Goal: Use online tool/utility: Utilize a website feature to perform a specific function

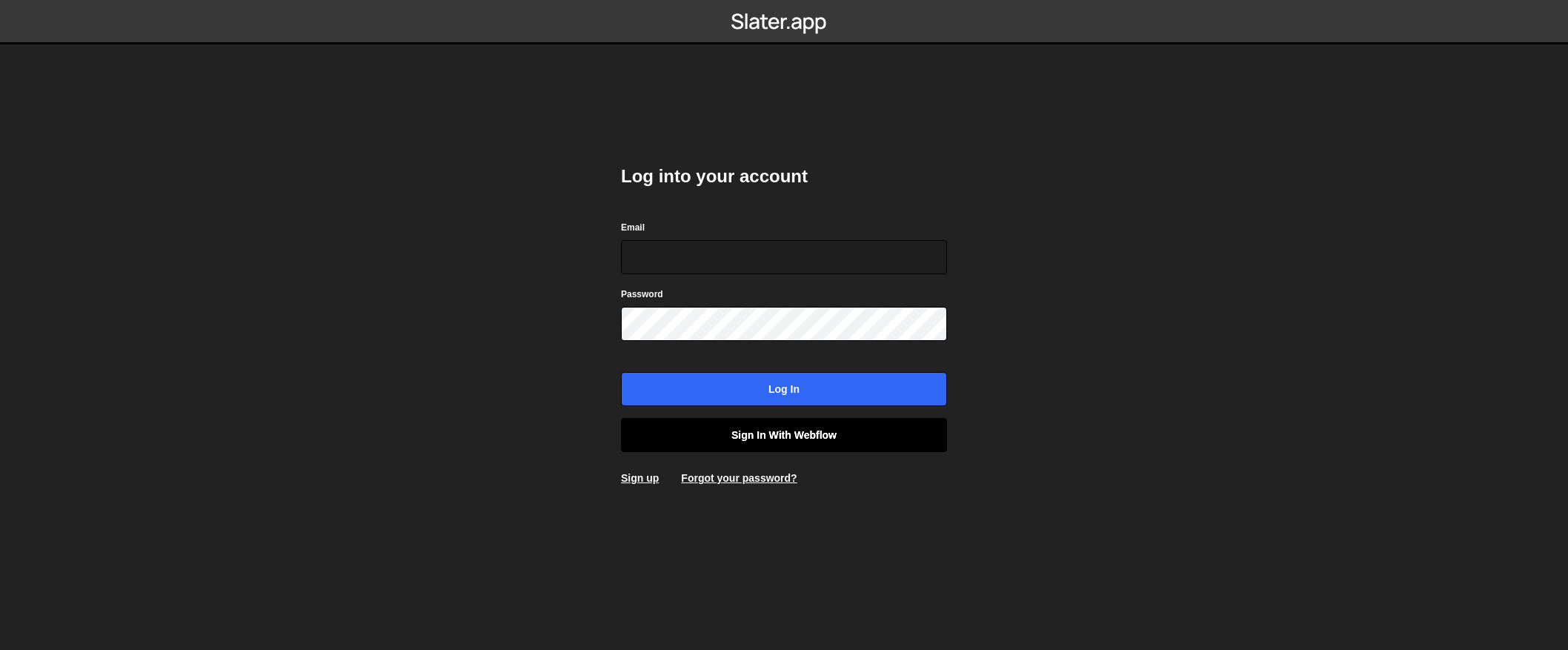
type input "contact@muratdesigns.com"
click at [766, 440] on link "Sign in with Webflow" at bounding box center [784, 435] width 326 height 34
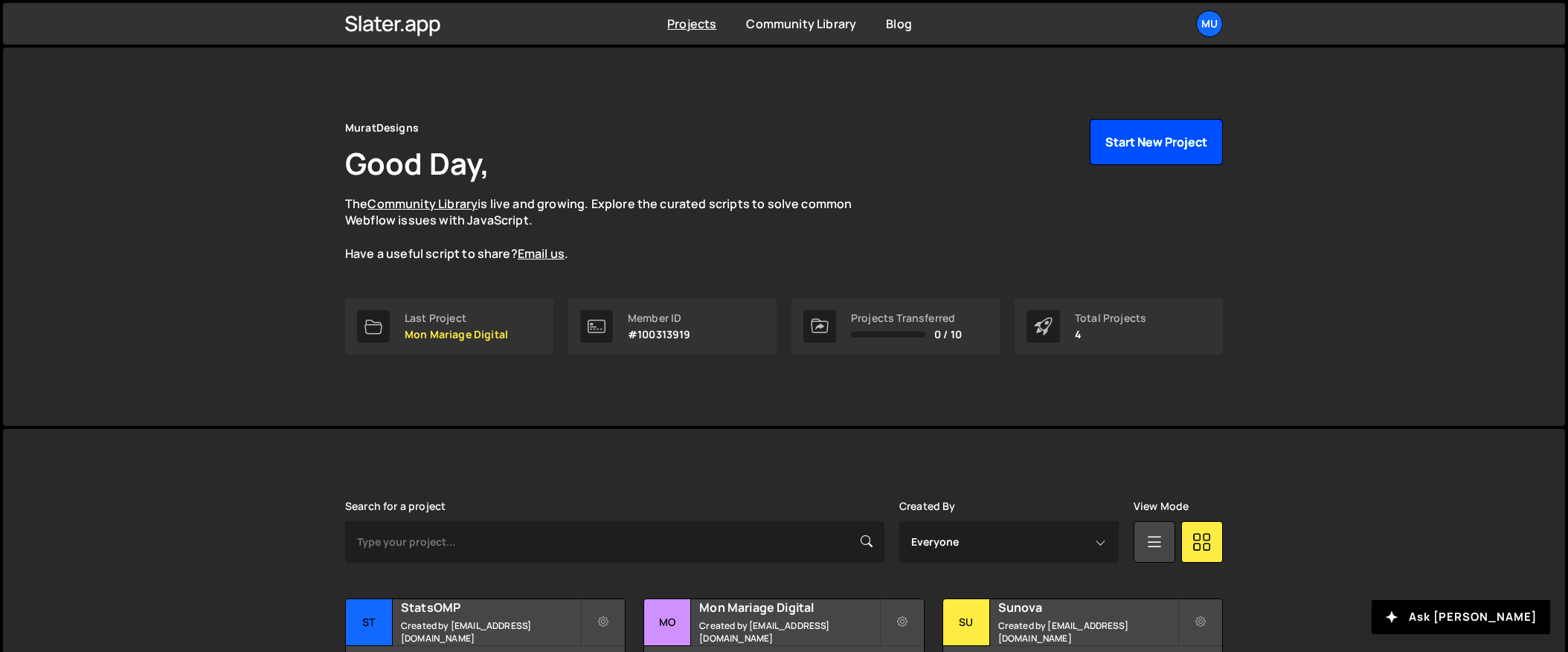
click at [1117, 146] on button "Start New Project" at bounding box center [1157, 141] width 134 height 46
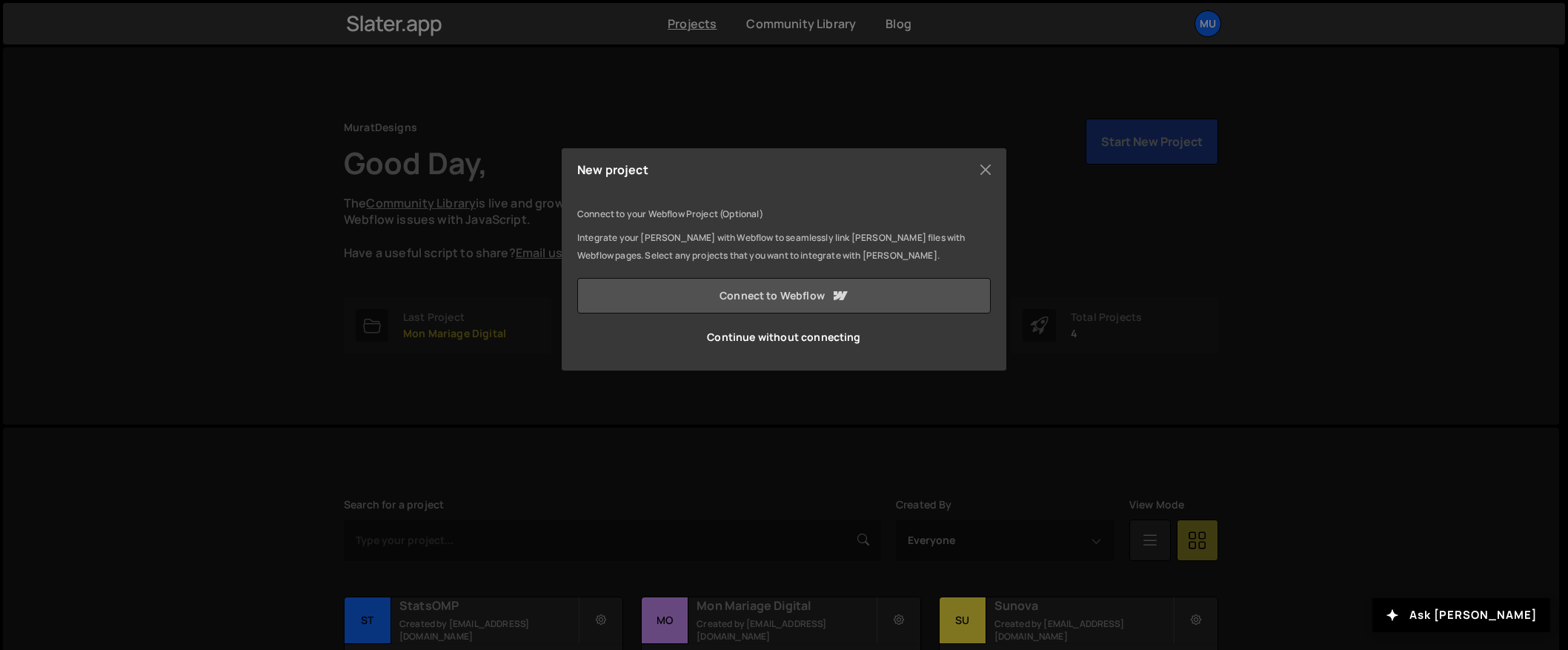
click at [746, 302] on link "Connect to Webflow" at bounding box center [784, 296] width 414 height 35
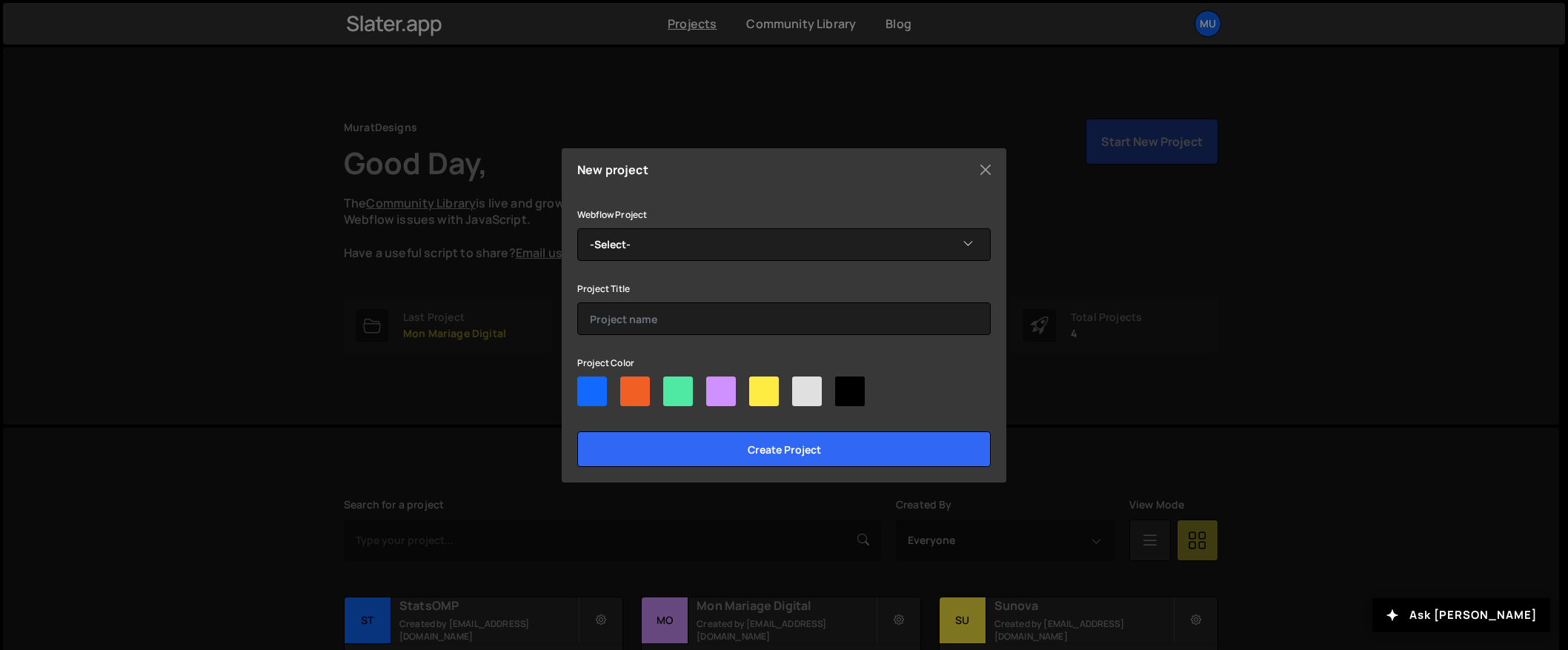
click at [719, 262] on div "Webflow Project -Select- MuratDesigns 2025 Project Title Project Color Create p…" at bounding box center [784, 336] width 414 height 261
click at [714, 246] on select "-Select- MuratDesigns 2025" at bounding box center [784, 244] width 414 height 32
select select "6831d561f30e5d64e335f022"
click at [577, 228] on select "-Select- MuratDesigns 2025" at bounding box center [784, 244] width 414 height 32
click at [679, 392] on div at bounding box center [678, 392] width 29 height 29
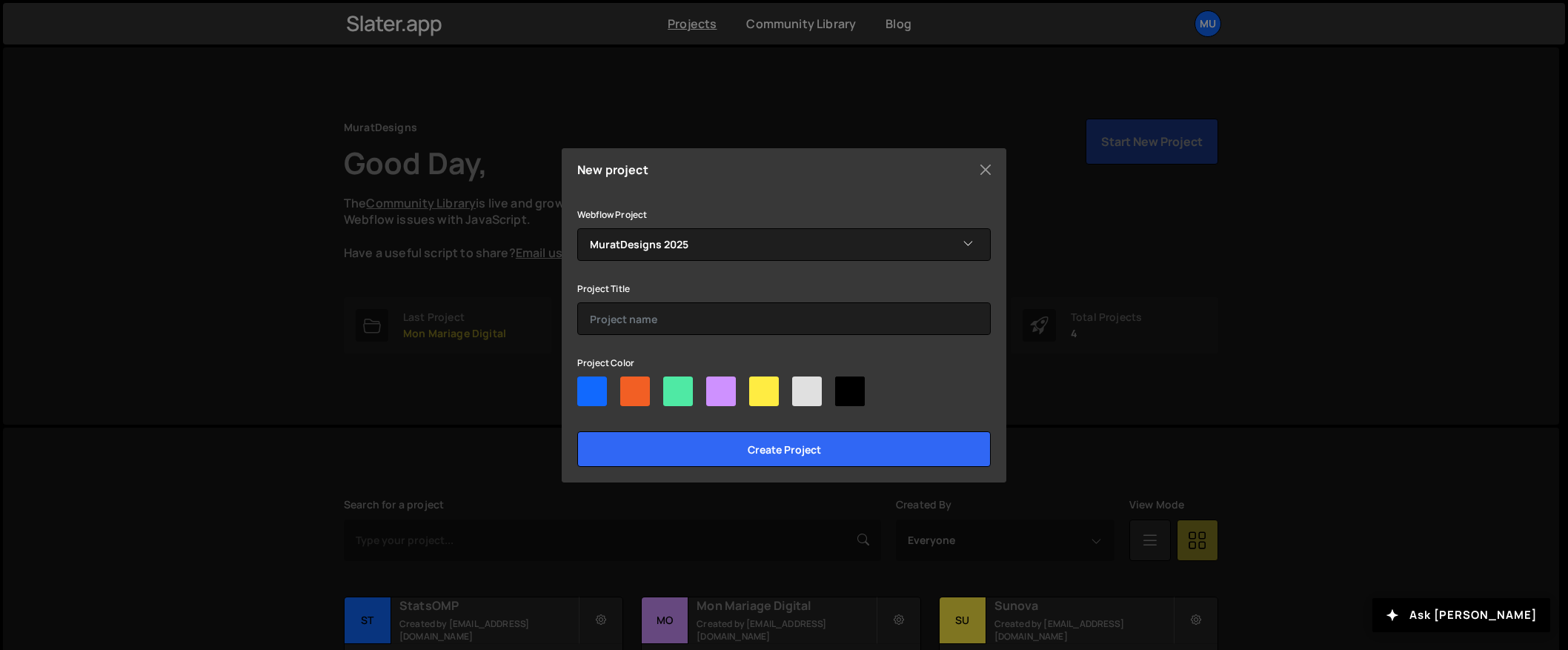
click at [673, 387] on input"] "radio" at bounding box center [668, 382] width 10 height 10
radio input"] "true"
click at [658, 311] on input "text" at bounding box center [784, 318] width 414 height 32
type input "MuratDesigns"
click at [678, 421] on div "Webflow Project -Select- MuratDesigns 2025 Project Title MuratDesigns Project C…" at bounding box center [784, 336] width 414 height 261
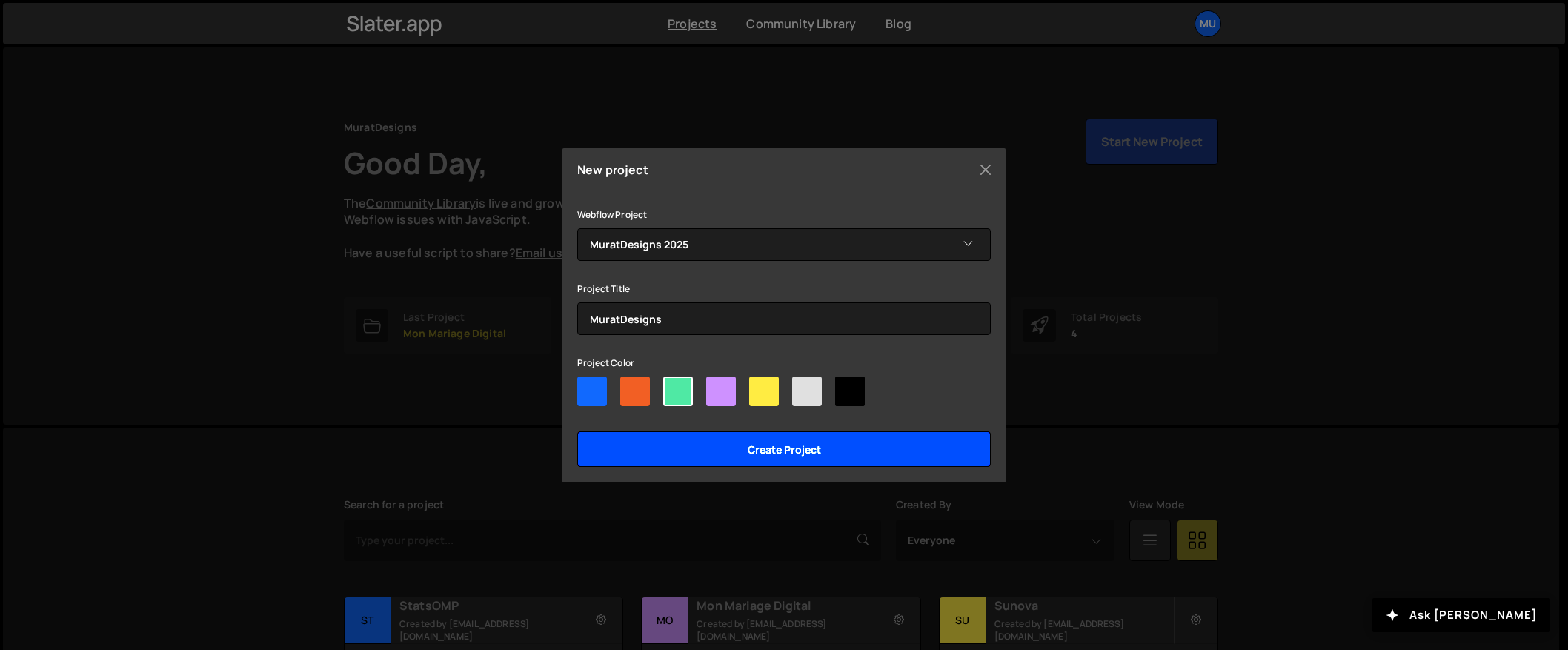
click at [680, 447] on input "Create project" at bounding box center [784, 449] width 414 height 35
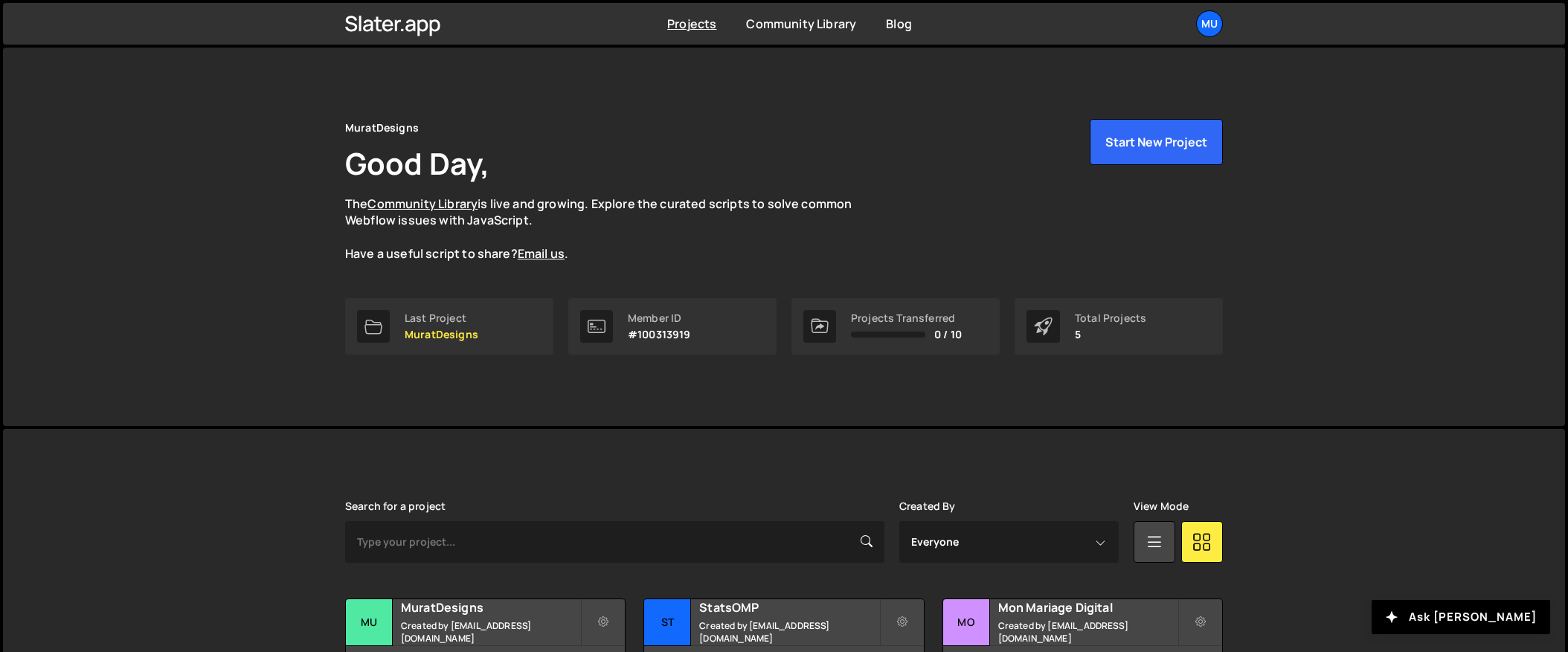
scroll to position [225, 0]
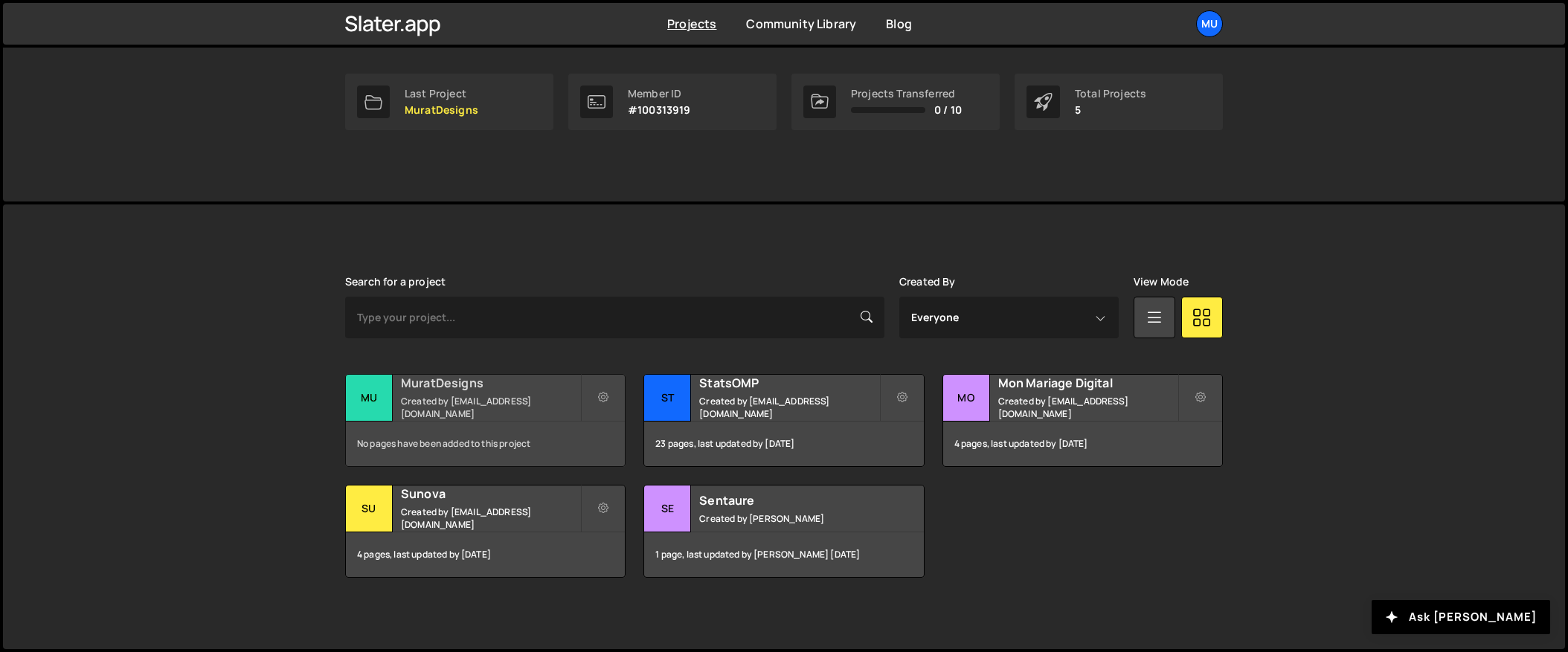
click at [457, 402] on small "Created by [EMAIL_ADDRESS][DOMAIN_NAME]" at bounding box center [490, 408] width 180 height 26
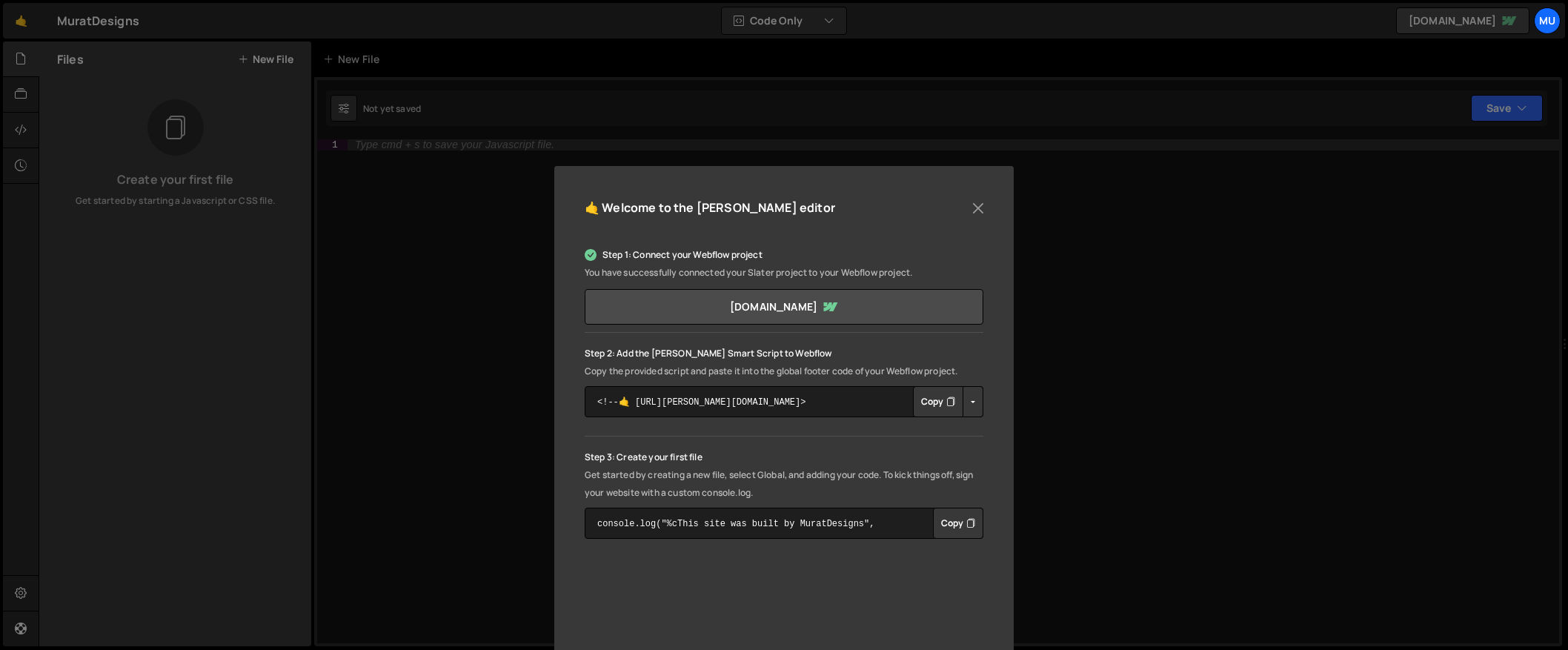
click at [941, 406] on button "Copy" at bounding box center [938, 402] width 51 height 31
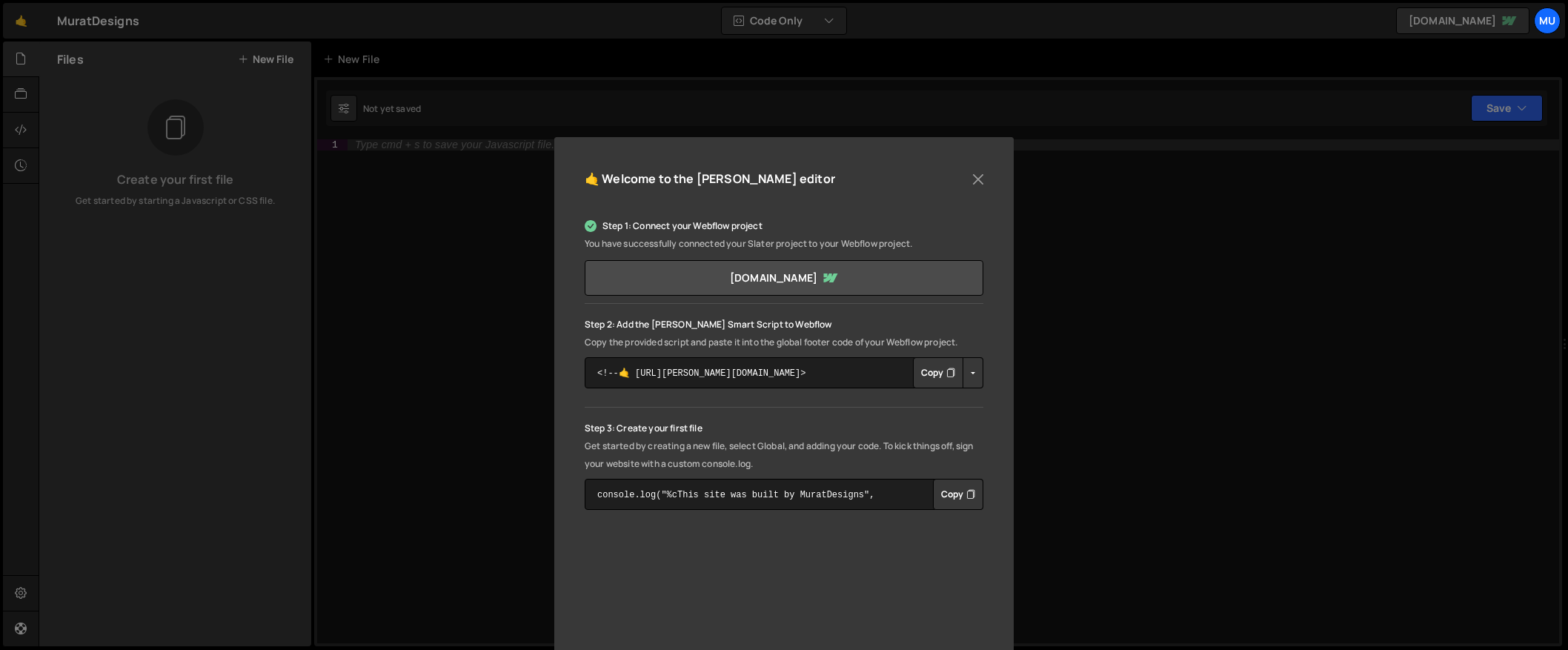
scroll to position [61, 0]
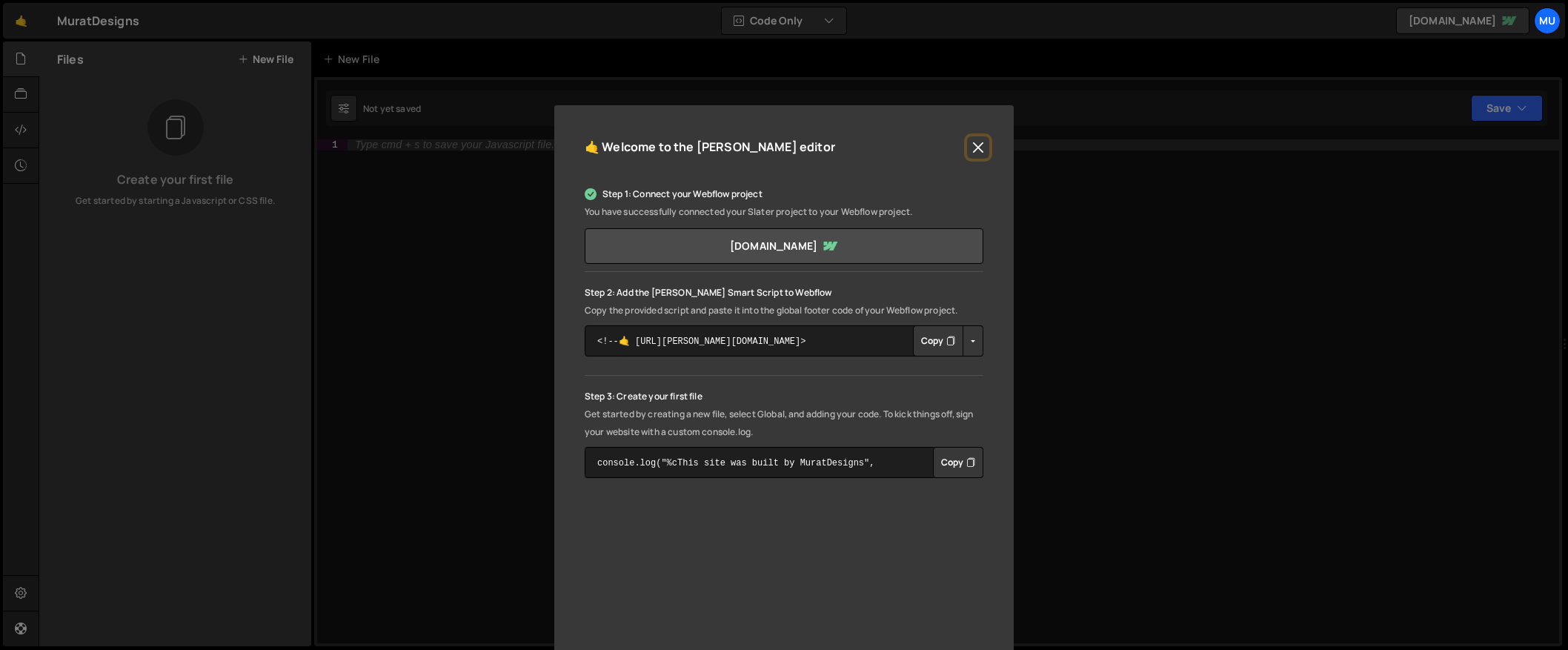
click at [976, 145] on button "Close" at bounding box center [977, 147] width 22 height 23
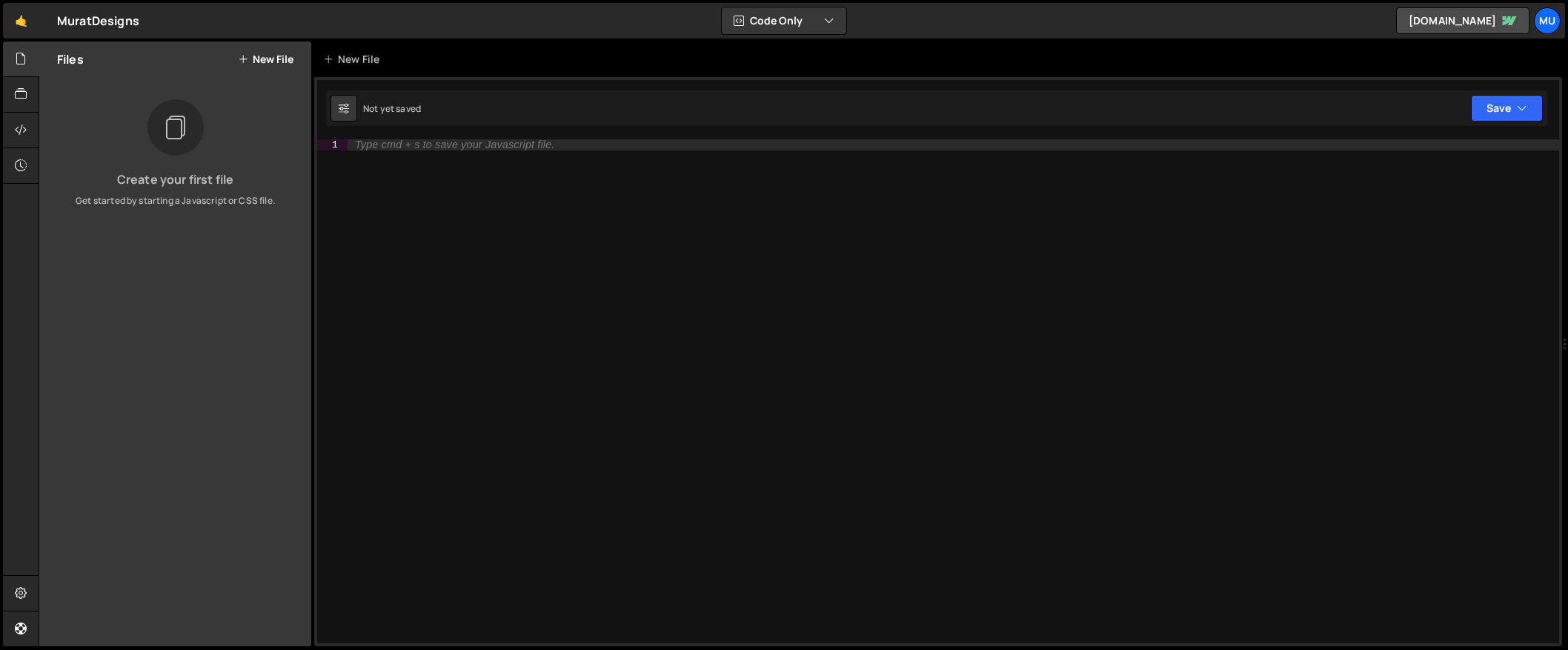
click at [273, 66] on div "Files New File" at bounding box center [175, 59] width 272 height 35
click at [275, 61] on button "New File" at bounding box center [265, 60] width 56 height 12
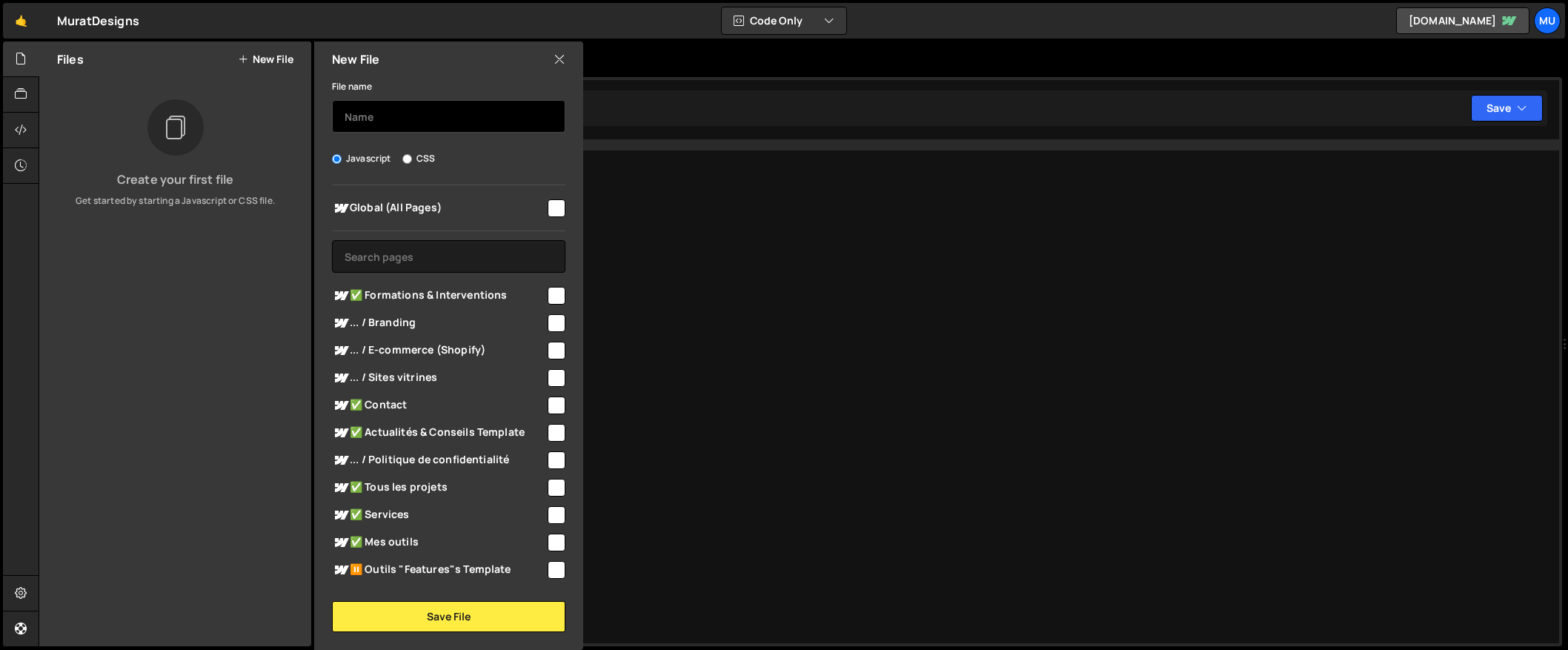
click at [430, 117] on input "text" at bounding box center [448, 116] width 234 height 32
type input "Article CMS"
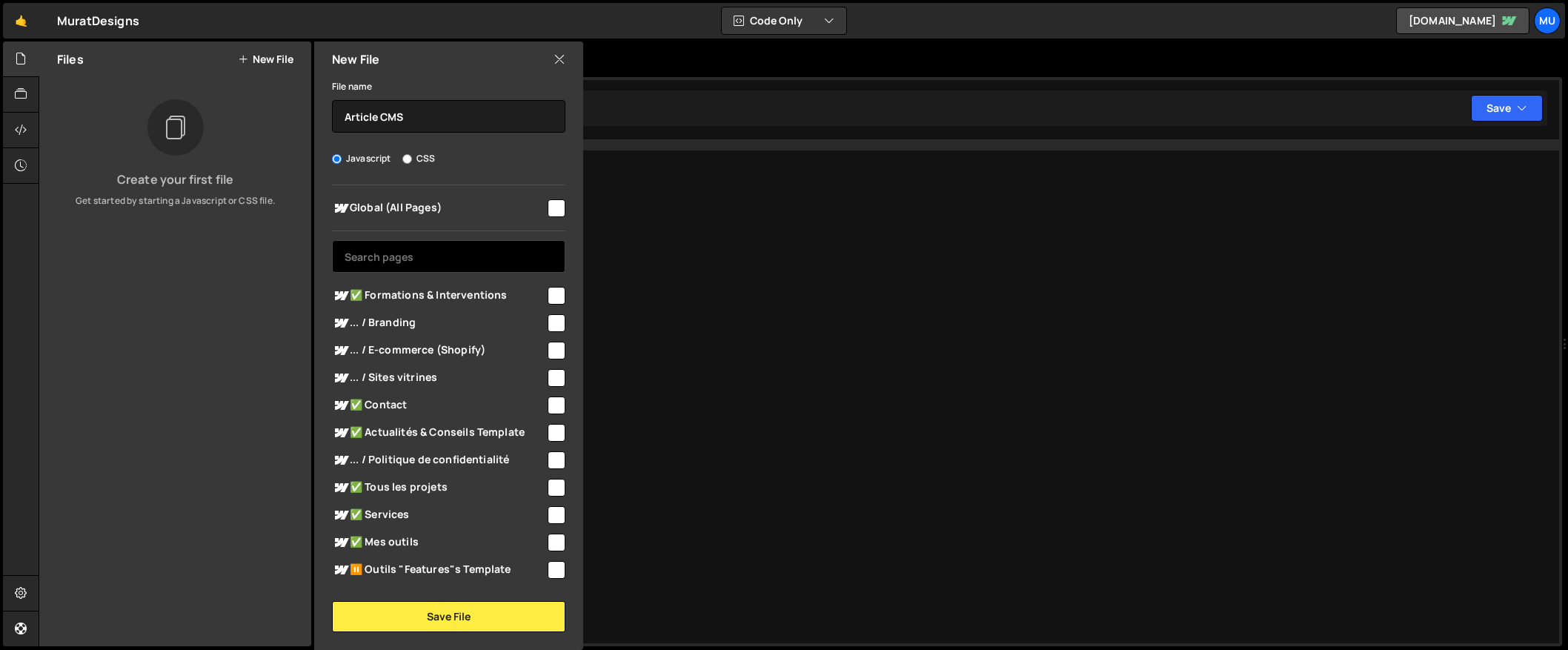
click at [434, 264] on input "text" at bounding box center [448, 255] width 234 height 32
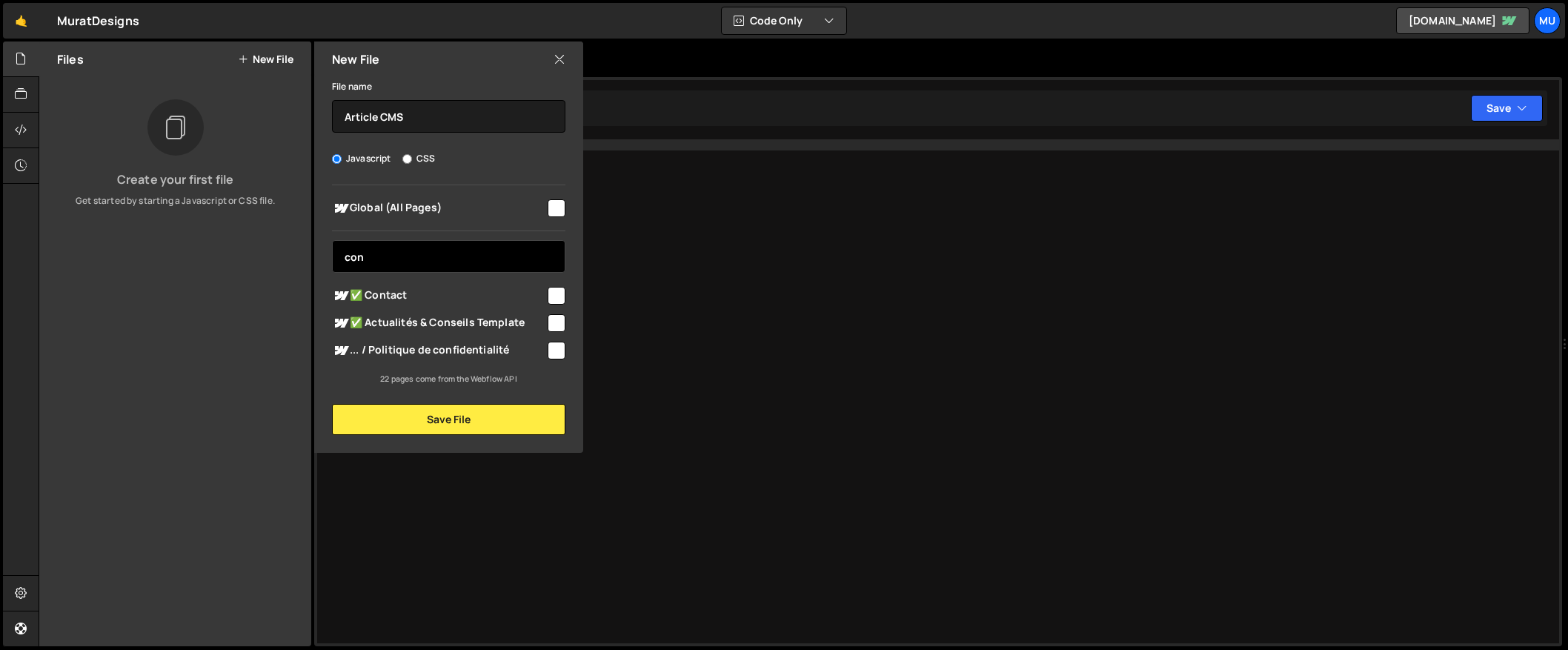
type input "con"
click at [471, 319] on span "✅ Actualités & Conseils Template" at bounding box center [438, 323] width 213 height 18
checkbox input "true"
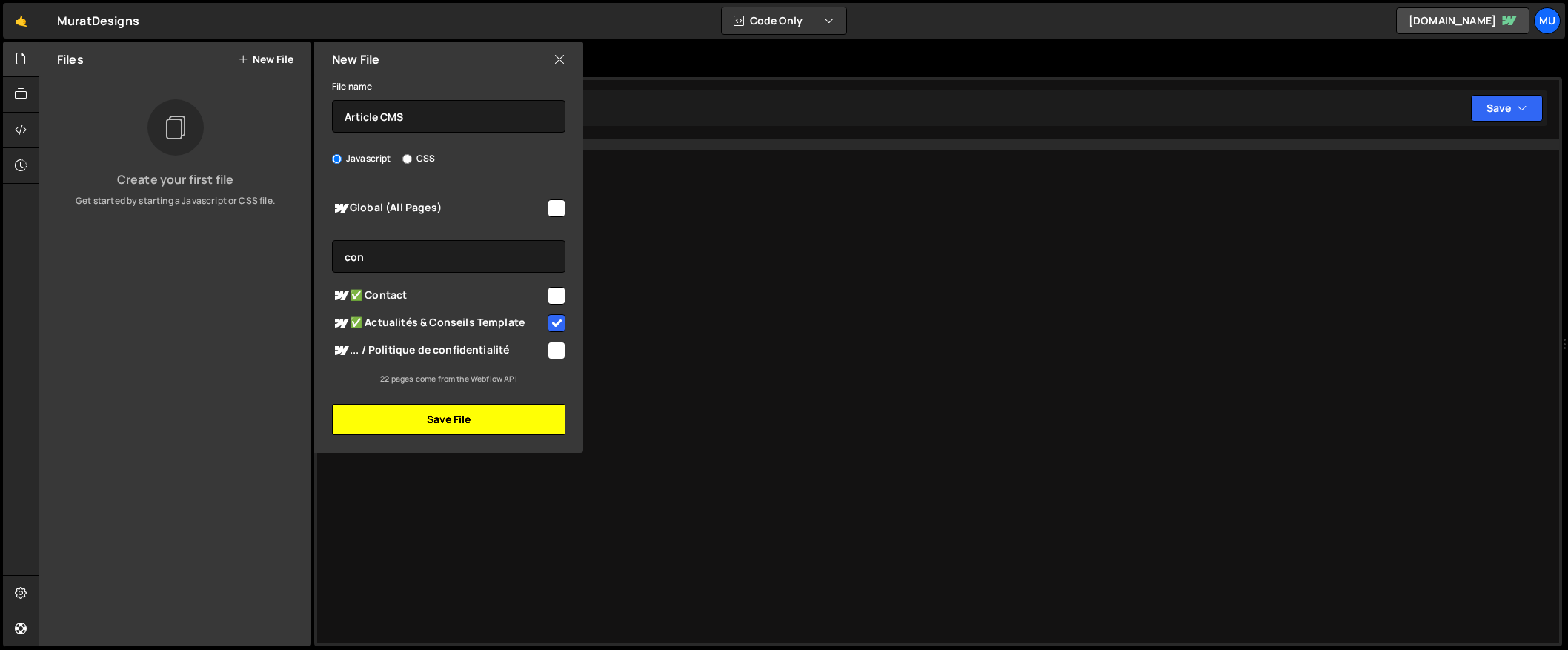
click at [442, 417] on button "Save File" at bounding box center [448, 420] width 234 height 31
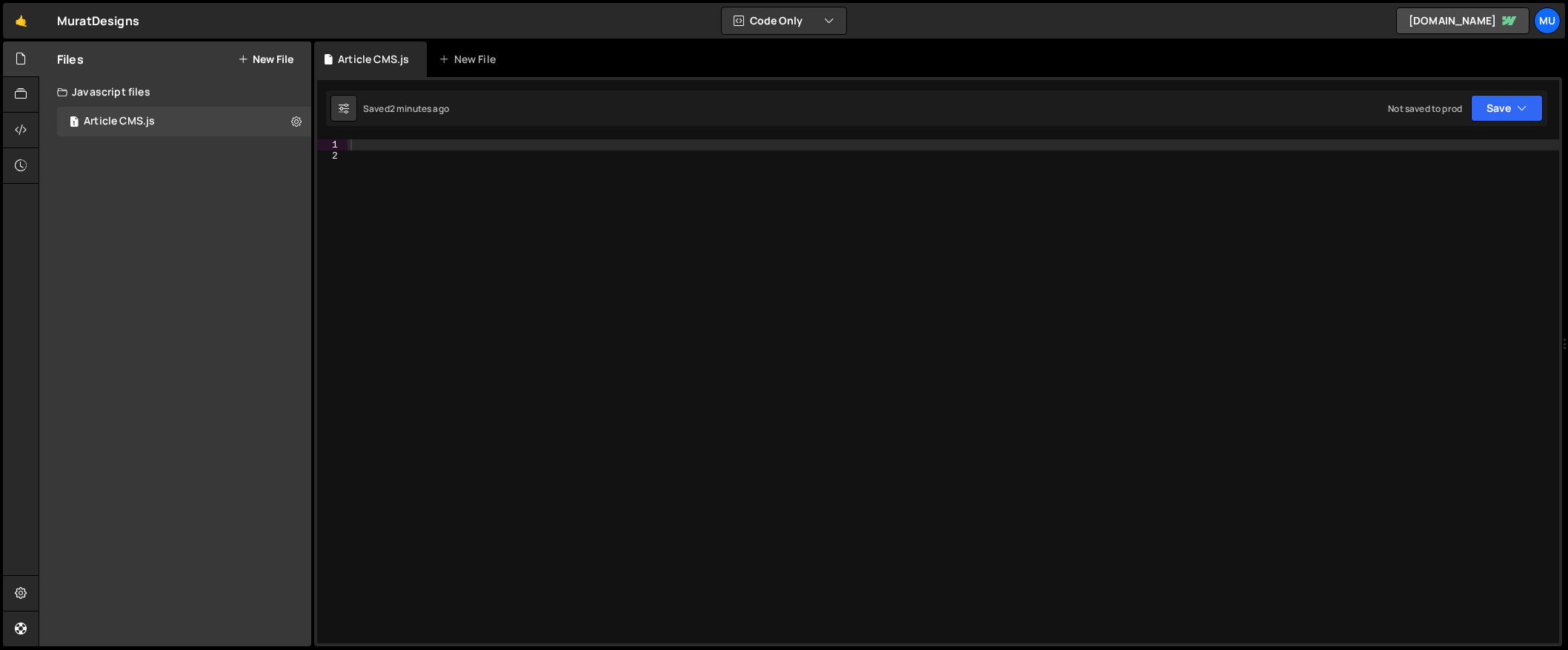
click at [771, 200] on div at bounding box center [953, 402] width 1211 height 527
paste textarea "}"
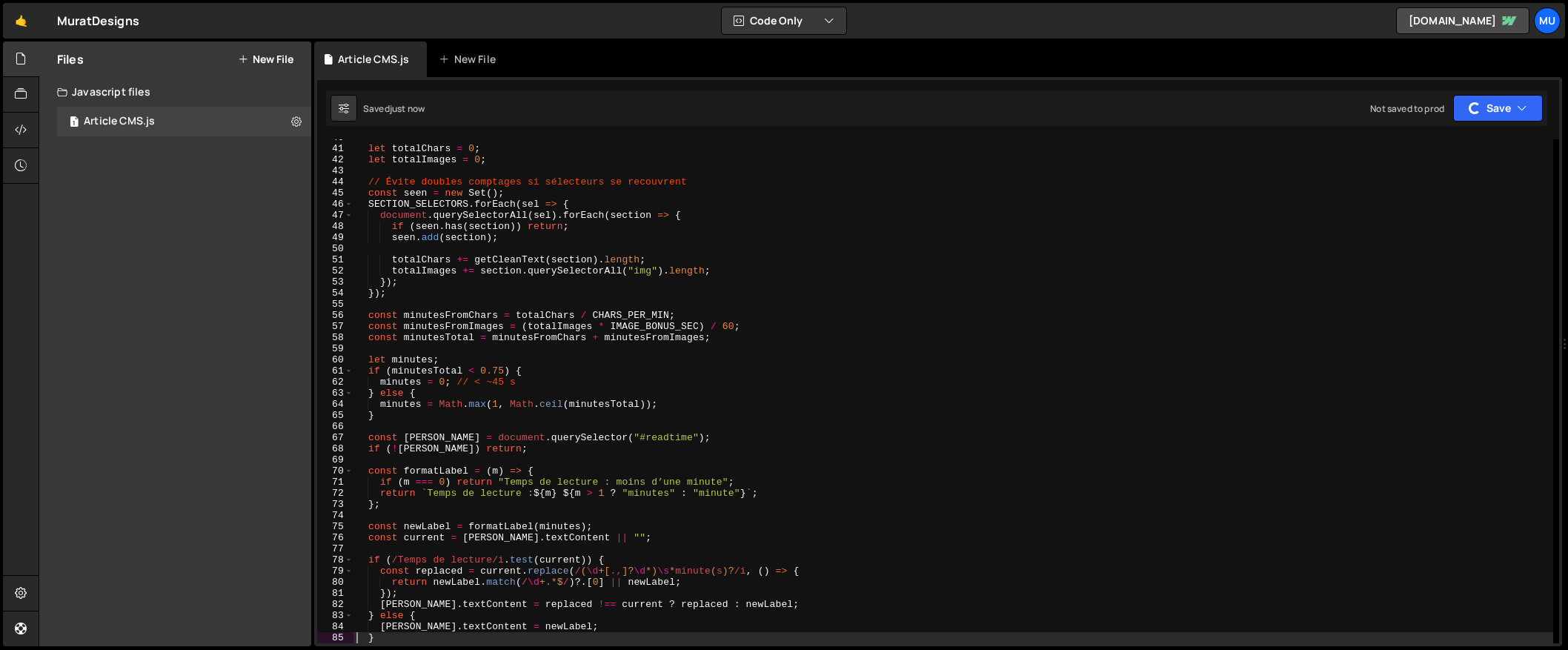
scroll to position [711, 0]
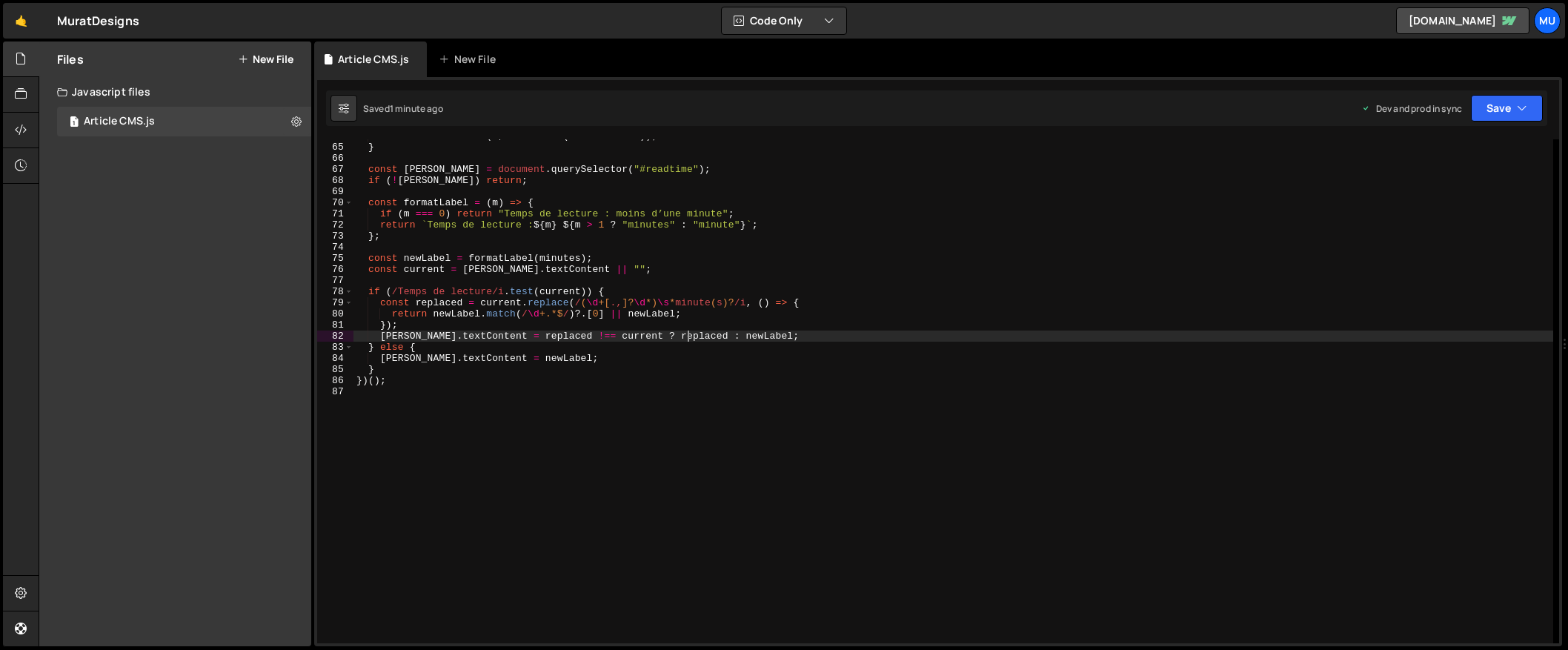
click at [689, 341] on div "minutes = Math . max ( 1 , Math . ceil ( minutesTotal )) ; } const readEl = doc…" at bounding box center [953, 394] width 1199 height 527
type textarea "})();"
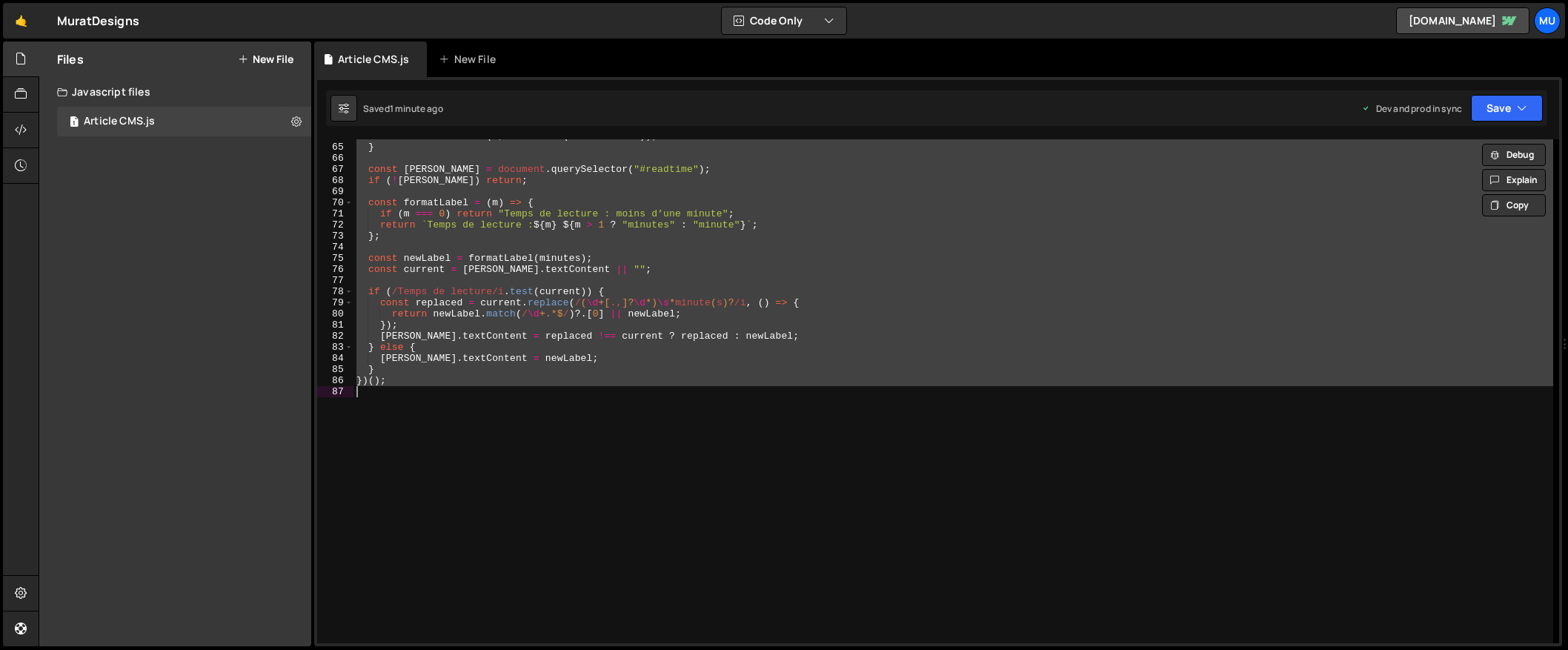
paste textarea
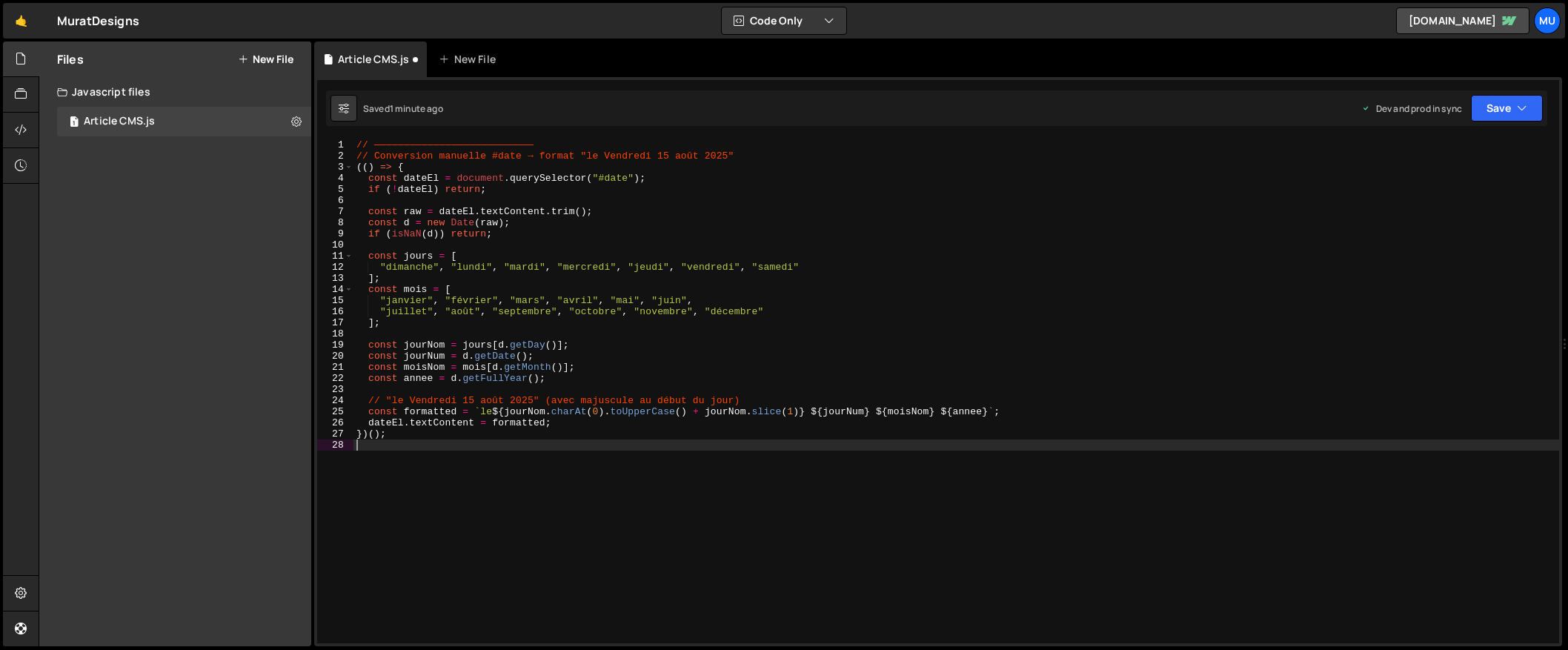
type textarea "})();"
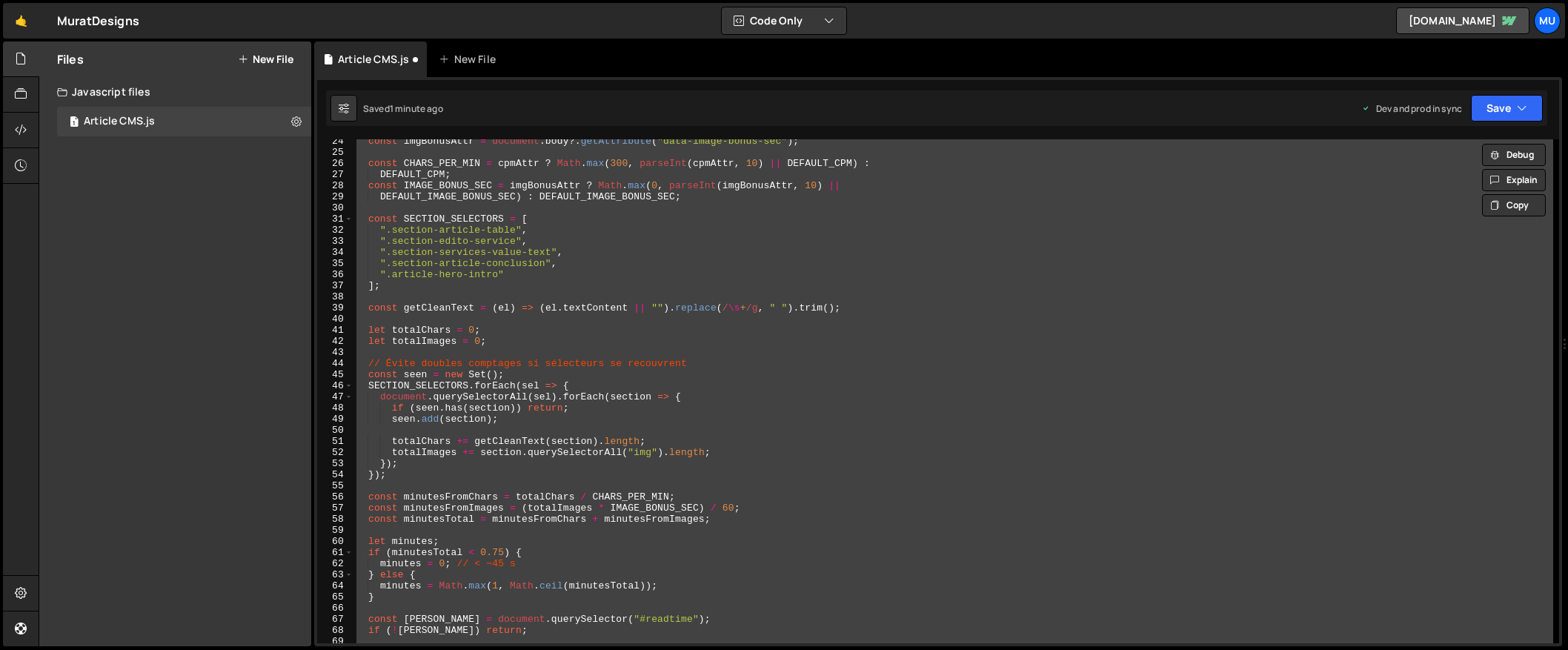
scroll to position [0, 0]
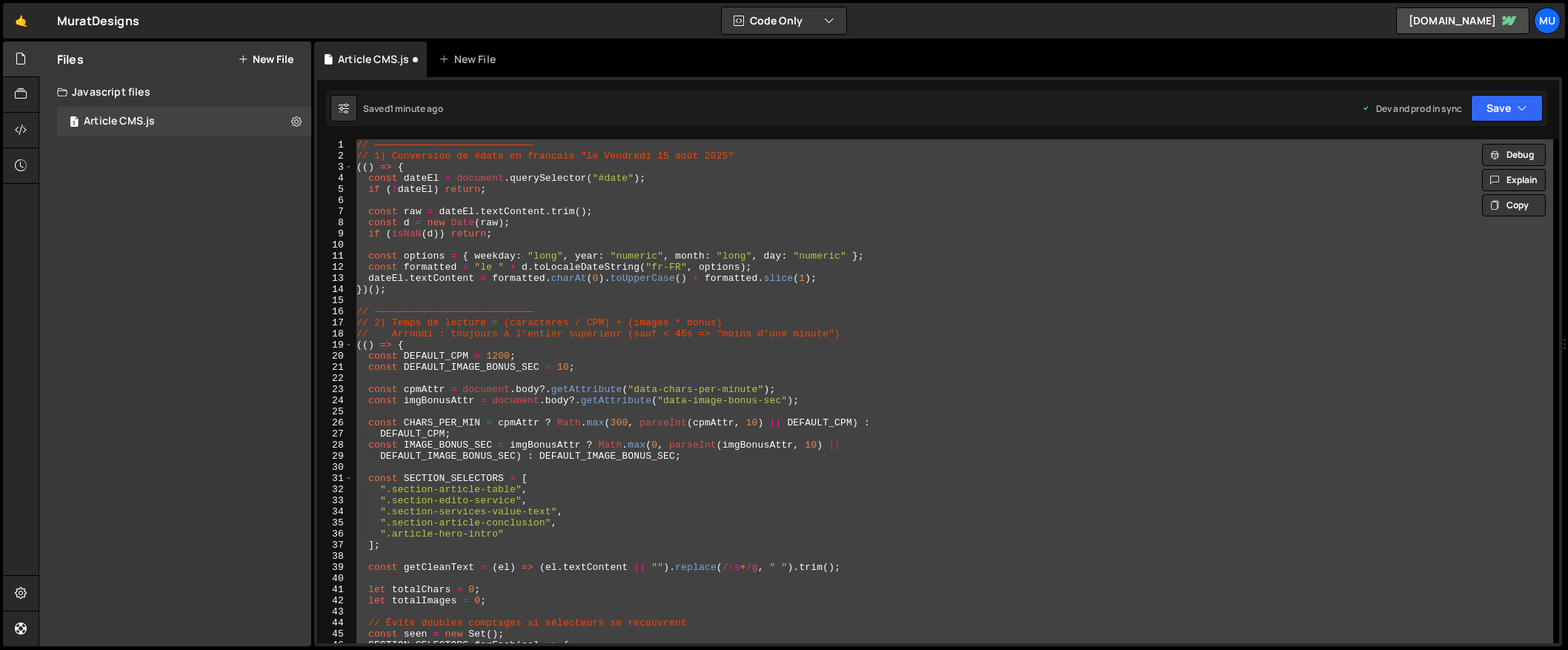
click at [448, 302] on div "// ——————————————————————————— // 1) Conversion de #date en français "le Vendre…" at bounding box center [953, 391] width 1199 height 504
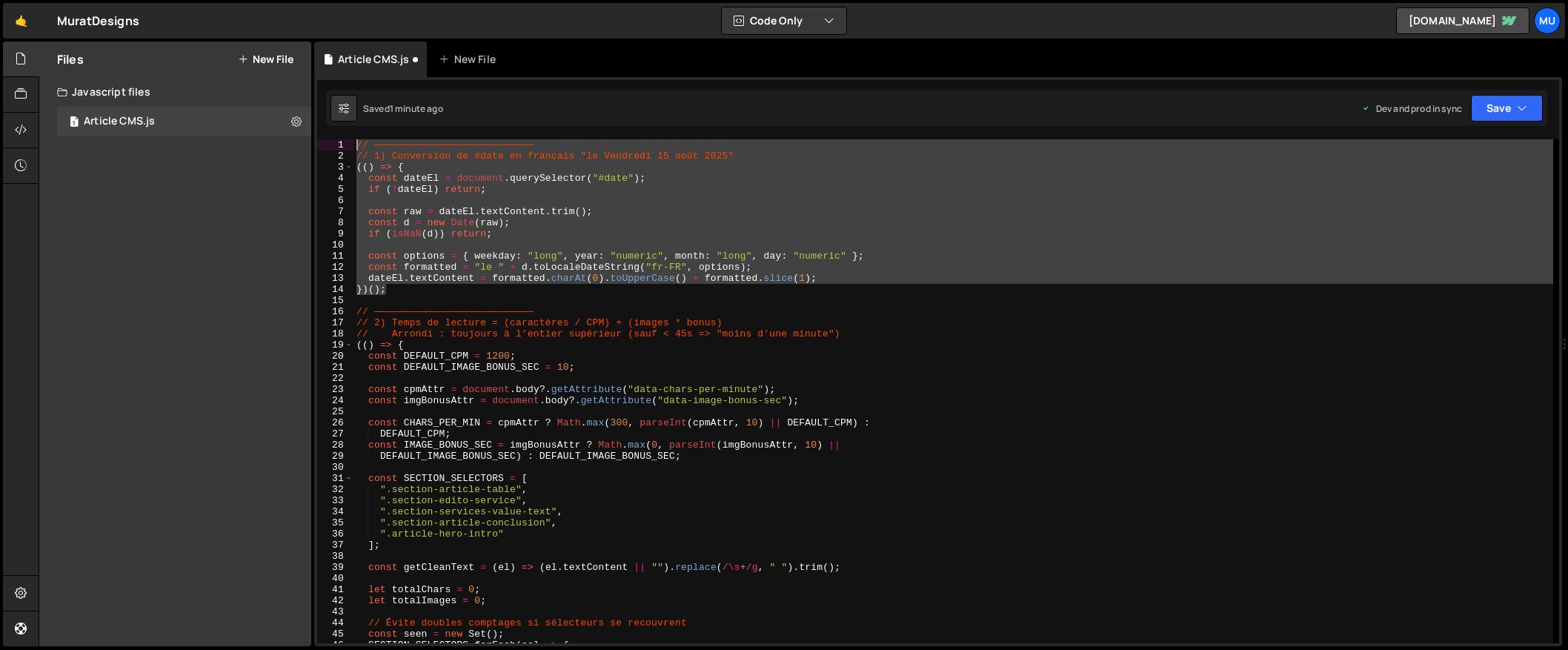
drag, startPoint x: 395, startPoint y: 289, endPoint x: 335, endPoint y: 147, distance: 154.2
click at [335, 147] on div "1 2 3 4 5 6 7 8 9 10 11 12 13 14 15 16 17 18 19 20 21 22 23 24 25 26 27 28 29 3…" at bounding box center [937, 391] width 1241 height 504
type textarea "// ——————————————————————————— // 1) Conversion de #date en français "le Vendre…"
paste textarea
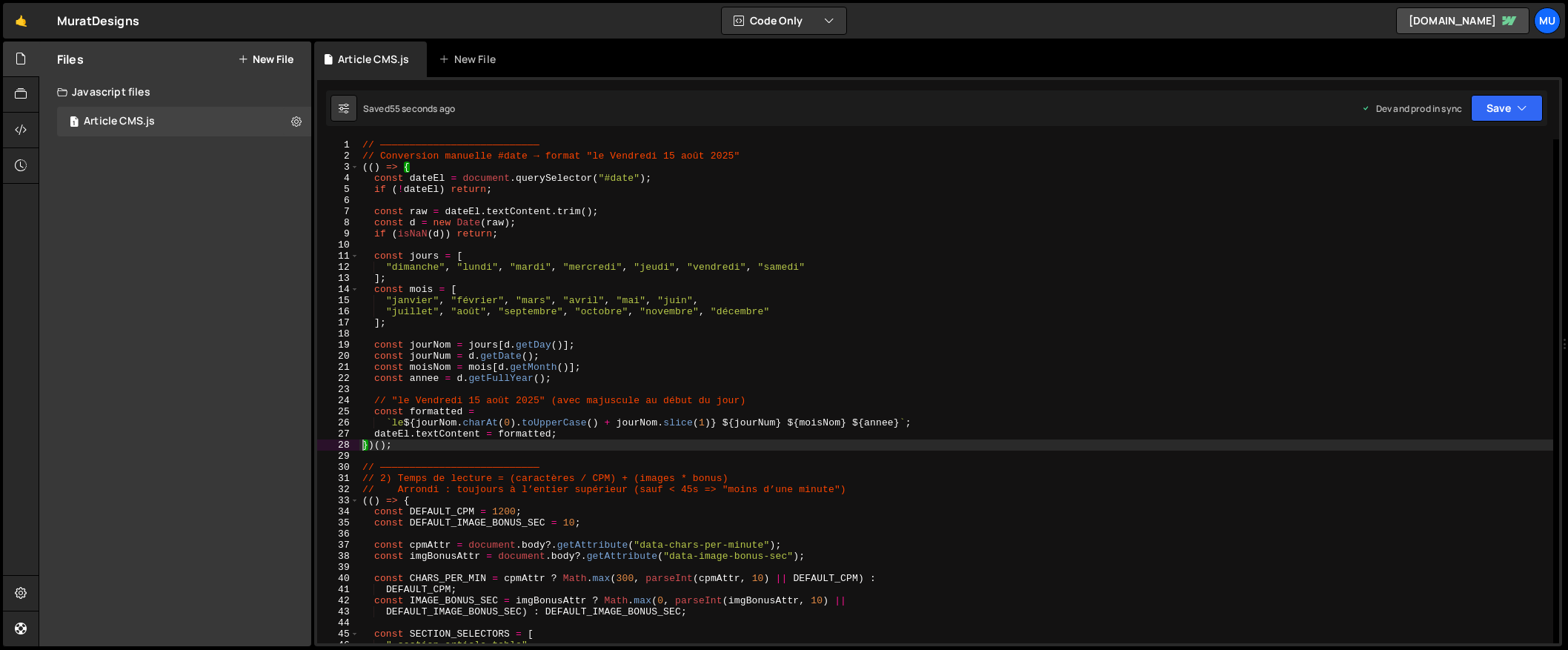
click at [378, 161] on div "// ——————————————————————————— // Conversion manuelle #date → format "le Vendre…" at bounding box center [956, 402] width 1193 height 527
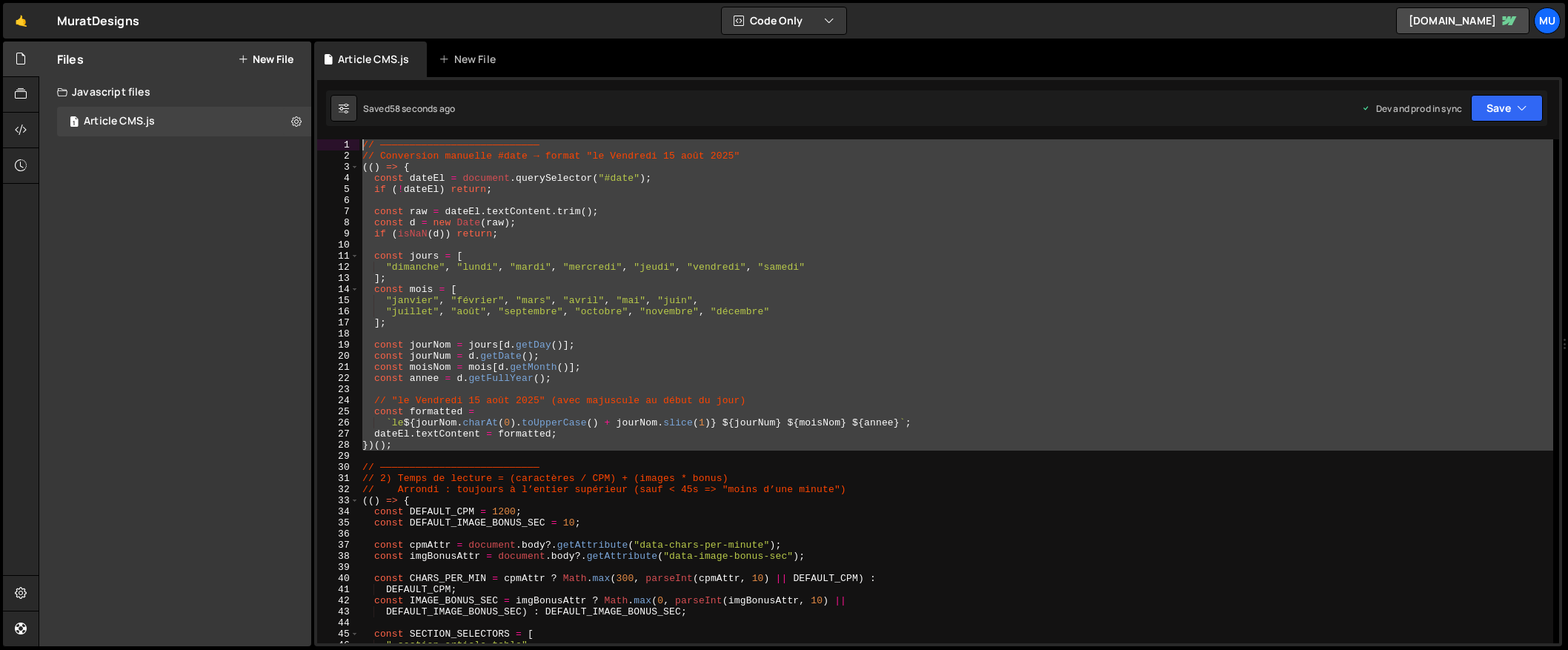
drag, startPoint x: 397, startPoint y: 451, endPoint x: 307, endPoint y: 99, distance: 363.3
click at [307, 99] on div "Files New File Create your first file Get started by starting a Javascript or C…" at bounding box center [802, 344] width 1529 height 606
type textarea "// ——————————————————————————— // Conversion manuelle #date → format "le Vendre…"
paste textarea
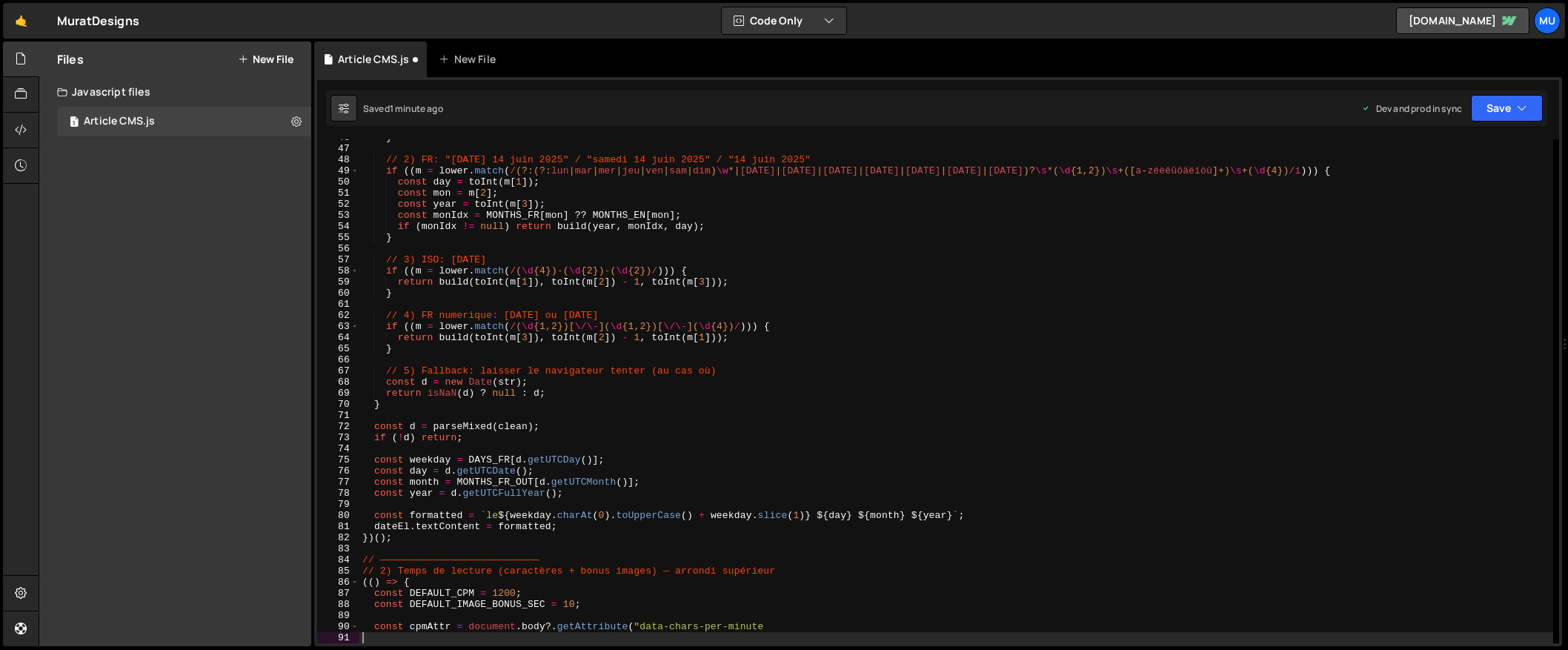
type textarea "// 4) FR numerique: 14/06/2025 ou 14-06-2025"
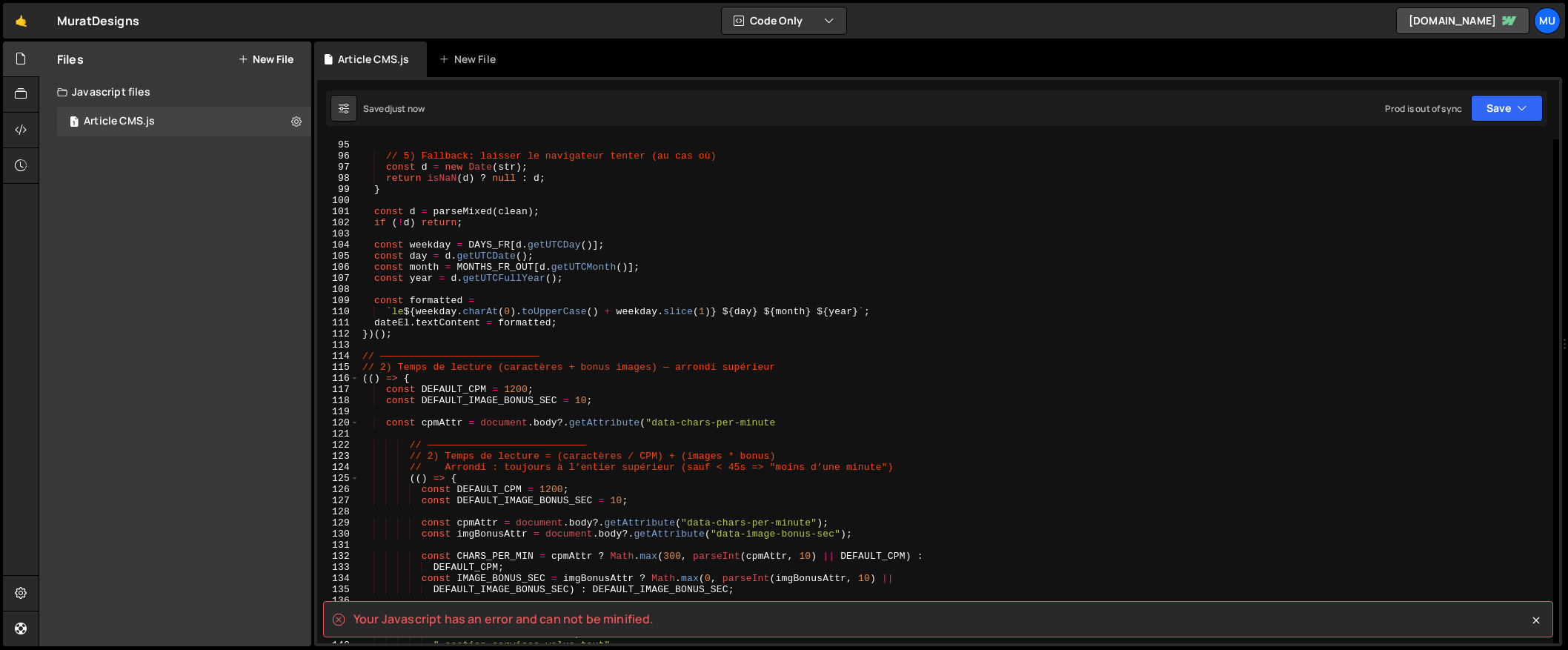
click at [529, 415] on div "// 5) Fallback: laisser le navigateur tenter (au cas où) const d = new Date ( s…" at bounding box center [956, 402] width 1193 height 527
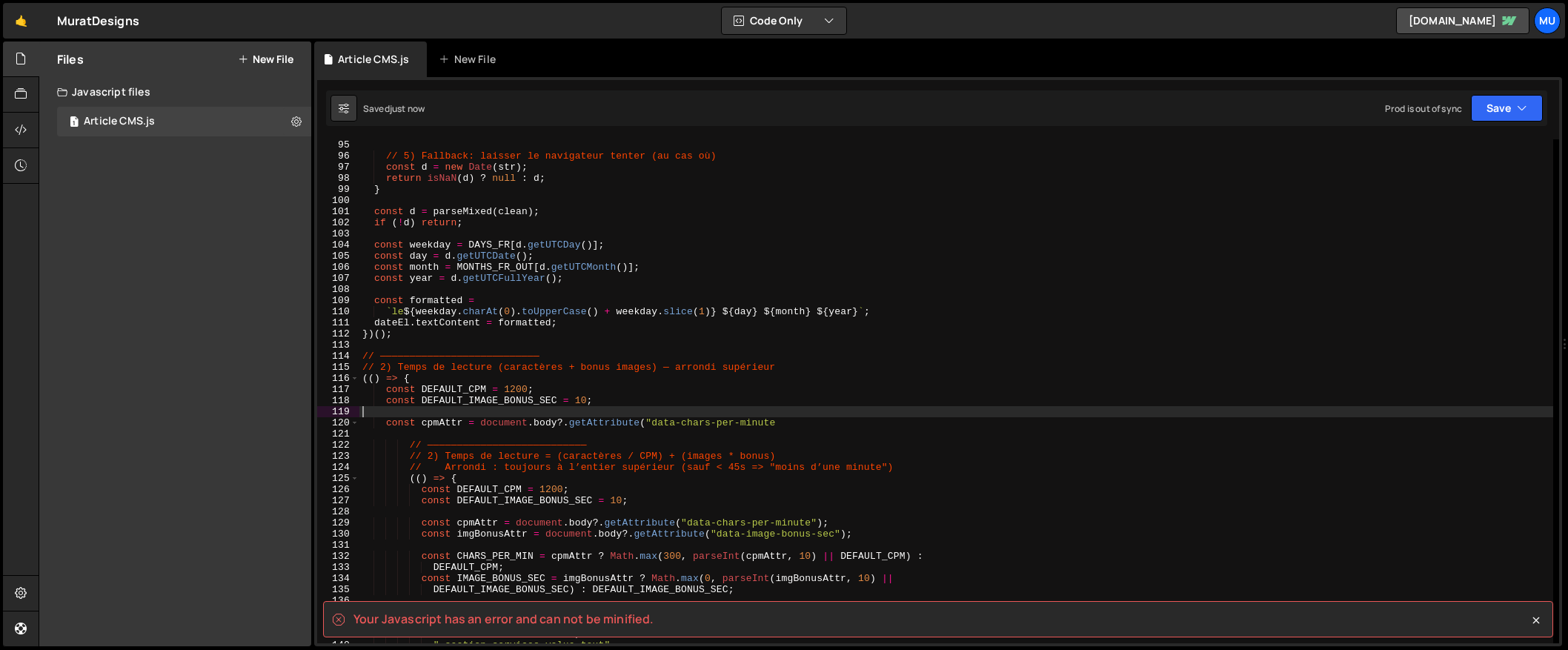
type textarea "})();"
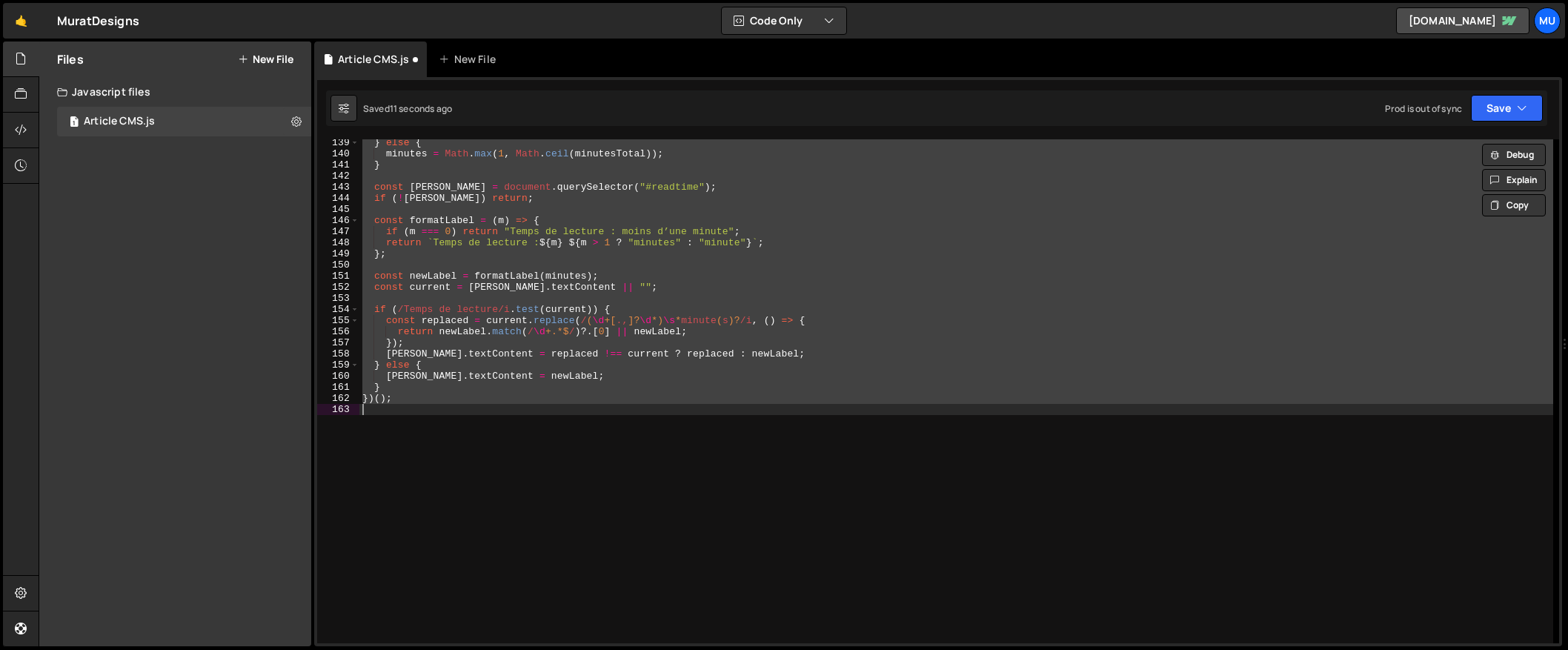
click at [441, 422] on div "} else { minutes = Math . max ( 1 , Math . ceil ( minutesTotal )) ; } const rea…" at bounding box center [956, 391] width 1193 height 504
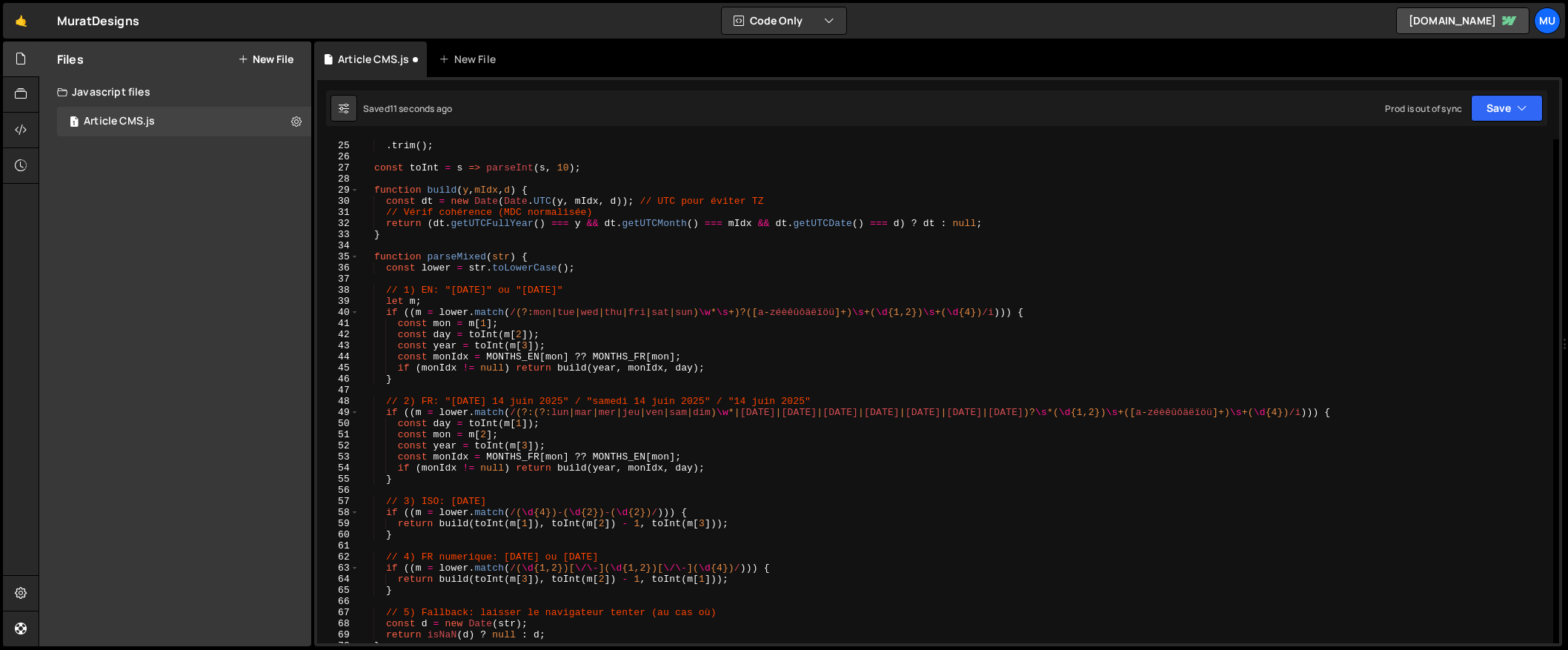
scroll to position [0, 0]
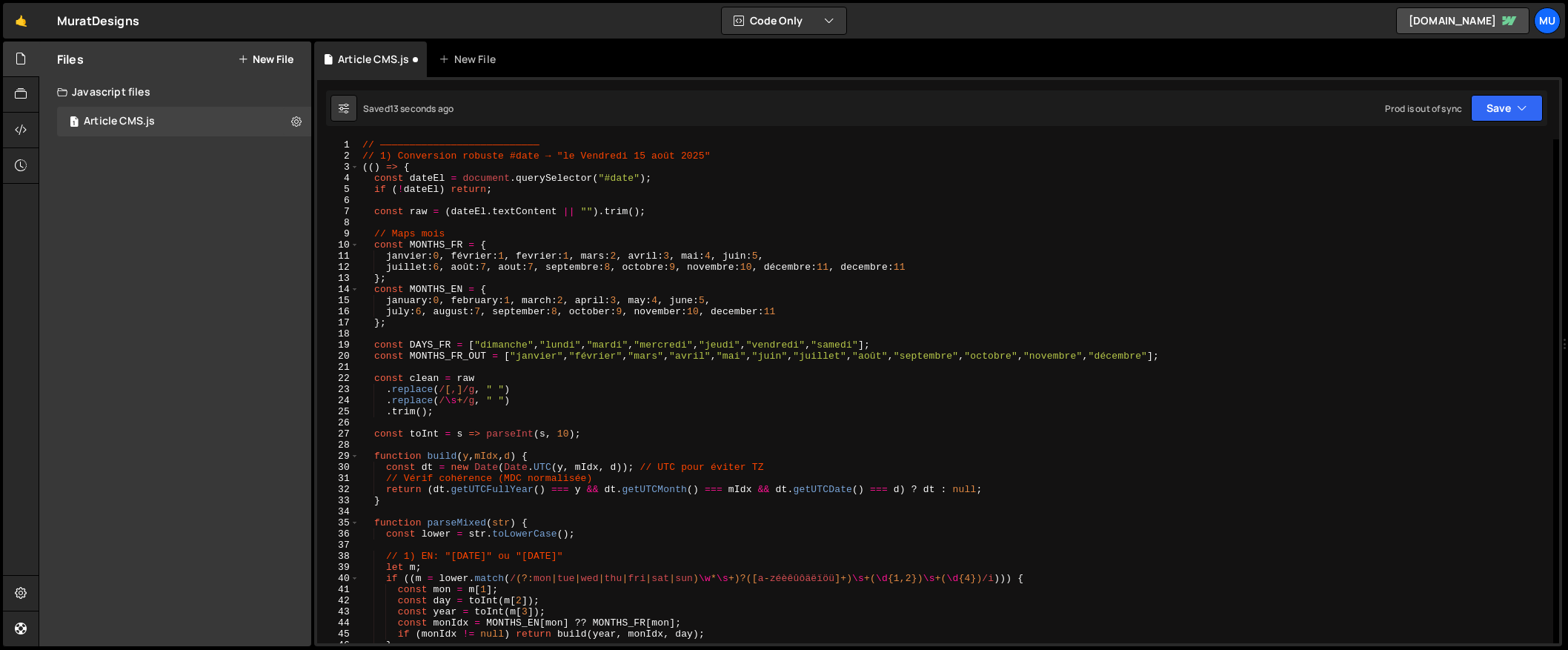
click at [440, 423] on div "// ——————————————————————————— // 1) Conversion robuste #date → "le Vendredi 15…" at bounding box center [956, 402] width 1193 height 527
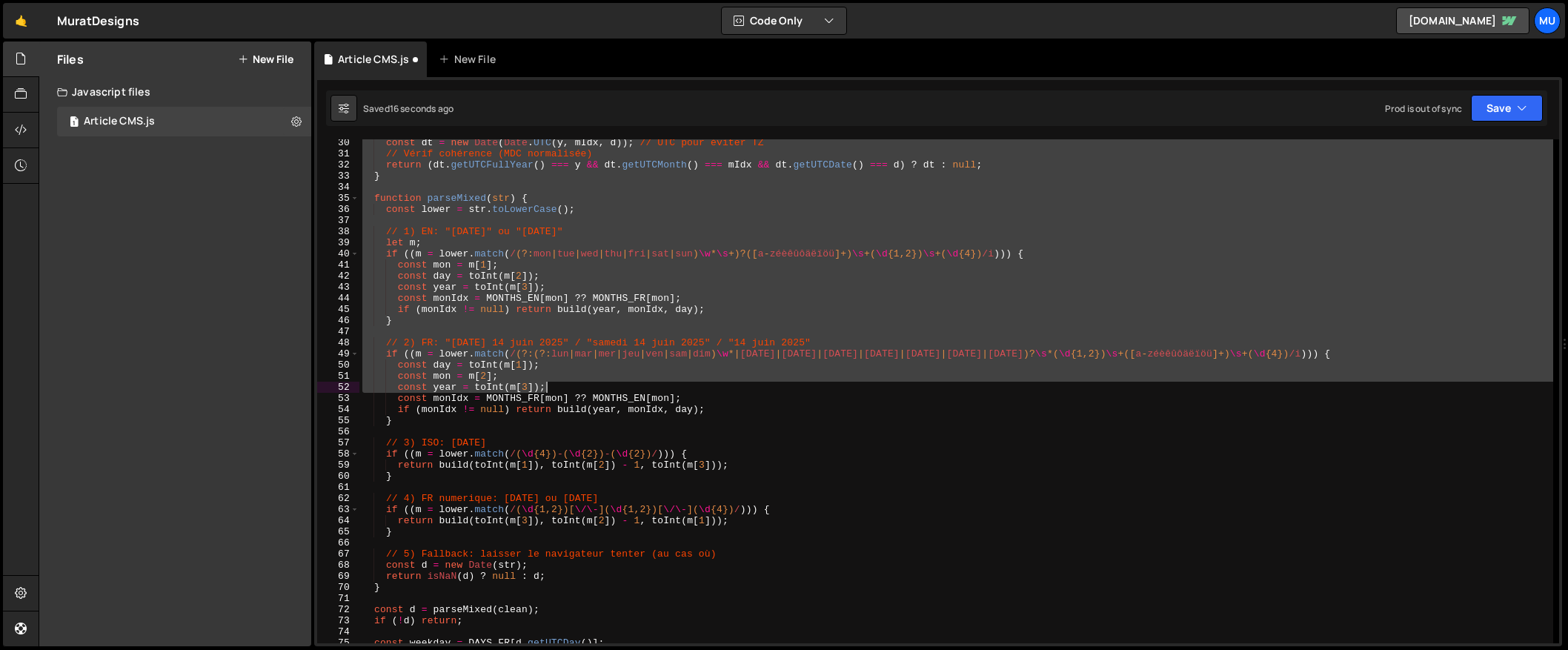
scroll to position [513, 0]
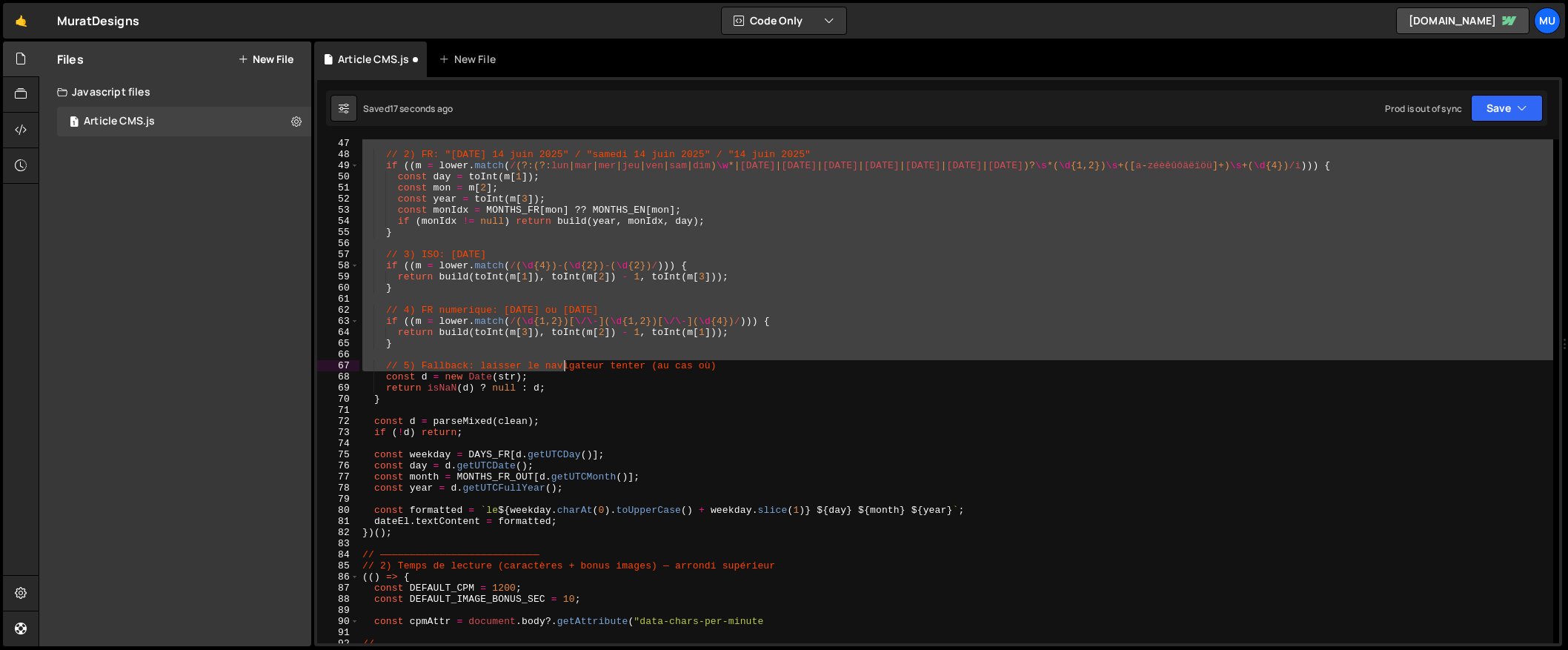
drag, startPoint x: 363, startPoint y: 147, endPoint x: 563, endPoint y: 368, distance: 298.1
click at [563, 368] on div "// 2) FR: "Saturday 14 juin 2025" / "samedi 14 juin 2025" / "14 juin 2025" if (…" at bounding box center [956, 401] width 1193 height 527
click at [563, 368] on div "// 2) FR: "Saturday 14 juin 2025" / "samedi 14 juin 2025" / "14 juin 2025" if (…" at bounding box center [956, 391] width 1193 height 504
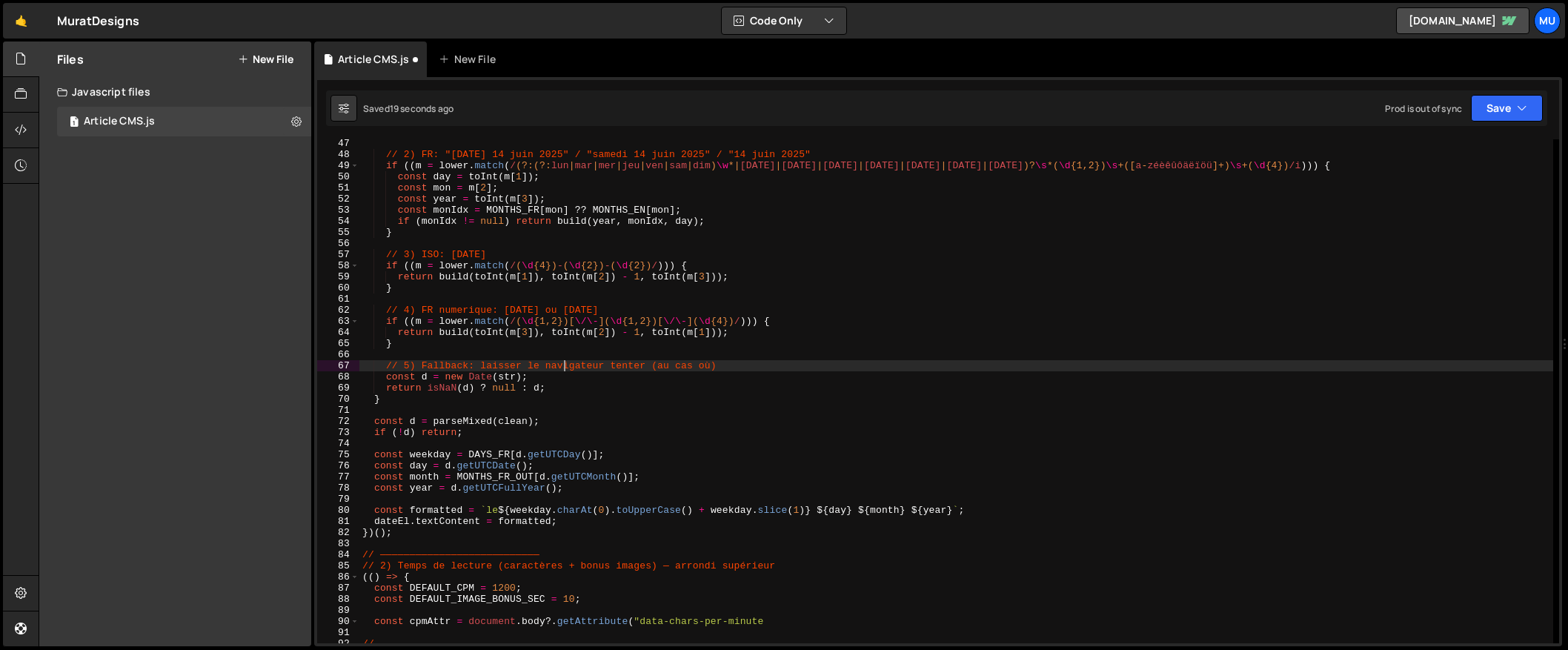
type textarea "})();"
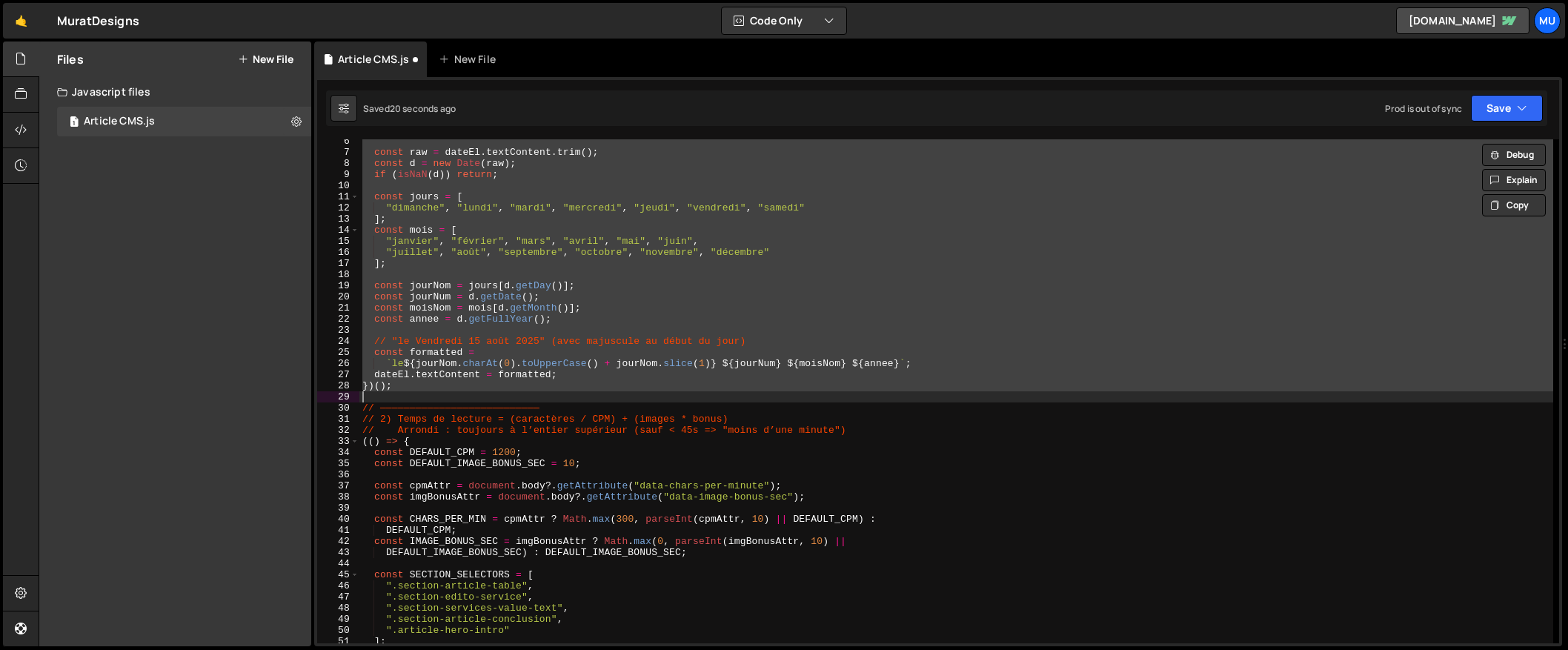
paste textarea
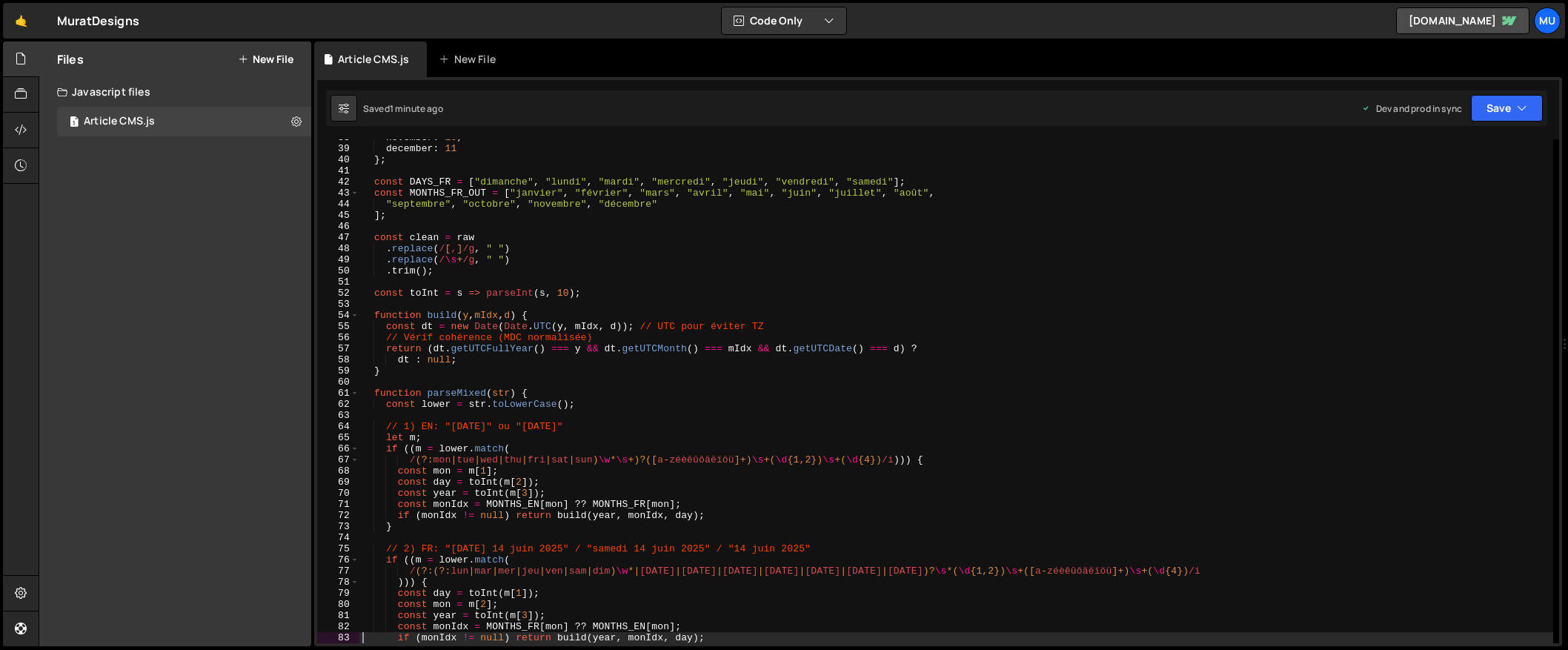
scroll to position [0, 0]
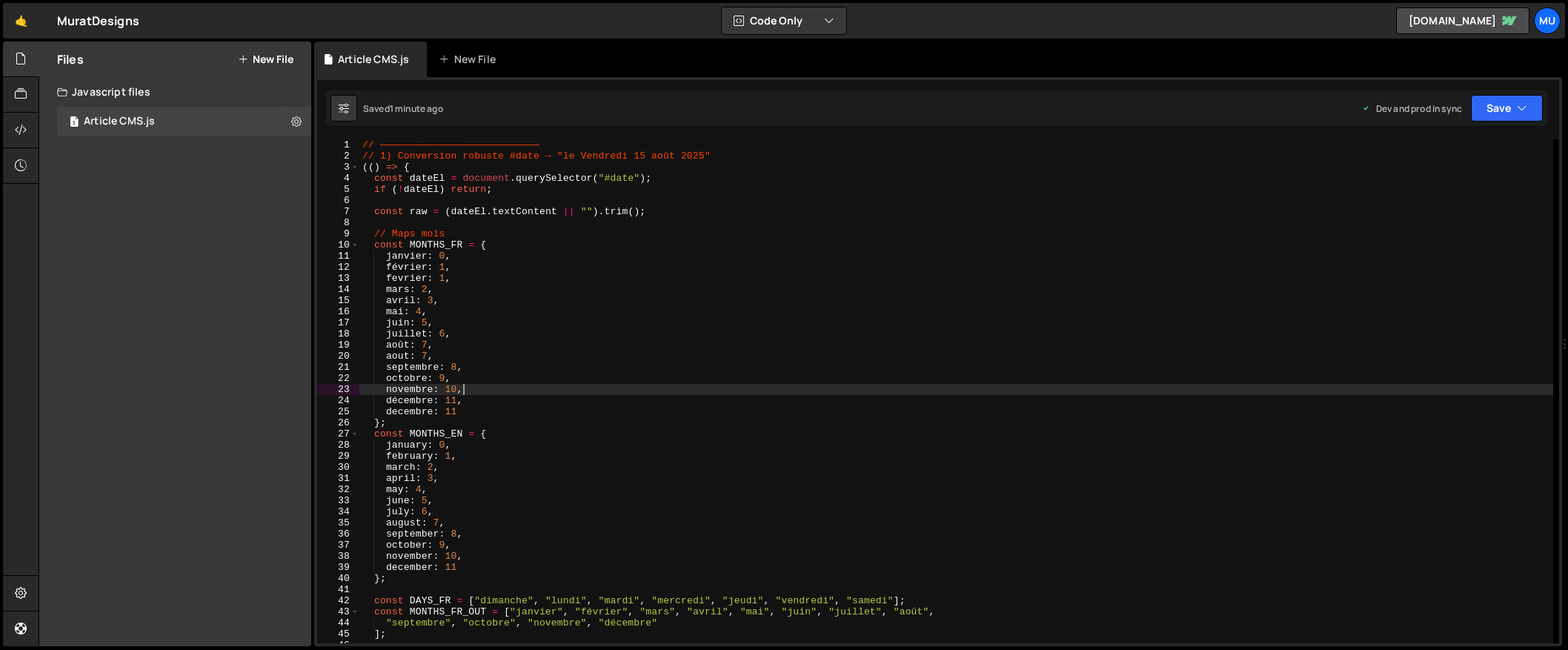
click at [522, 390] on div "// ——————————————————————————— // 1) Conversion robuste #date → "le Vendredi 15…" at bounding box center [956, 402] width 1193 height 527
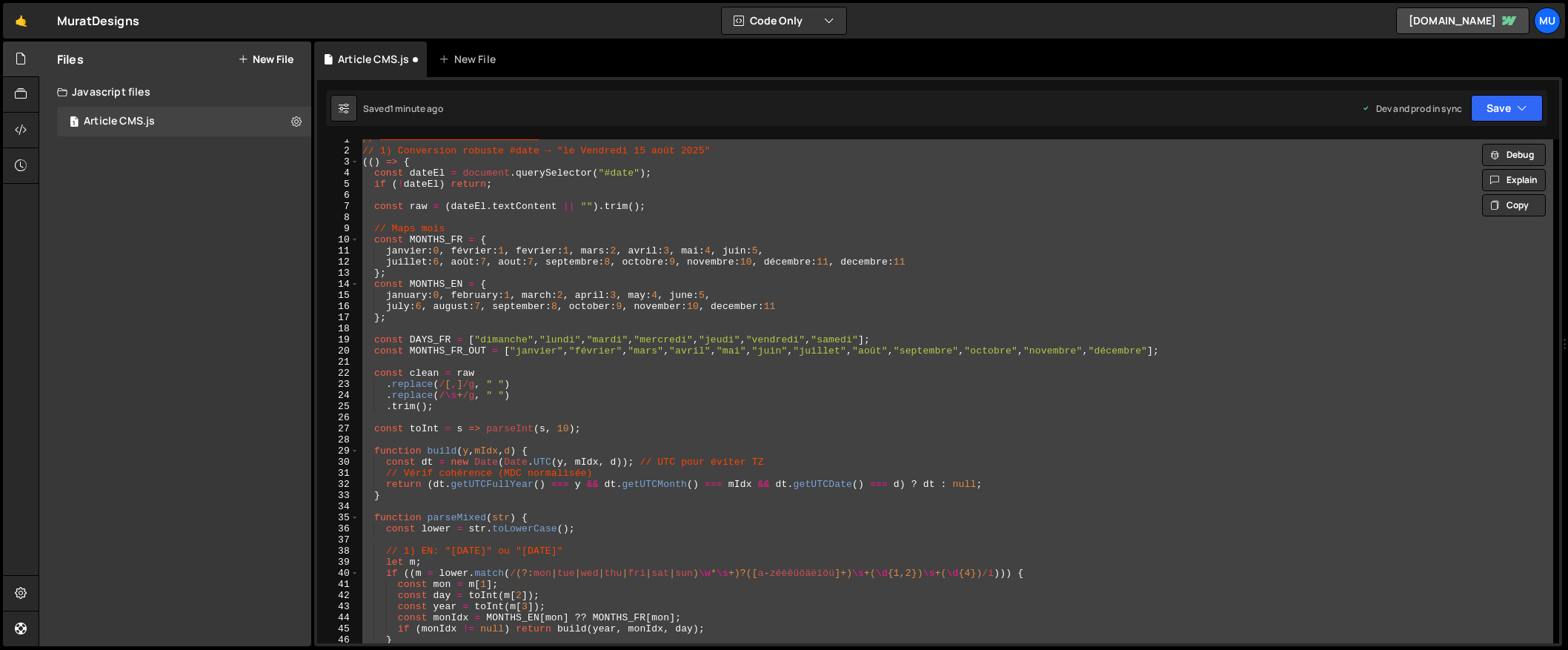
scroll to position [201, 0]
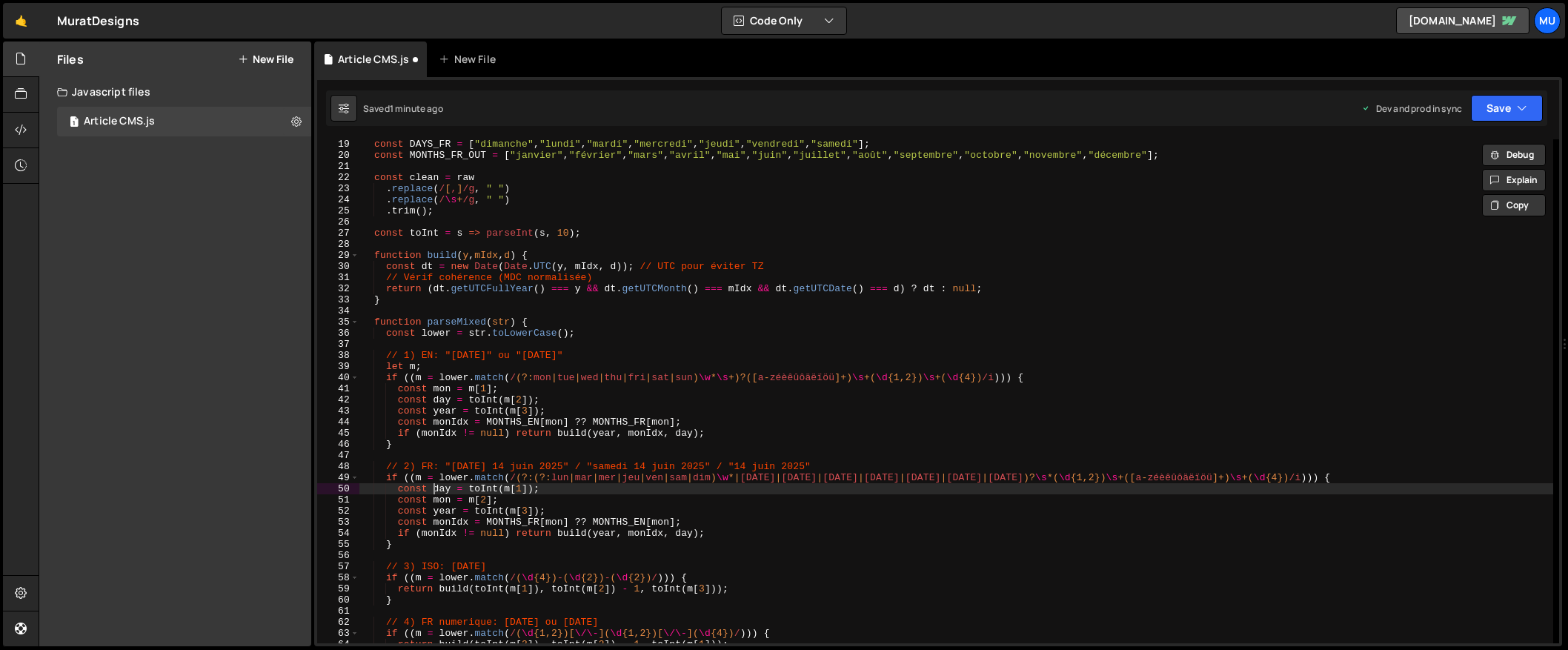
click at [431, 491] on div "const DAYS_FR = [ "dimanche" , "lundi" , "mardi" , "mercredi" , "jeudi" , "vend…" at bounding box center [956, 402] width 1193 height 527
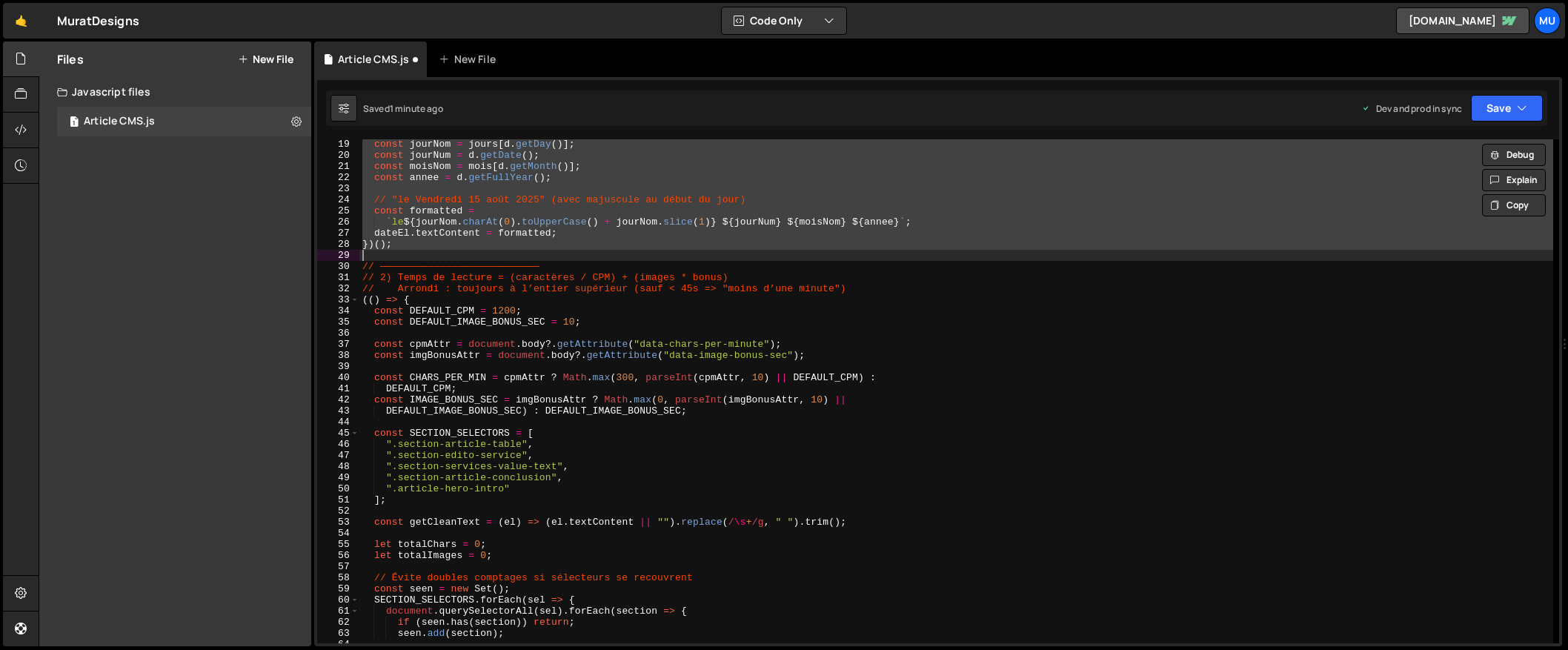
scroll to position [0, 0]
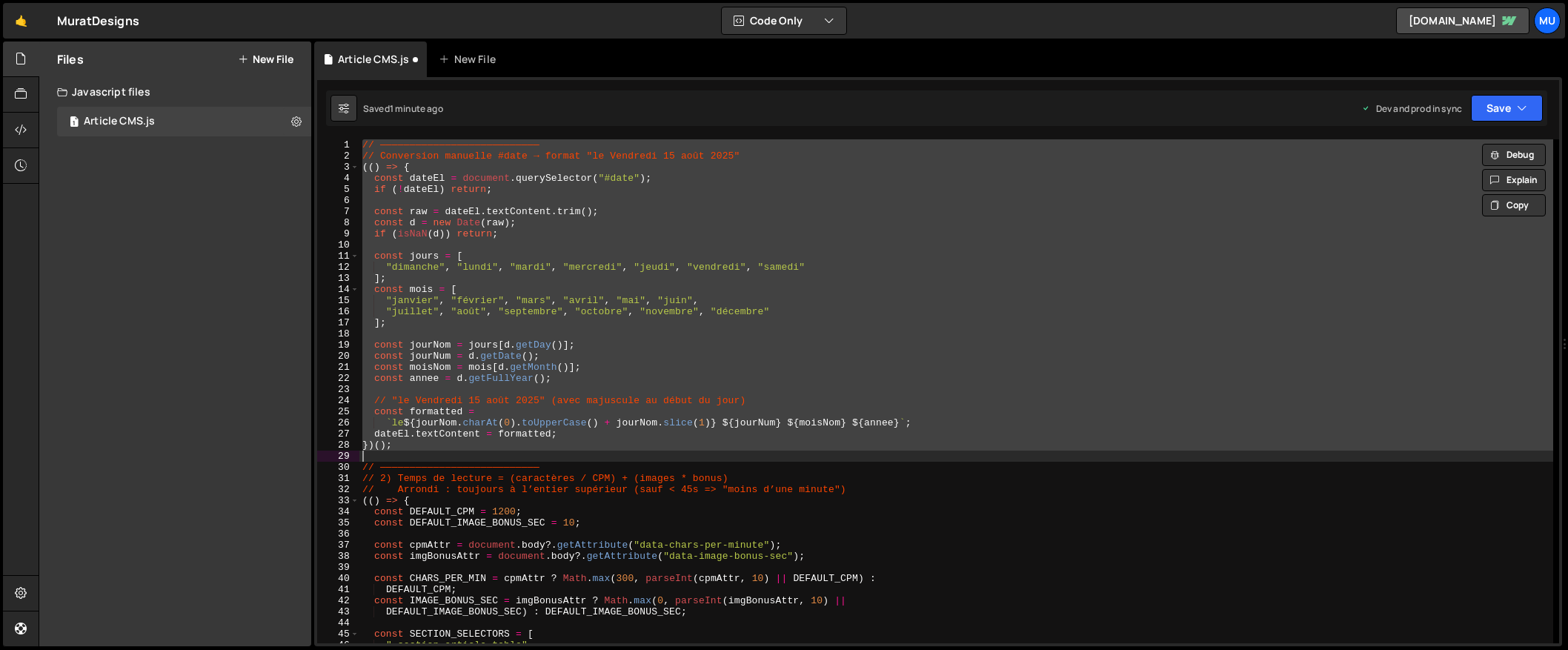
click at [392, 450] on div "// ——————————————————————————— // Conversion manuelle #date → format "le Vendre…" at bounding box center [956, 402] width 1193 height 527
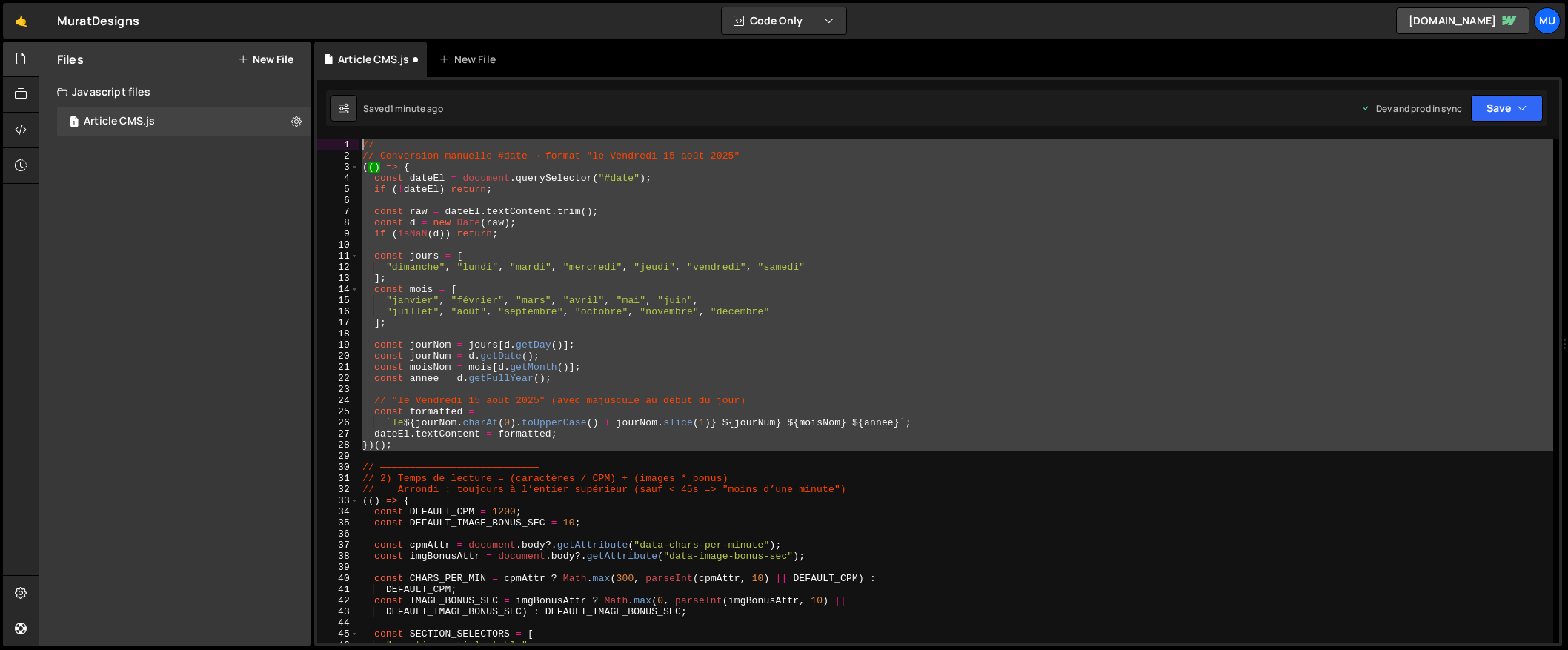
drag, startPoint x: 374, startPoint y: 455, endPoint x: 333, endPoint y: 36, distance: 421.0
click at [333, 35] on div "Hold on a sec... Are you certain you wish to leave this page? Any changes you'v…" at bounding box center [784, 325] width 1568 height 650
type textarea "// ——————————————————————————— // Conversion manuelle #date → format "le Vendre…"
paste textarea
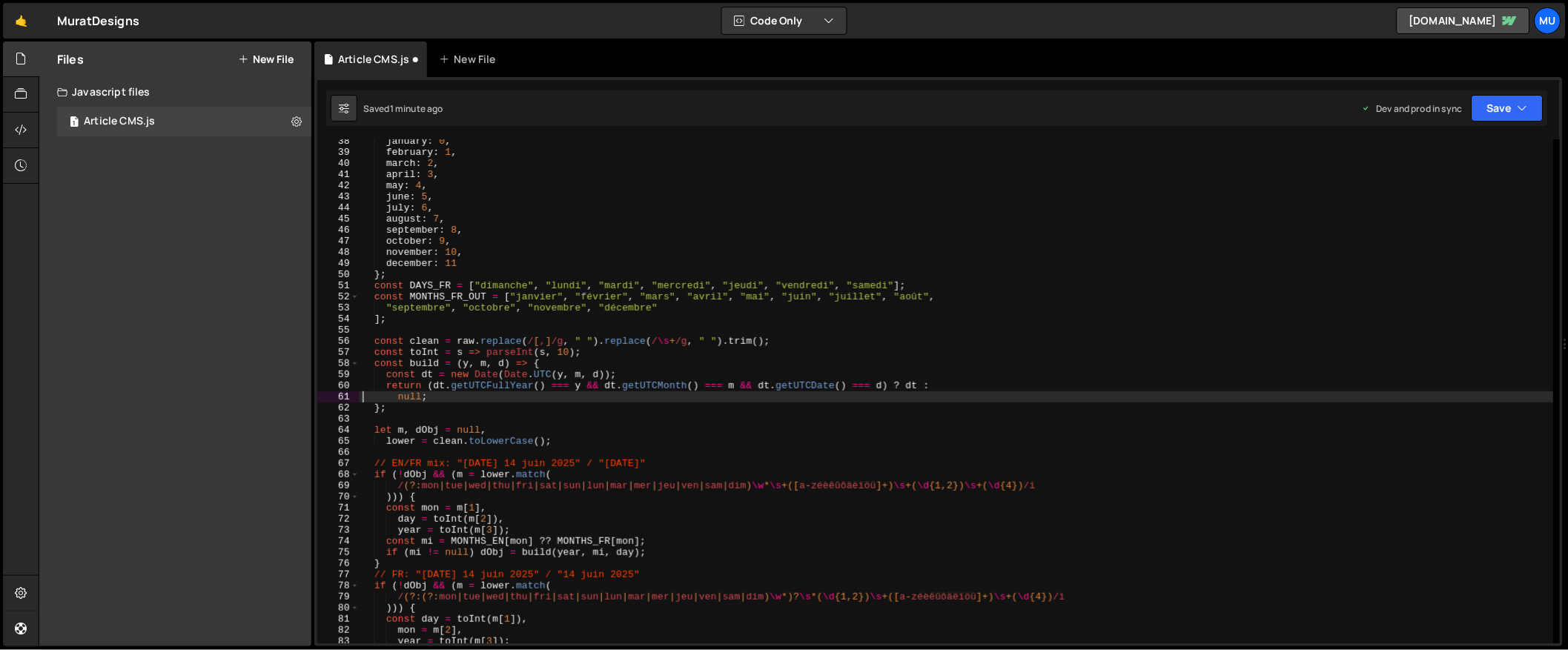
scroll to position [415, 0]
click at [791, 208] on div "january : 0 , february : 1 , march : 2 , april : 3 , may : 4 , june : 5 , july …" at bounding box center [955, 399] width 1193 height 527
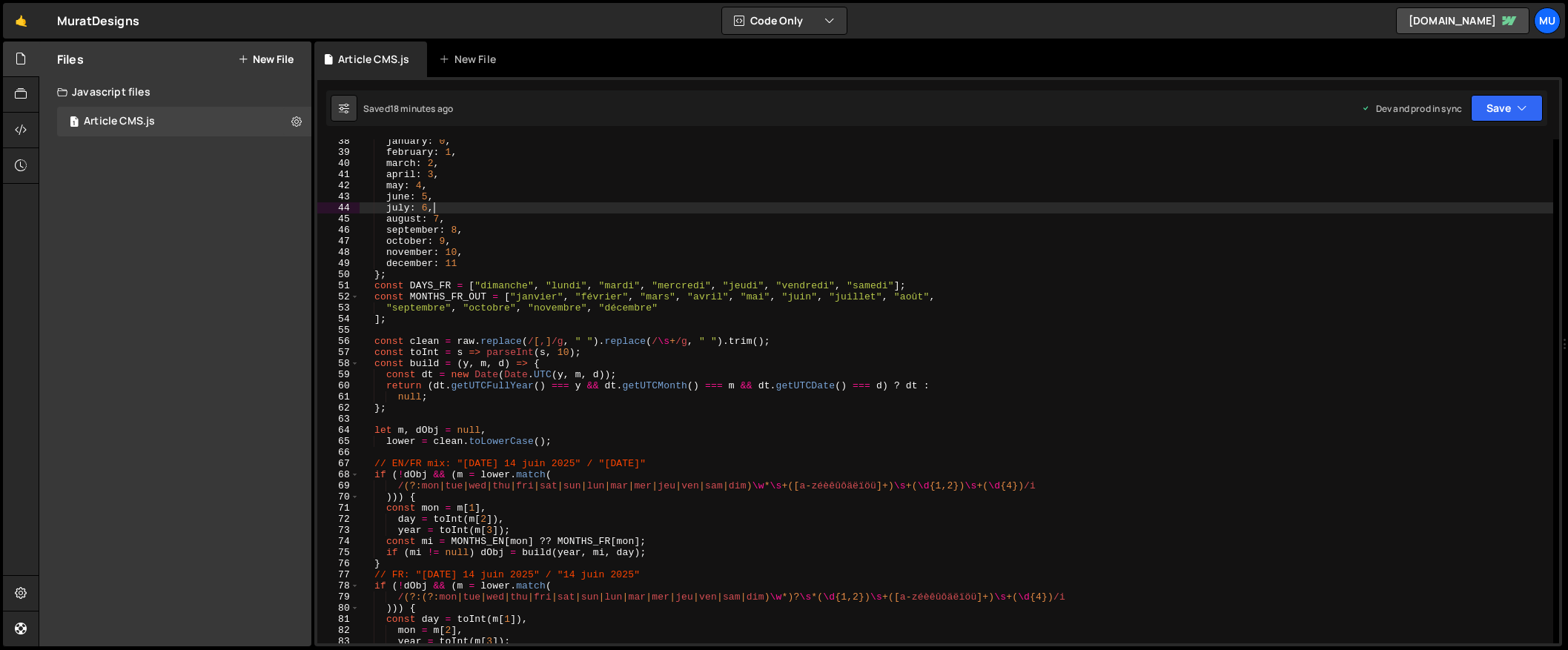
type textarea "})();"
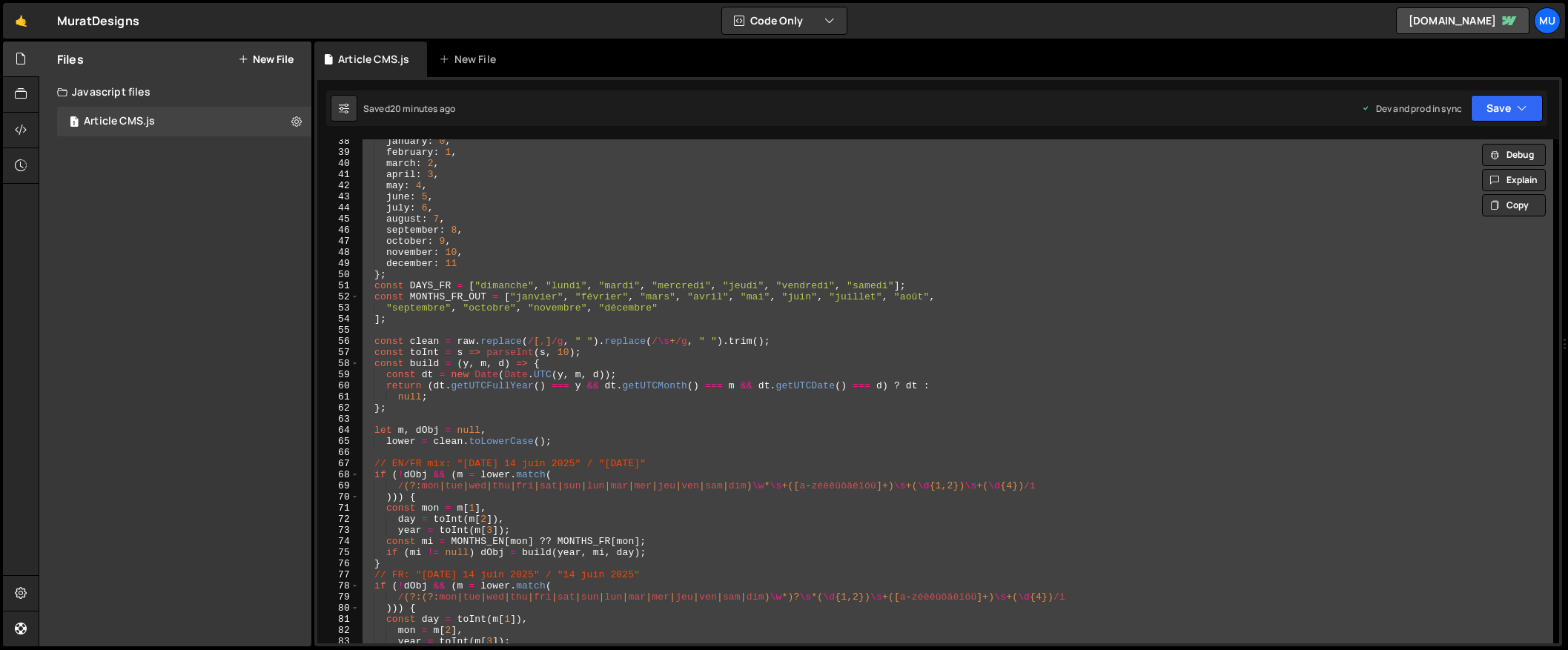
scroll to position [0, 0]
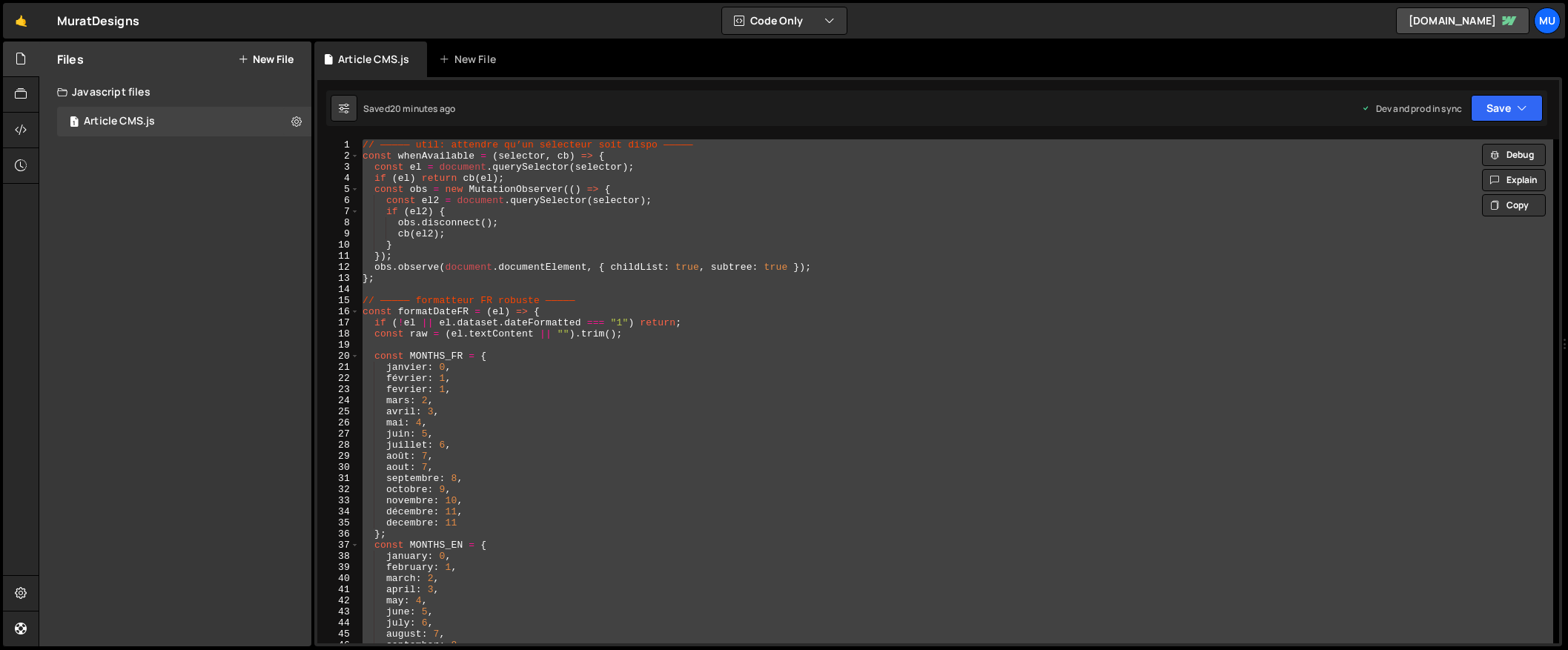
click at [694, 343] on div "// ————— util: attendre qu’un sélecteur soit dispo ————— const whenAvailable = …" at bounding box center [955, 391] width 1193 height 504
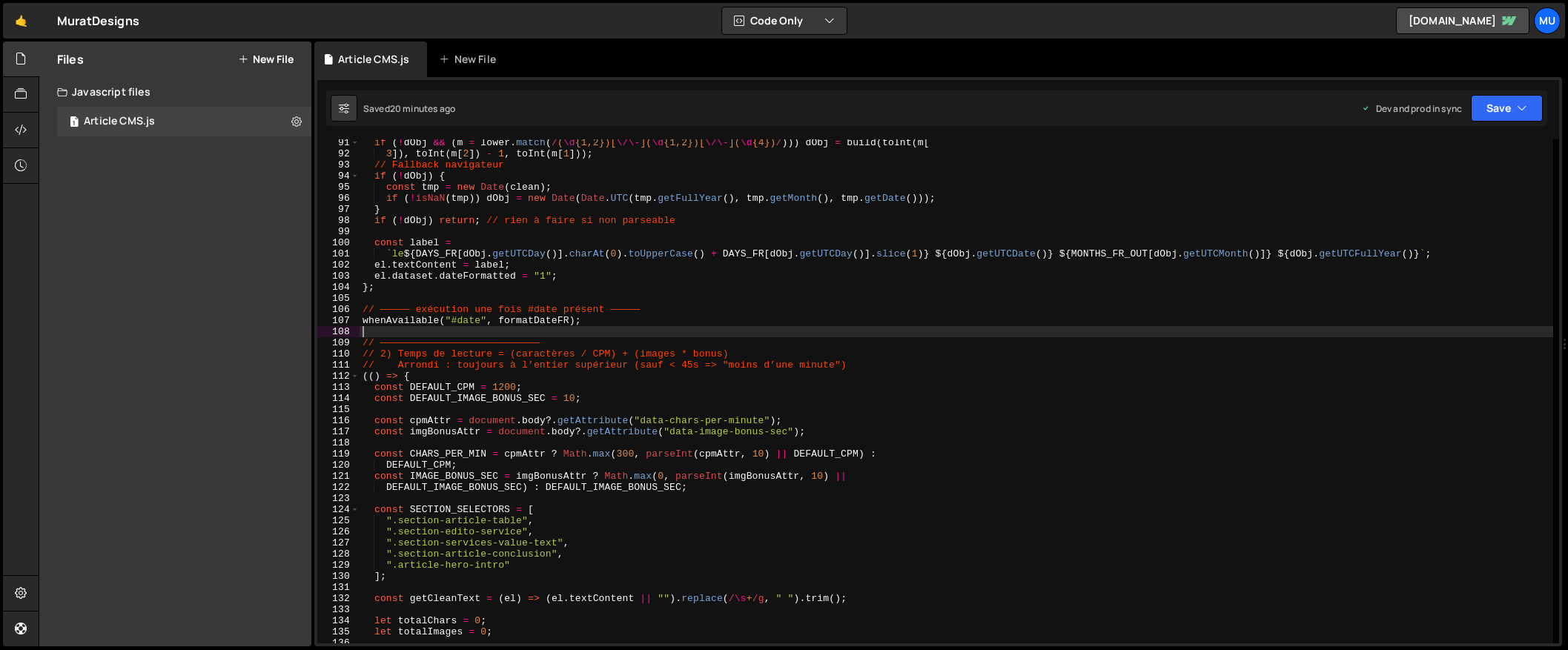
click at [722, 332] on div "if ( ! dObj && ( m = lower . match ( / ( \d {1,2})[ \/\- ]( \d {1,2})[ \/\- ]( …" at bounding box center [955, 400] width 1193 height 527
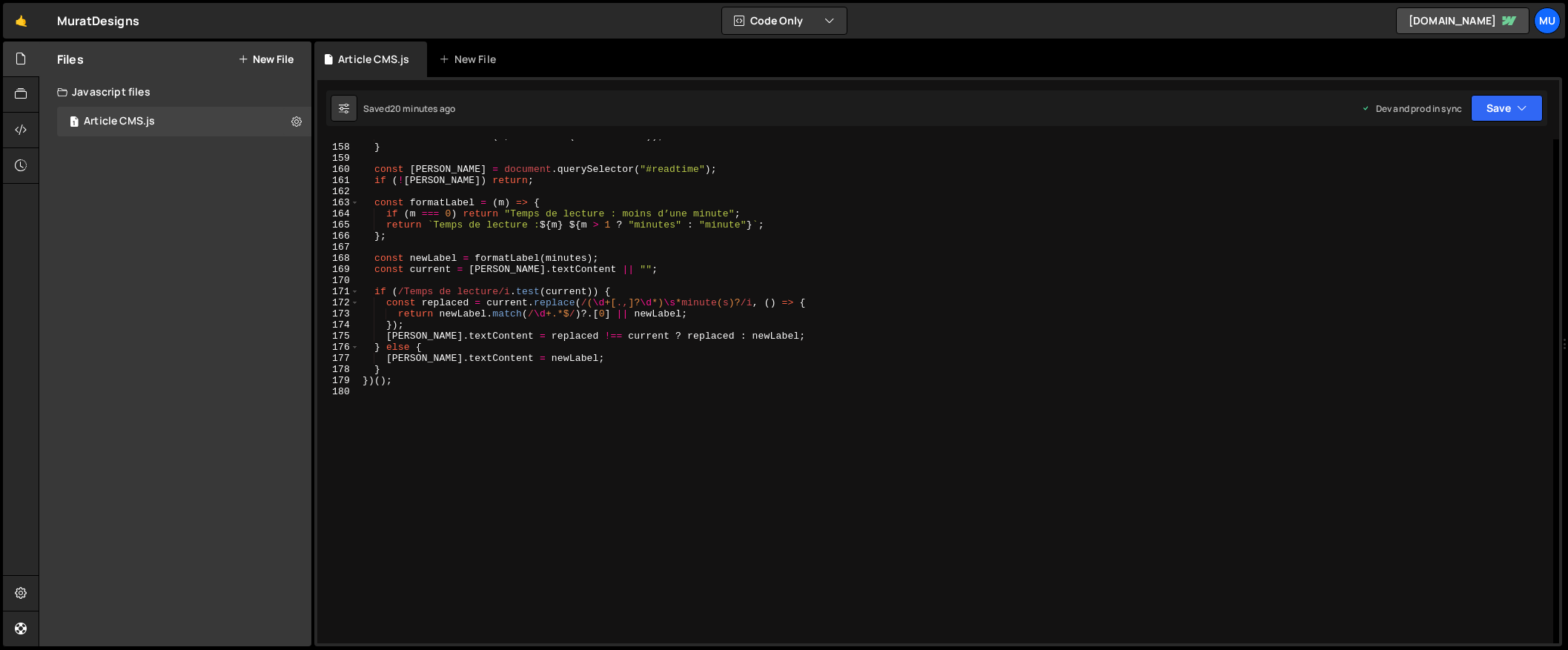
click at [726, 337] on div "minutes = Math . max ( 1 , Math . ceil ( minutesTotal )) ; } const readEl = doc…" at bounding box center [955, 394] width 1193 height 527
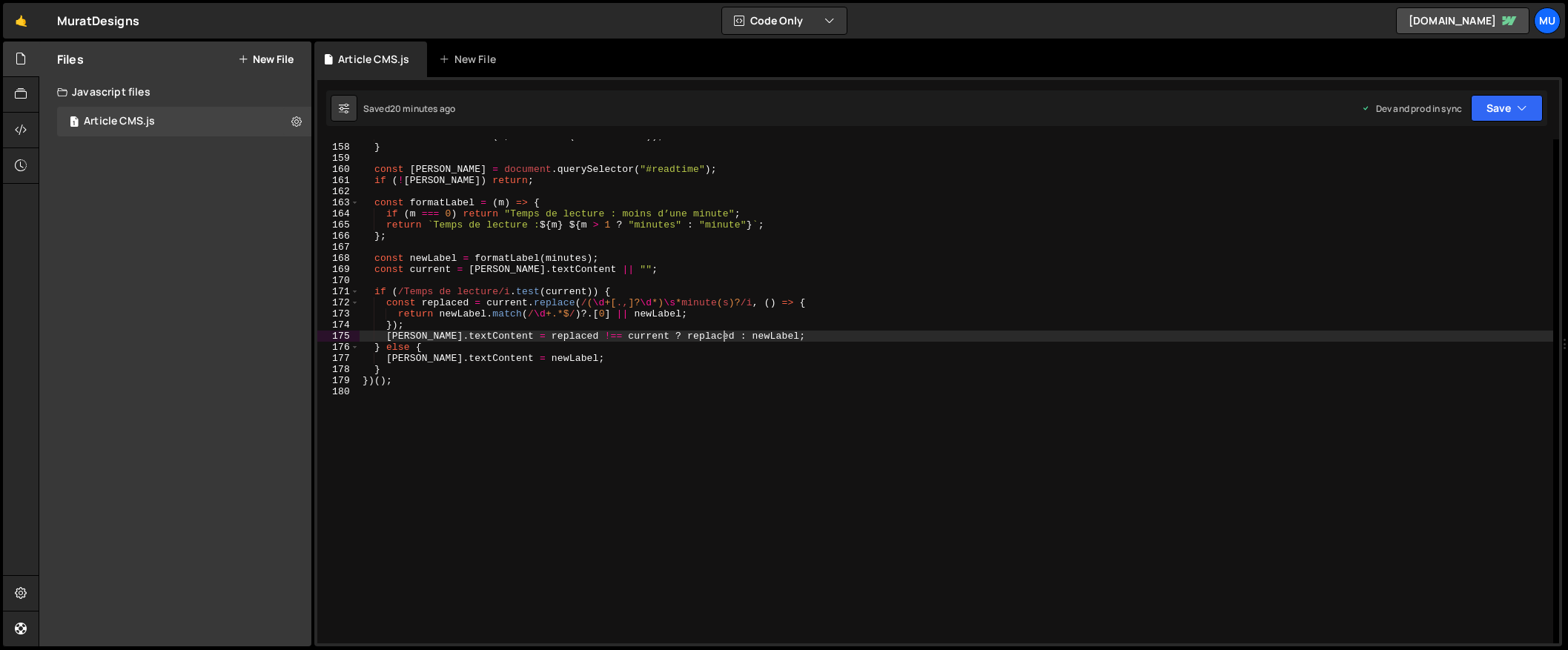
type textarea "})();"
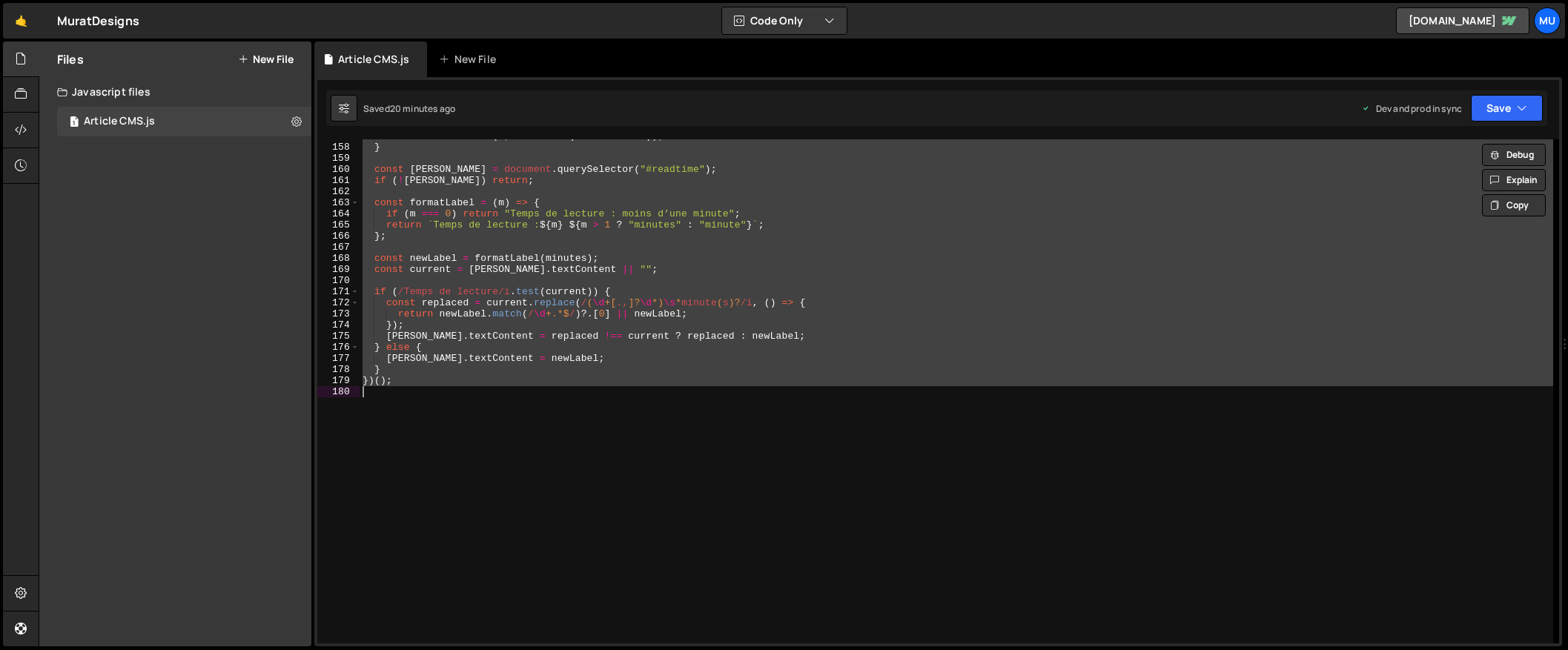
paste textarea
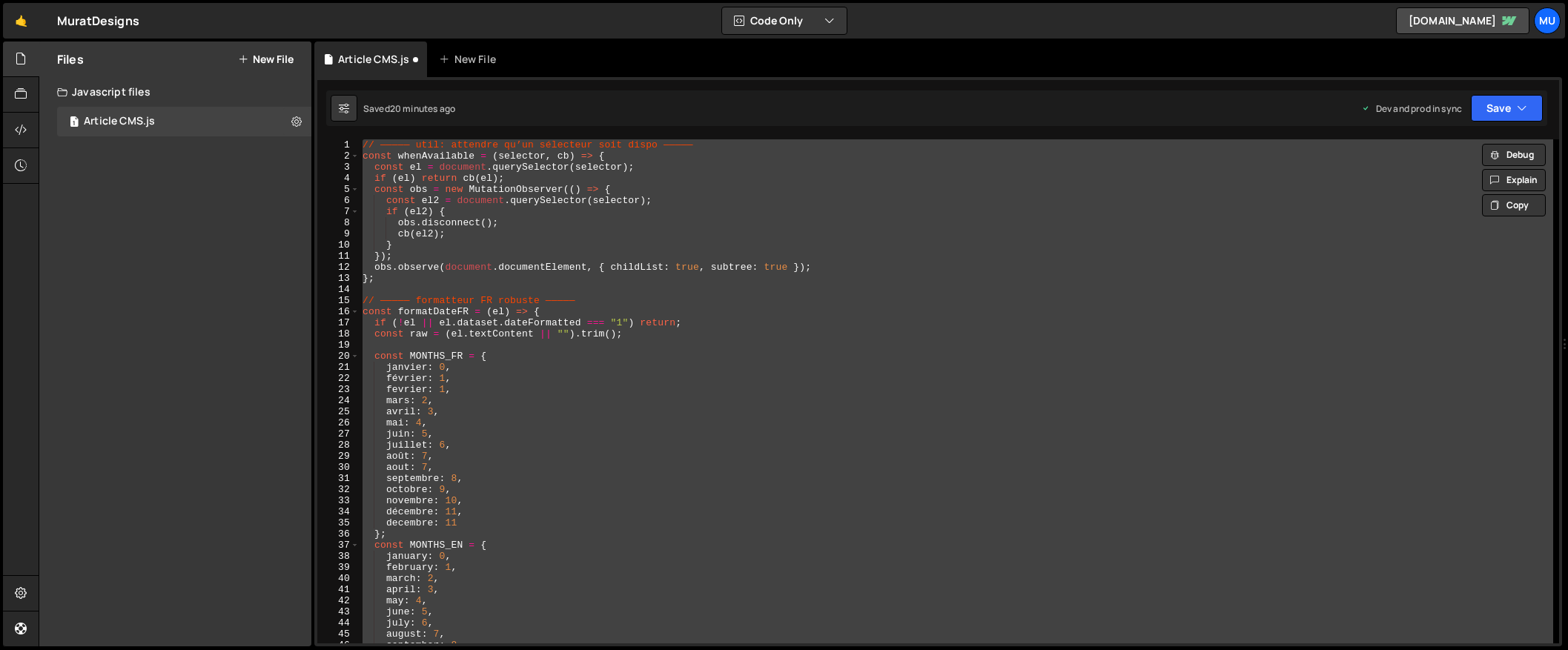
scroll to position [0, 0]
click at [739, 326] on div "// ————— util: attendre qu’un sélecteur soit dispo ————— const whenAvailable = …" at bounding box center [955, 391] width 1193 height 504
type textarea "if (!el || el.dataset.dateFormatted === "1") return;"
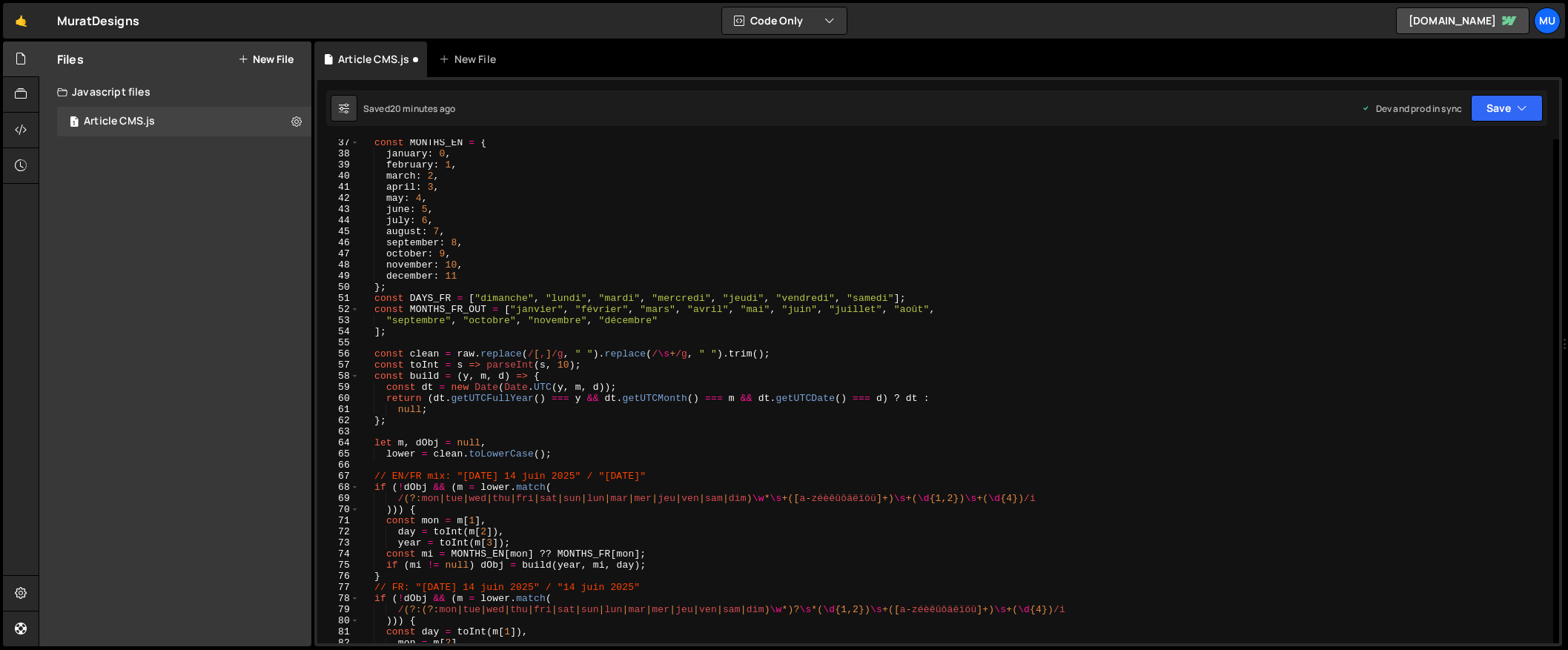
scroll to position [1744, 0]
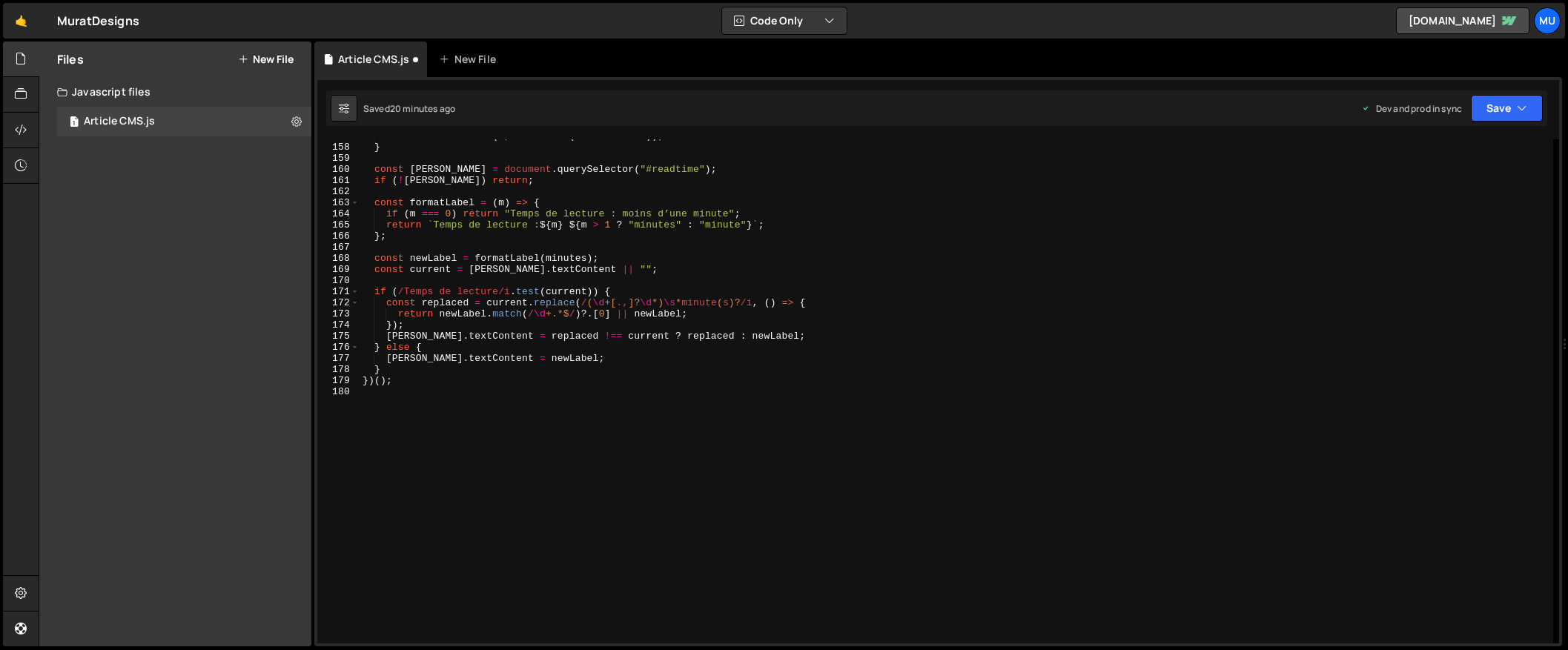
click at [438, 401] on div "minutes = Math . max ( 1 , Math . ceil ( minutesTotal )) ; } const readEl = doc…" at bounding box center [955, 394] width 1193 height 527
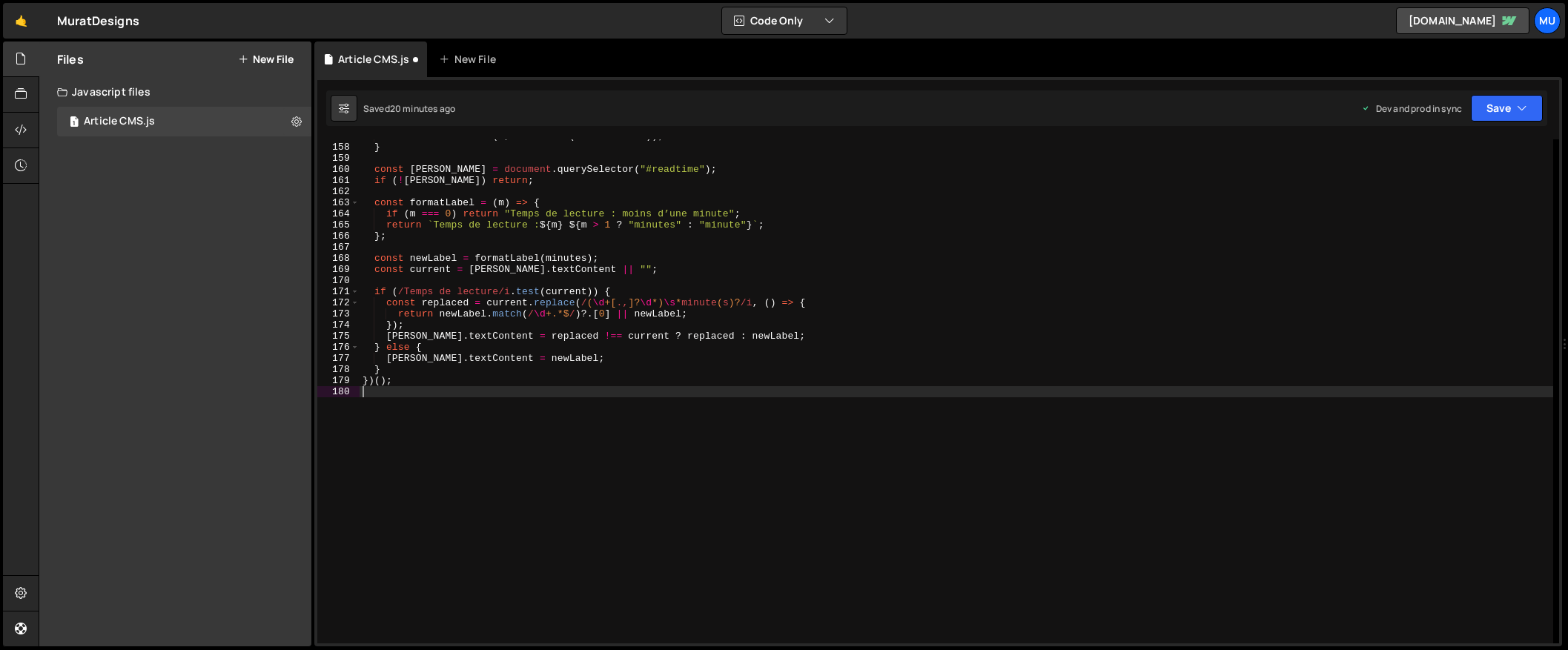
paste textarea "})();"
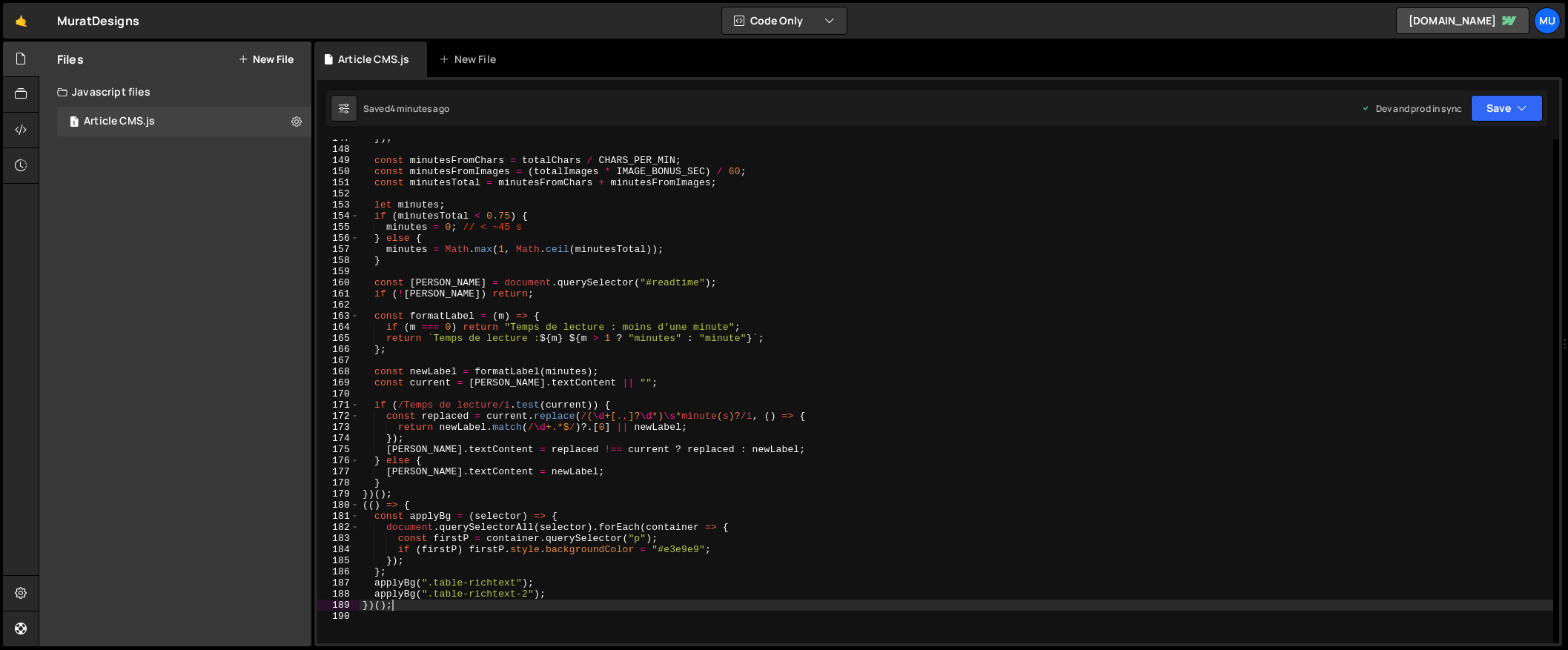
click at [500, 501] on div "}) ; const minutesFromChars = totalChars / CHARS_PER_MIN ; const minutesFromIma…" at bounding box center [955, 396] width 1193 height 527
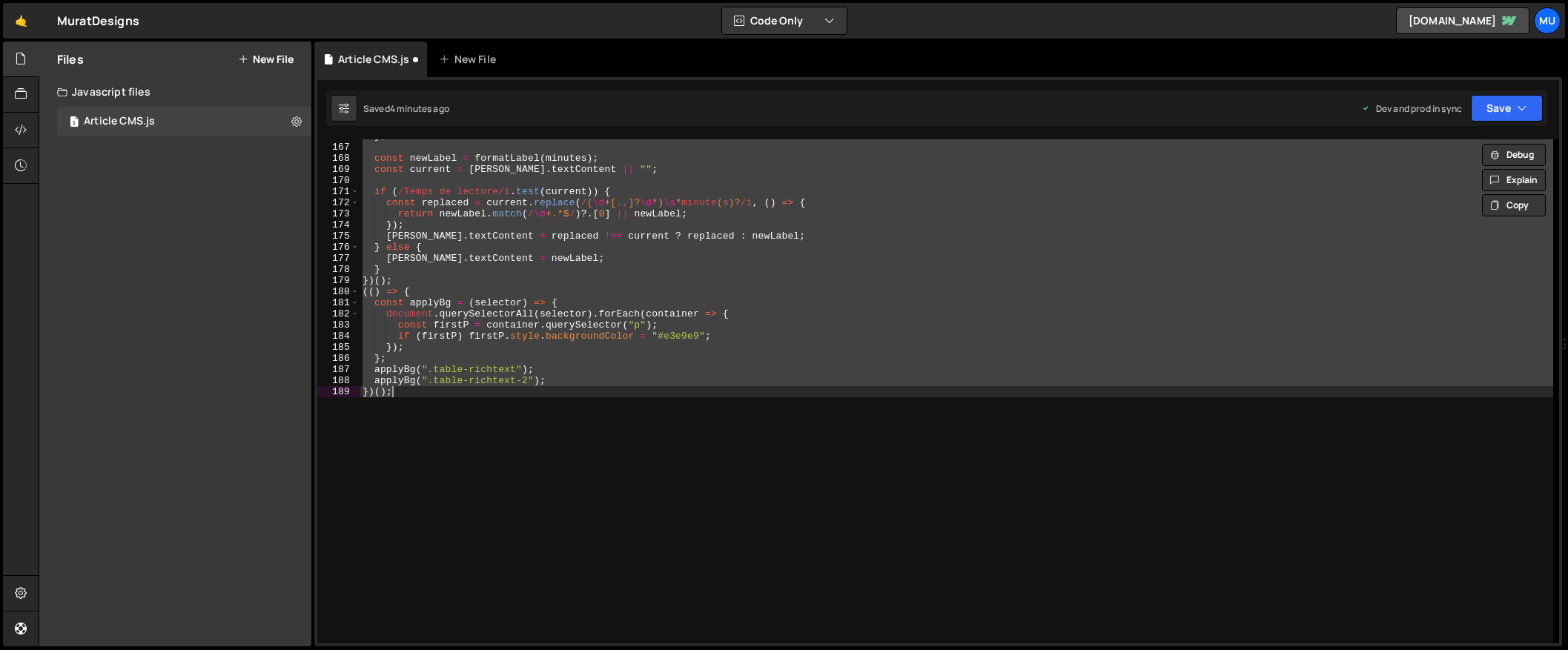
scroll to position [1688, 0]
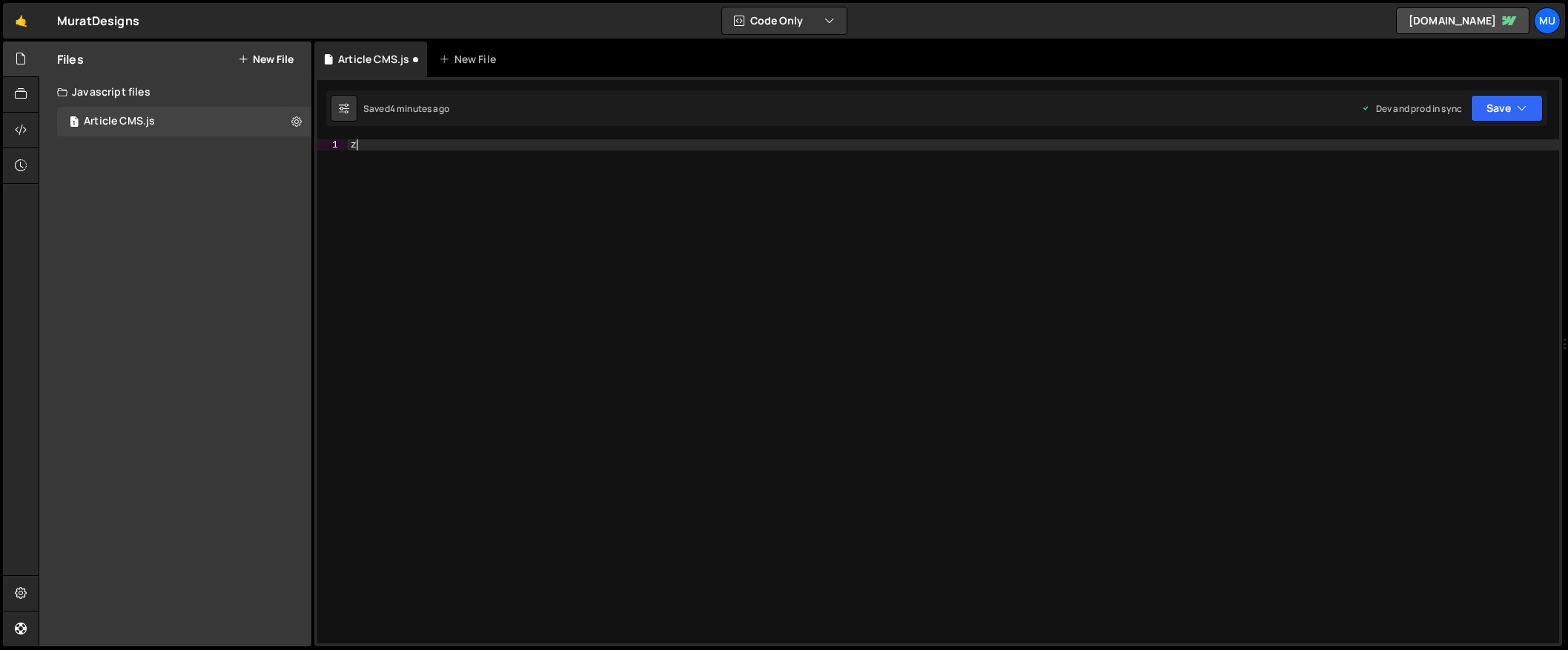
type textarea "applyBg(".table-richtext-2"); })();"
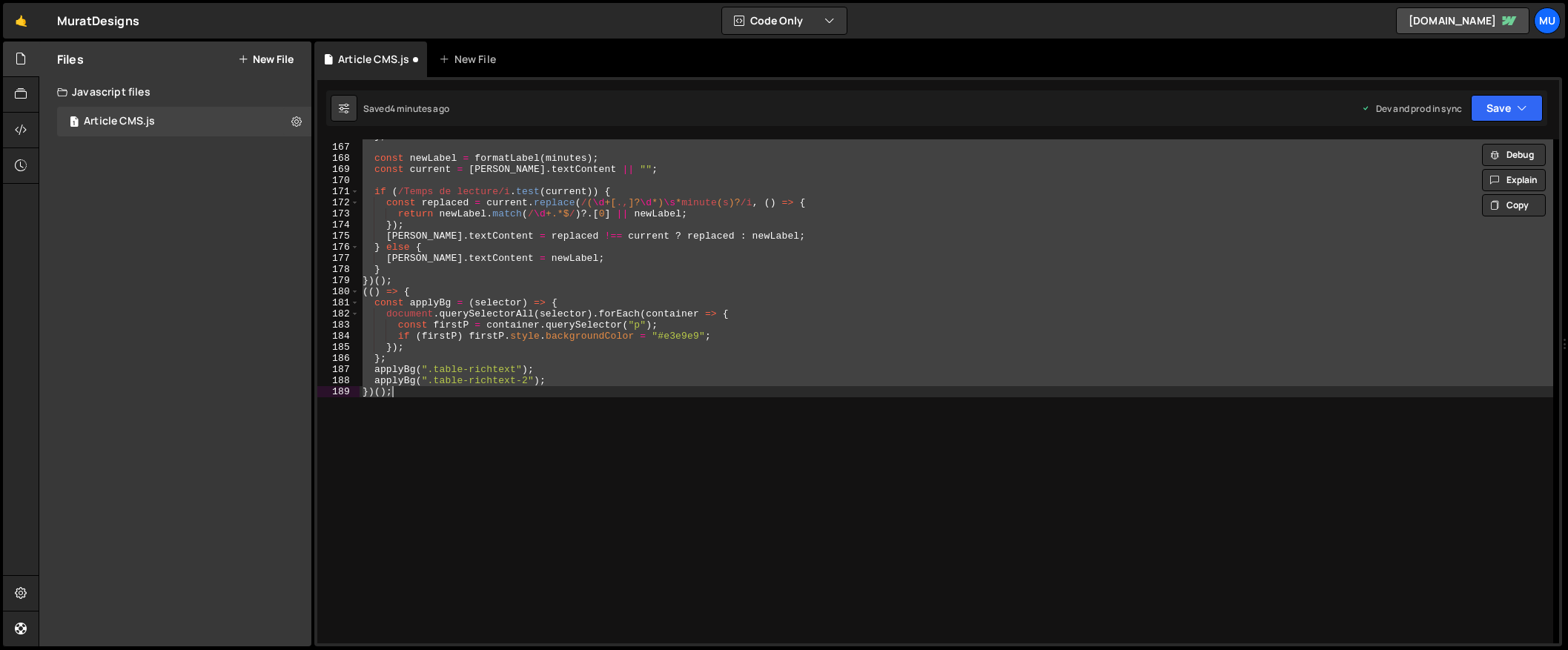
scroll to position [1744, 0]
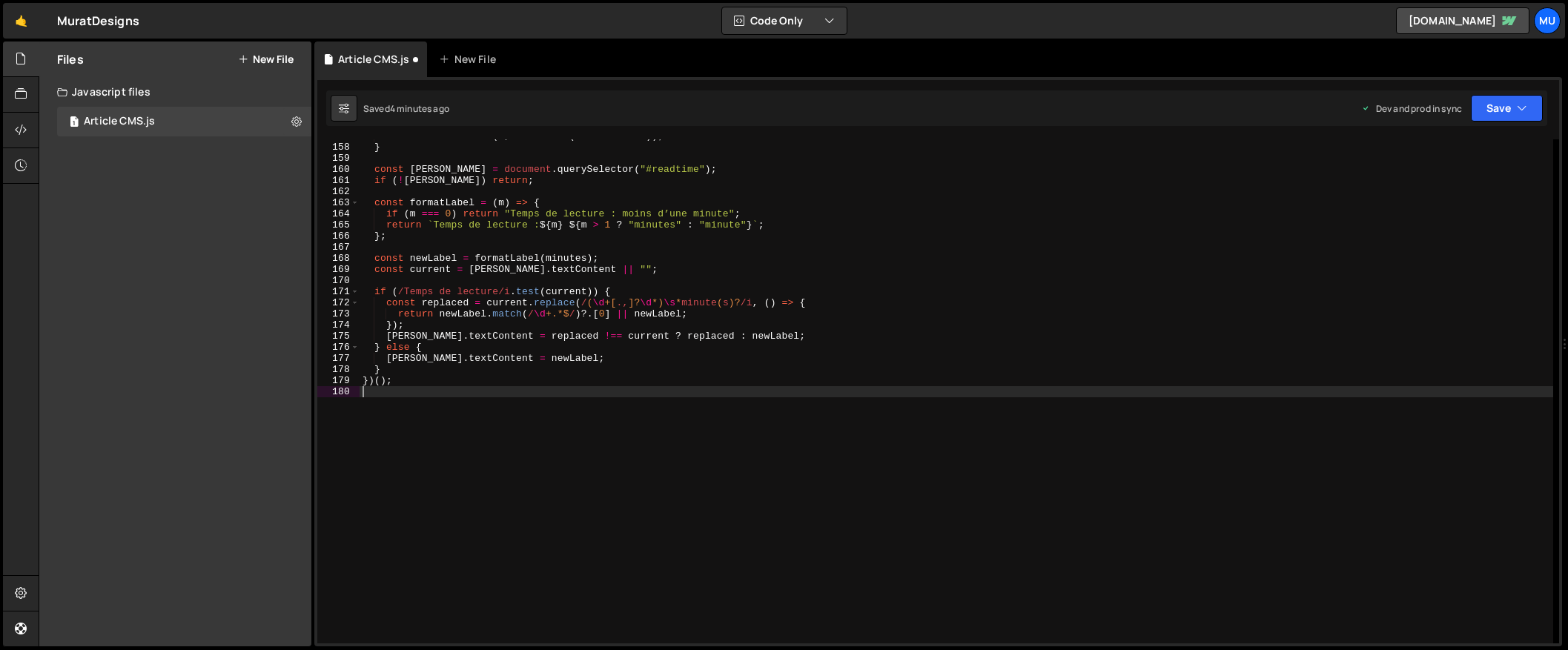
paste textarea "document.querySelectorAll(sel).forEach(section => {"
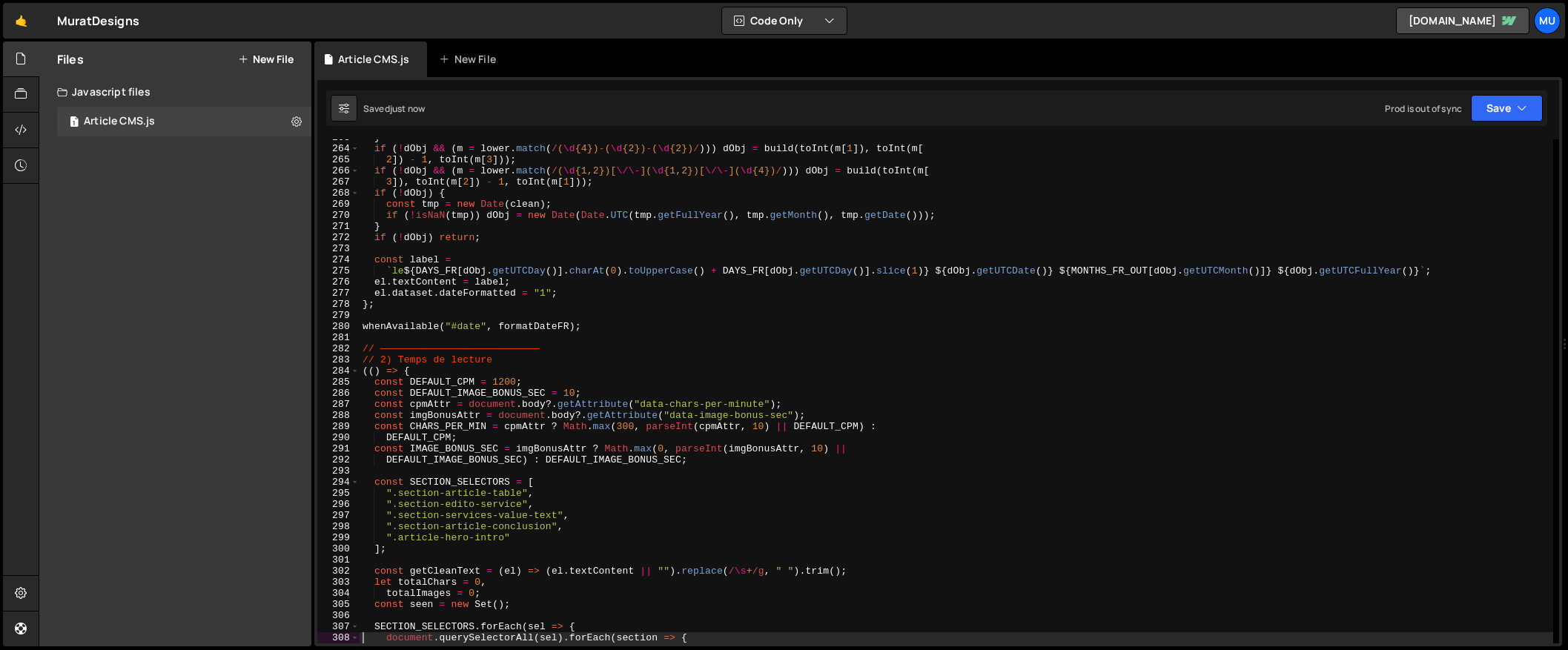
click at [933, 400] on div "} if ( ! dObj && ( m = lower . match ( / ( \d {4}) - ( \d {2}) - ( \d {2}) / ))…" at bounding box center [955, 395] width 1193 height 527
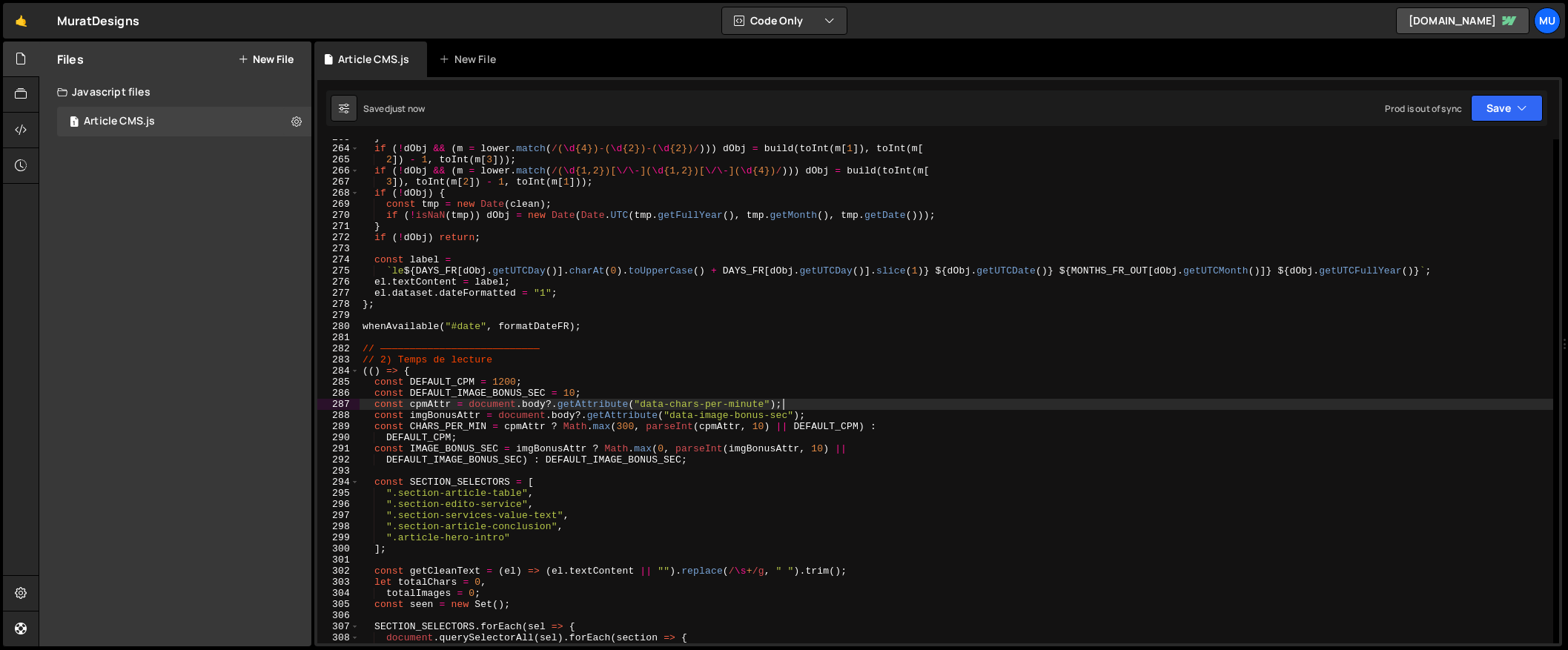
type textarea "})();"
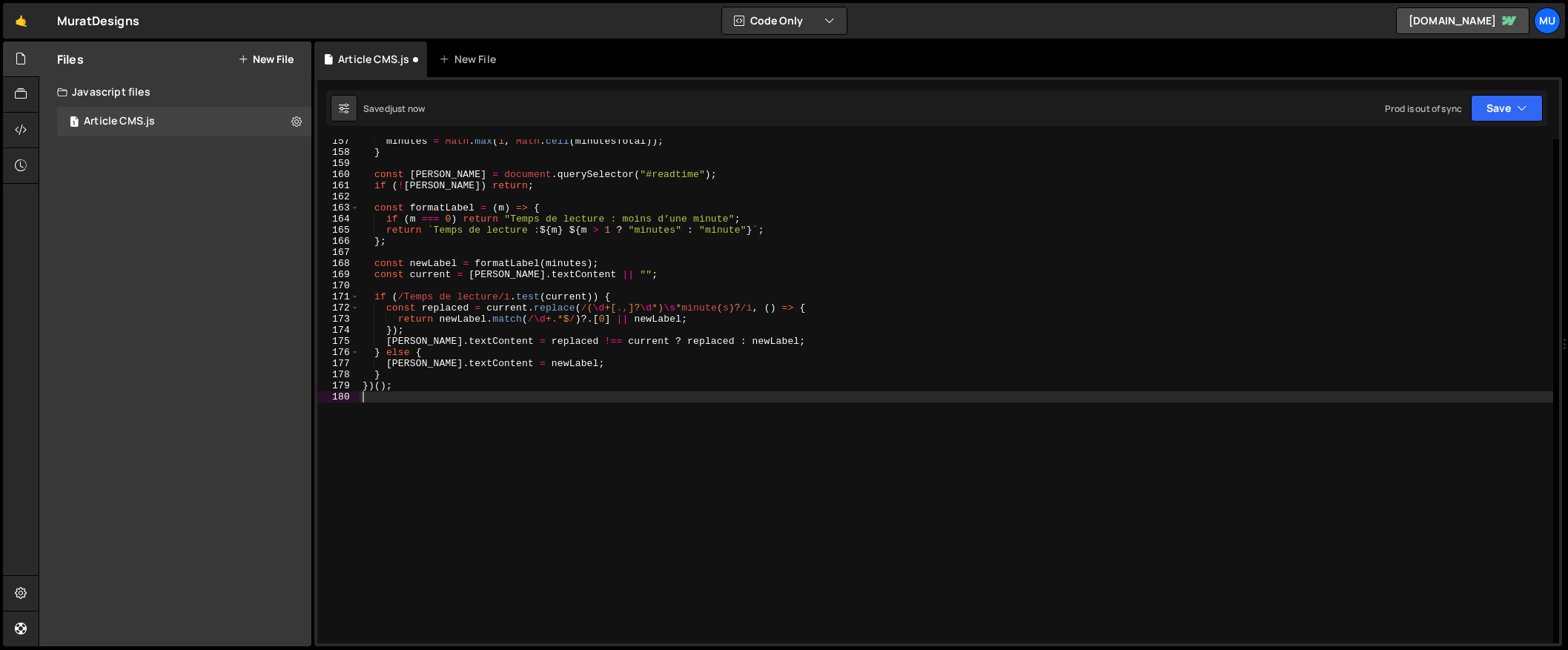
scroll to position [1739, 0]
paste textarea "})();"
type textarea "})();"
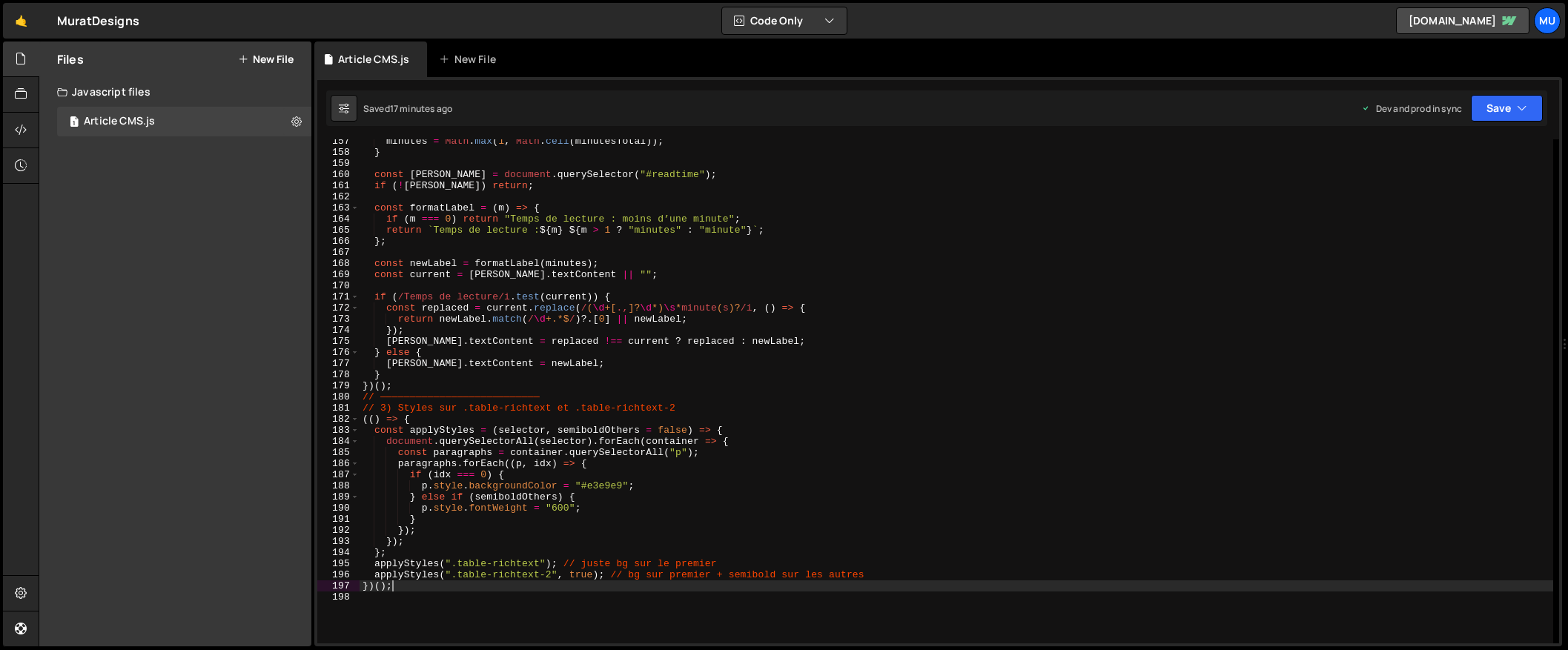
click at [249, 253] on div "Files New File Create your first file Get started by starting a Javascript or C…" at bounding box center [175, 344] width 272 height 605
click at [277, 47] on div "Files New File" at bounding box center [175, 59] width 272 height 35
click at [275, 59] on button "New File" at bounding box center [265, 60] width 56 height 12
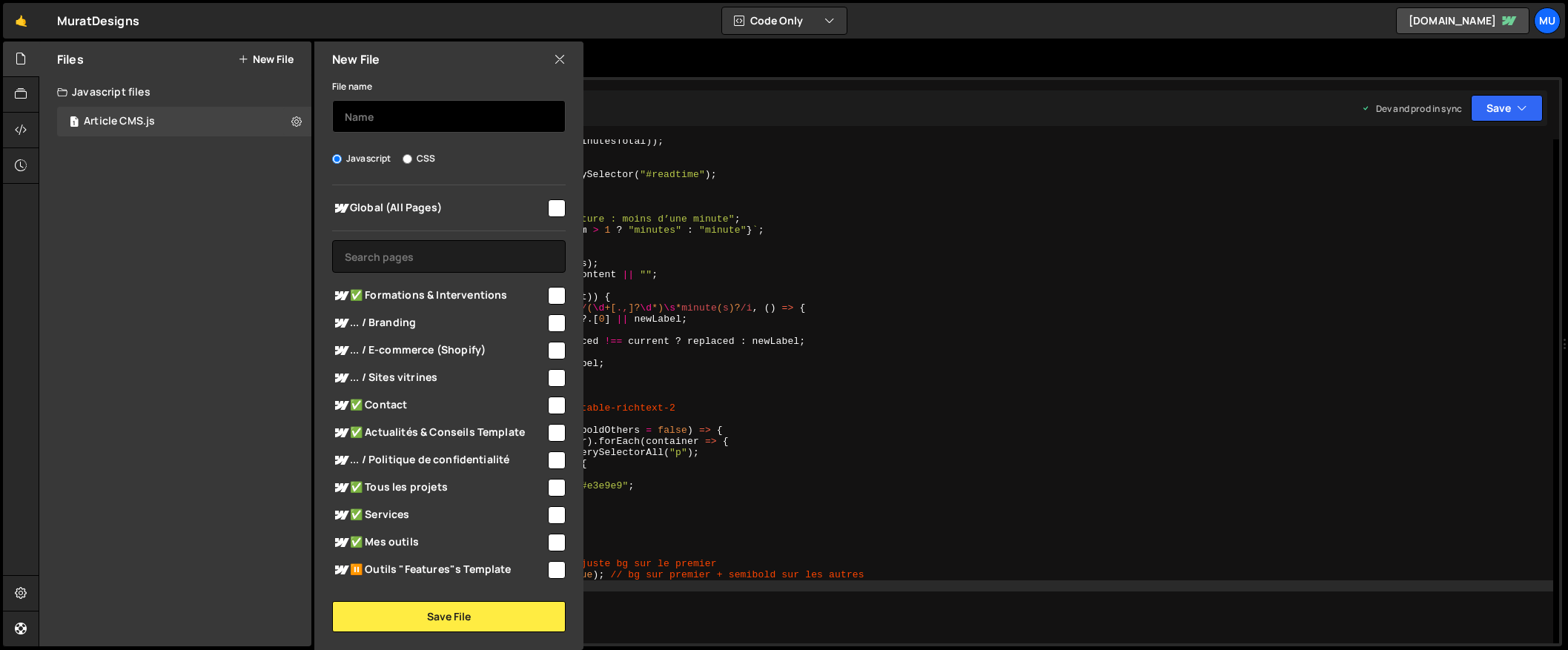
click at [428, 118] on input "text" at bounding box center [448, 116] width 234 height 32
type input "Les avi"
type input "T"
type input "Témoignages"
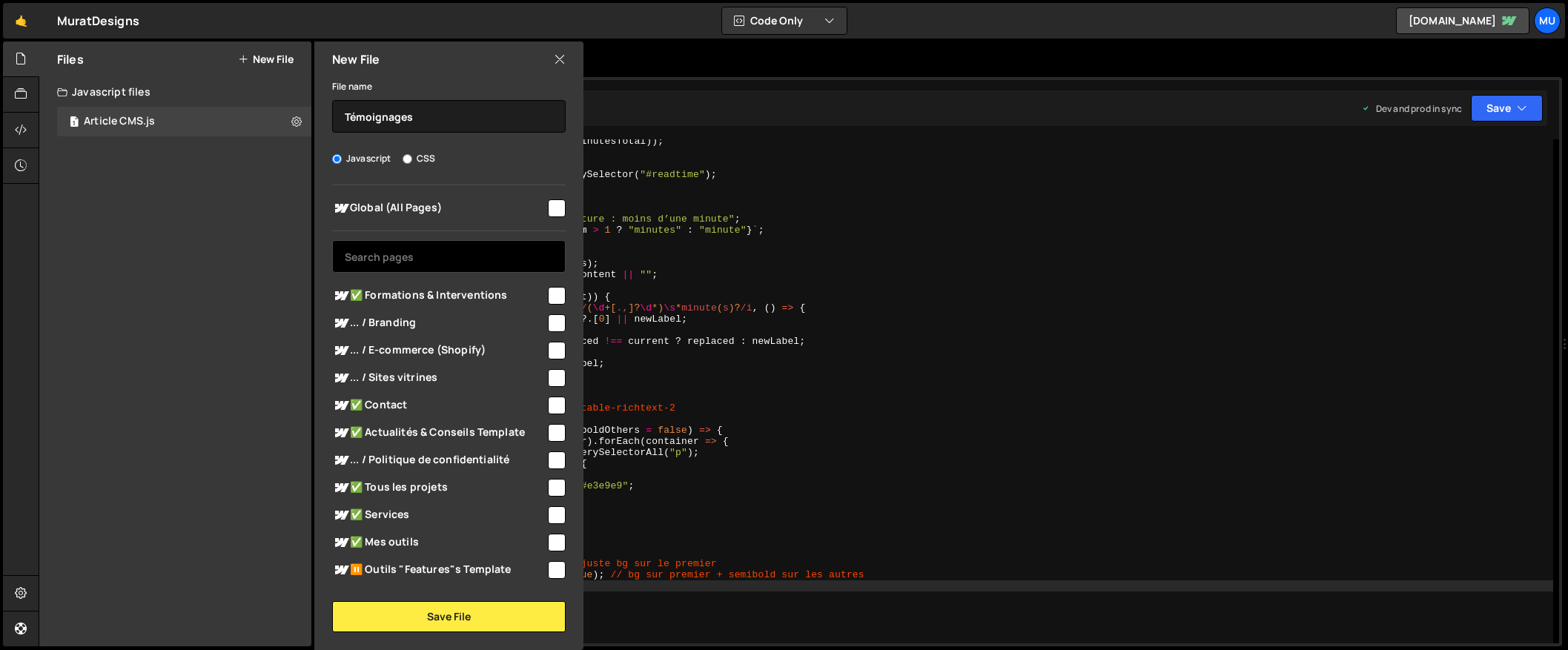
click at [392, 255] on input "text" at bounding box center [448, 255] width 234 height 32
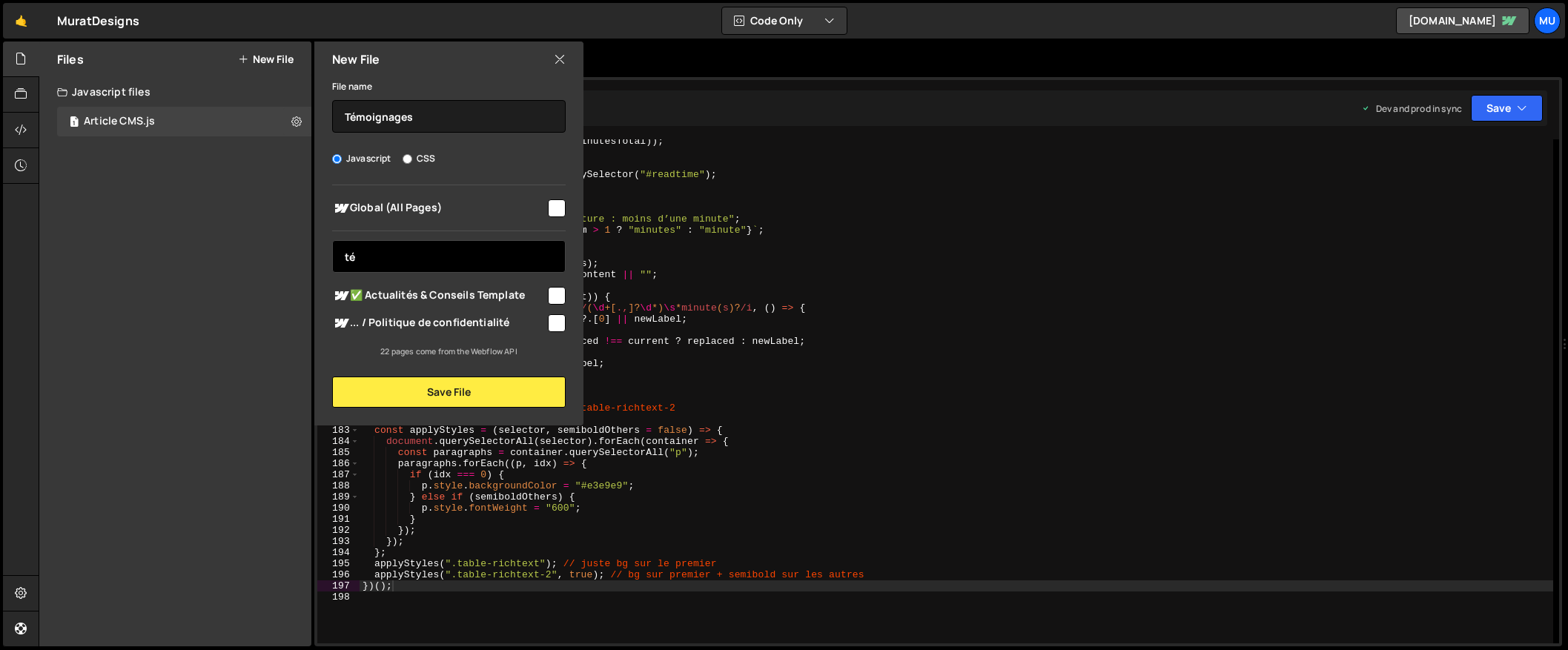
type input "t"
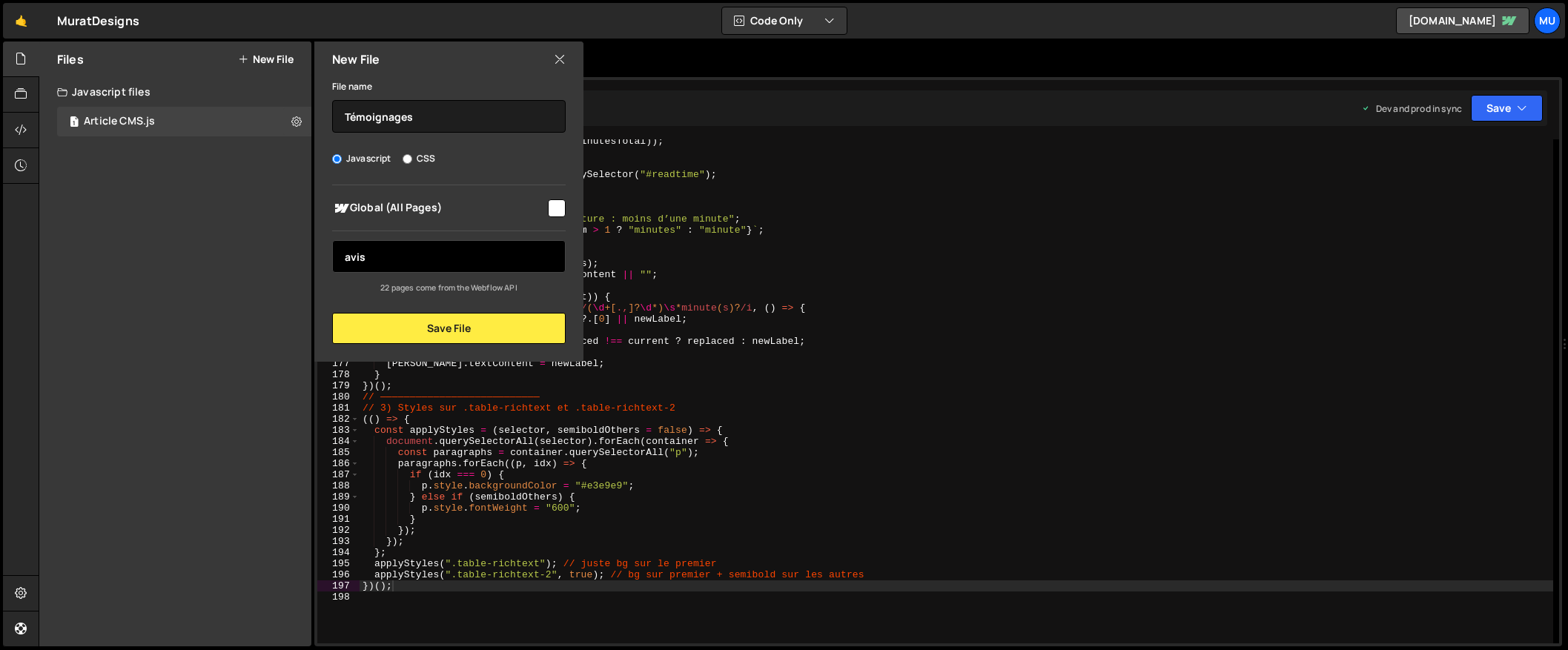
type input "temoi"
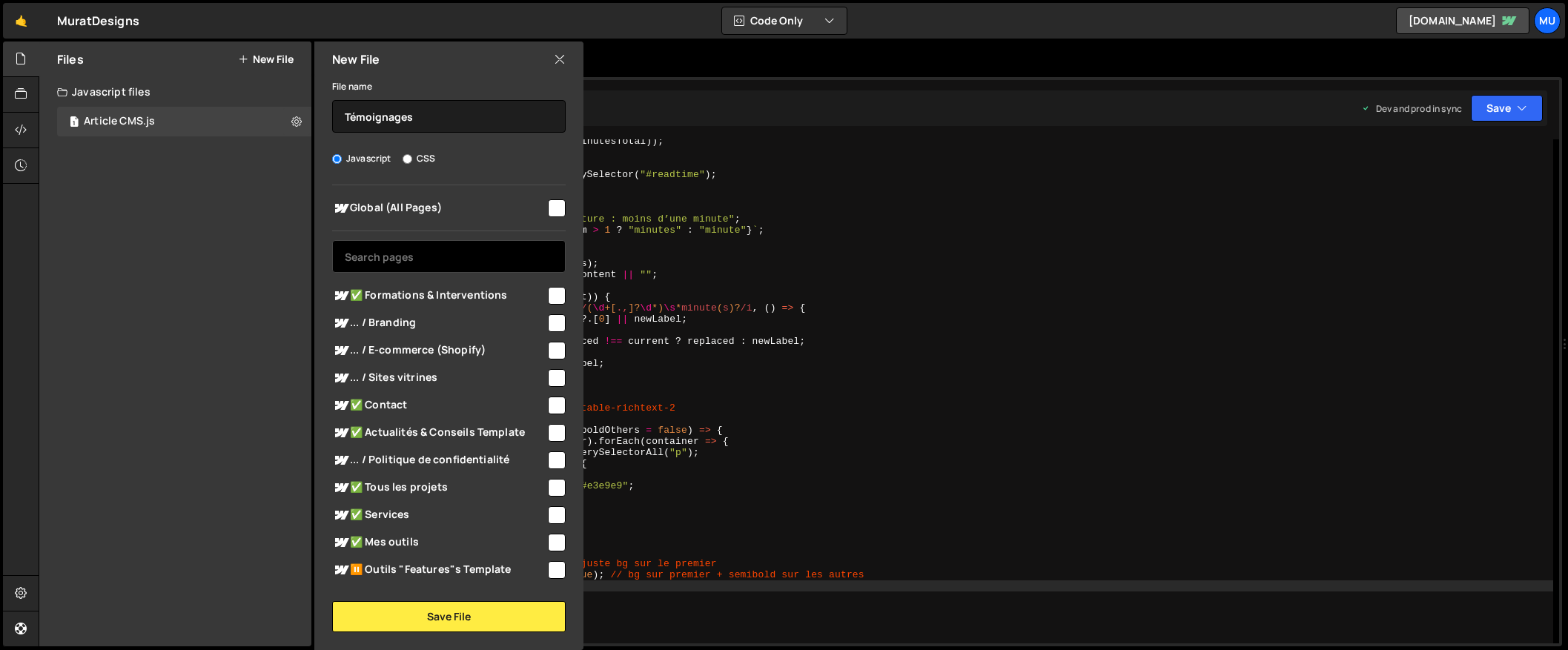
scroll to position [297, 0]
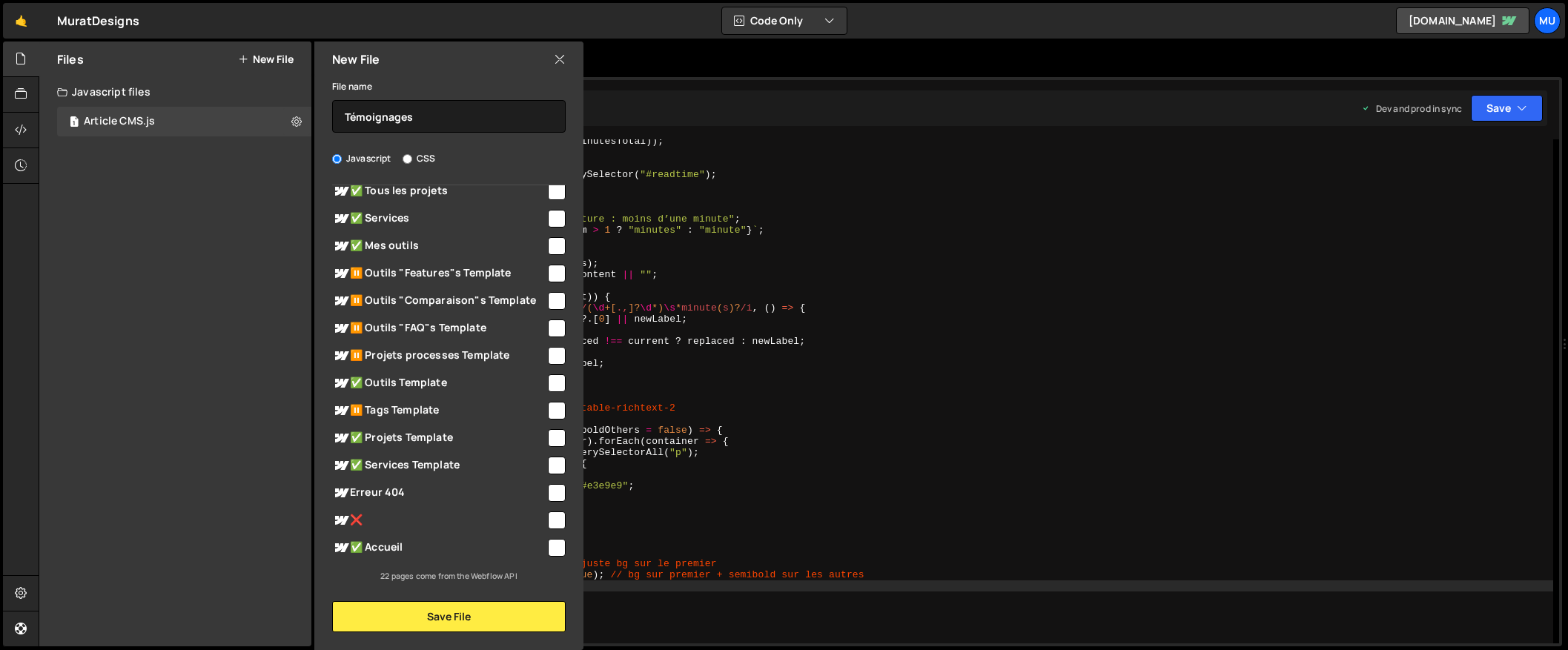
click at [214, 434] on div "Files New File Create your first file Get started by starting a Javascript or C…" at bounding box center [175, 344] width 272 height 605
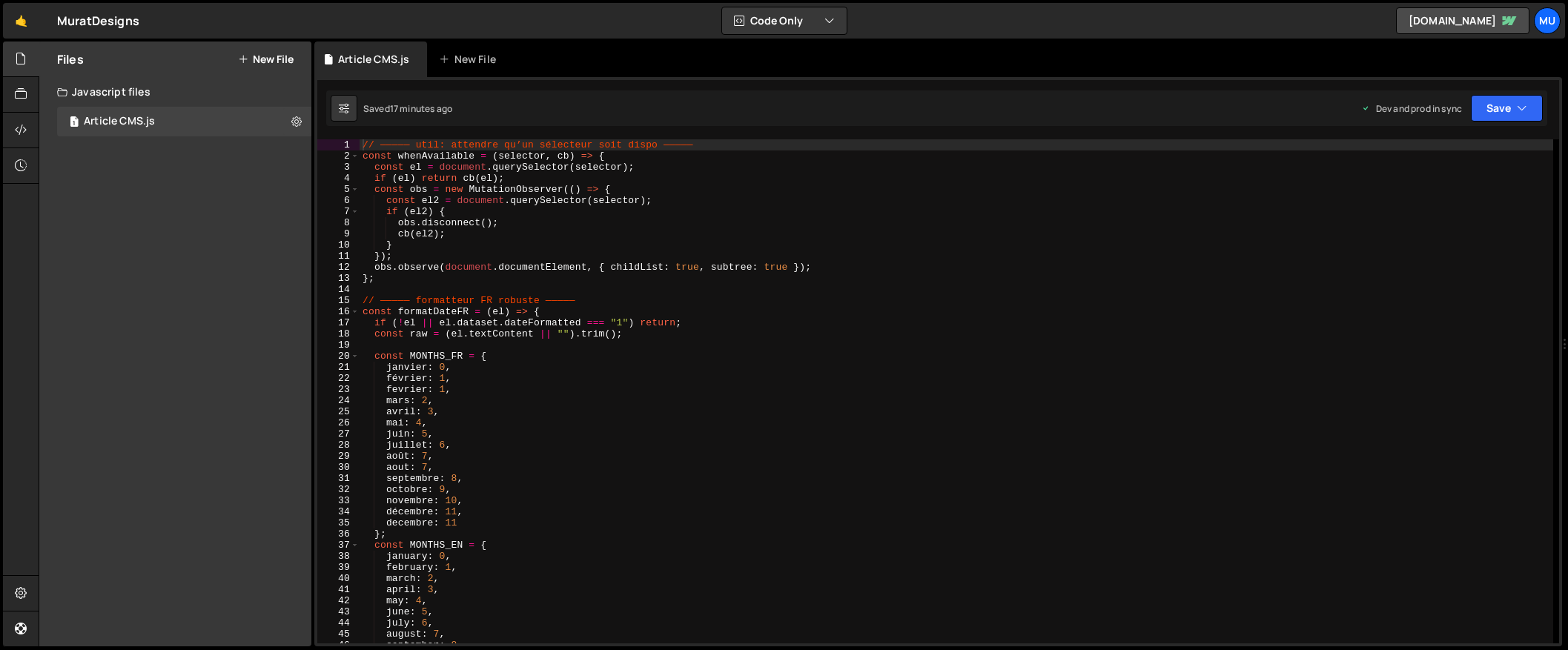
click at [258, 57] on button "New File" at bounding box center [265, 60] width 56 height 12
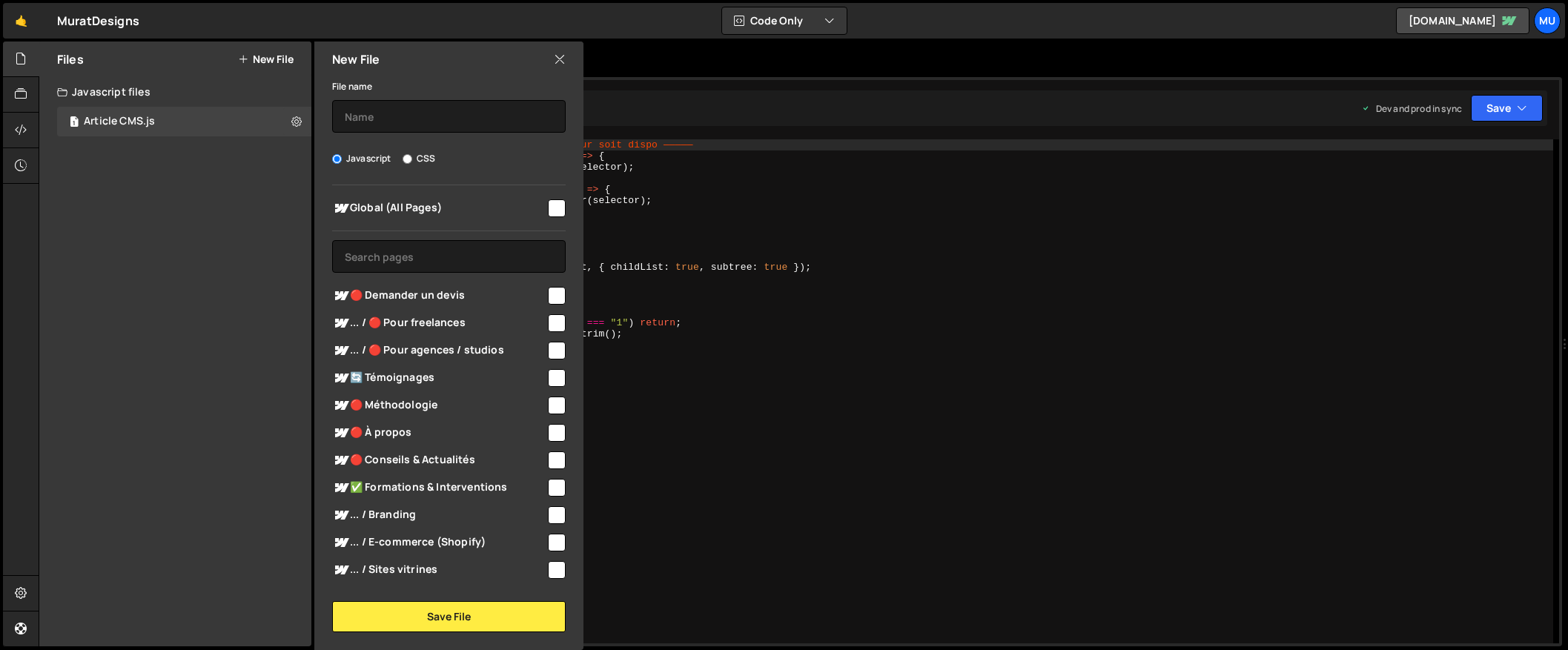
scroll to position [19, 0]
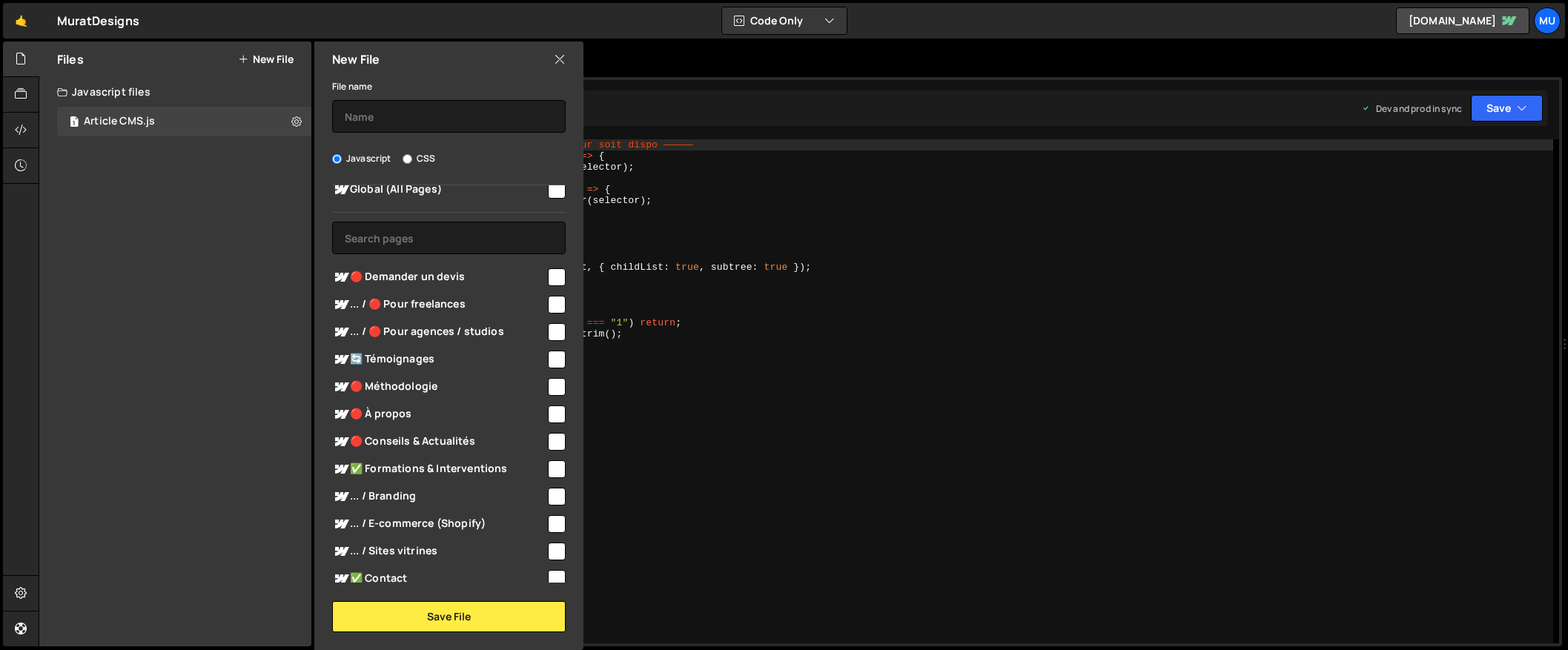
click at [402, 350] on span "🔄 Témoignages" at bounding box center [438, 359] width 213 height 18
checkbox input "true"
click at [400, 118] on input "text" at bounding box center [448, 116] width 234 height 32
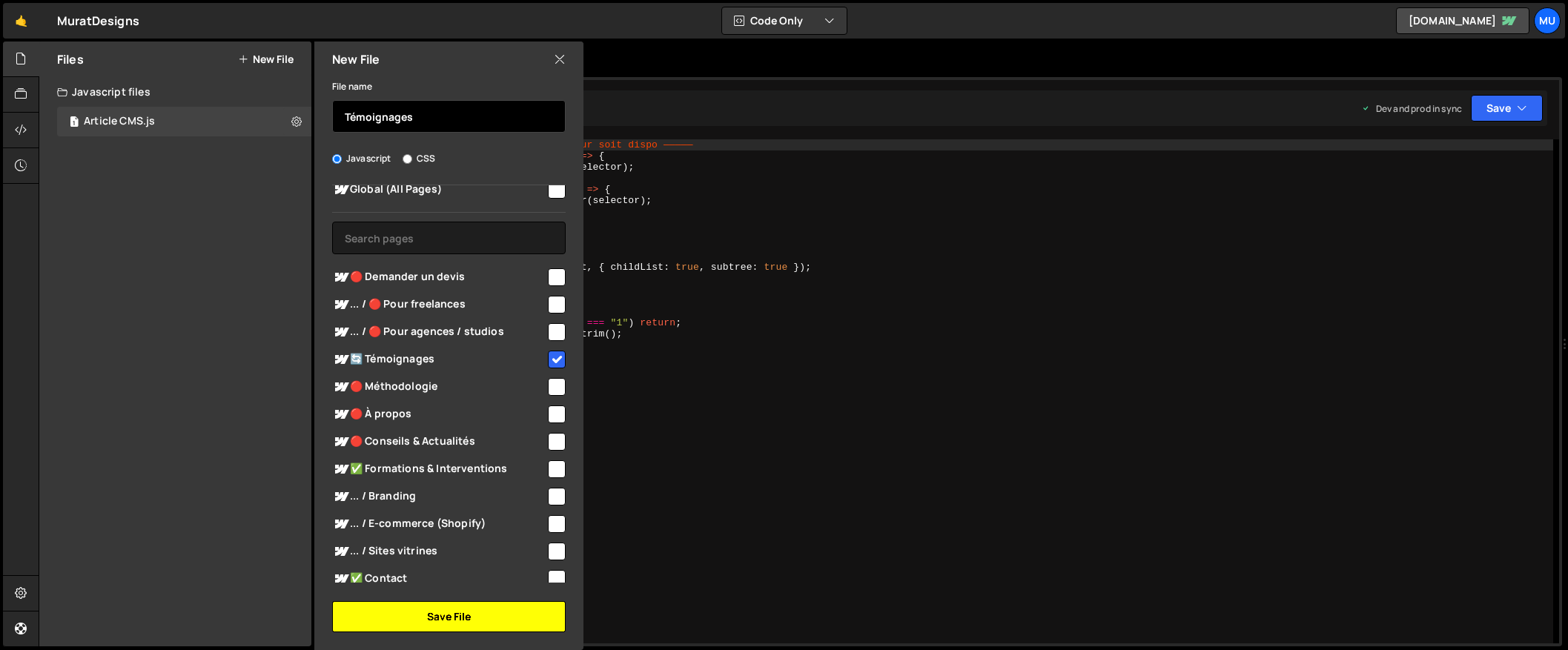
type input "Témoignages"
click at [440, 615] on button "Save File" at bounding box center [448, 617] width 234 height 31
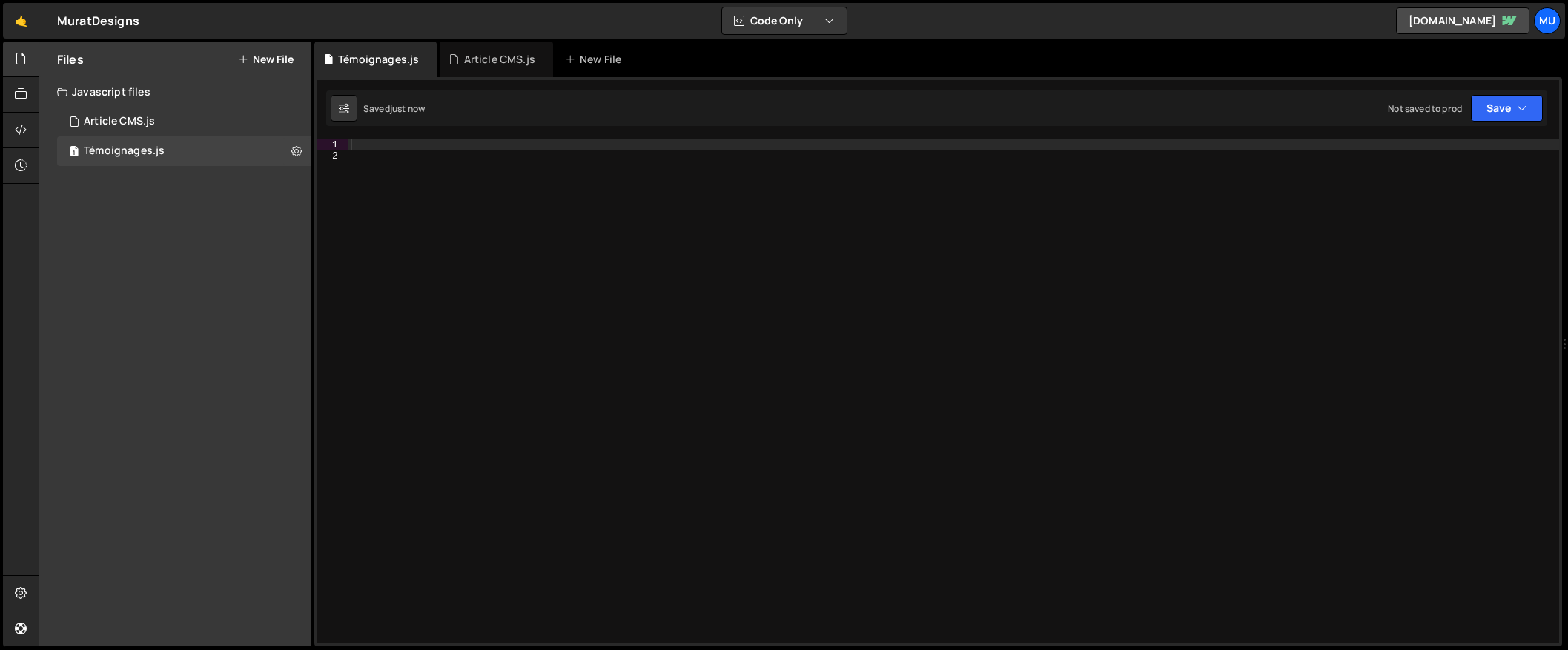
click at [587, 361] on div at bounding box center [953, 402] width 1212 height 527
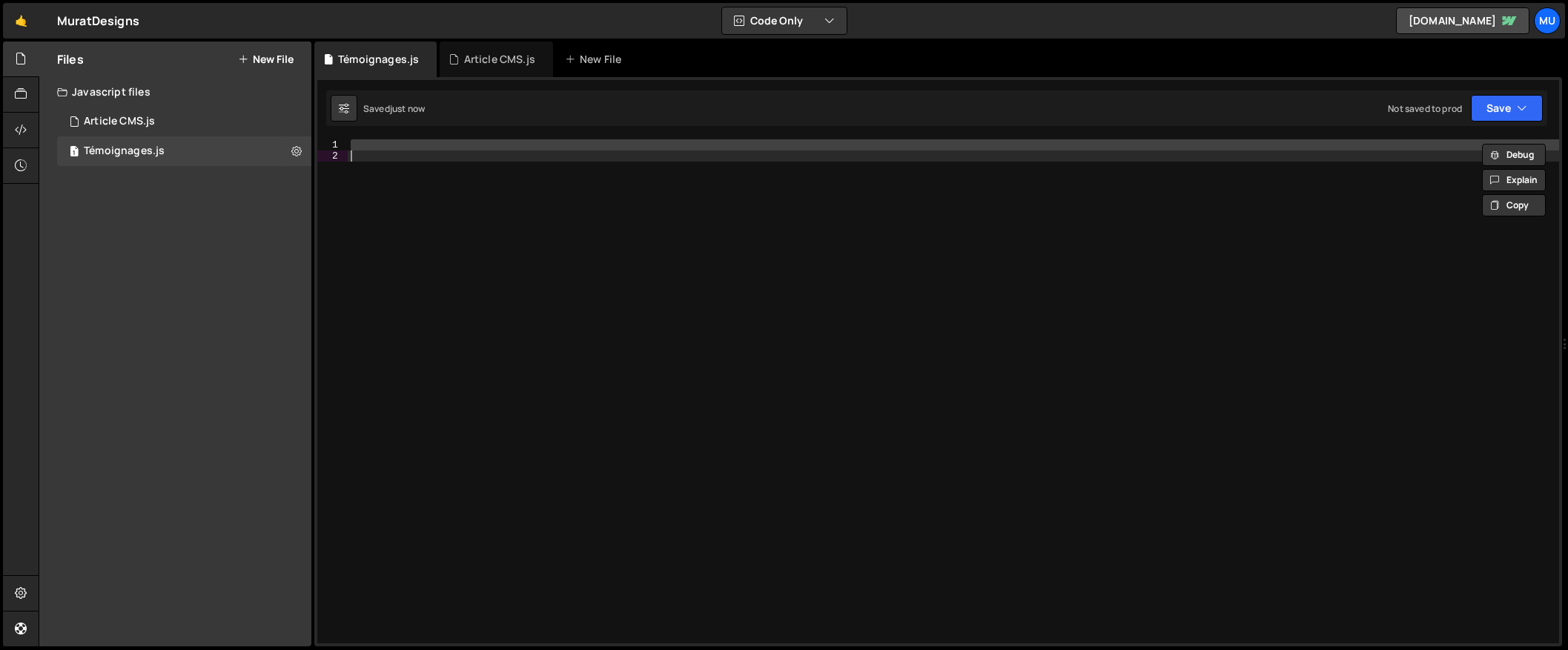
paste textarea
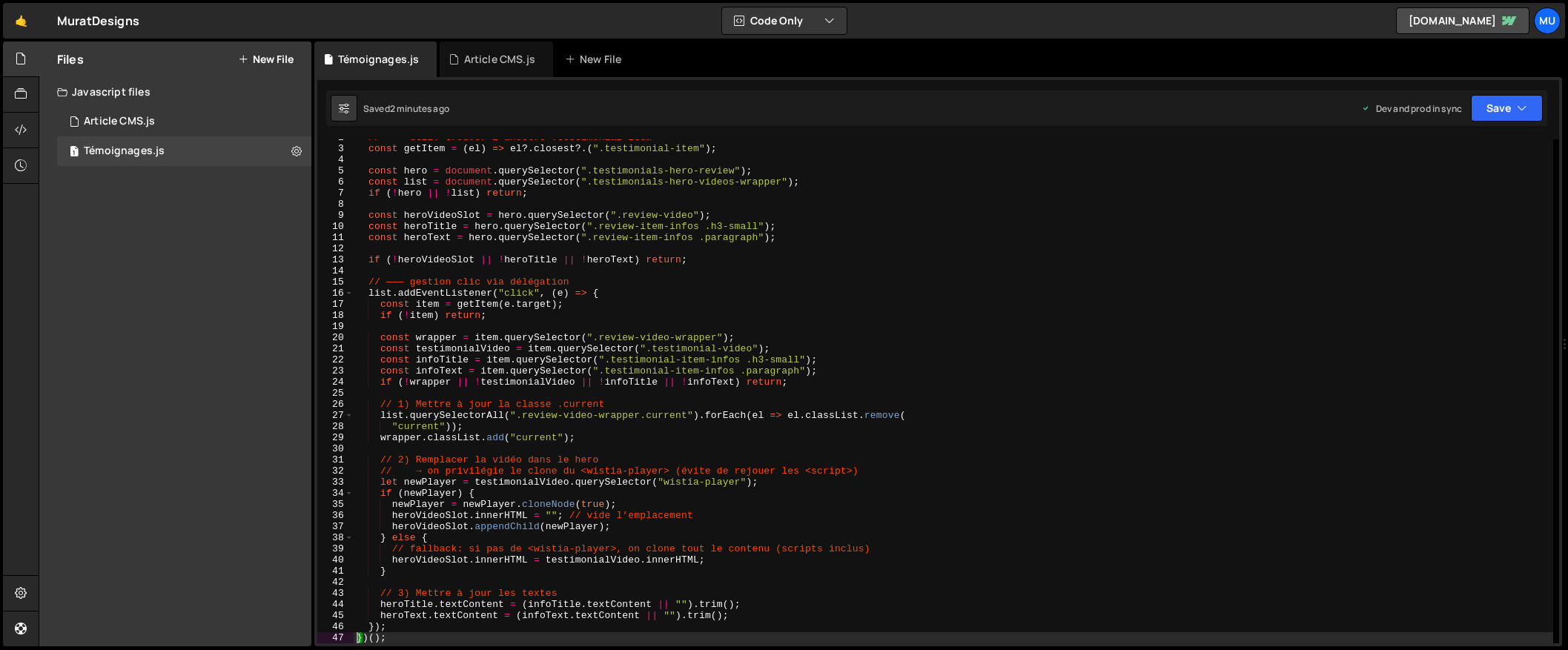
click at [639, 257] on div "// ——— util: trouver l’ancêtre .testimonial-item const getItem = ( el ) => el ?…" at bounding box center [953, 395] width 1200 height 527
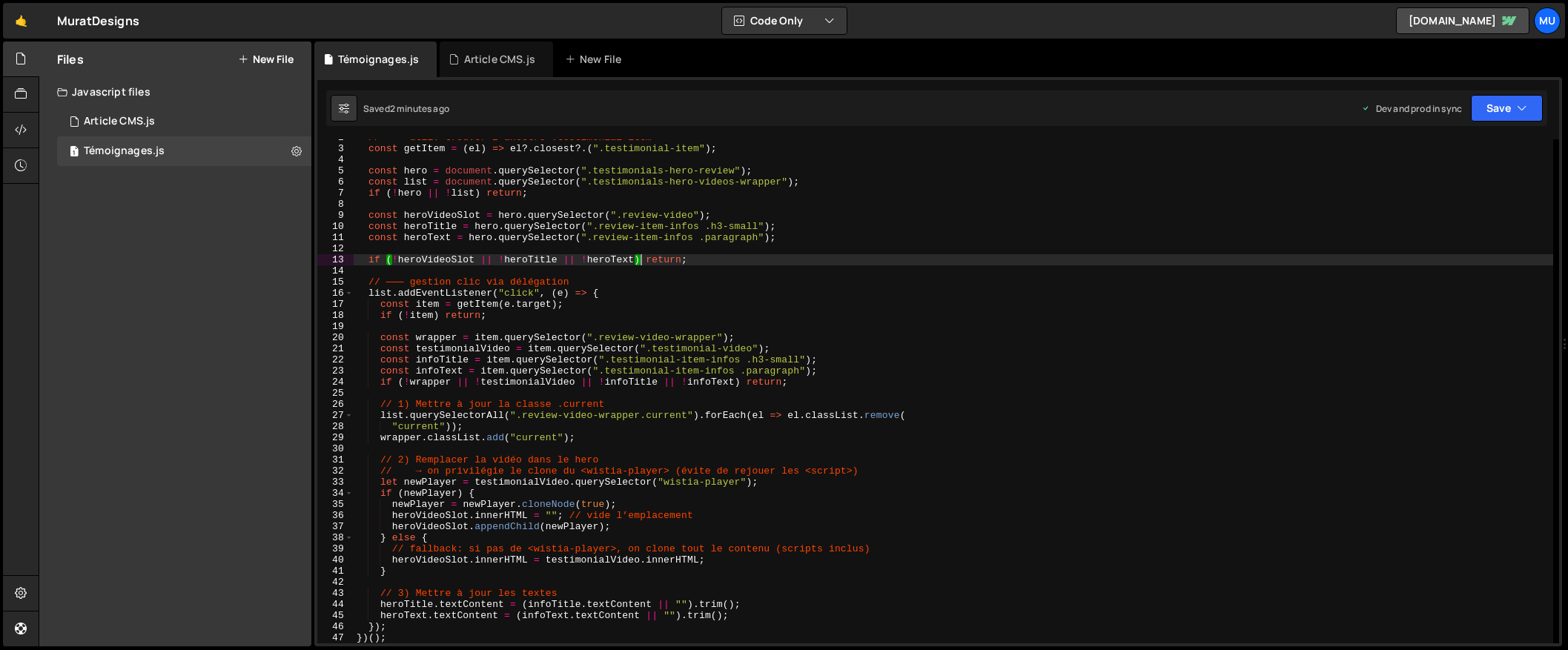
type textarea "})();"
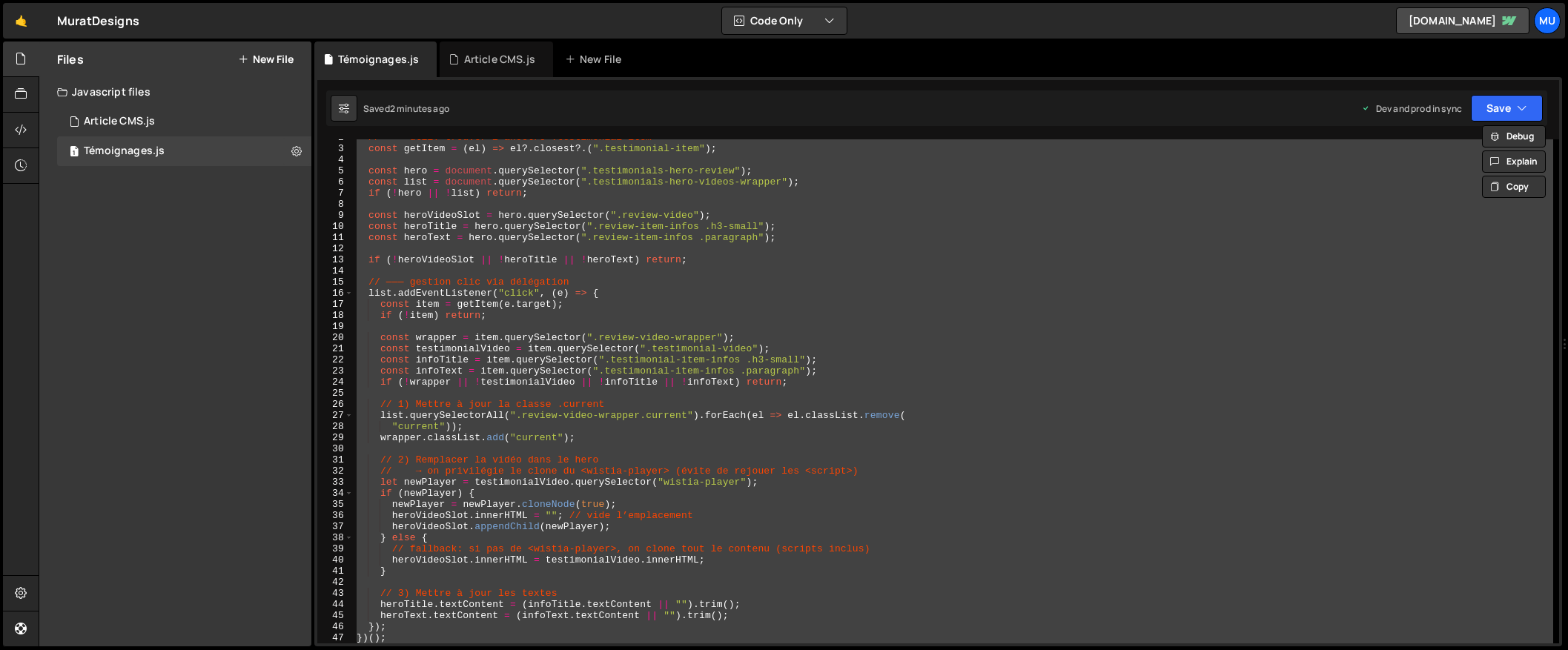
paste textarea
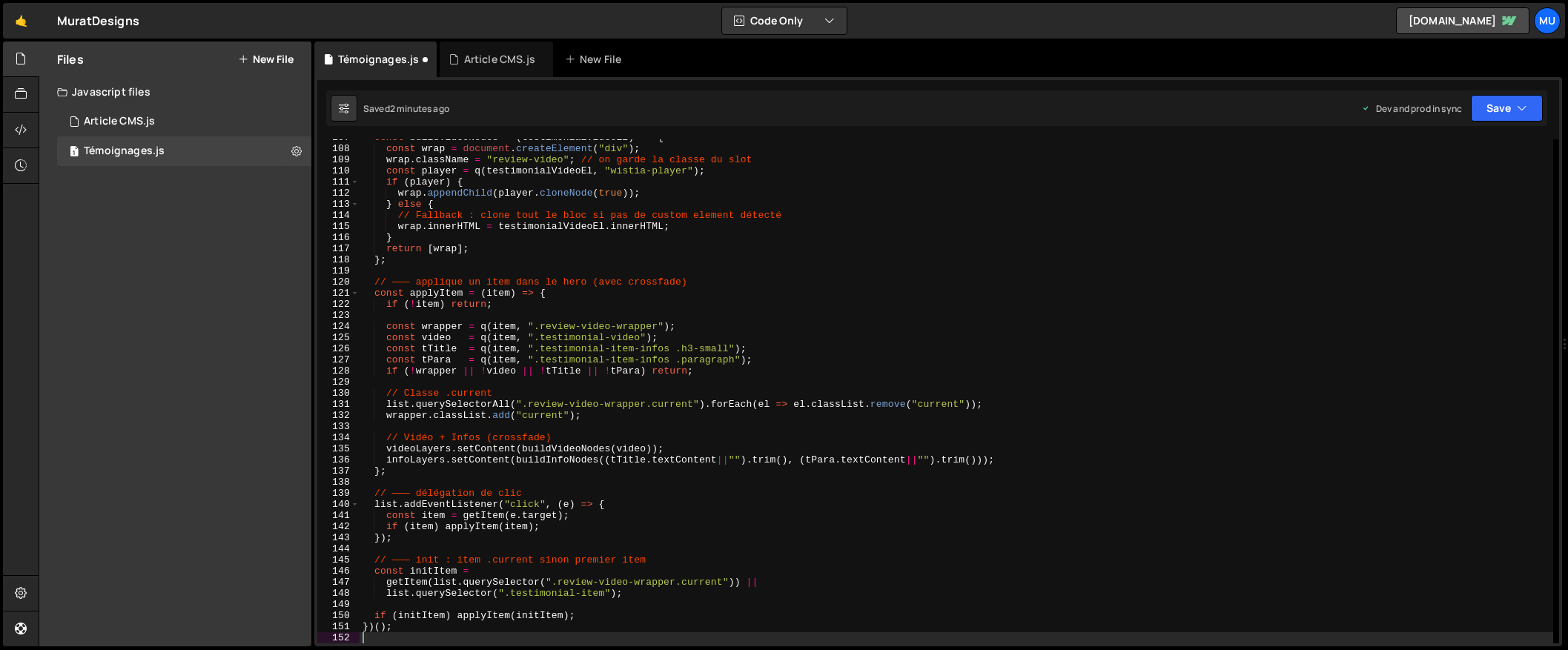
scroll to position [1186, 0]
type textarea "if (initItem) applyItem(initItem);"
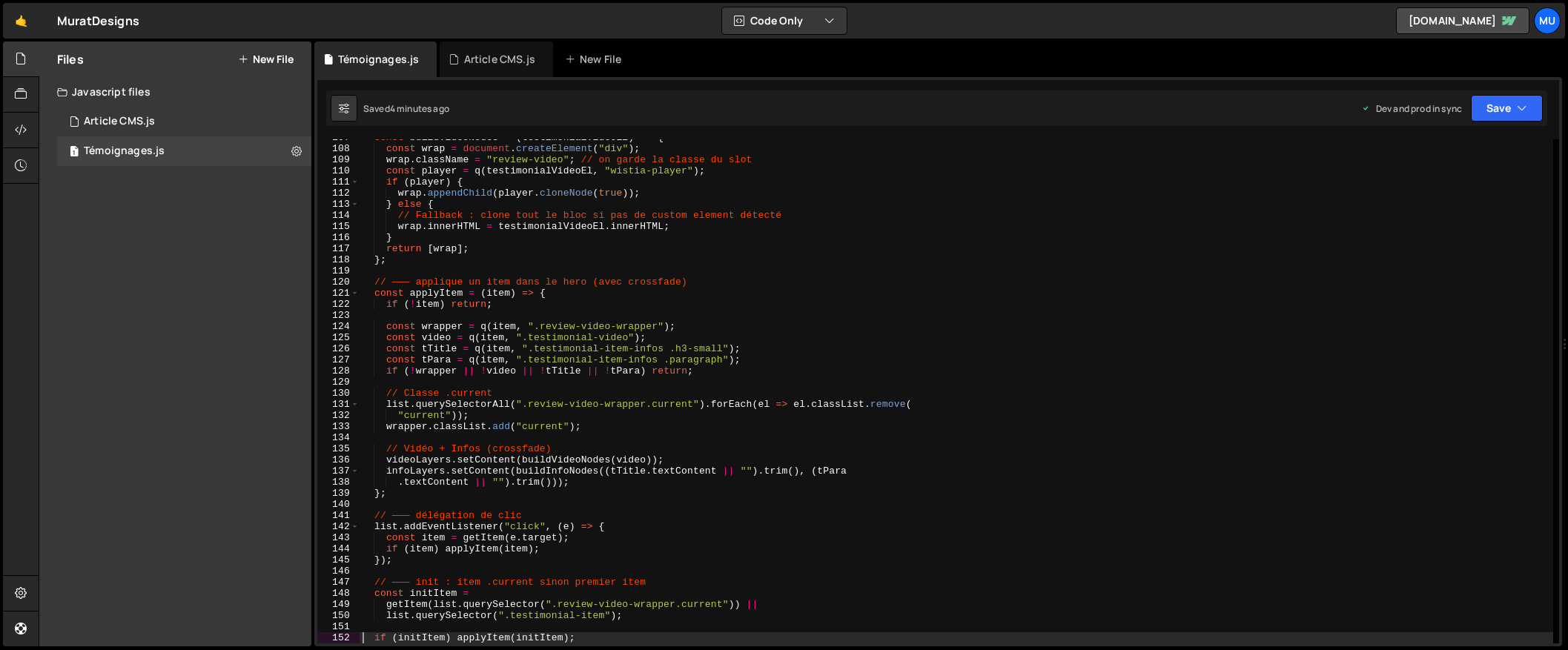
click at [801, 265] on div "const buildVideoNodes = ( testimonialVideoEl ) => { const wrap = document . cre…" at bounding box center [955, 395] width 1193 height 527
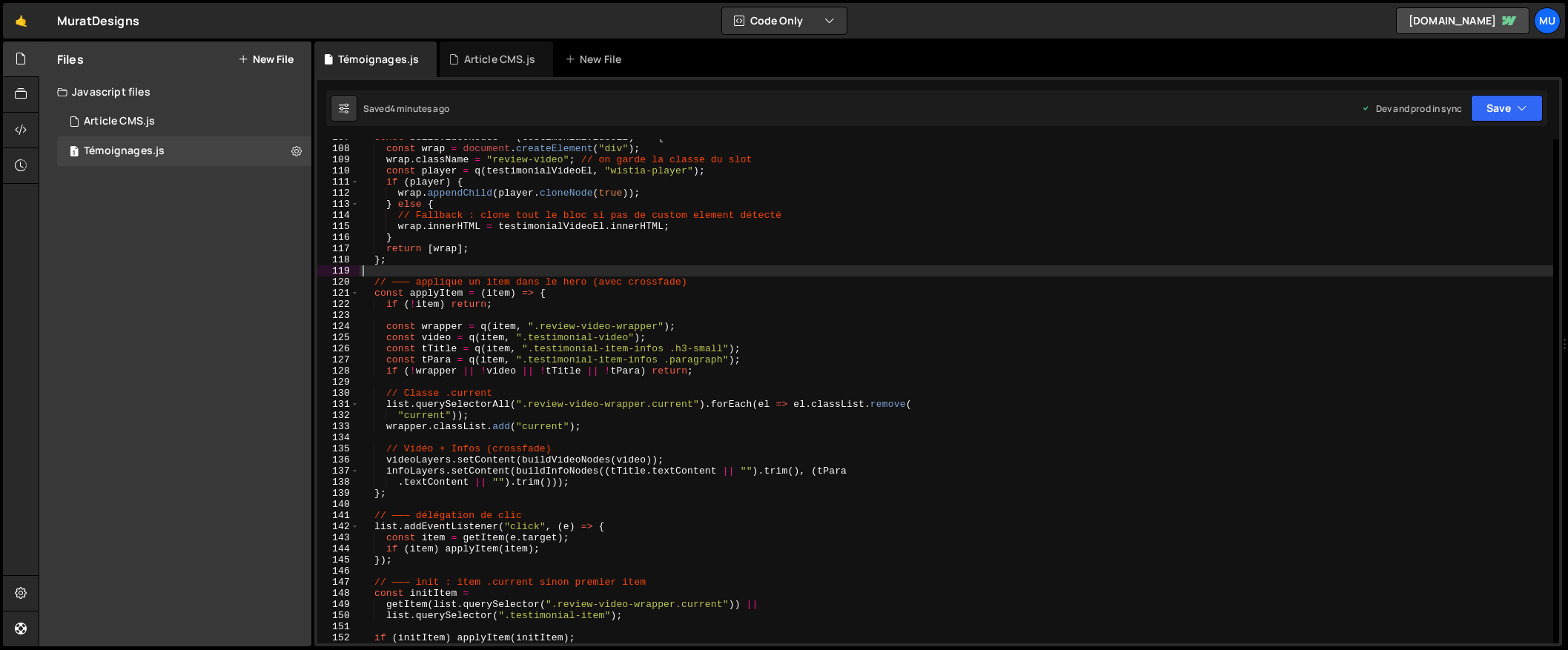
type textarea "})();"
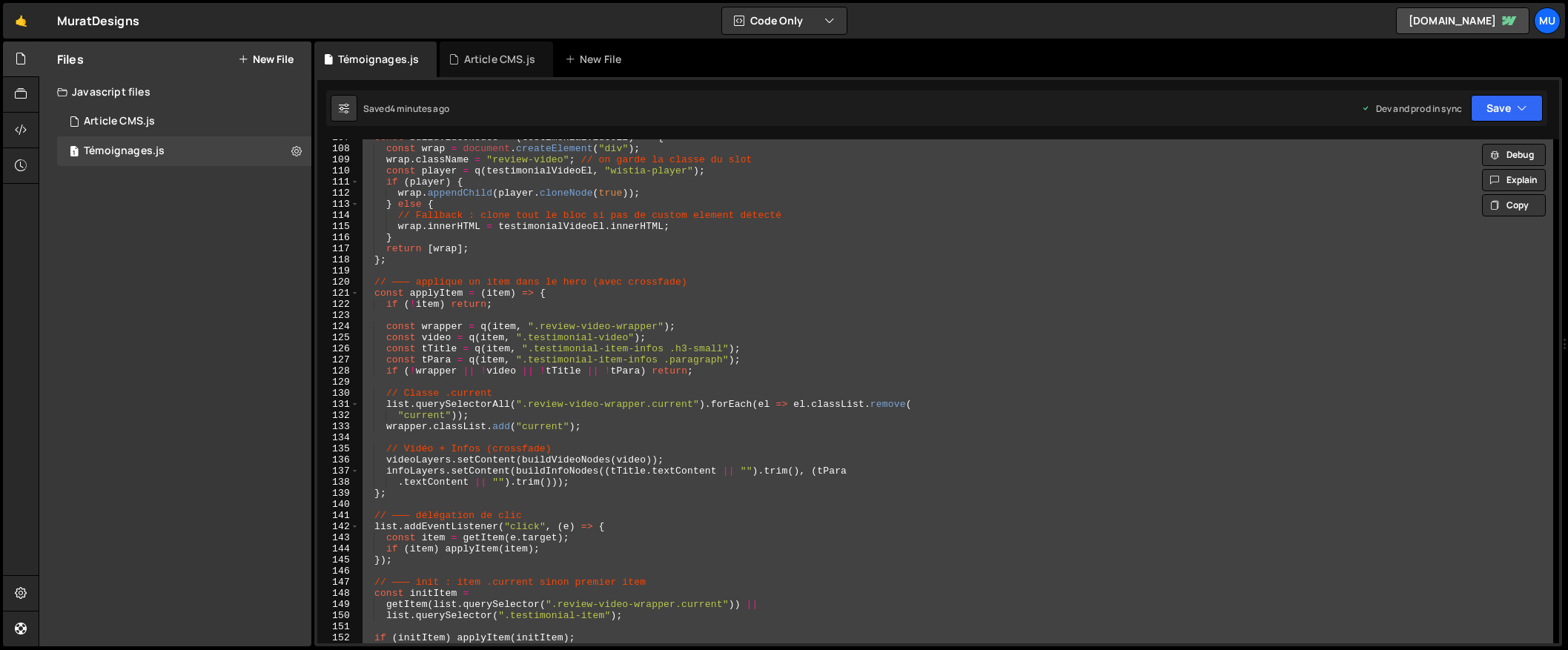
paste textarea
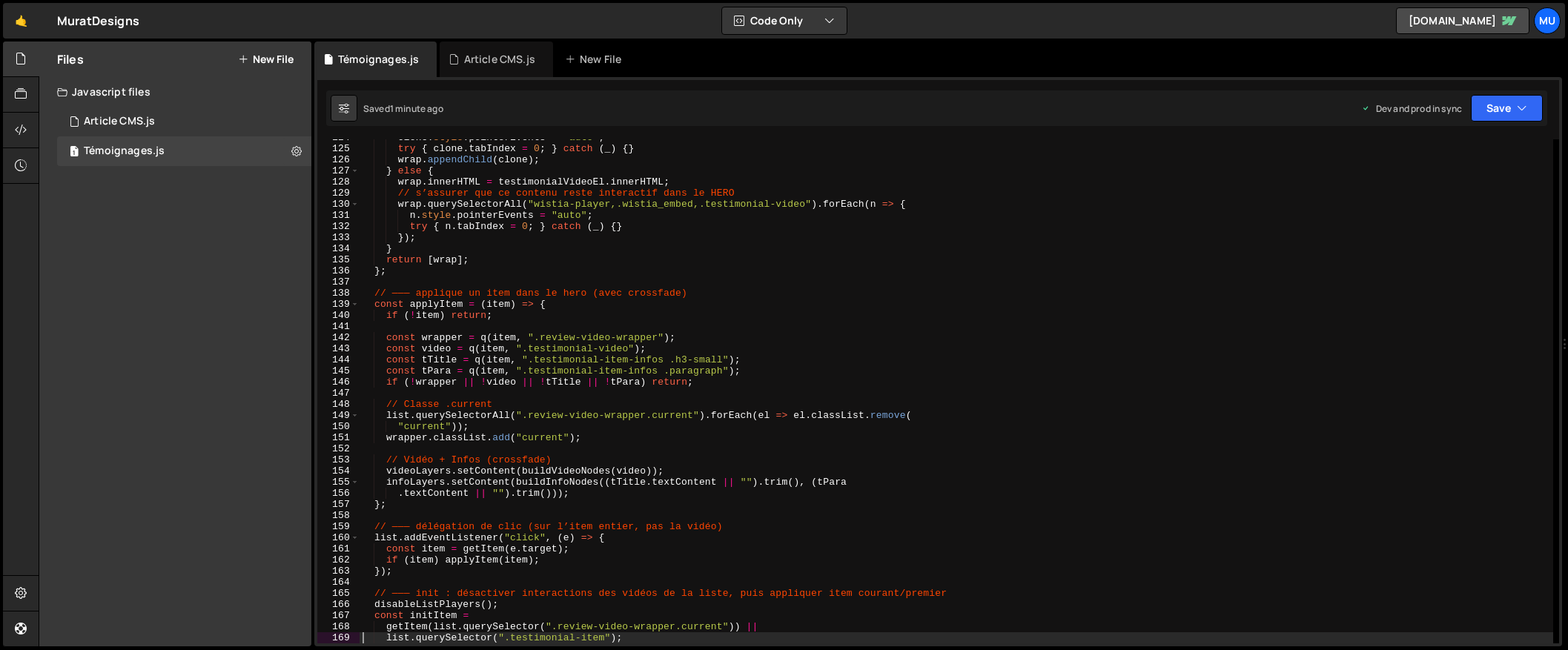
click at [882, 297] on div "clone . style . pointerEvents = "auto" ; try { clone . tabIndex = 0 ; } catch (…" at bounding box center [955, 395] width 1193 height 527
type textarea "})();"
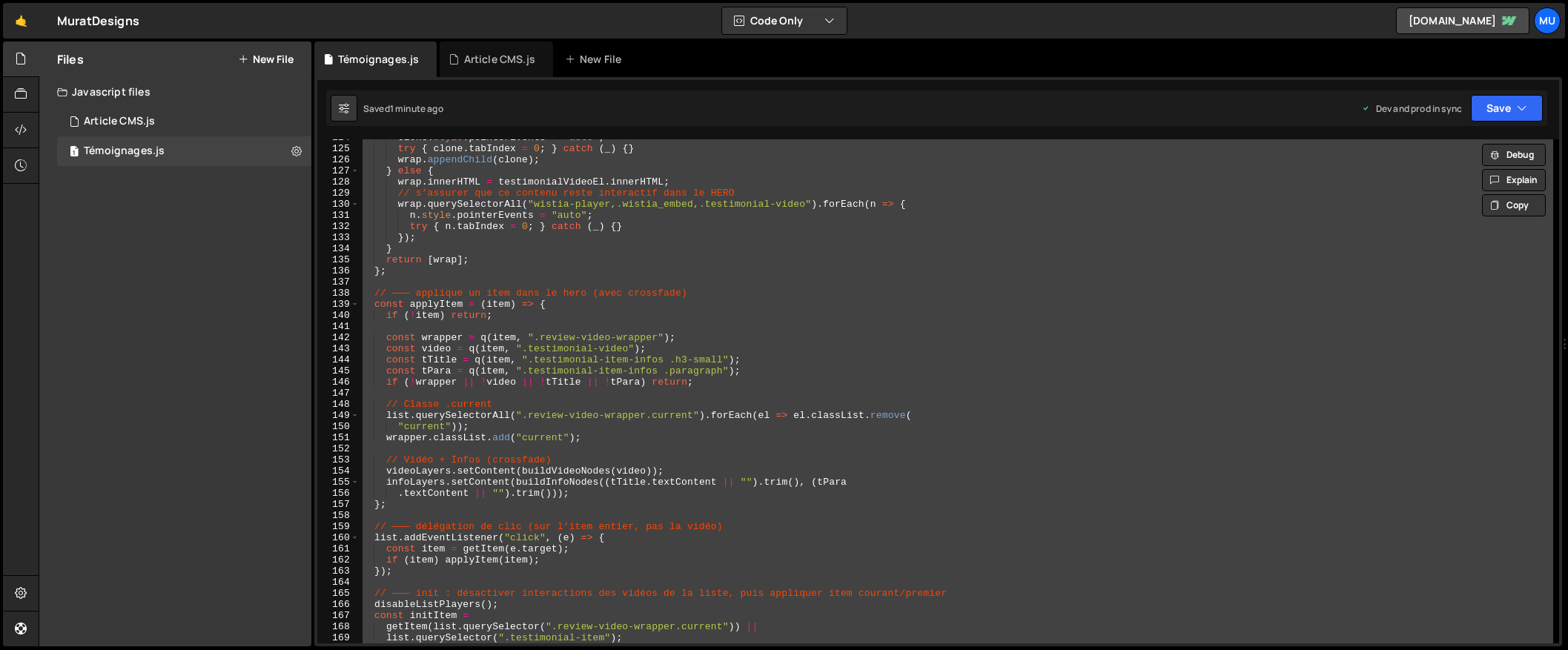
paste textarea
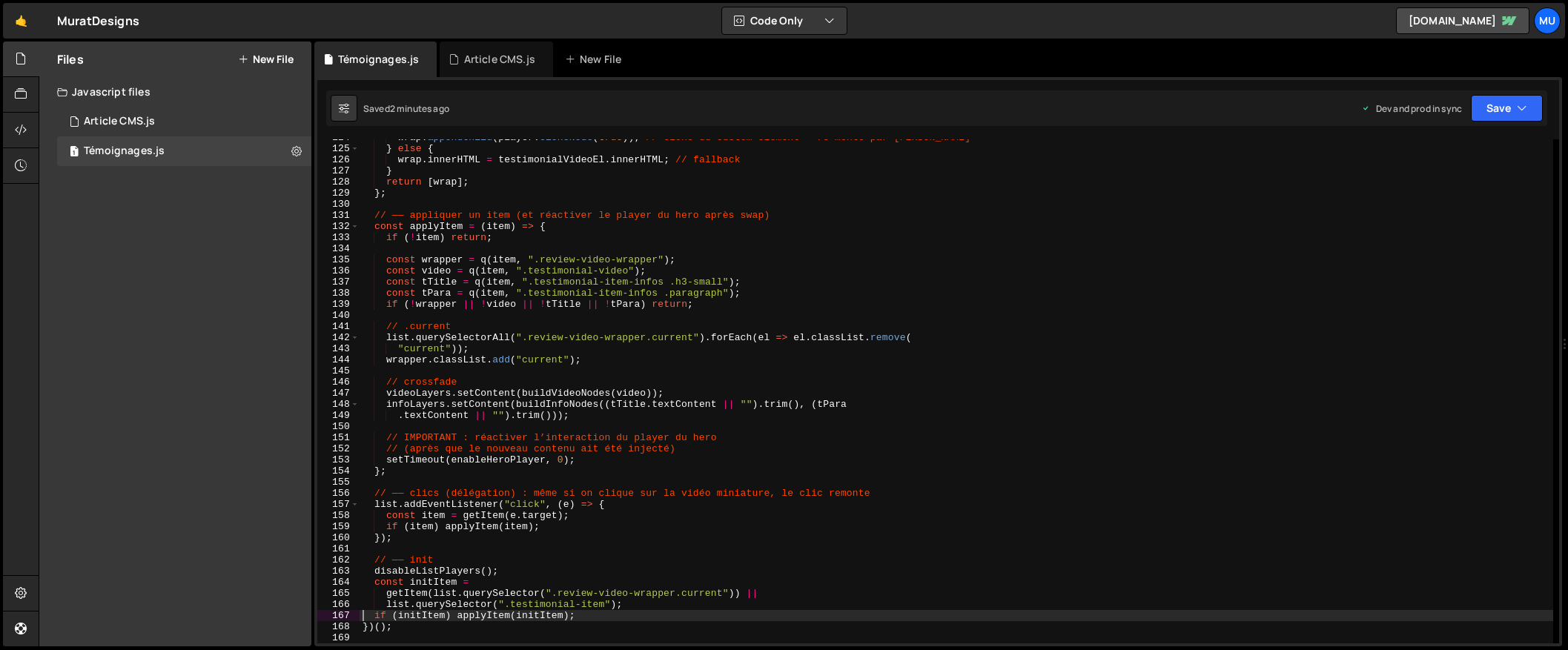
click at [582, 236] on div "wrap . [PERSON_NAME] ( player . cloneNode ( true )) ; // clone du custom elemen…" at bounding box center [955, 395] width 1193 height 527
type textarea "})();"
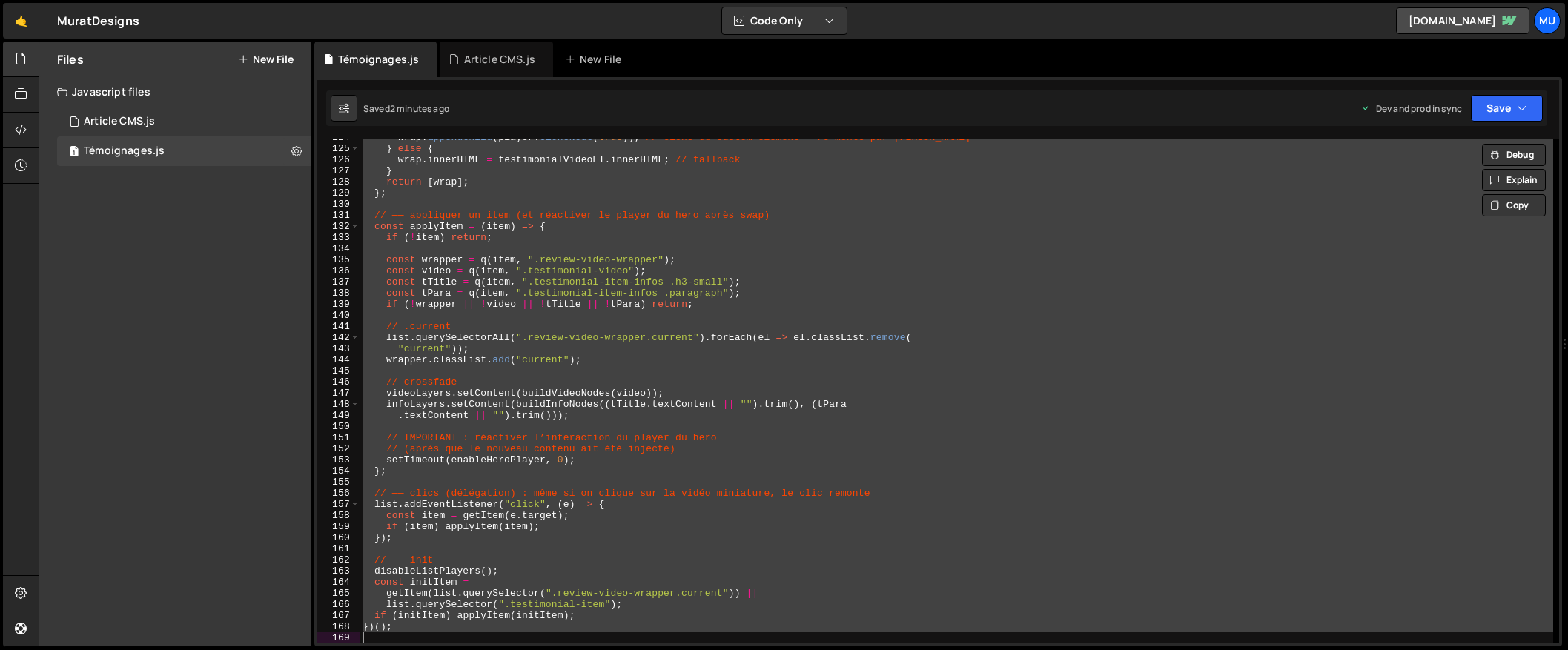
paste textarea
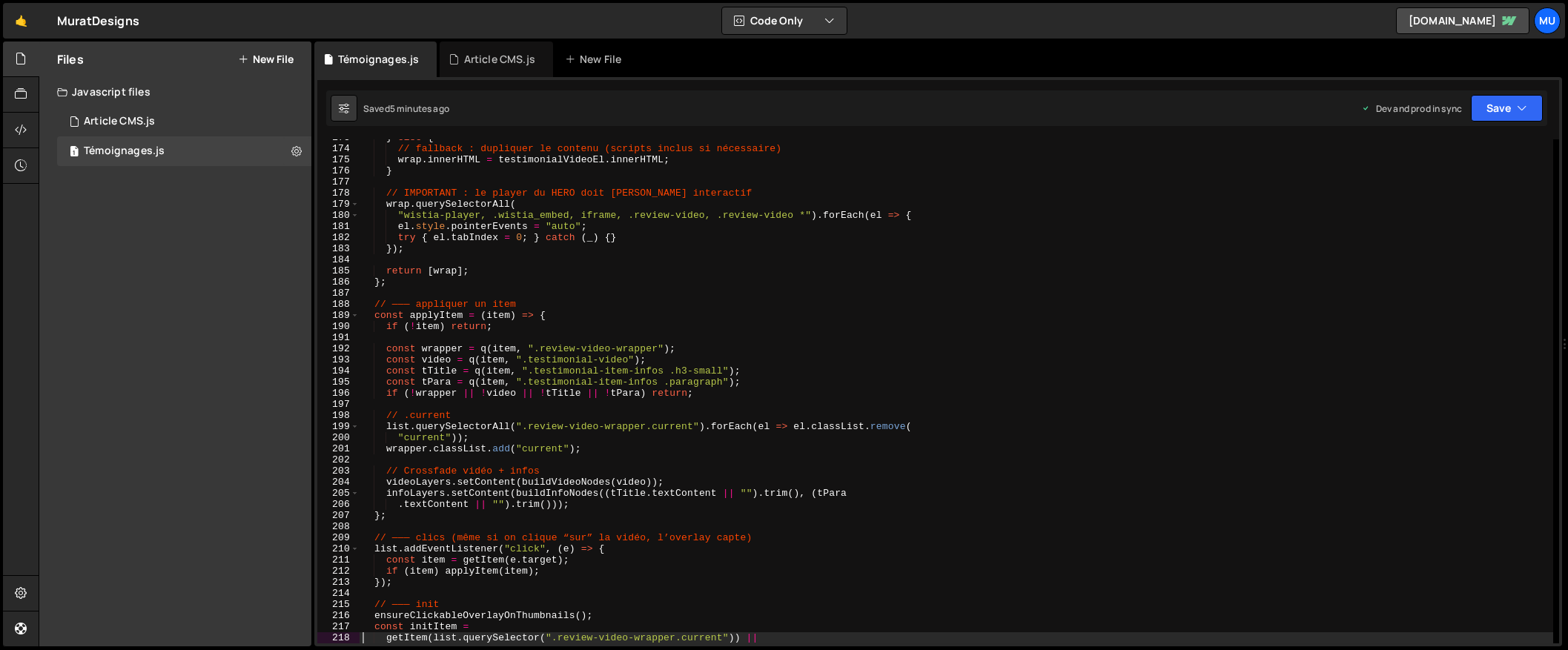
click at [540, 279] on div "} else { // fallback : dupliquer le contenu (scripts inclus si nécessaire) wrap…" at bounding box center [955, 395] width 1193 height 527
type textarea "})();"
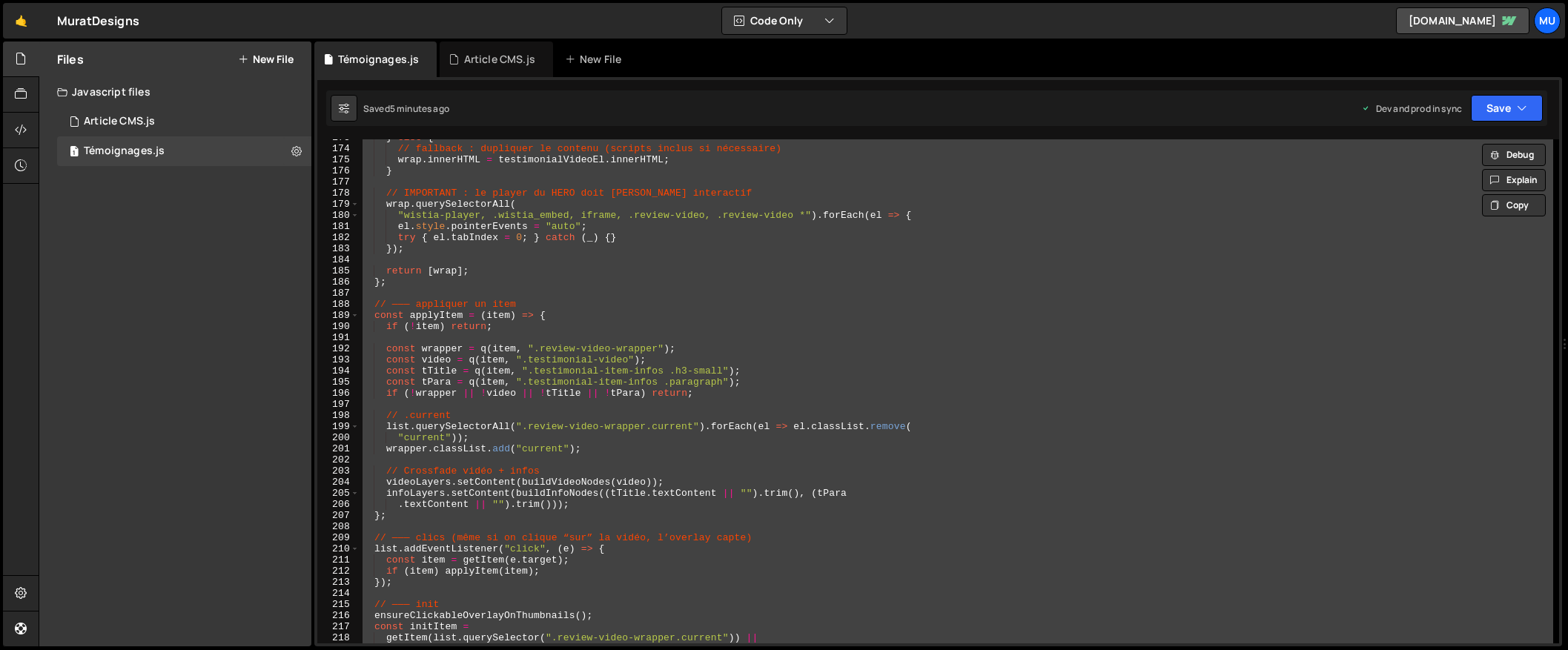
paste textarea
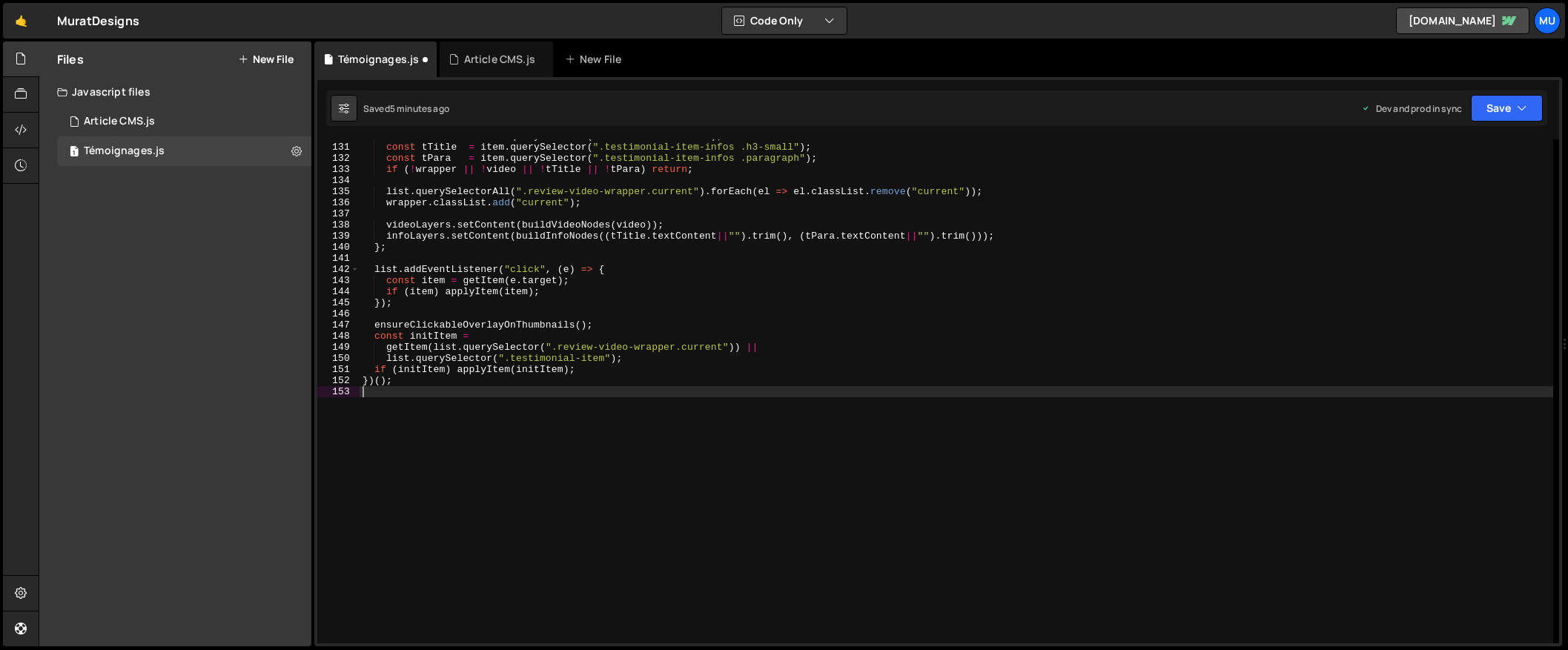
type textarea "// Le player du HERO doit [PERSON_NAME] interactif"
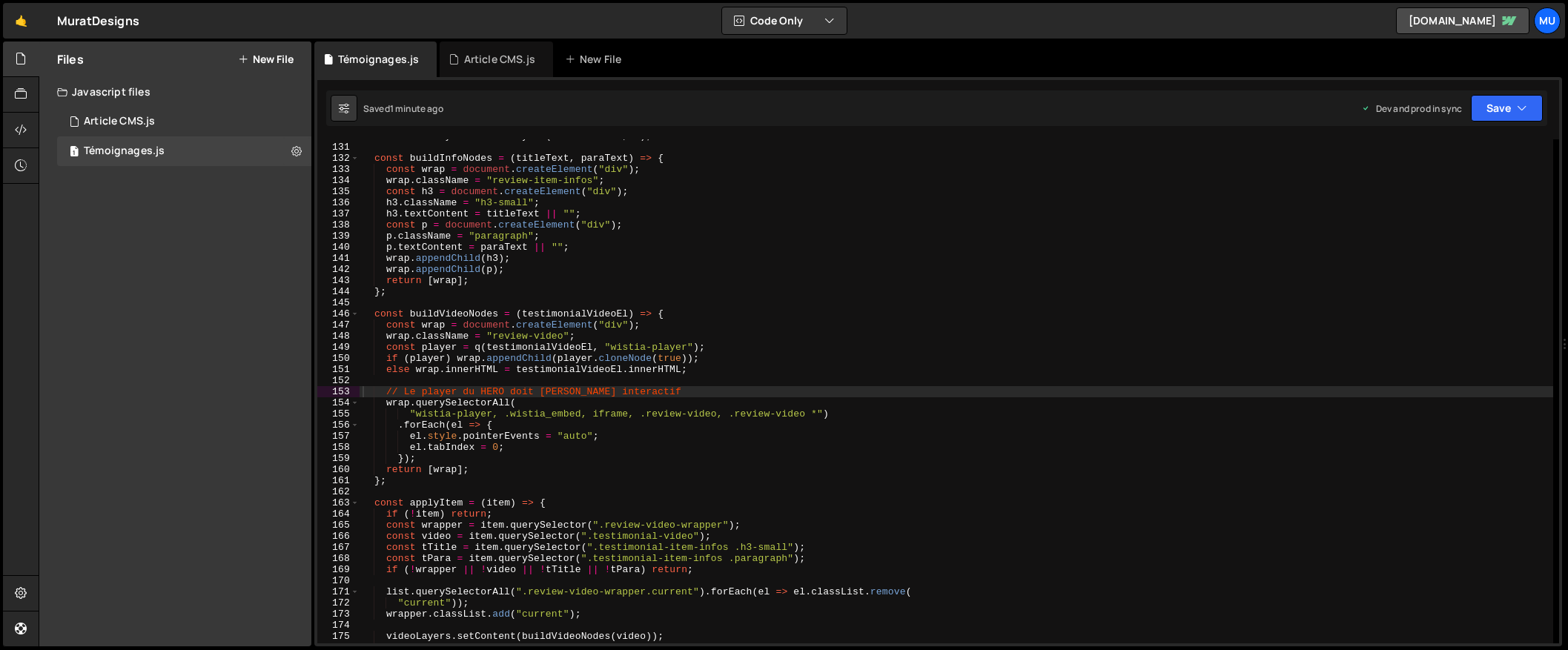
drag, startPoint x: 207, startPoint y: 277, endPoint x: 215, endPoint y: 265, distance: 14.4
click at [208, 278] on div "Files New File Javascript files 1 Article CMS.js 0 1 Témoignages.js 0 CSS files…" at bounding box center [175, 344] width 272 height 605
click at [280, 61] on button "New File" at bounding box center [265, 60] width 56 height 12
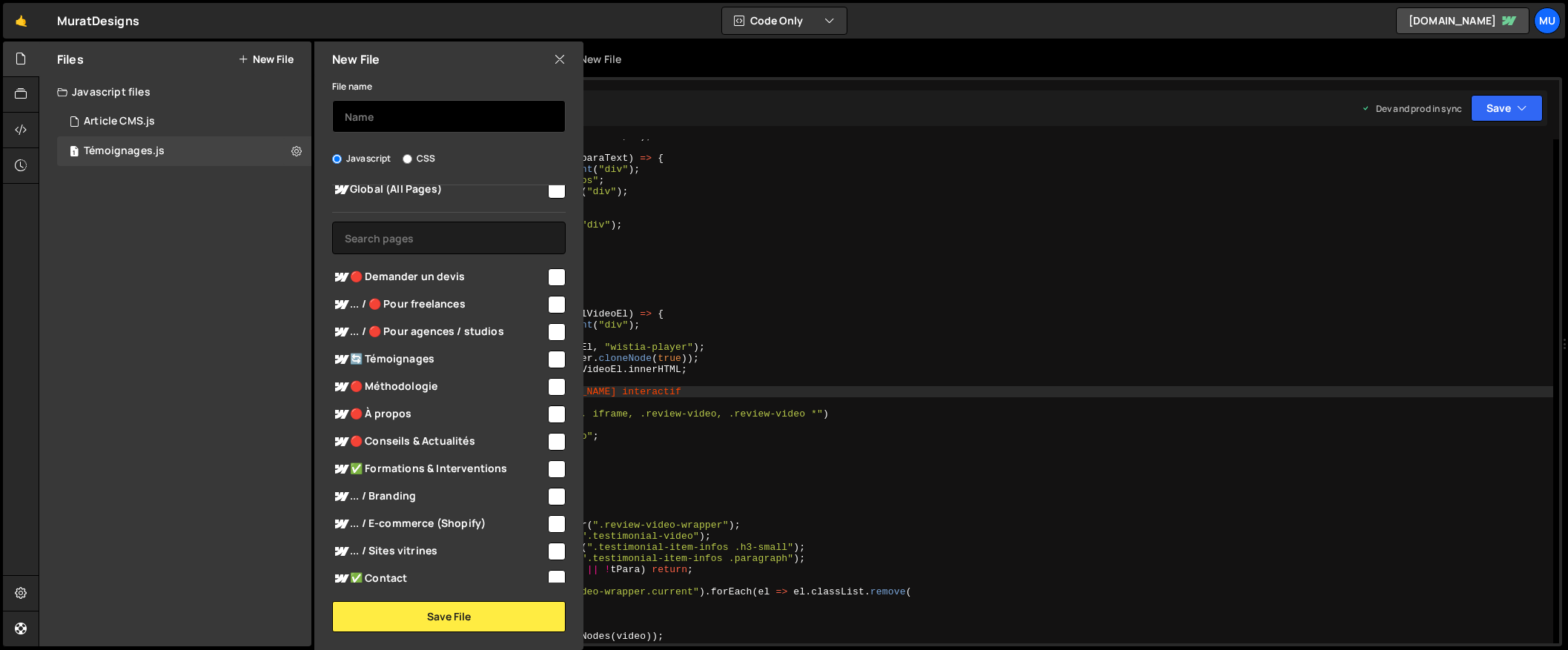
click at [369, 115] on input "text" at bounding box center [448, 116] width 234 height 32
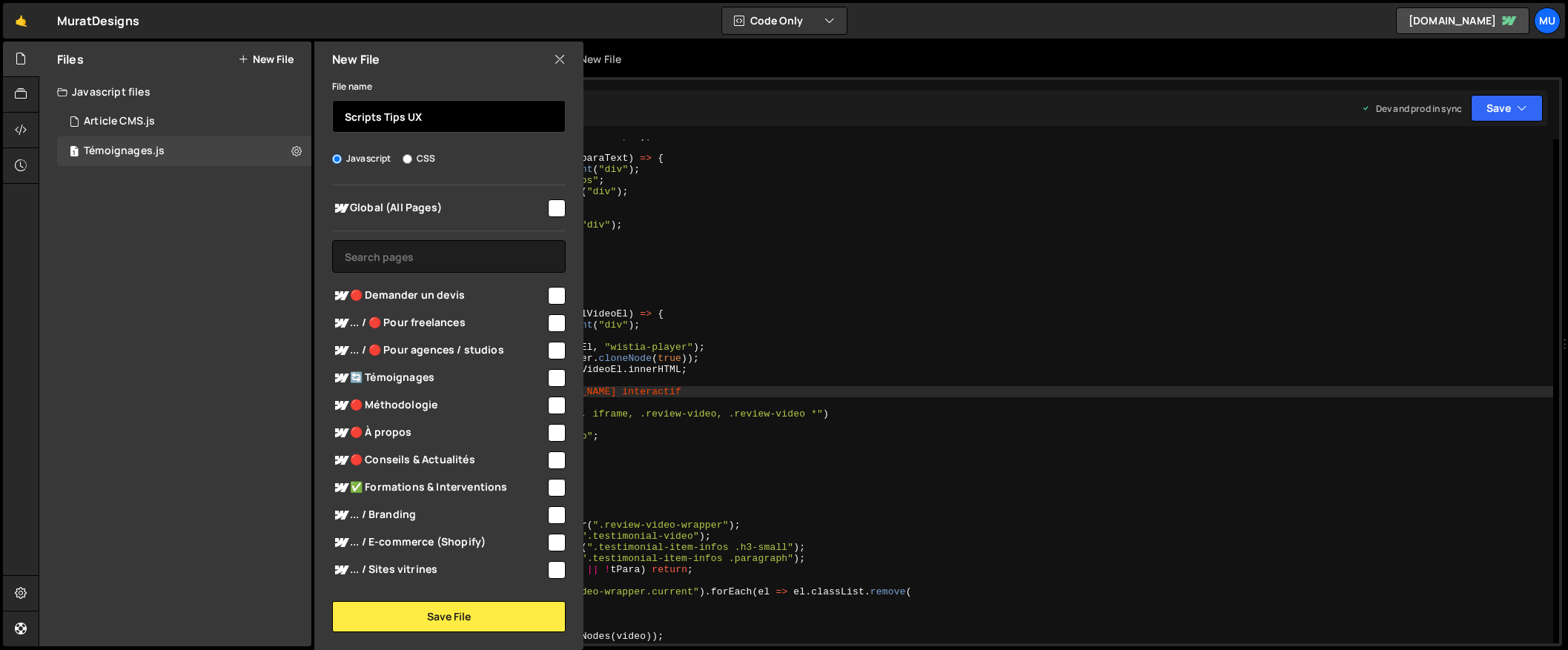
type input "Scripts Tips UX"
click at [444, 209] on span "Global (All Pages)" at bounding box center [438, 209] width 213 height 18
checkbox input "true"
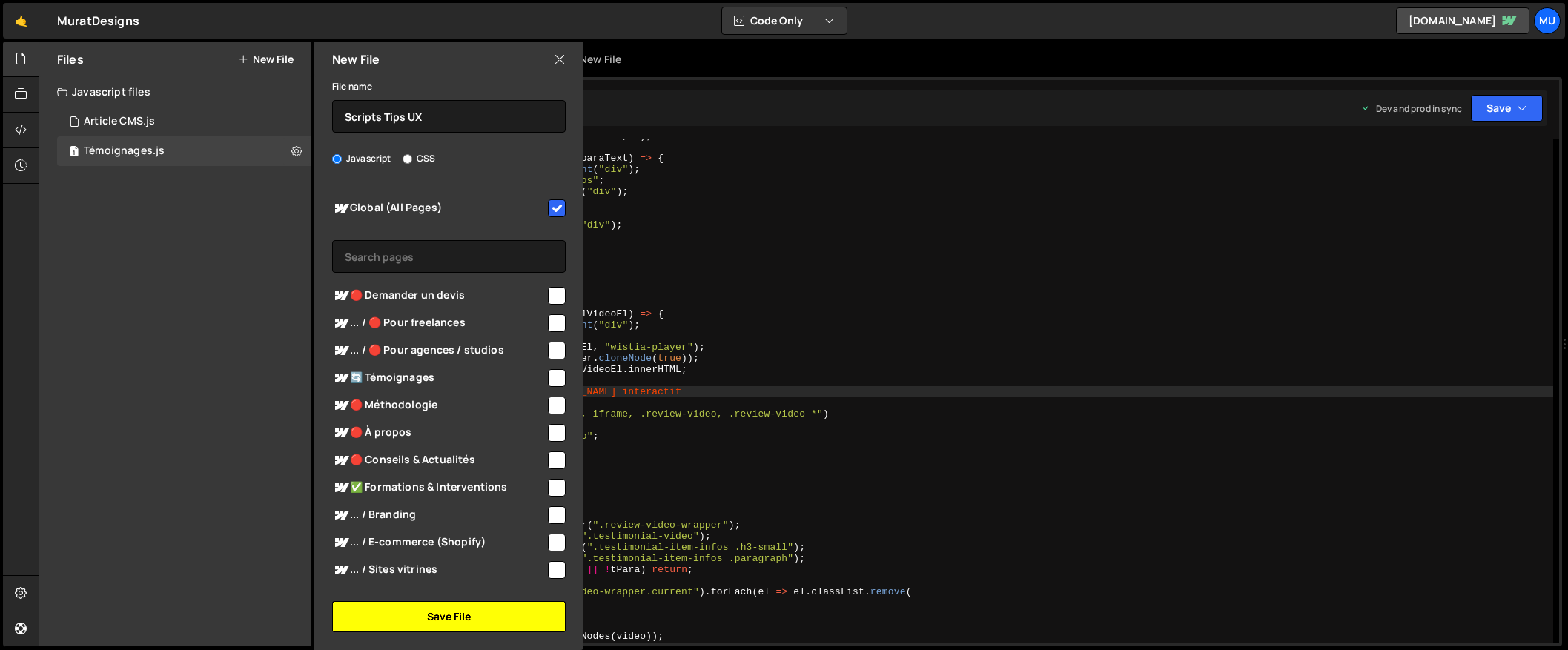
click at [437, 620] on button "Save File" at bounding box center [448, 617] width 234 height 31
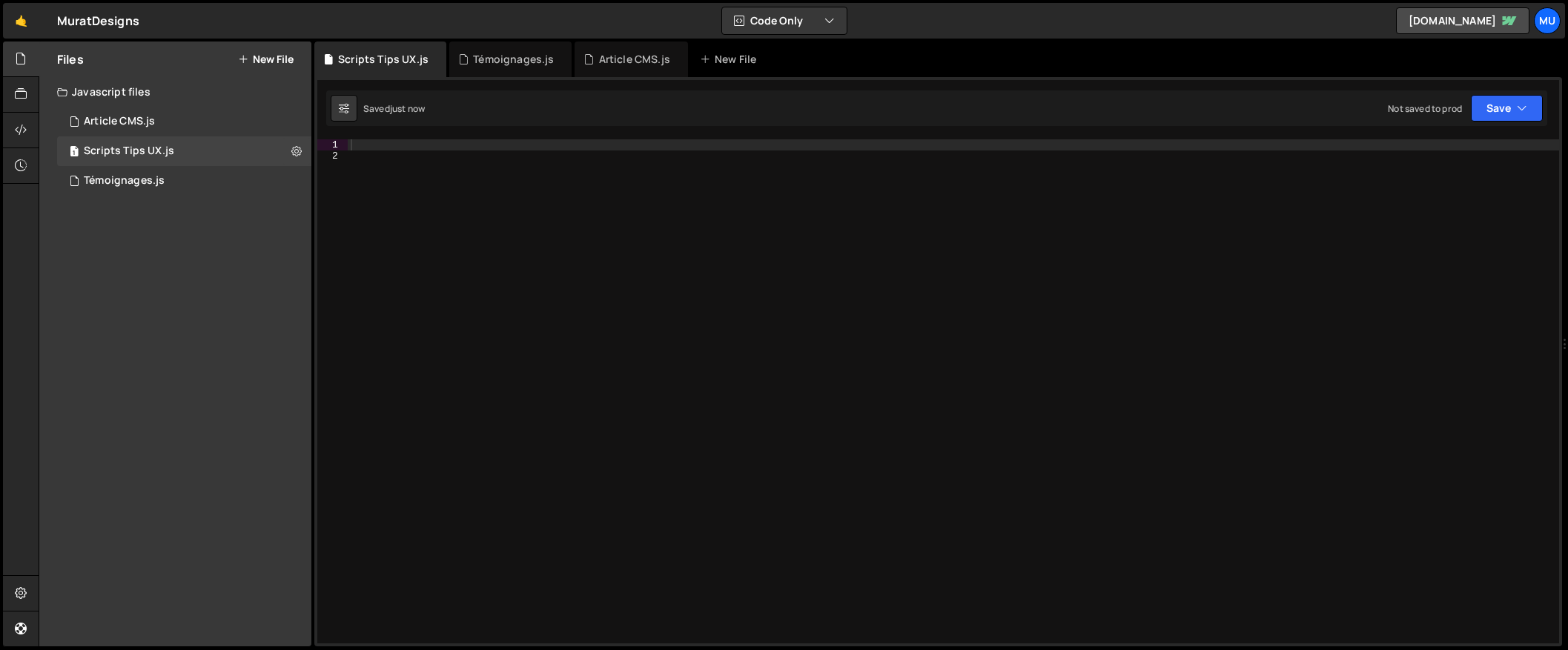
click at [845, 212] on div at bounding box center [953, 402] width 1212 height 527
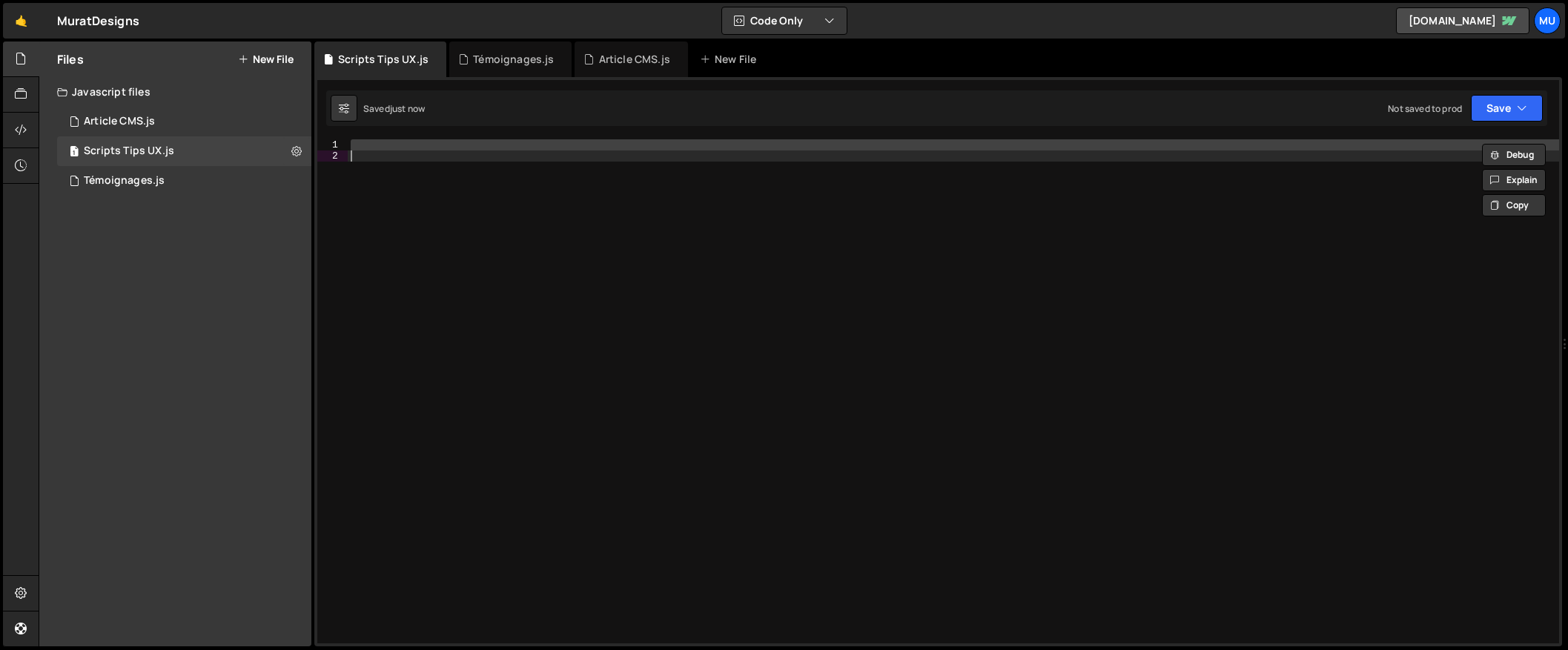
paste textarea
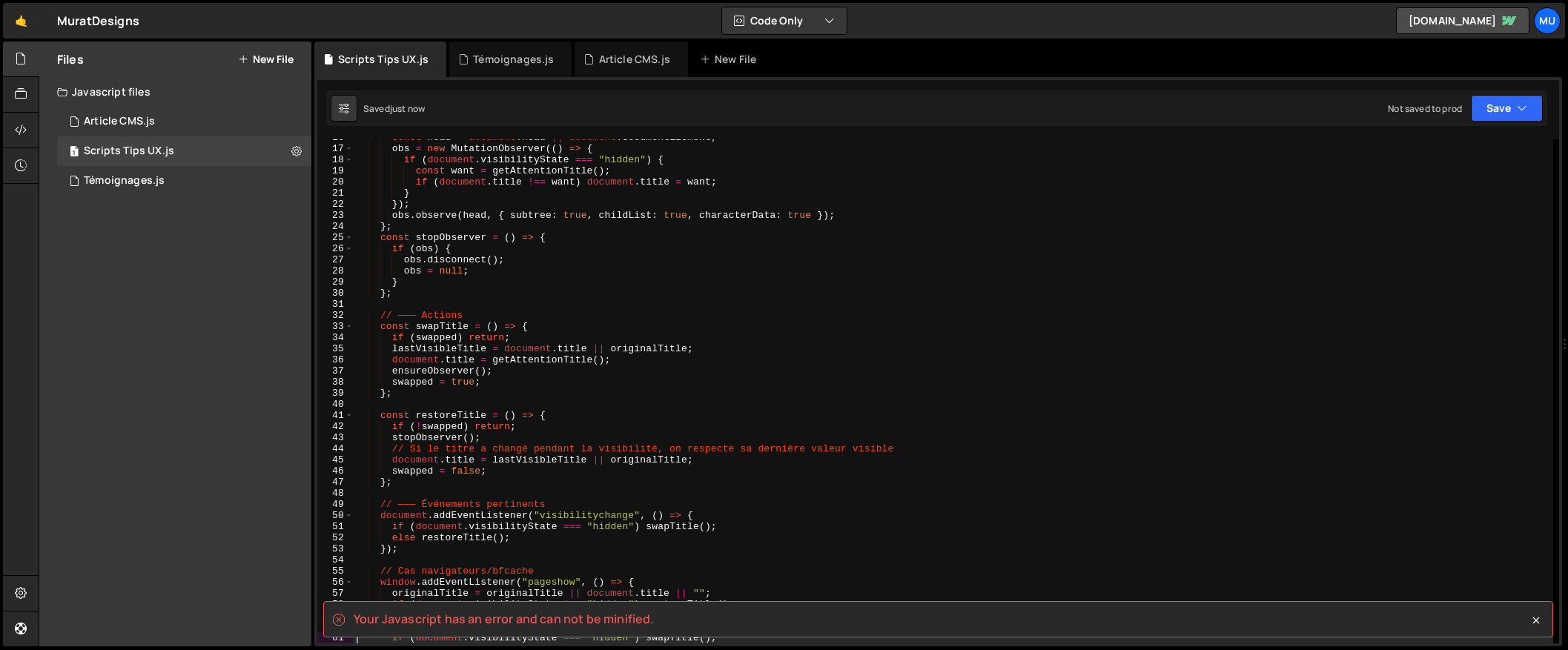
scroll to position [477, 0]
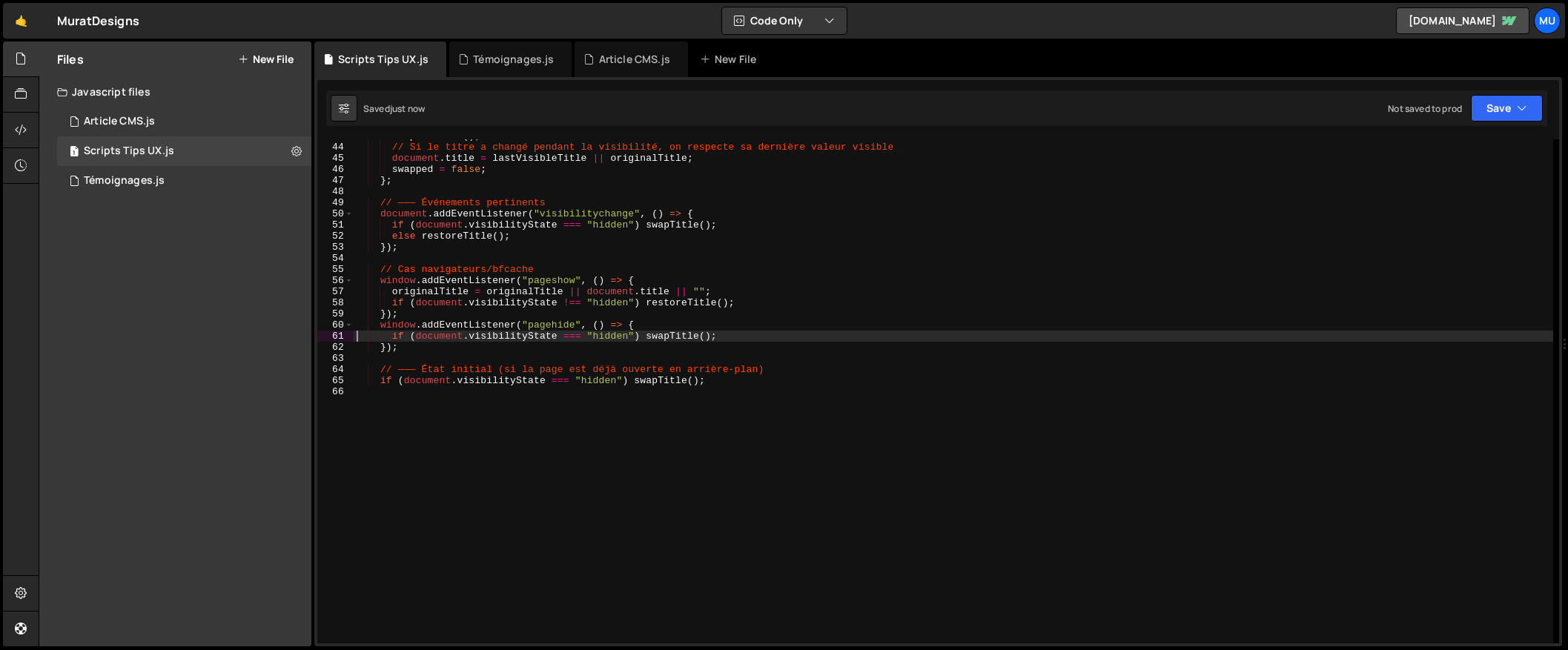
click at [750, 315] on div "stopObserver ( ) ; // Si le titre a changé pendant la visibilité, on respecte s…" at bounding box center [953, 394] width 1200 height 527
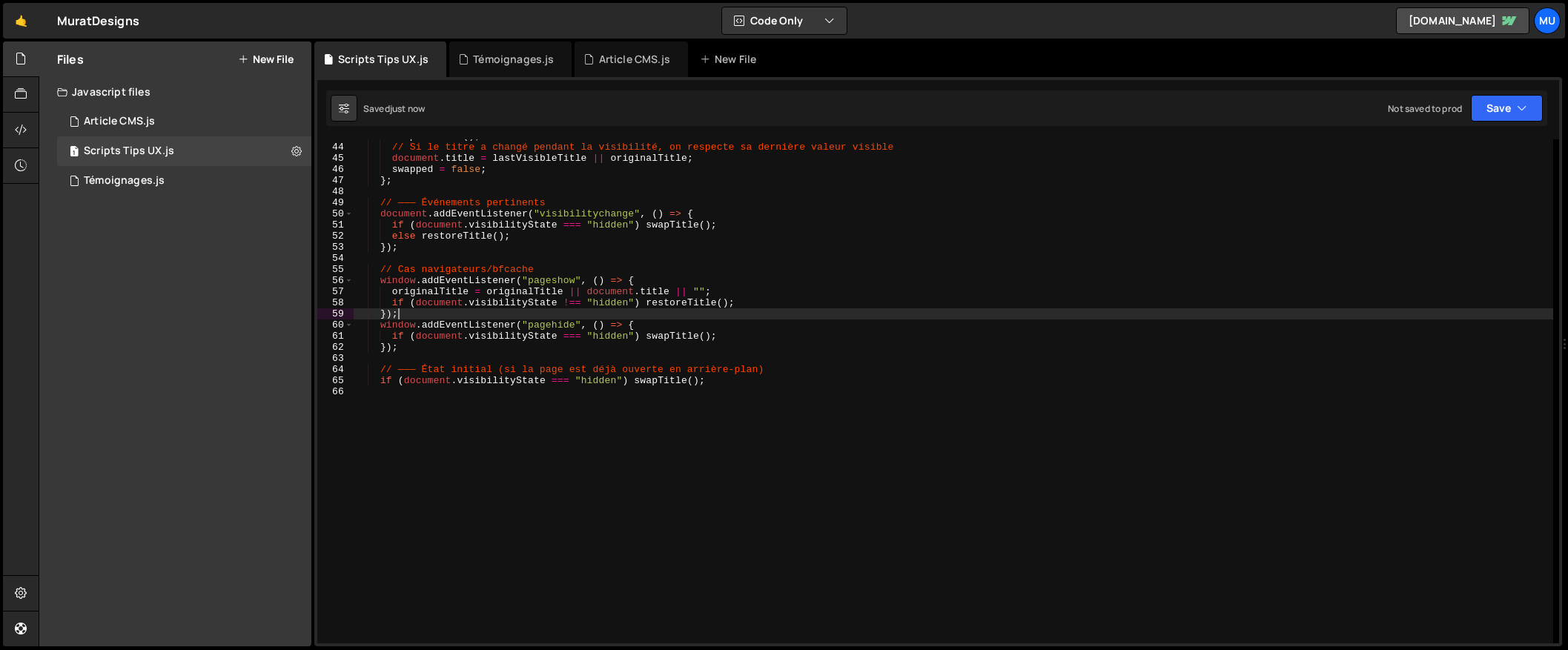
type textarea "if (document.visibilityState === "hidden") swapTitle();"
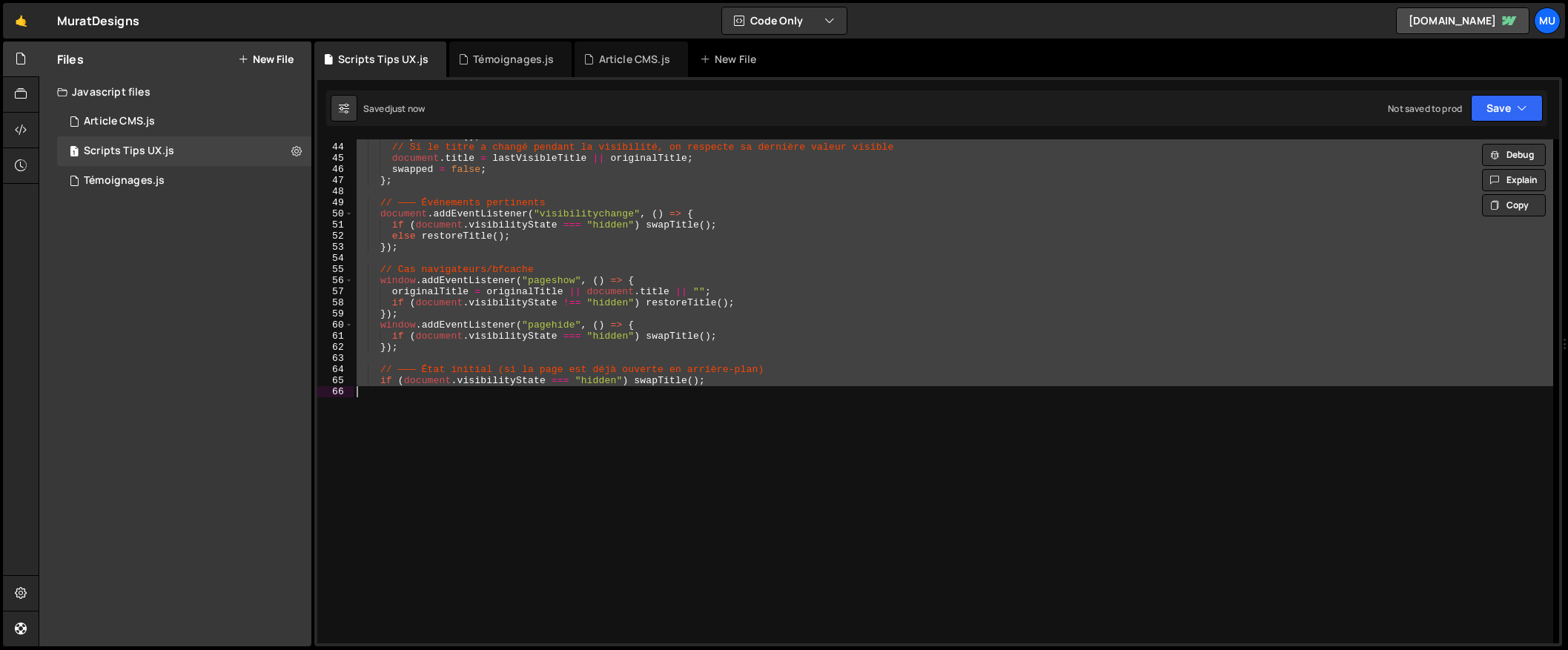
paste textarea
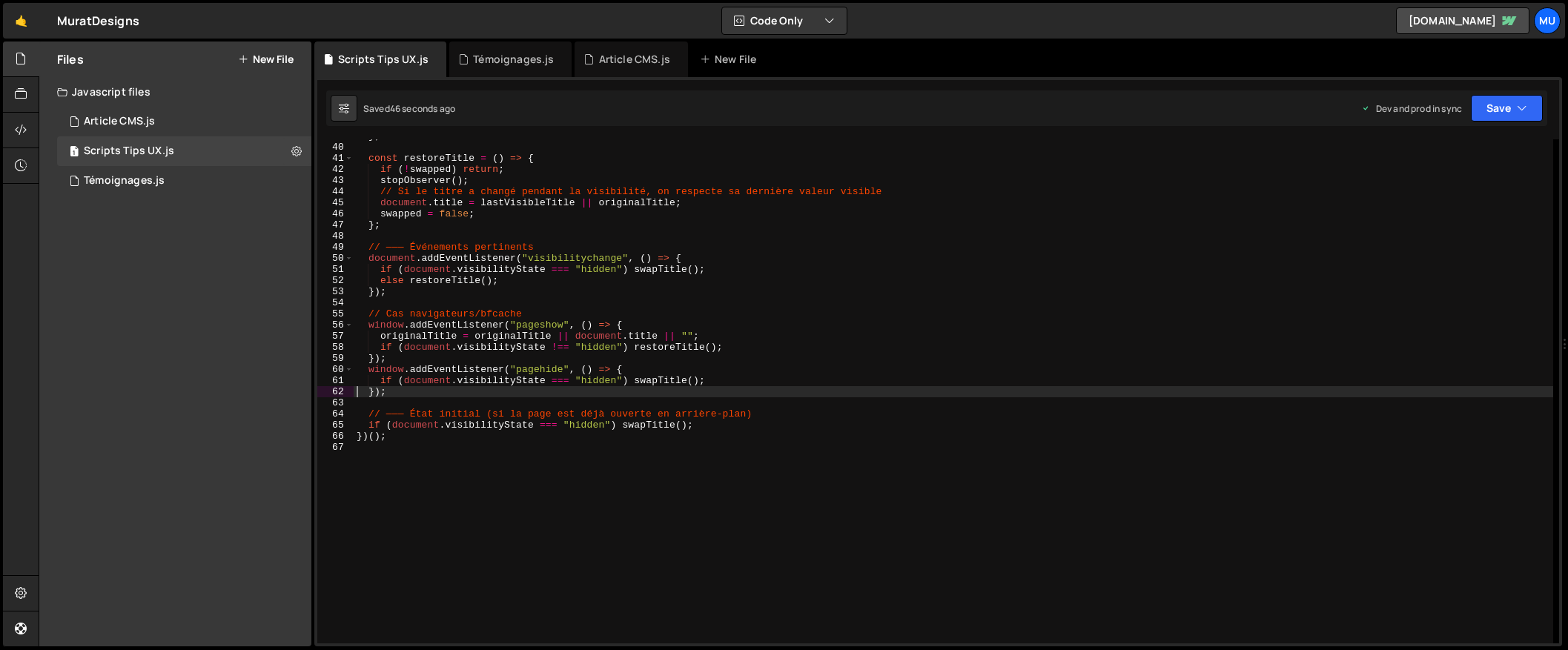
click at [766, 313] on div "} ; const restoreTitle = ( ) => { if ( ! swapped ) return ; stopObserver ( ) ; …" at bounding box center [953, 394] width 1200 height 527
type textarea "})();"
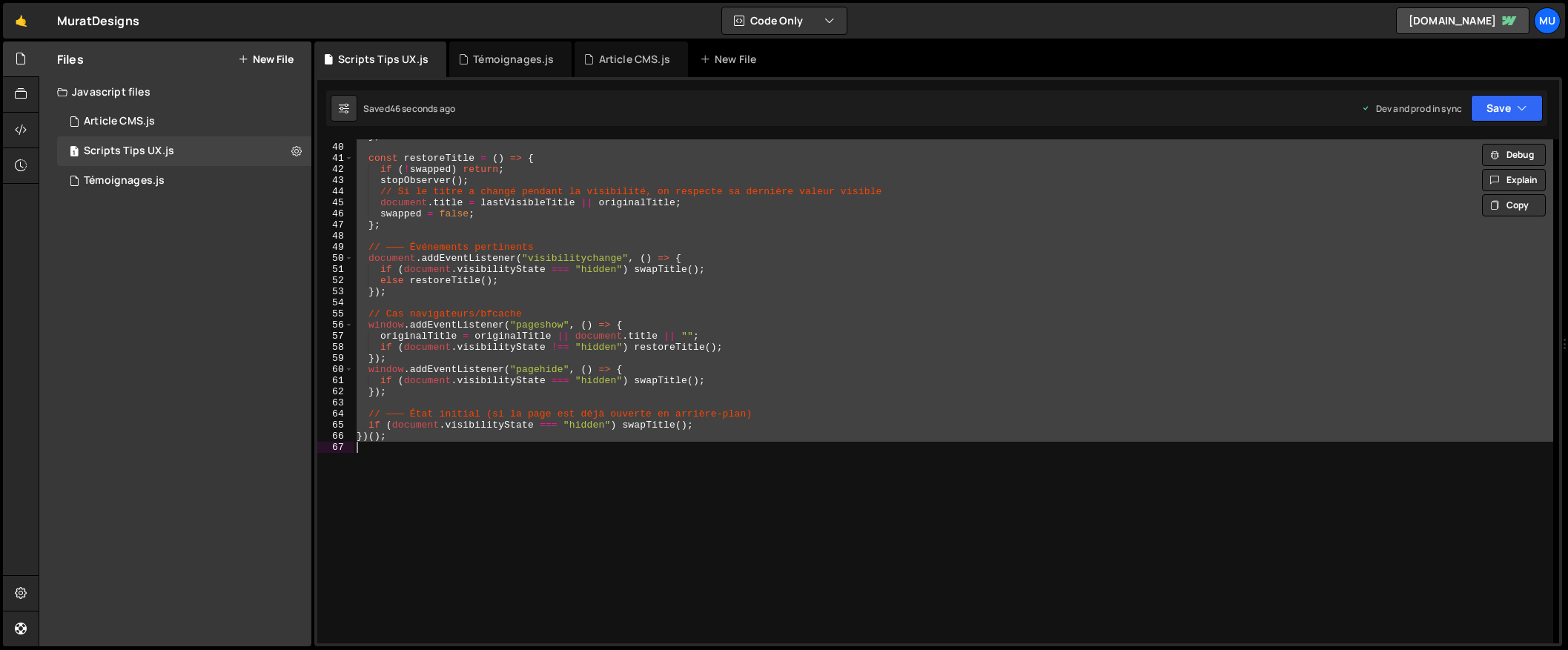
paste textarea
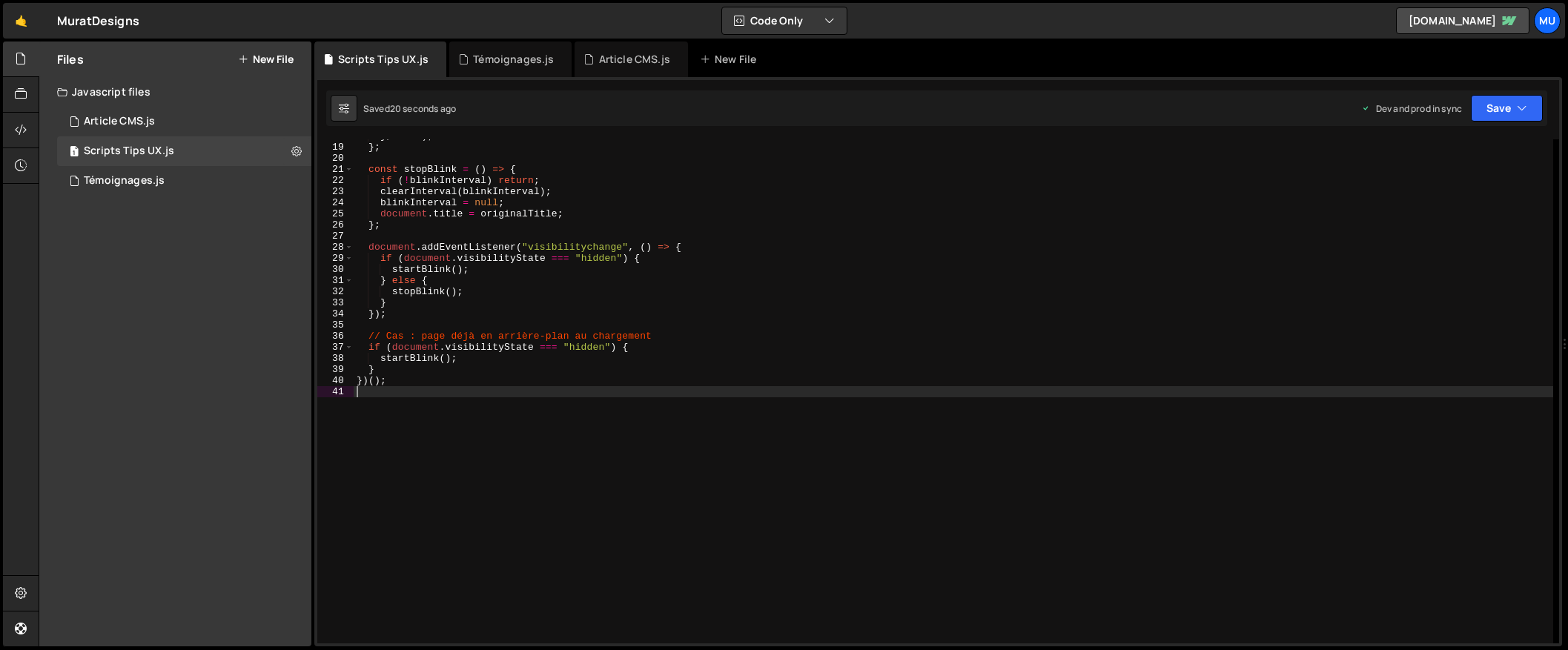
click at [969, 253] on div "} , 2000 ) ; // ↔ 2 secondes } ; const stopBlink = ( ) => { if ( ! blinkInterva…" at bounding box center [953, 394] width 1200 height 527
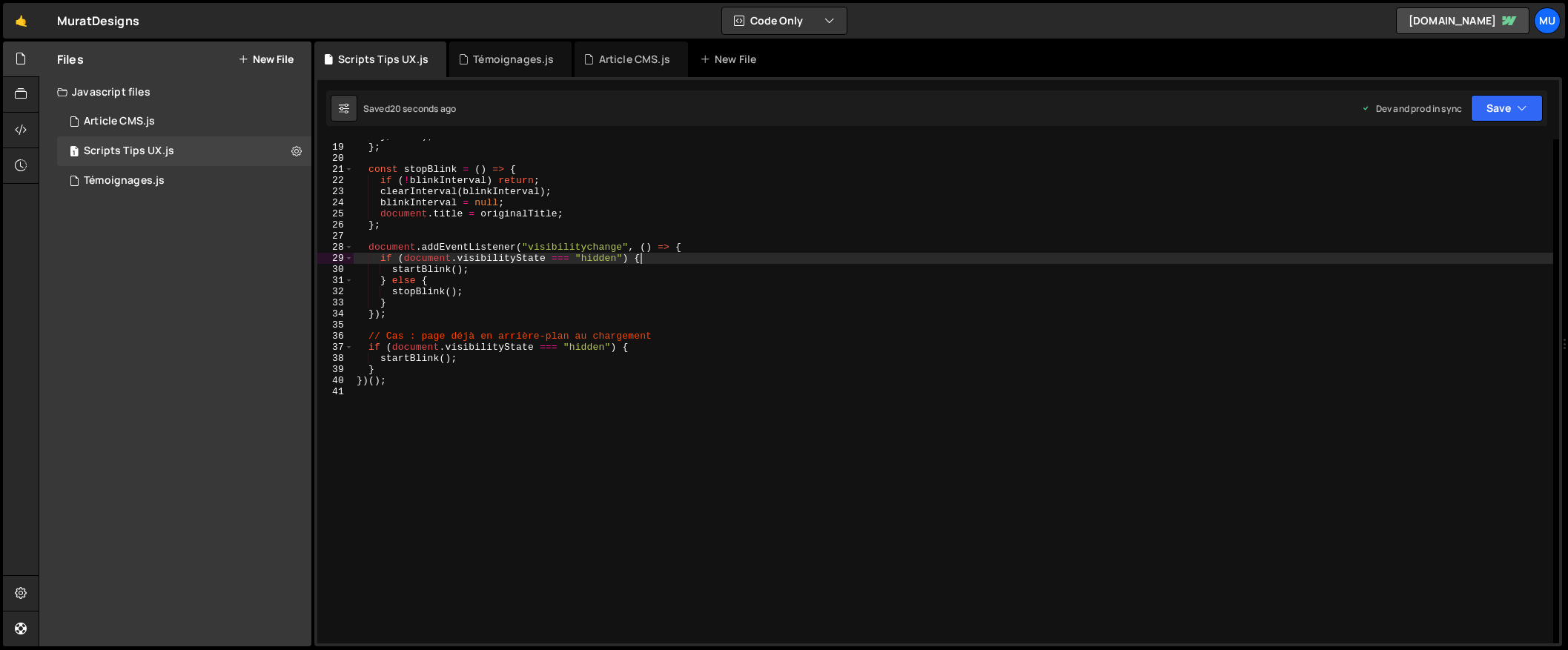
type textarea "})();"
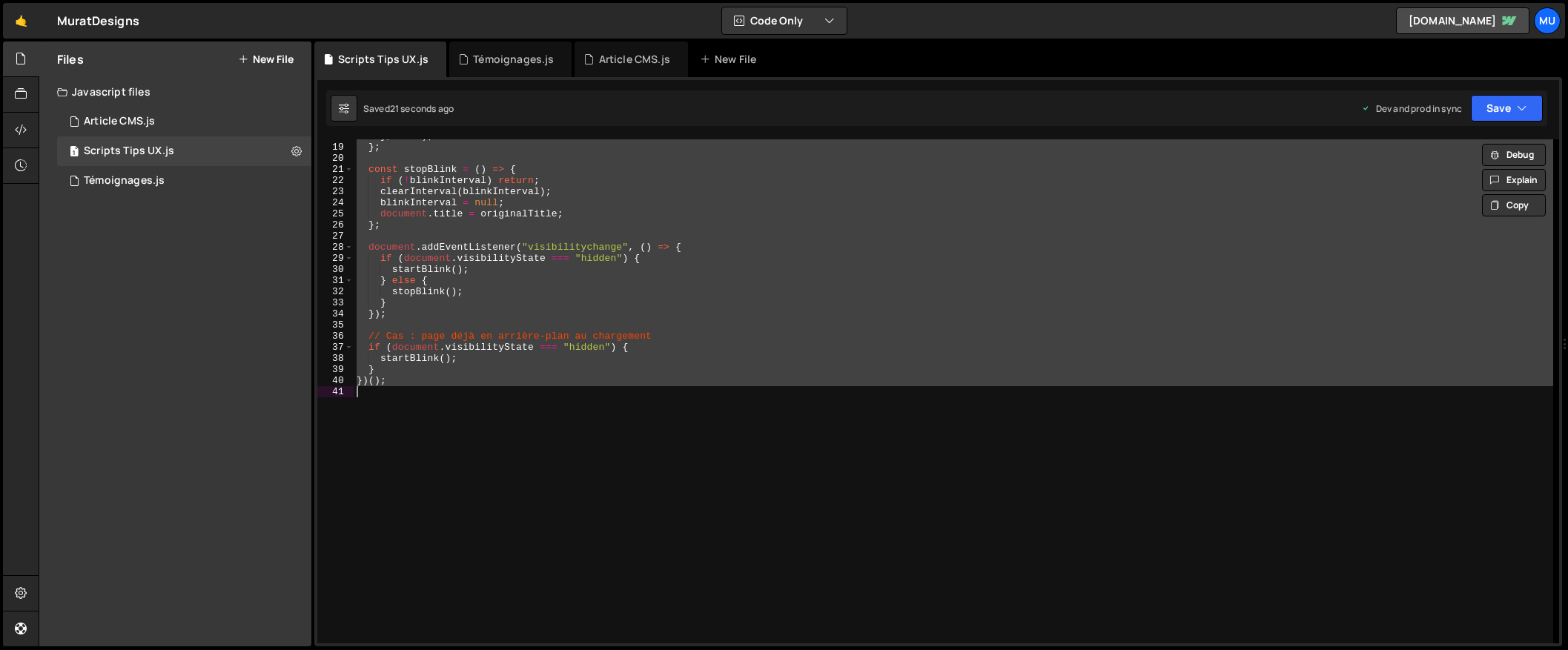
paste textarea
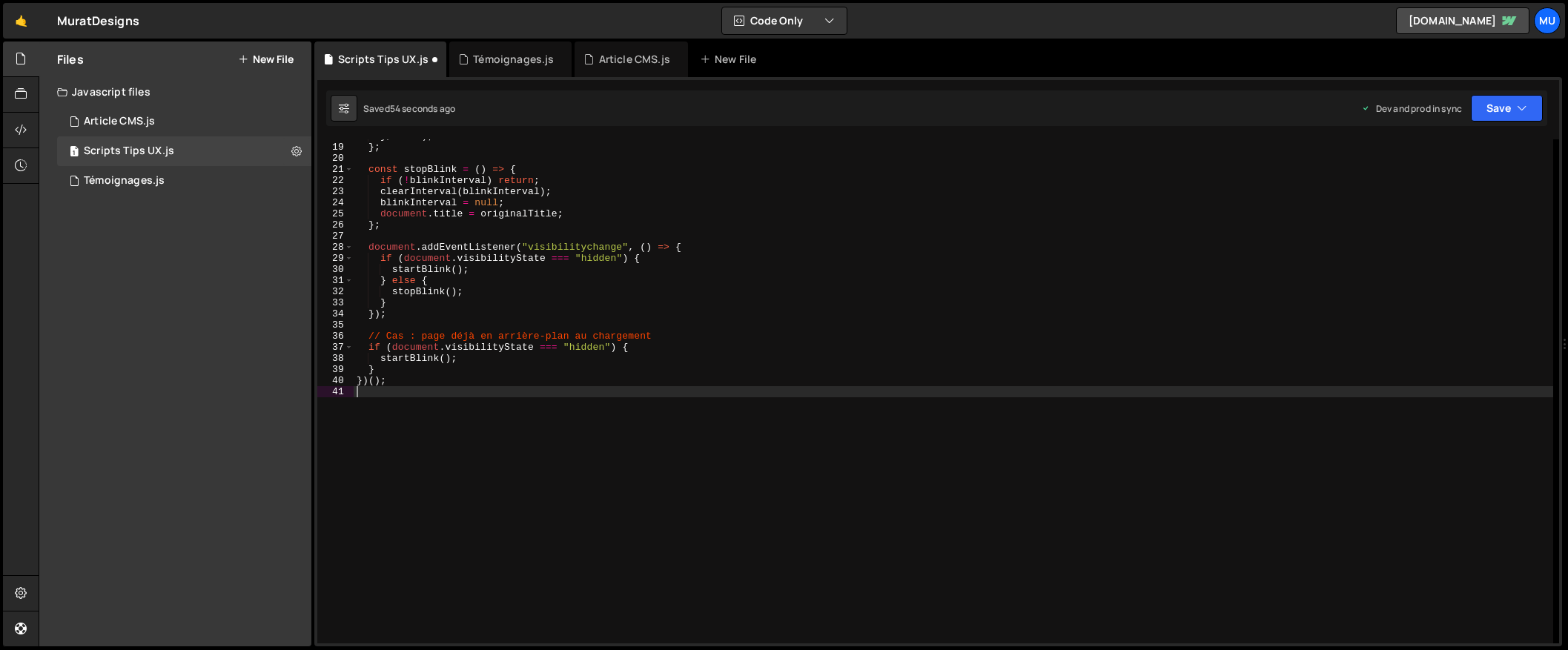
click at [1088, 272] on div "} , 2000 ) ; // ↔ 2 secondes } ; const stopBlink = ( ) => { if ( ! blinkInterva…" at bounding box center [953, 394] width 1200 height 527
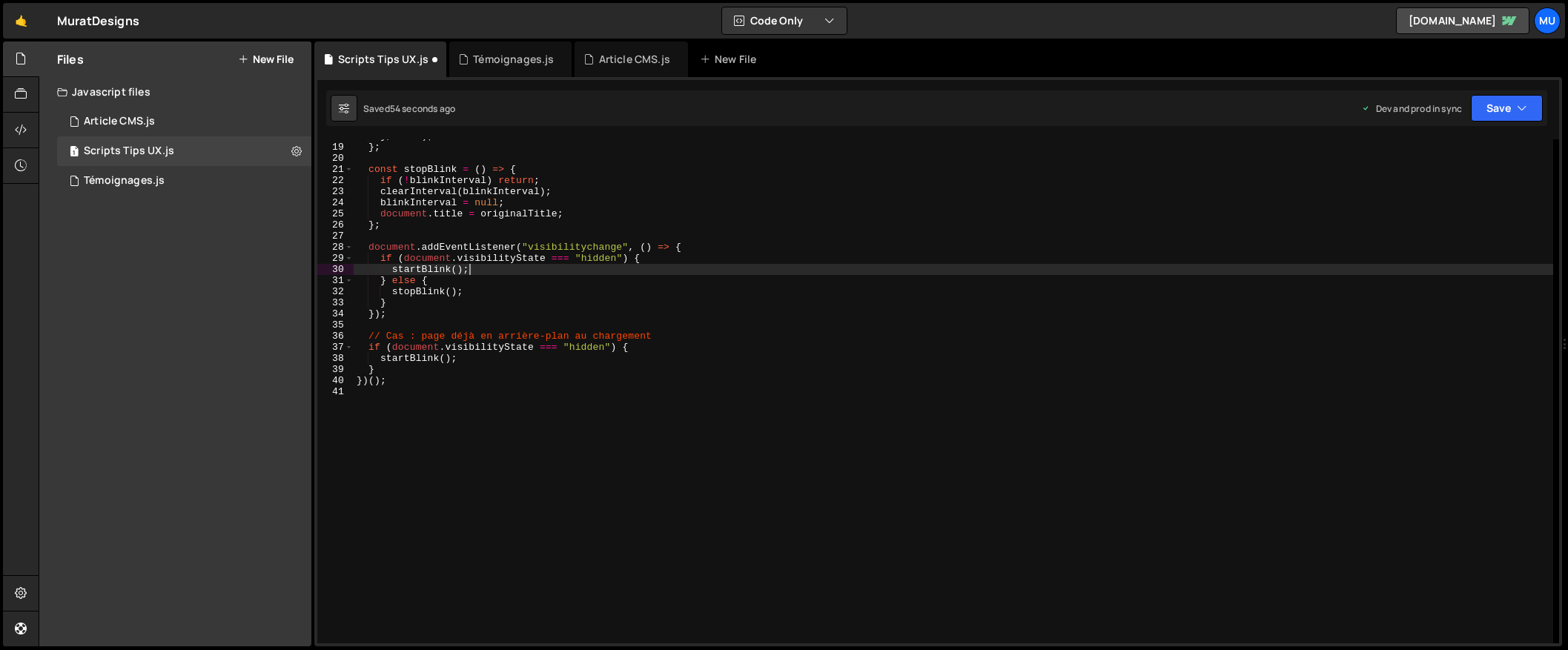
type textarea "})();"
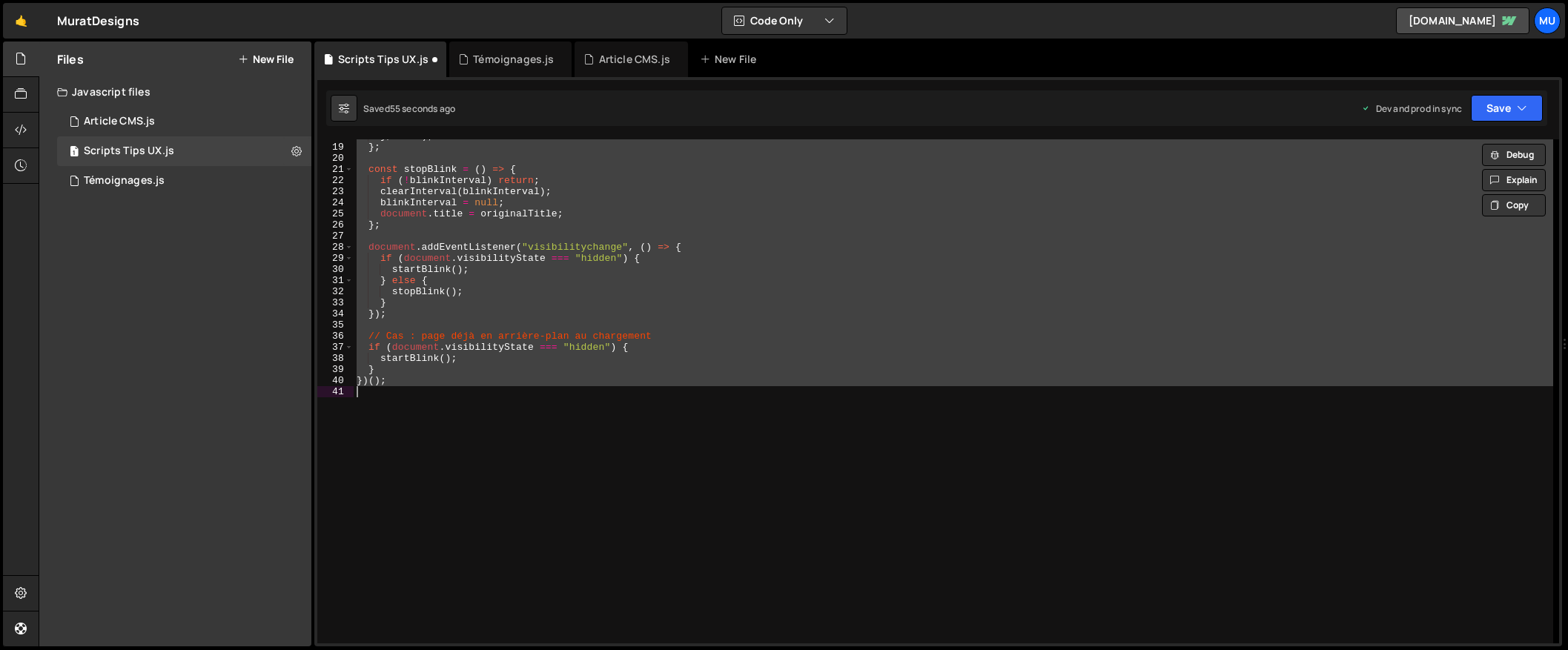
paste textarea
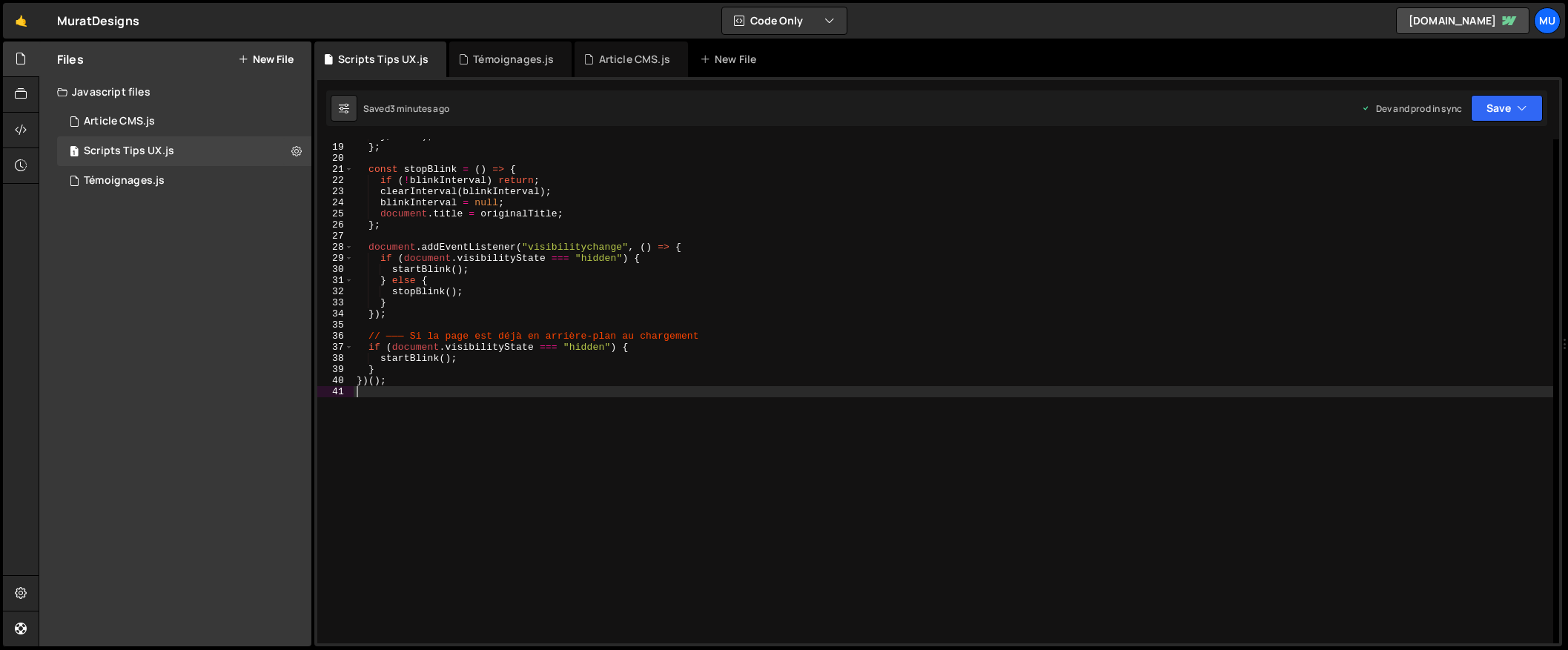
click at [631, 313] on div "} , 1000 ) ; // ↔ 1 seconde } ; const stopBlink = ( ) => { if ( ! blinkInterval…" at bounding box center [953, 394] width 1200 height 527
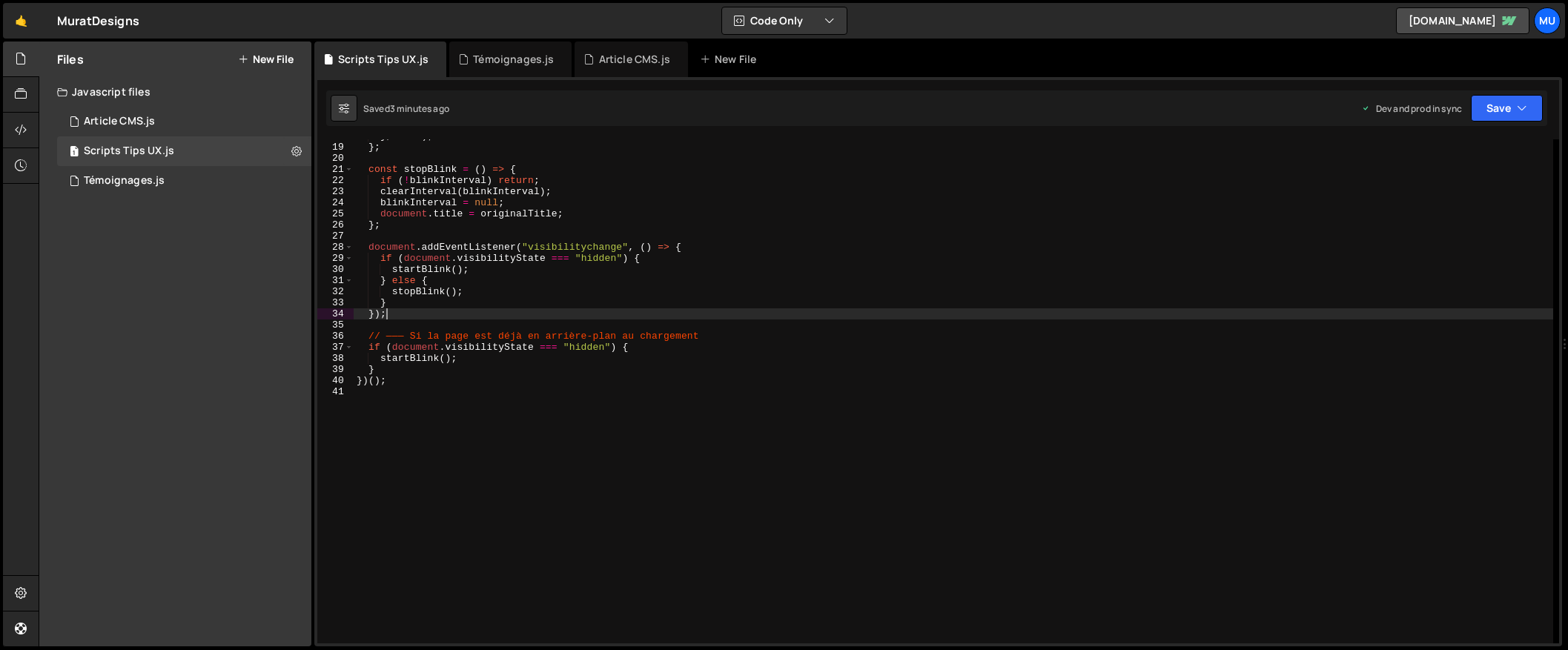
type textarea "})();"
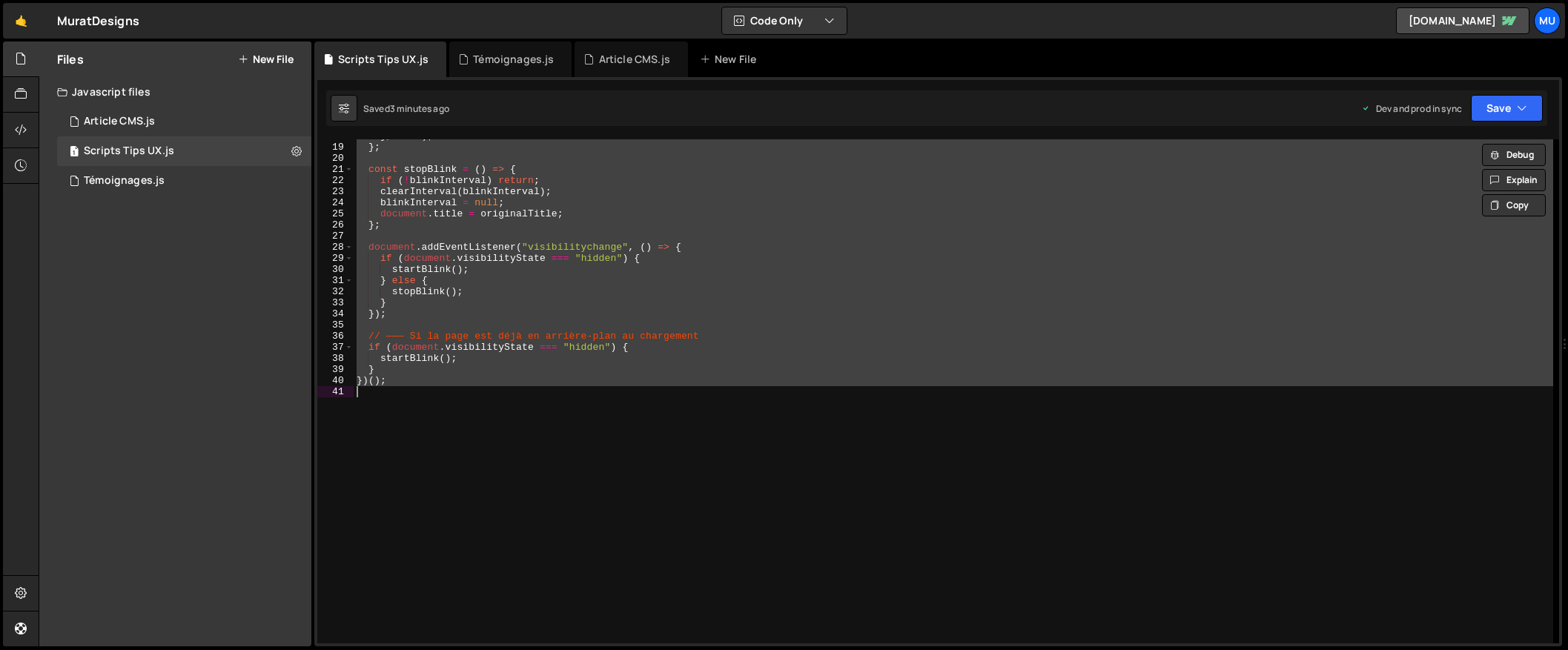
paste textarea
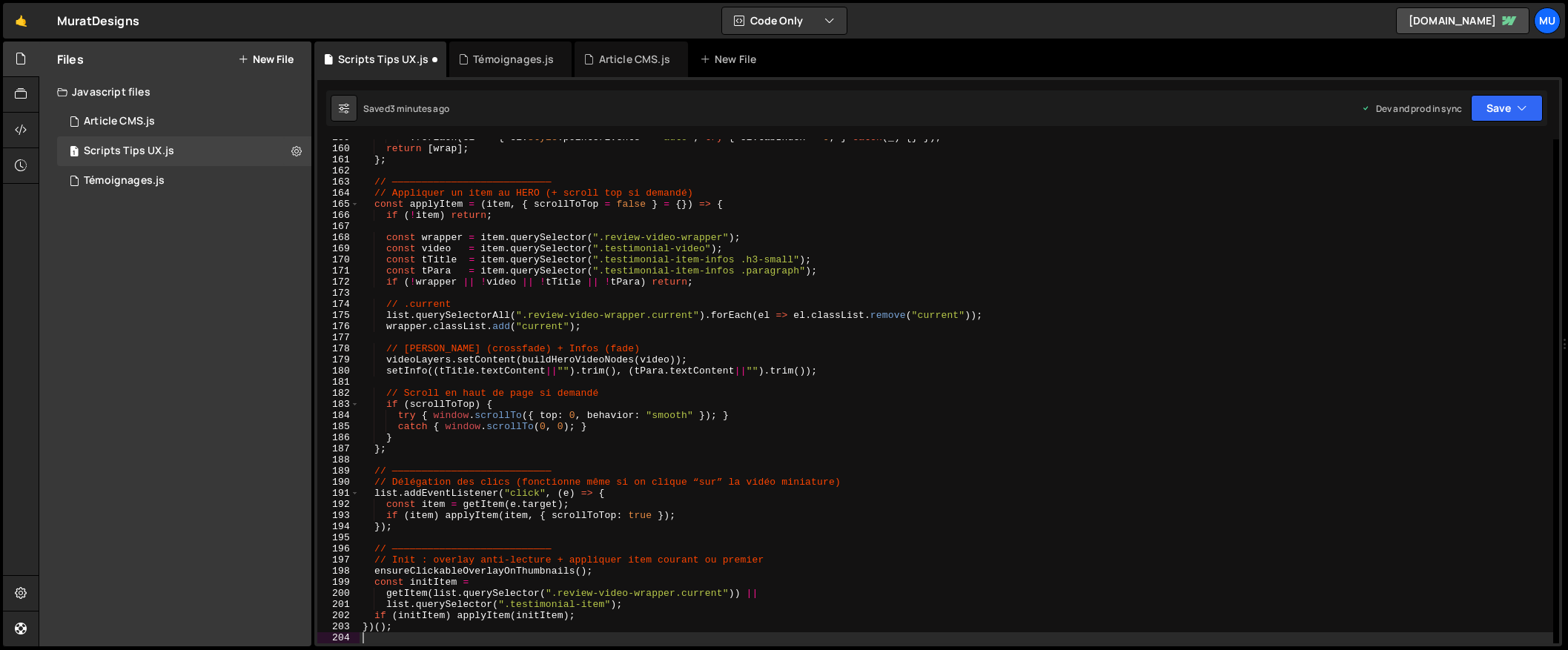
type textarea "})();"
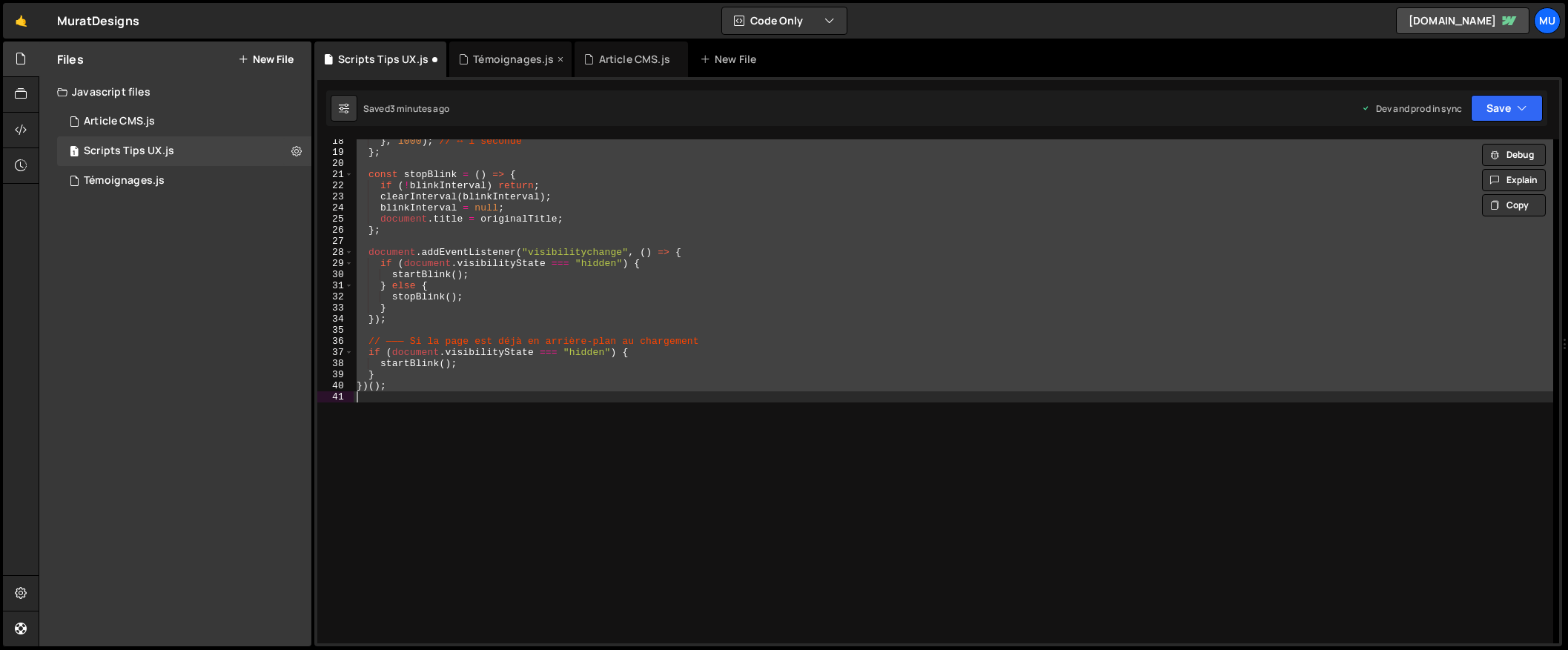
click at [515, 68] on div "Témoignages.js" at bounding box center [510, 59] width 122 height 35
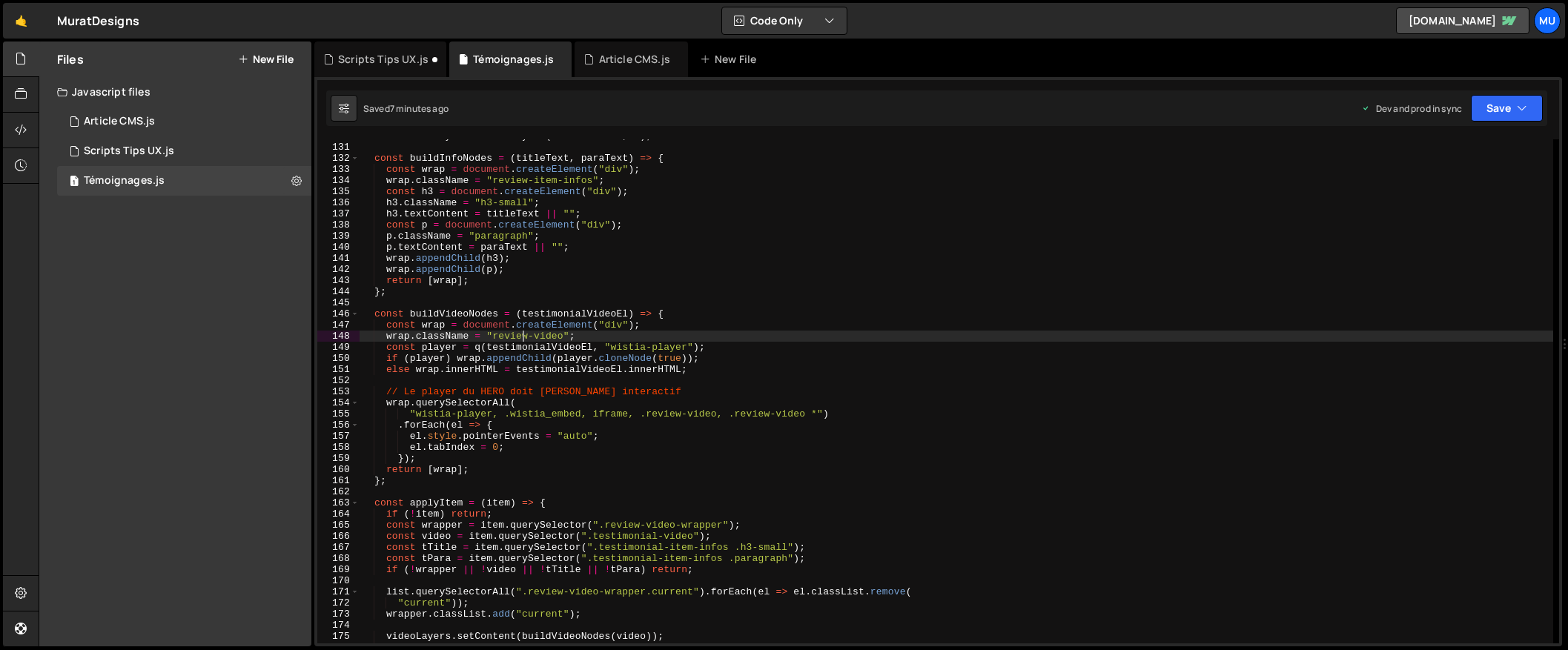
click at [521, 341] on div "const infoLayers = makeLayers ( heroInfoSlot , 1 ) ; const buildInfoNodes = ( t…" at bounding box center [955, 394] width 1193 height 527
type textarea "})();"
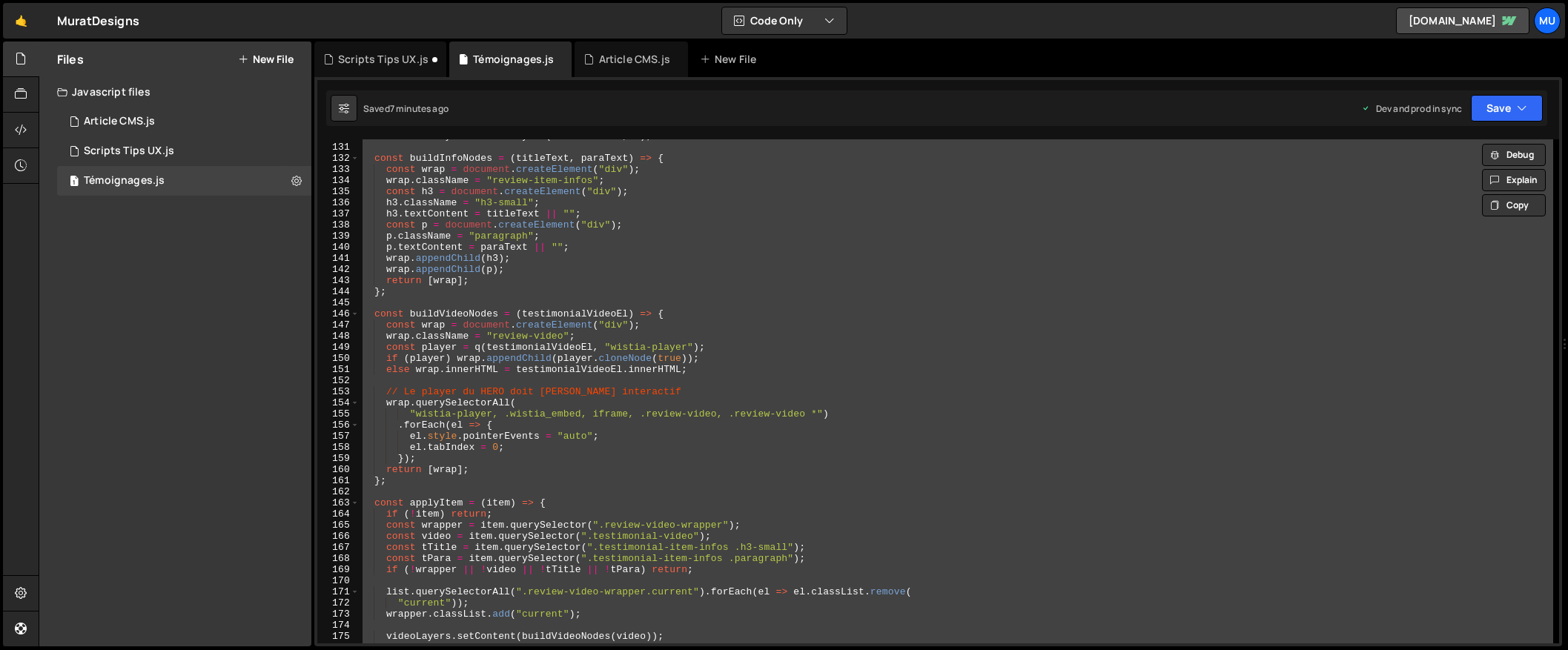
paste textarea
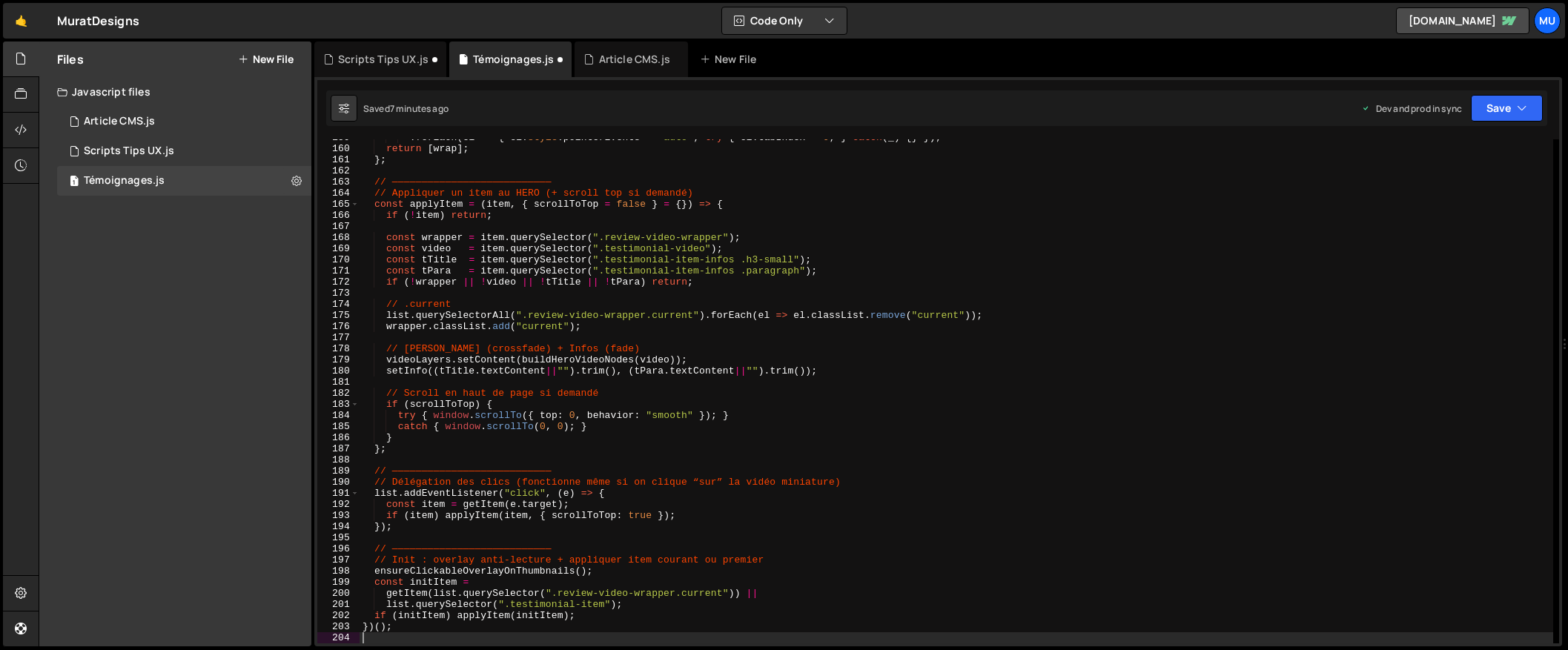
scroll to position [1765, 0]
type textarea "list.querySelectorAll(".review-video-wrapper.current").forEach(el => el.classLi…"
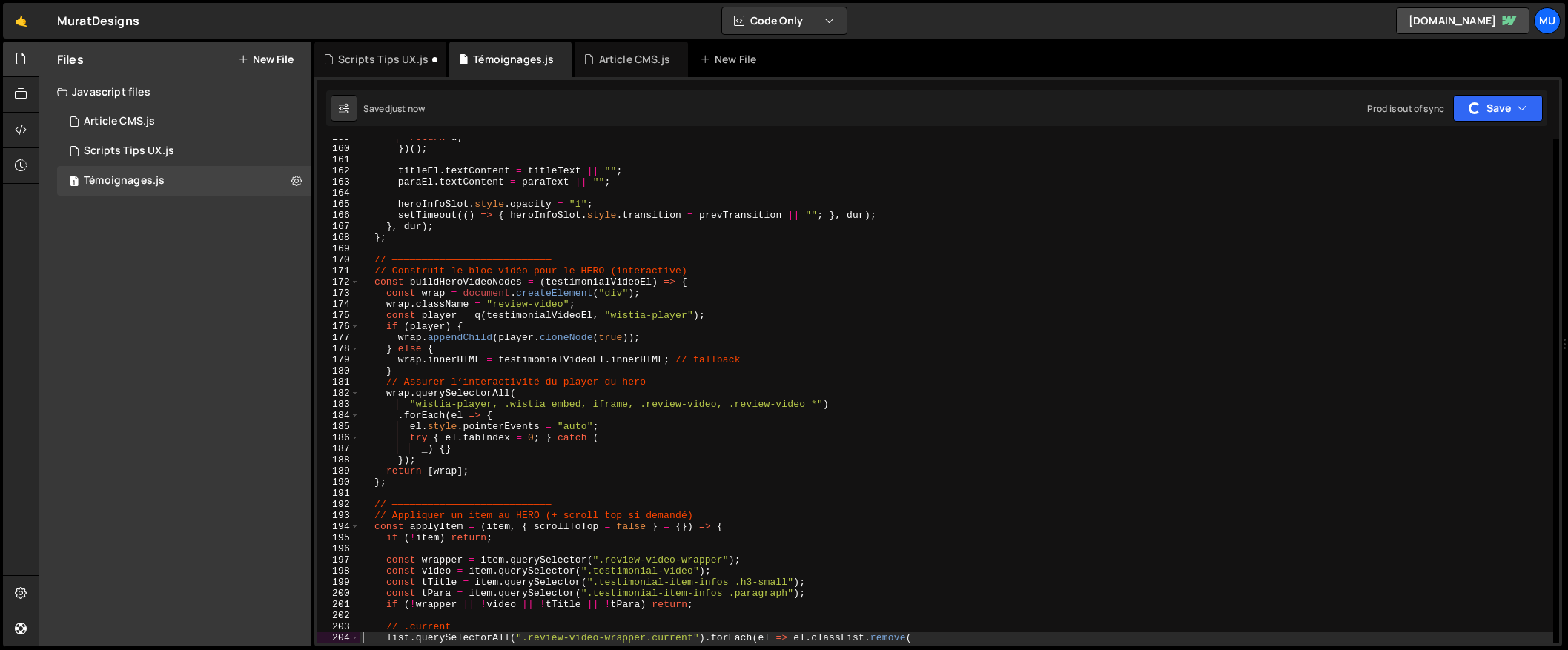
drag, startPoint x: 395, startPoint y: 63, endPoint x: 405, endPoint y: 78, distance: 18.0
click at [395, 62] on div "Scripts Tips UX.js" at bounding box center [383, 59] width 90 height 15
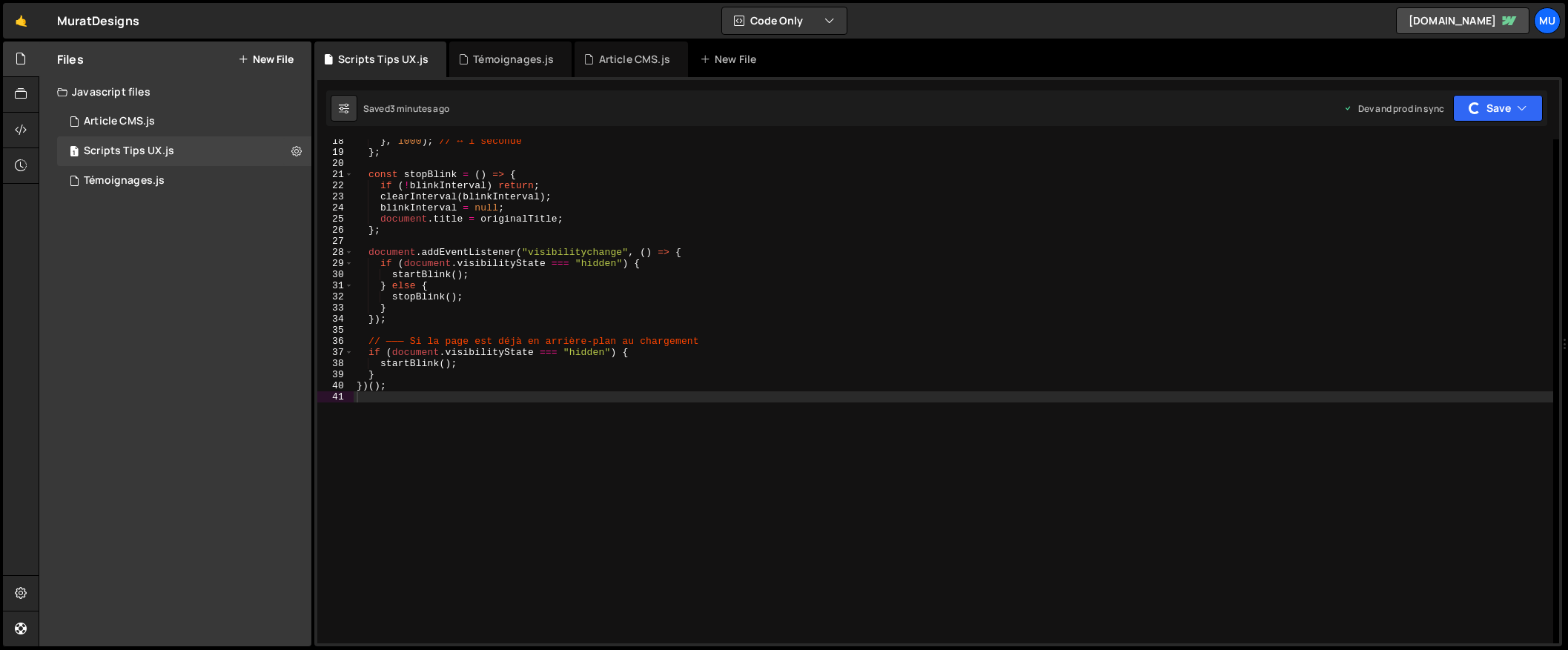
click at [543, 335] on div "} , 1000 ) ; // ↔ 1 seconde } ; const stopBlink = ( ) => { if ( ! blinkInterval…" at bounding box center [953, 399] width 1200 height 527
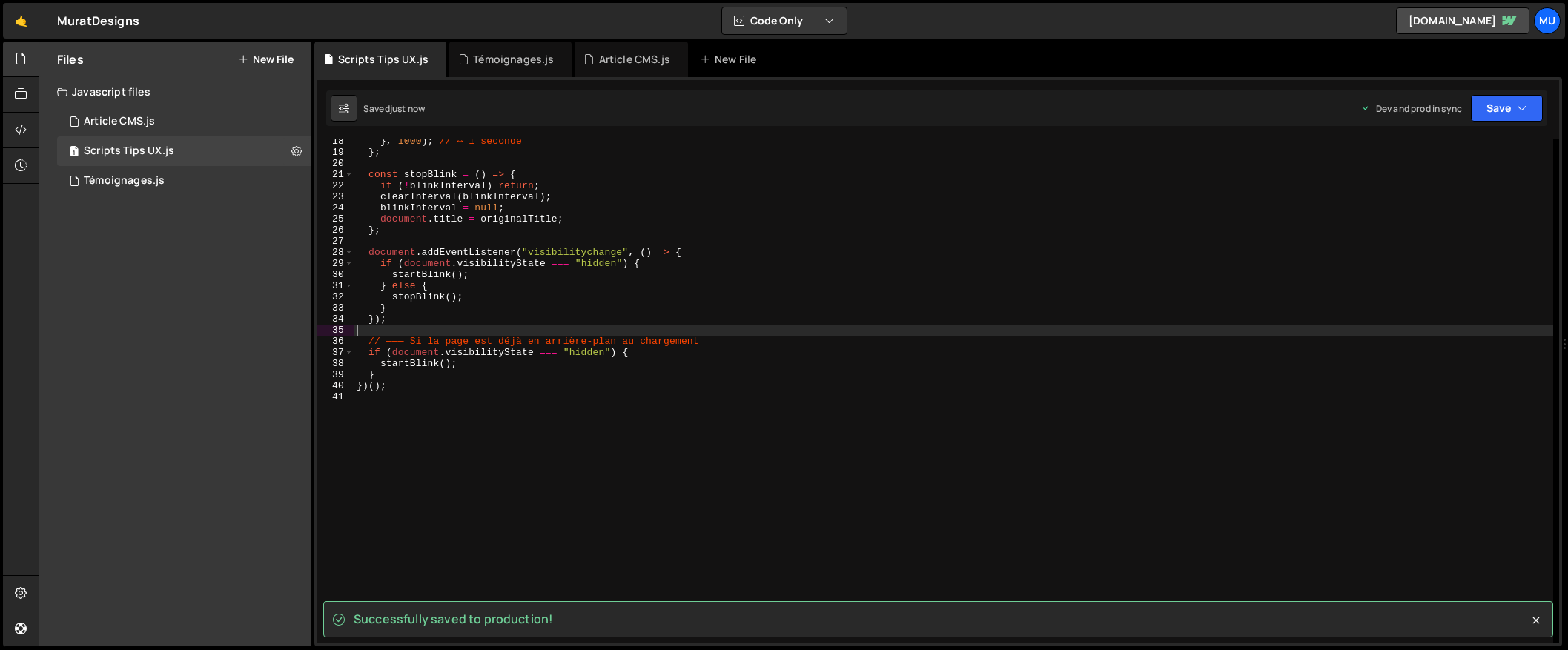
click at [484, 354] on div "} , 1000 ) ; // ↔ 1 seconde } ; const stopBlink = ( ) => { if ( ! blinkInterval…" at bounding box center [953, 399] width 1200 height 527
type textarea "if (document.visibilityState === "hidden") {"
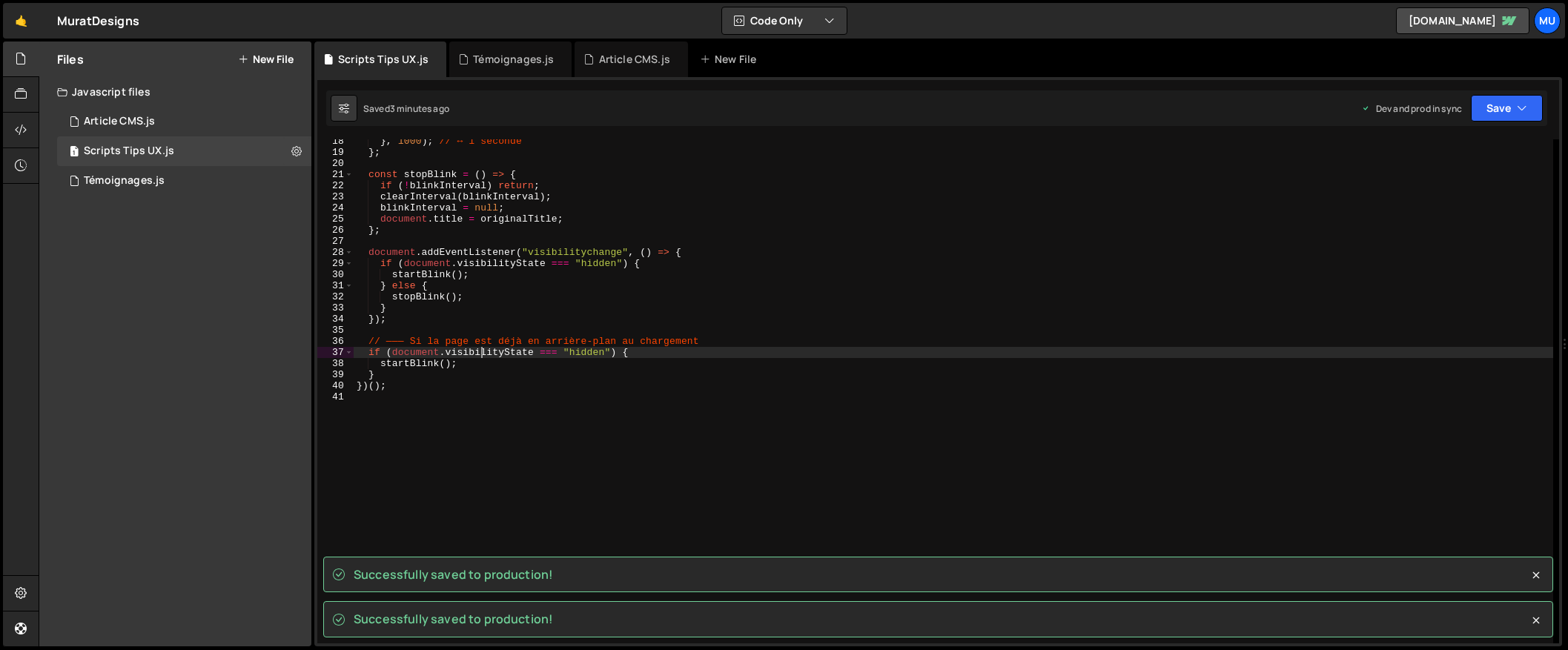
scroll to position [0, 0]
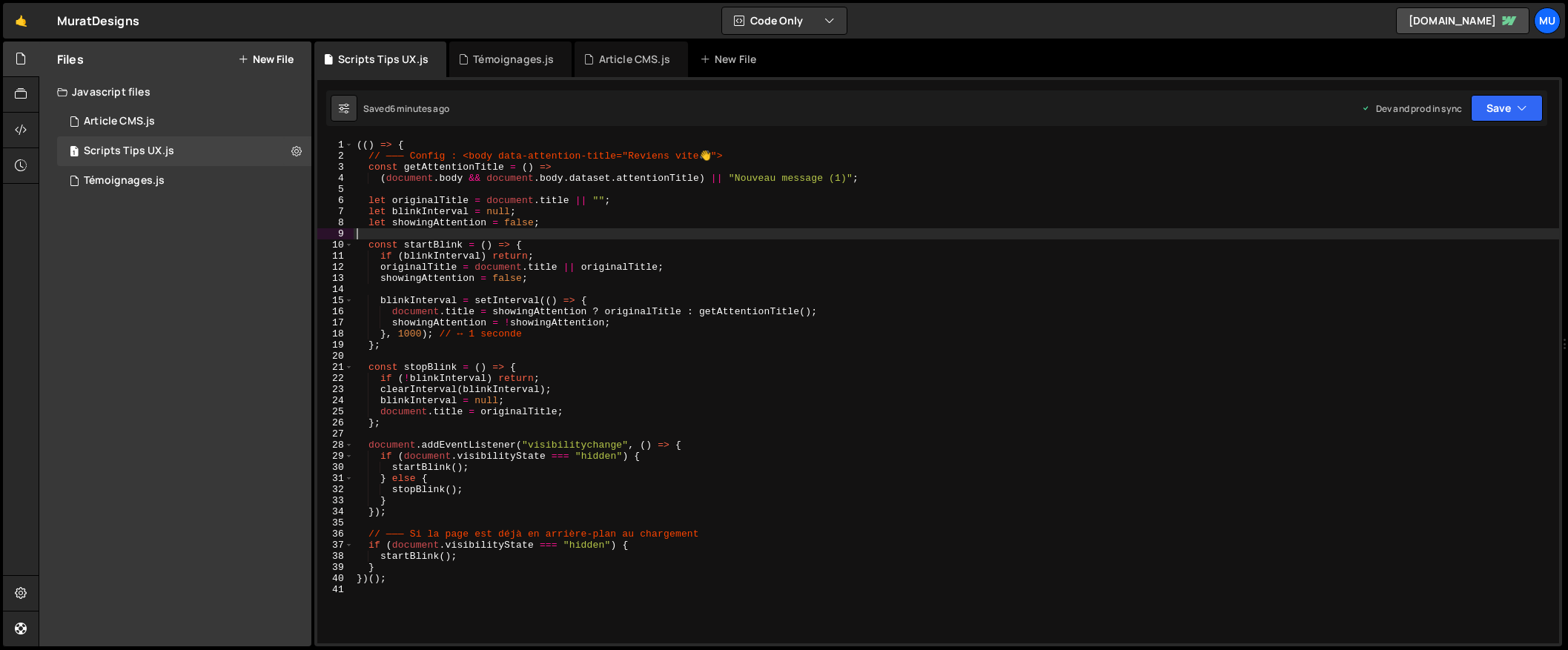
click at [590, 228] on div "(( ) => { // ——— Config : <body data-attention-title="Reviens vite 👋 "> const g…" at bounding box center [956, 402] width 1206 height 527
type textarea "})();"
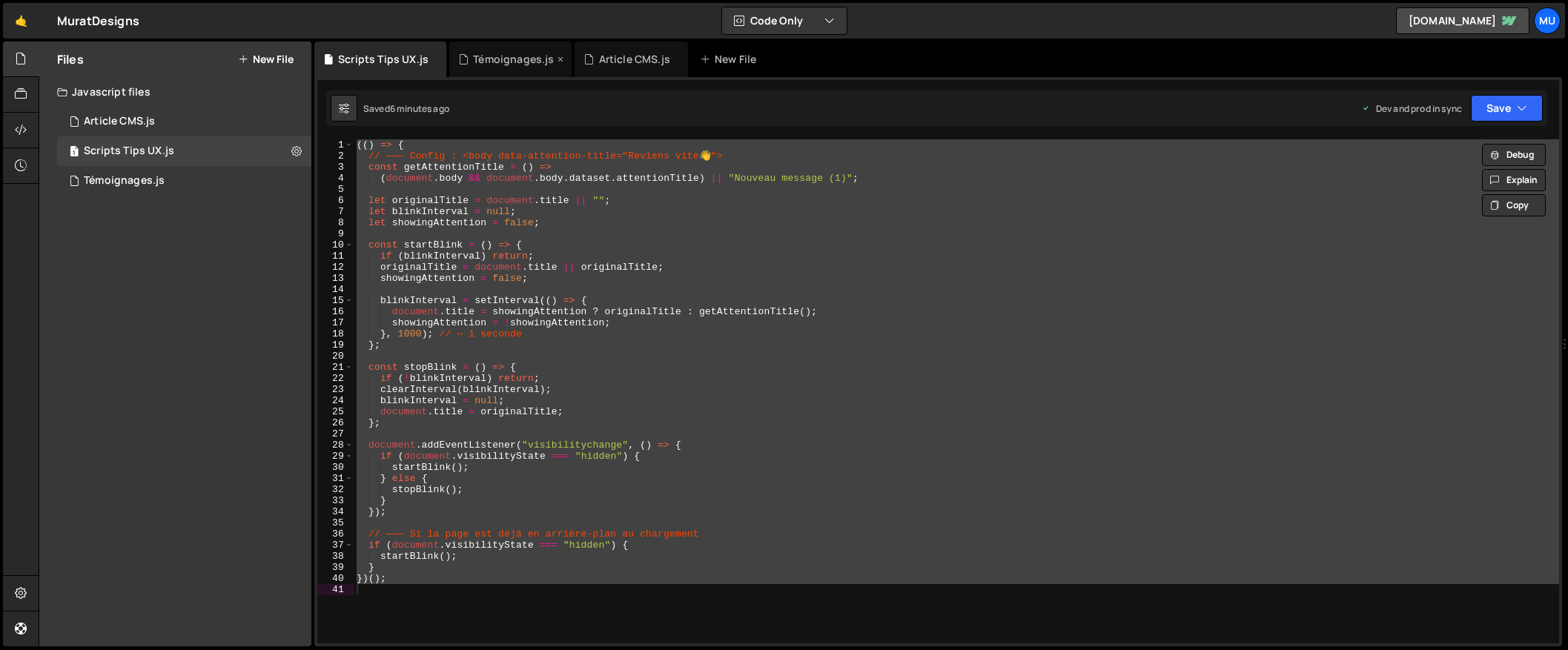
click at [516, 67] on div "Témoignages.js" at bounding box center [510, 59] width 122 height 35
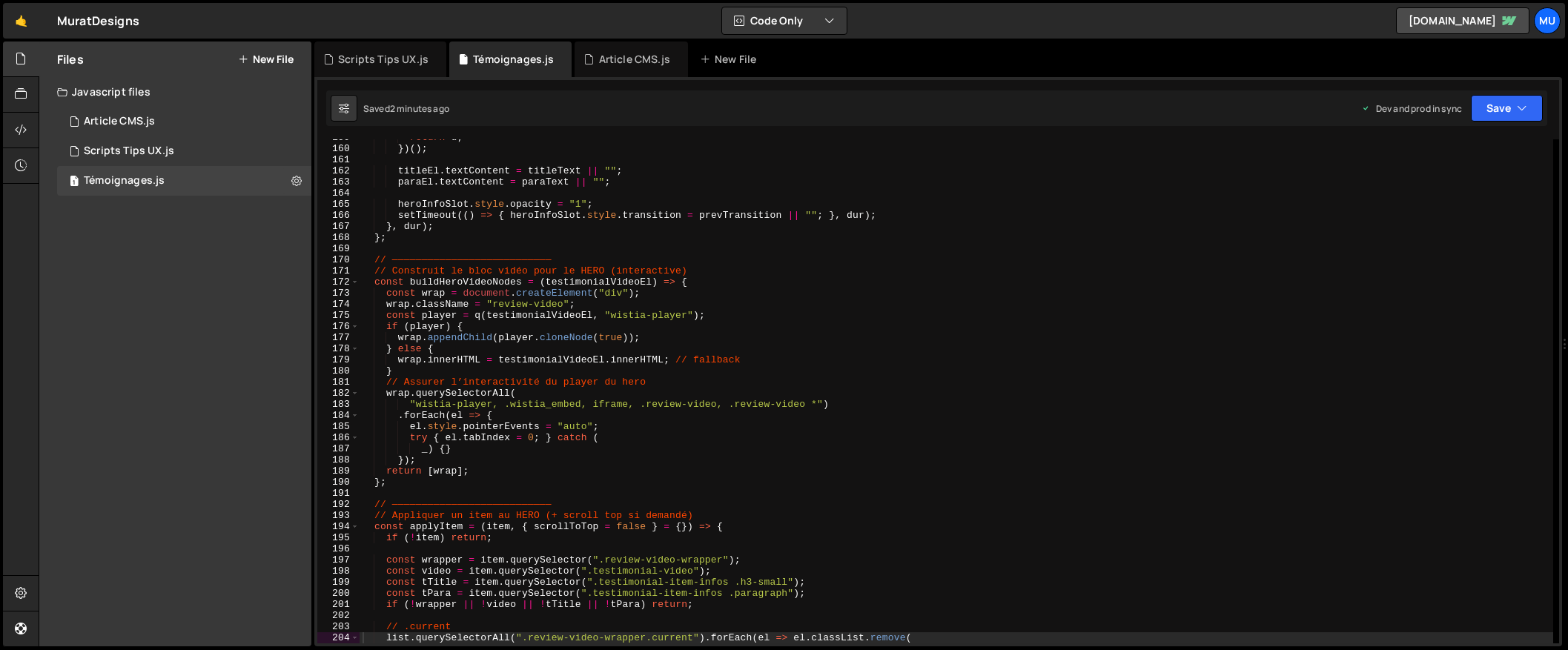
click at [547, 304] on div "return d ; }) ( ) ; titleEl . textContent = titleText || "" ; paraEl . textCont…" at bounding box center [955, 395] width 1193 height 527
type textarea "})();"
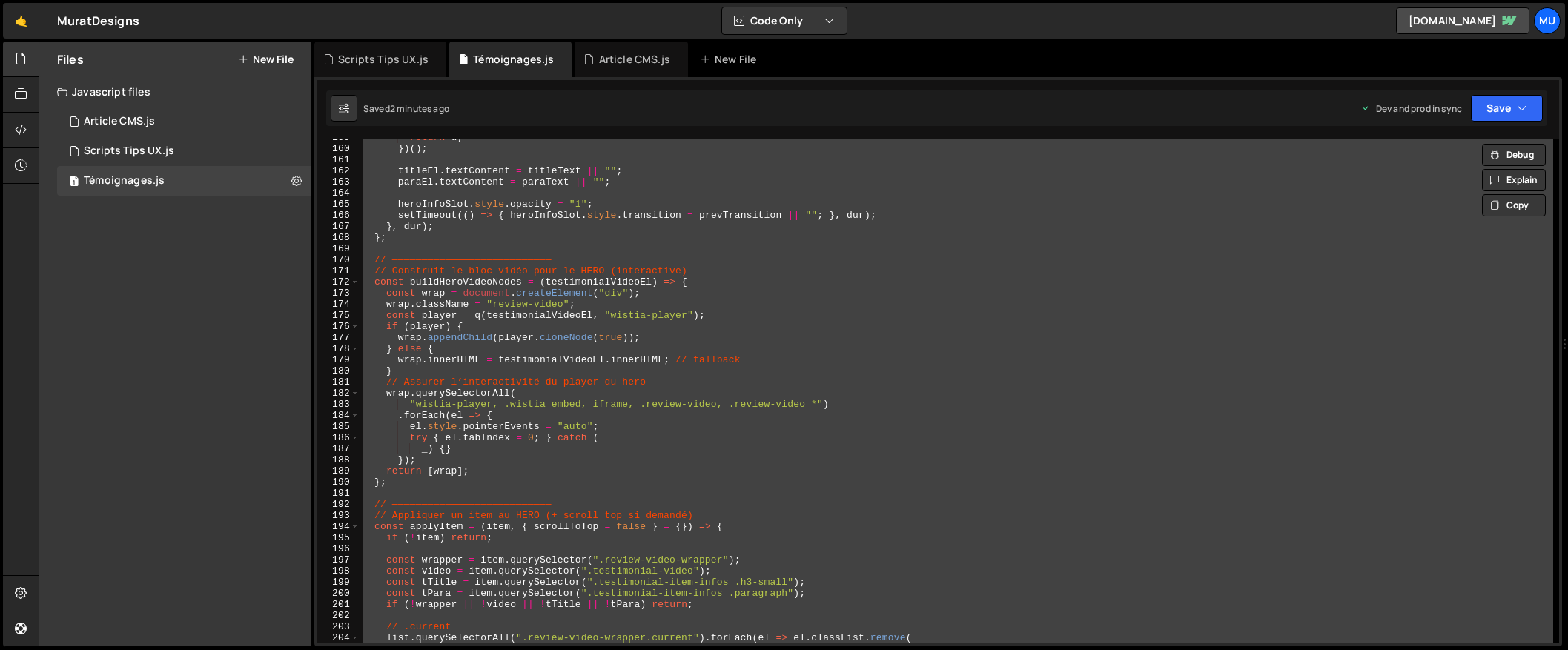
paste textarea
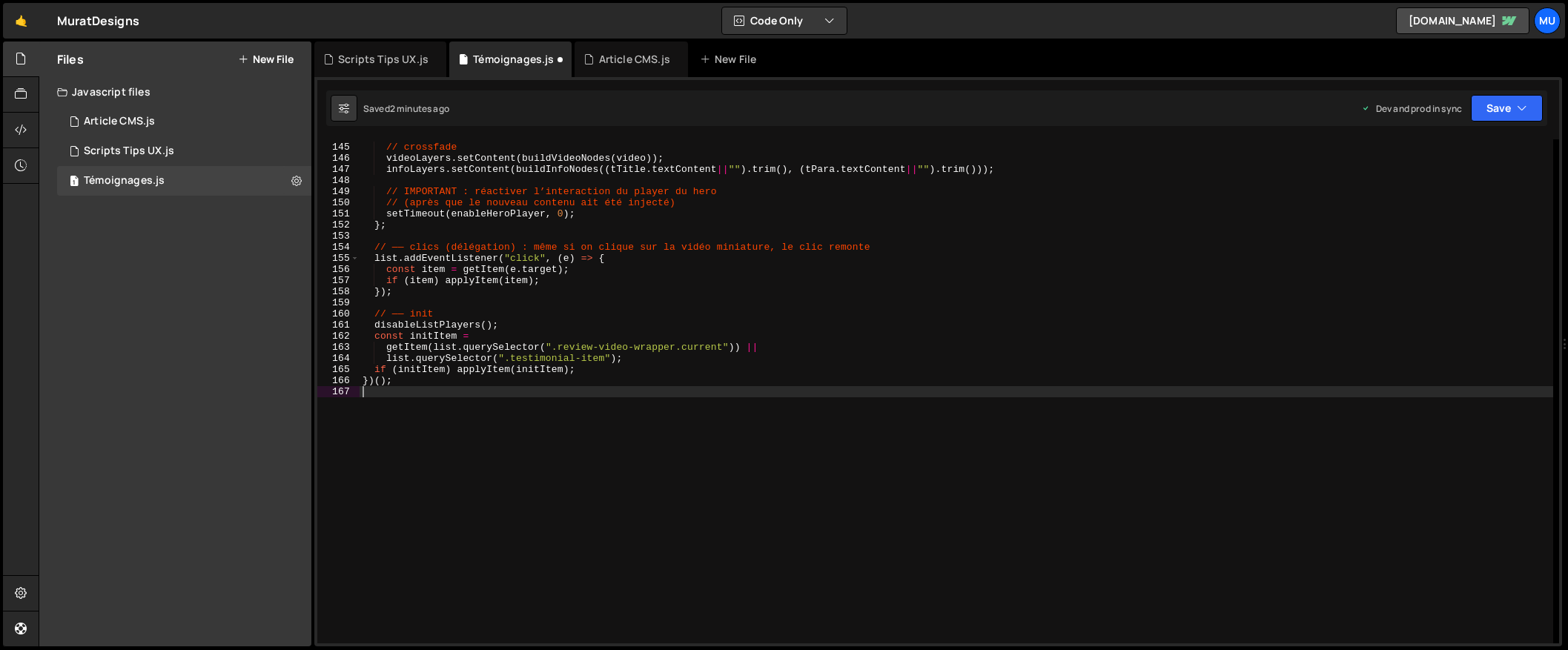
scroll to position [1601, 0]
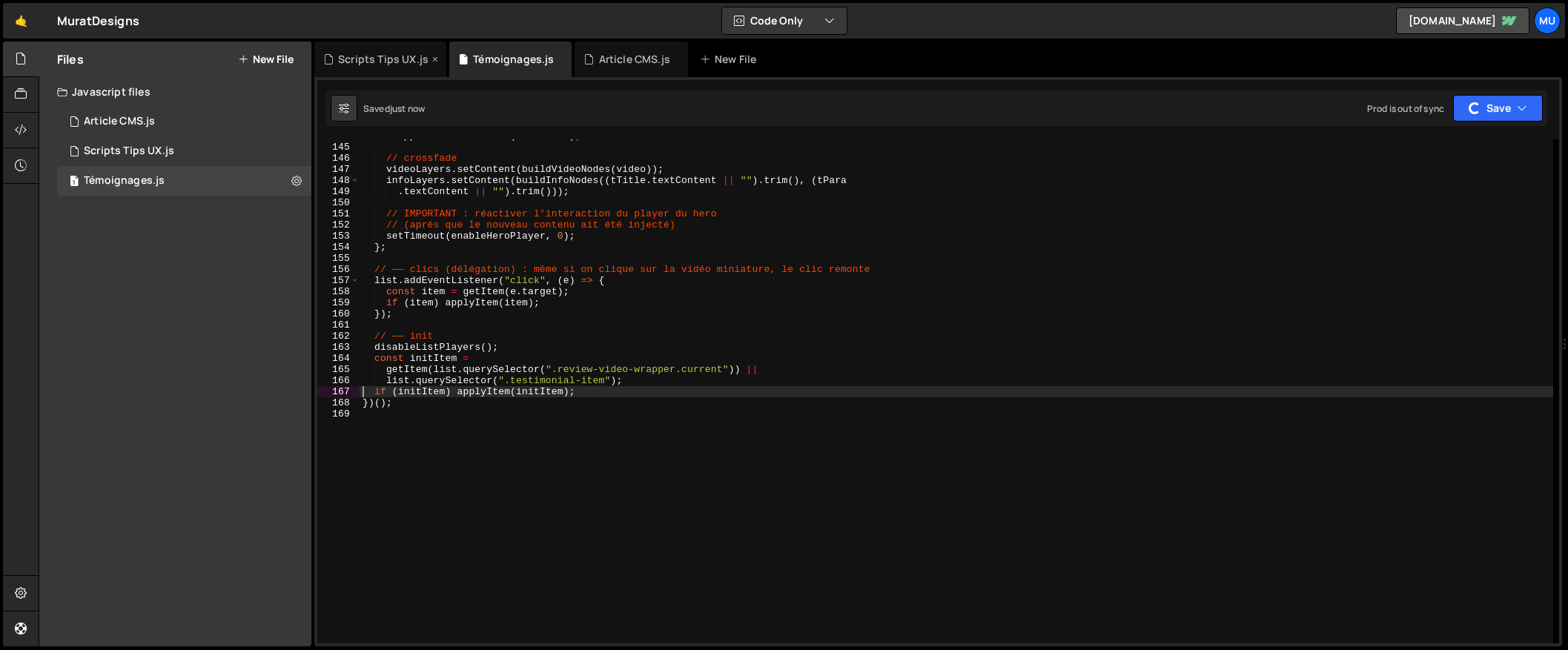
click at [431, 57] on icon at bounding box center [435, 59] width 11 height 15
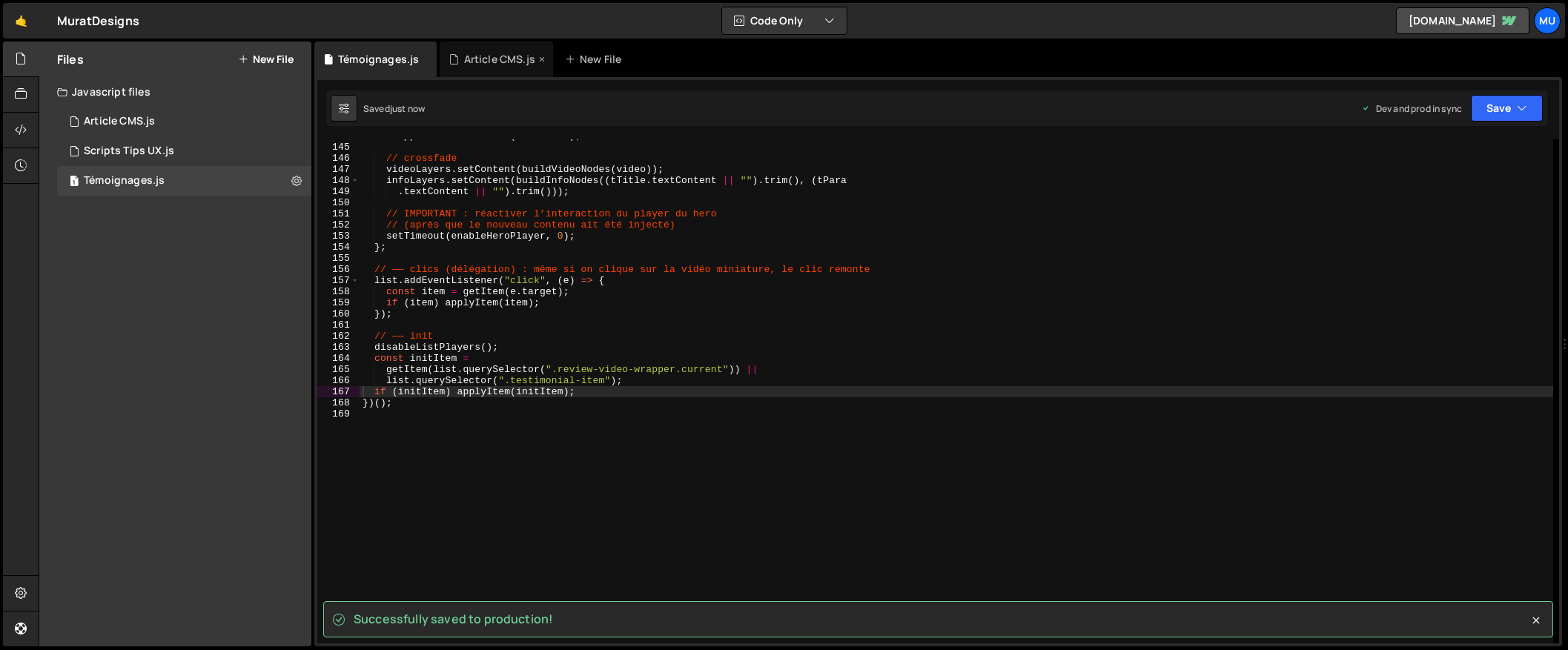
click at [541, 57] on icon at bounding box center [541, 59] width 11 height 15
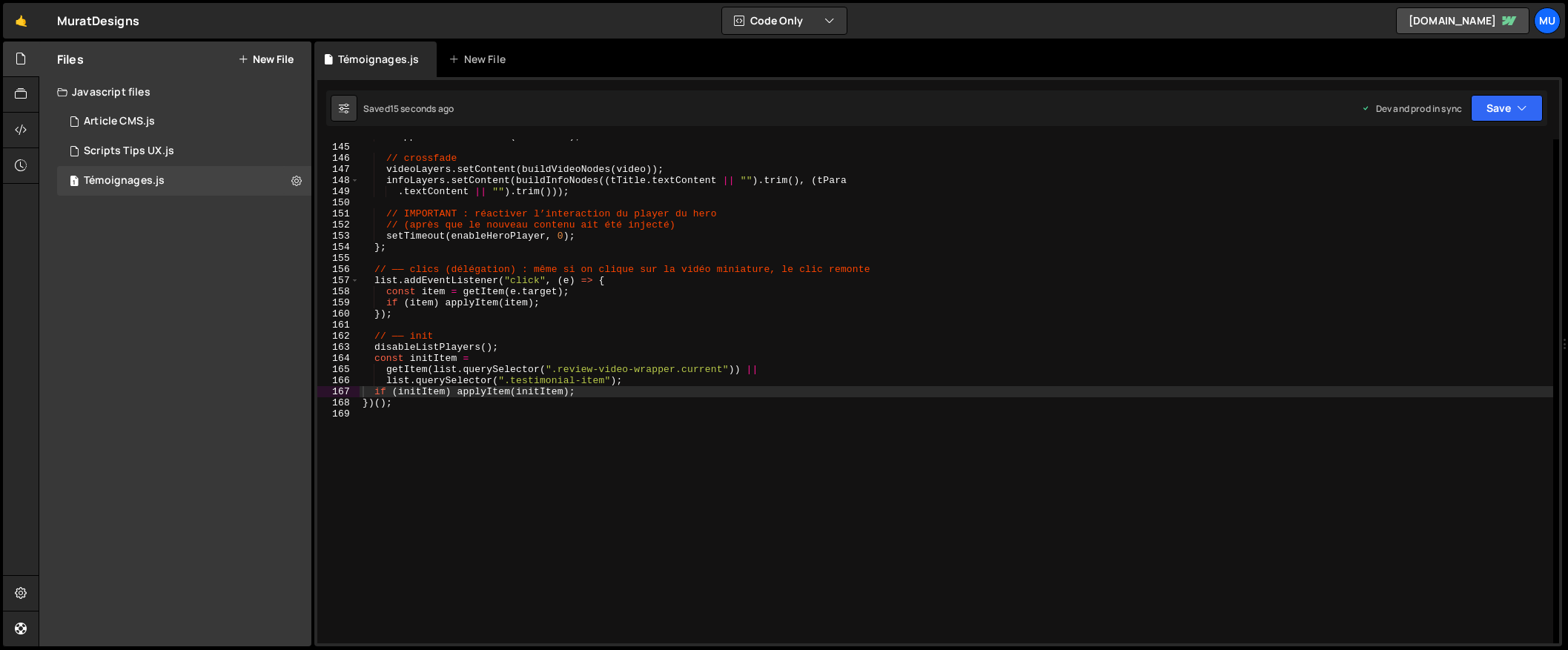
click at [678, 289] on div "wrapper . classList . add ( "current" ) ; // crossfade videoLayers . setContent…" at bounding box center [955, 394] width 1193 height 527
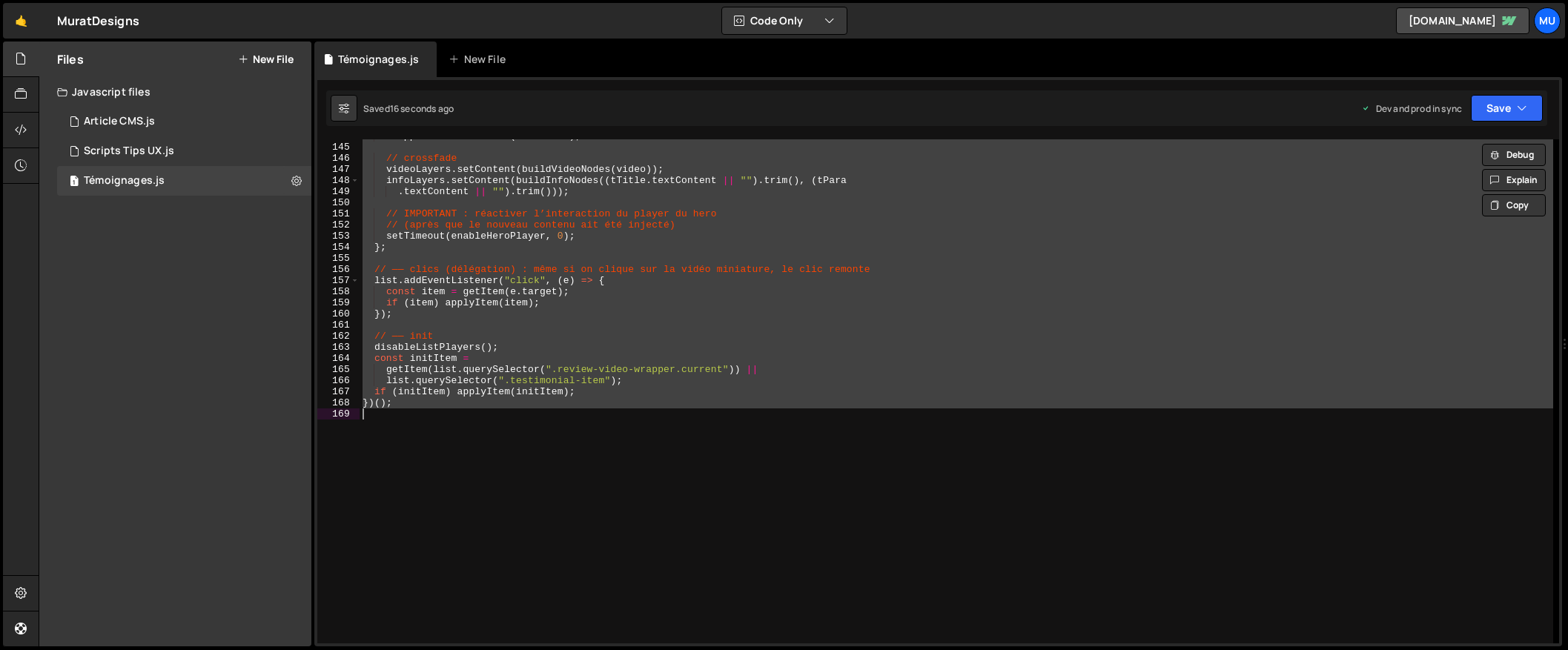
type textarea "v"
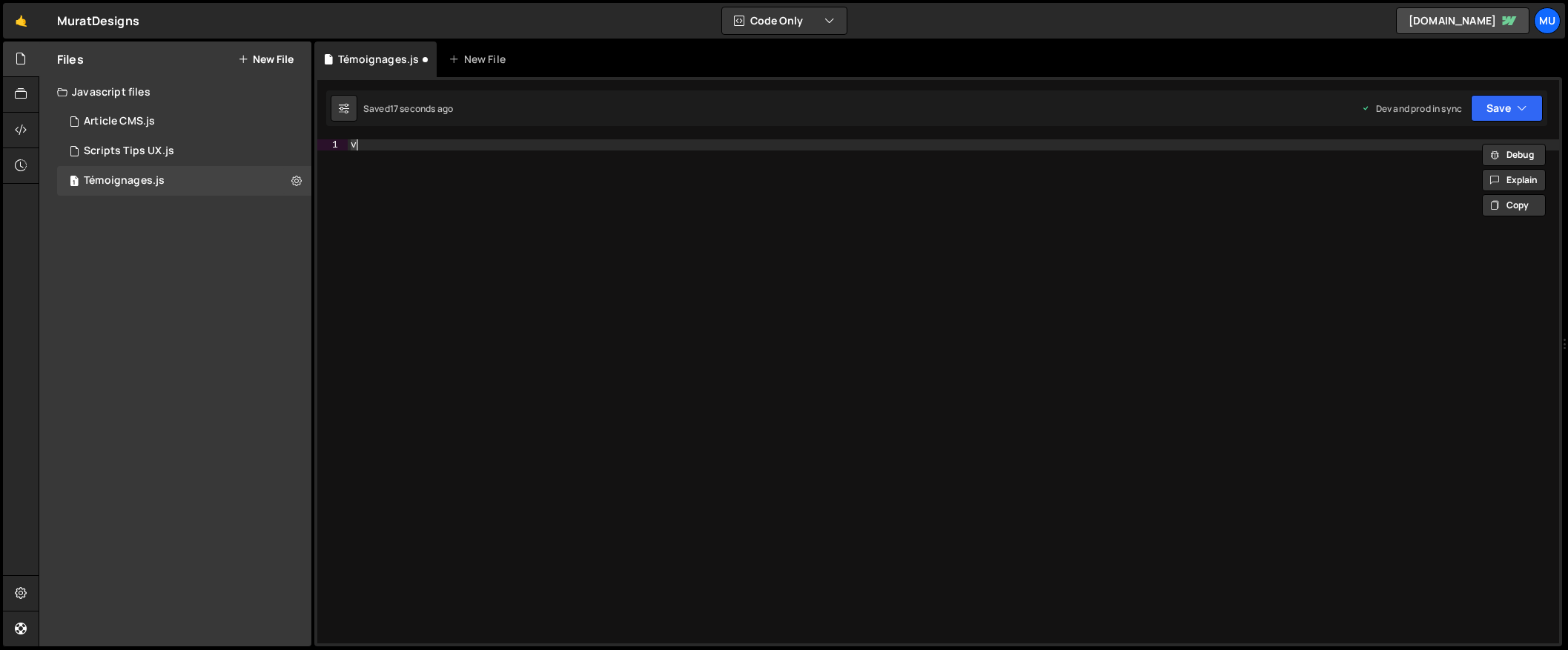
paste textarea
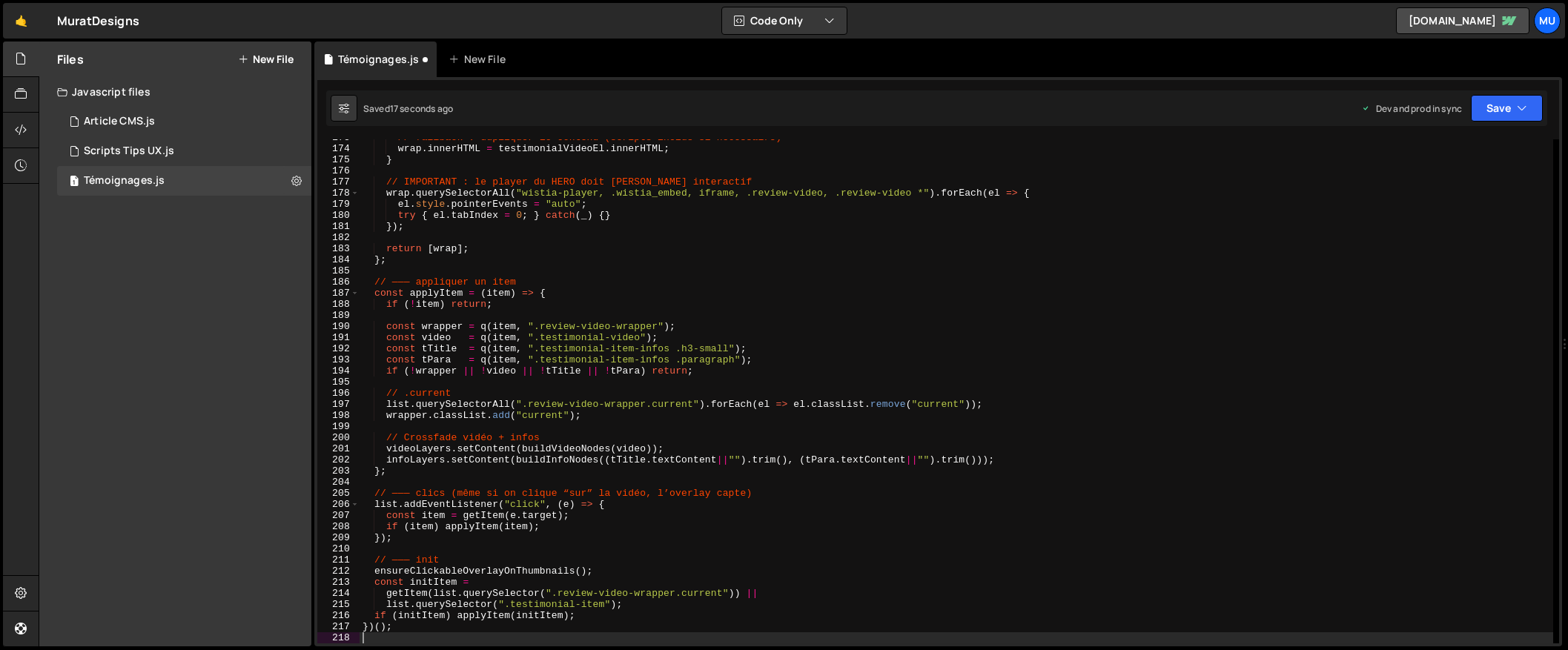
scroll to position [1921, 0]
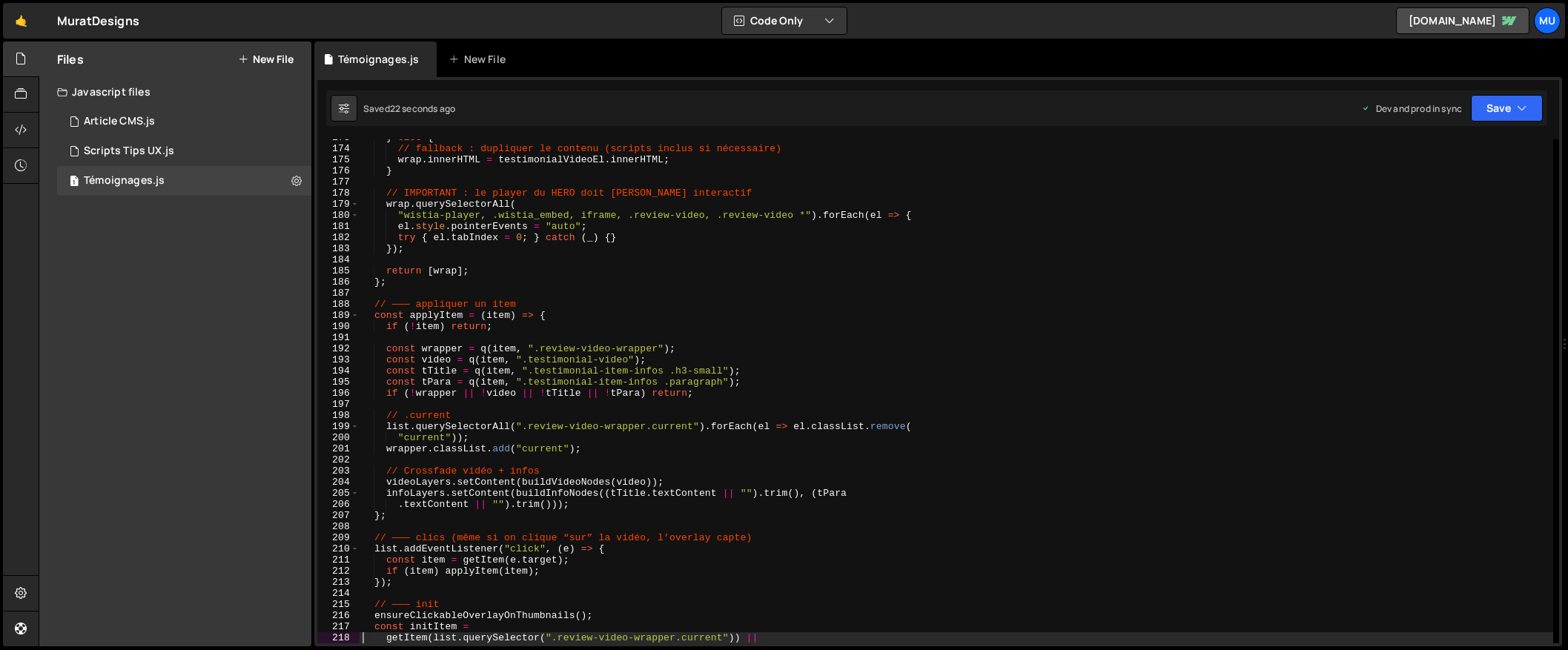
click at [627, 238] on div "} else { // fallback : dupliquer le contenu (scripts inclus si nécessaire) wrap…" at bounding box center [955, 395] width 1193 height 527
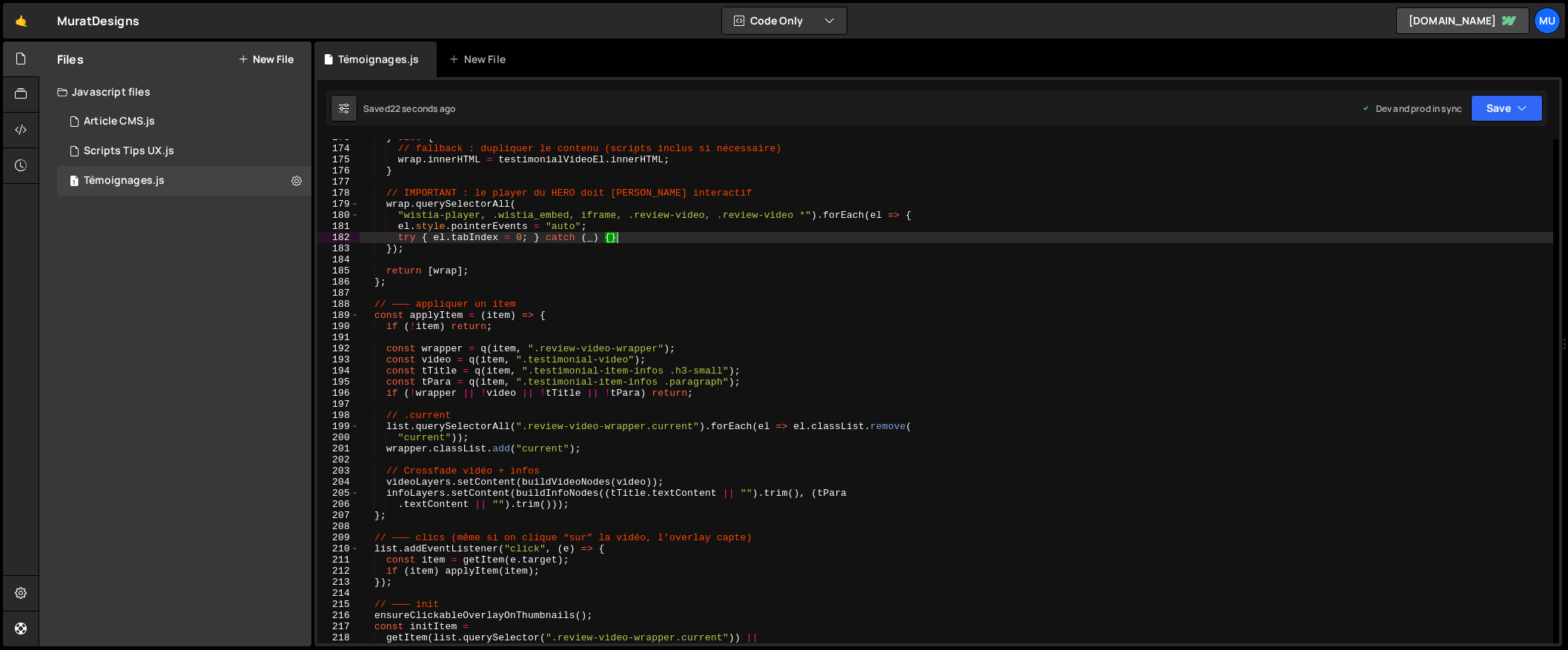
type textarea "})();"
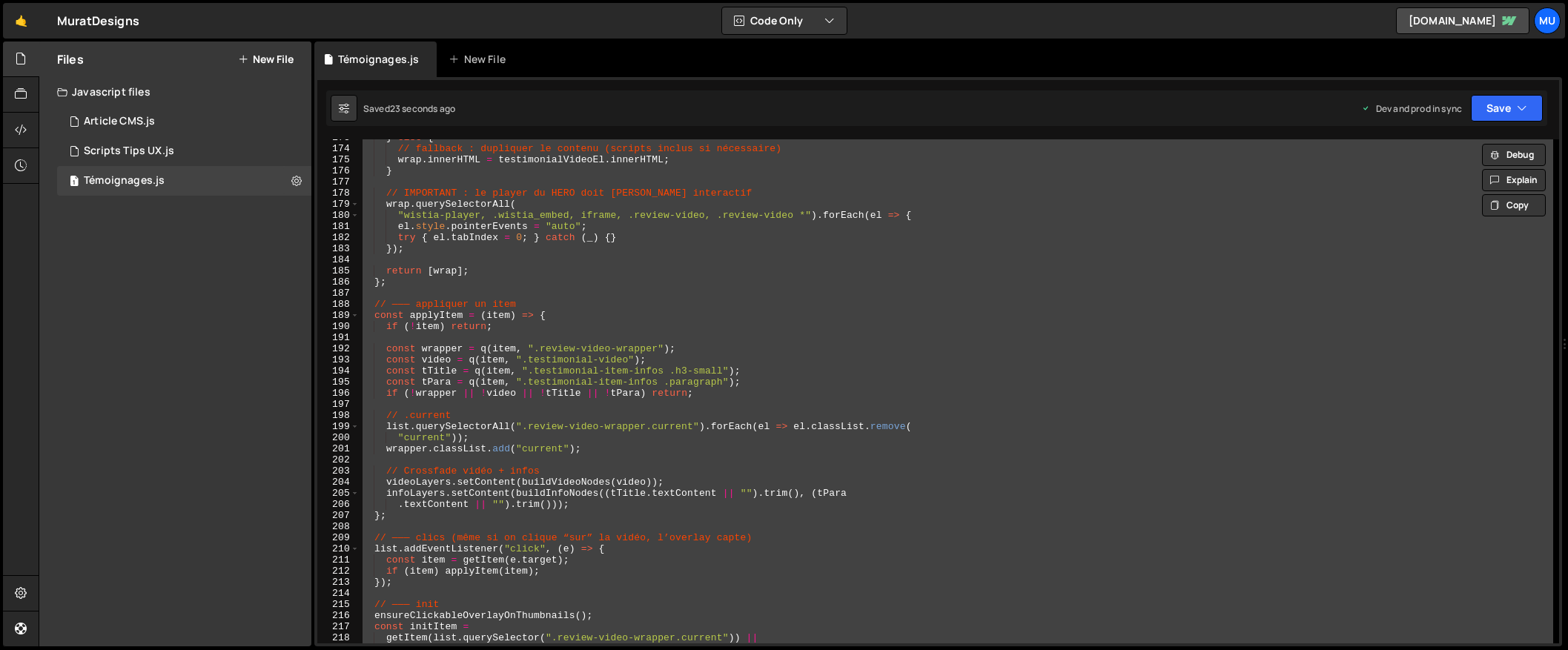
paste textarea
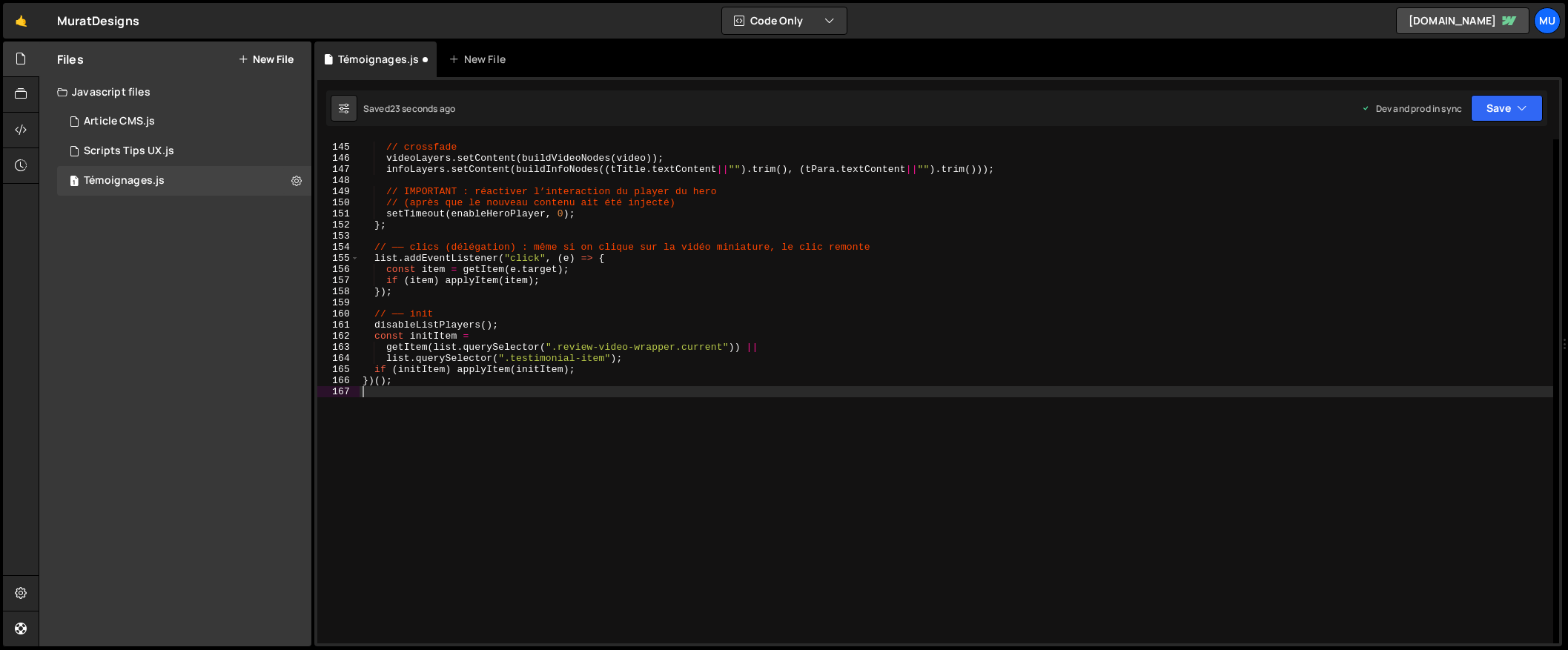
scroll to position [1601, 0]
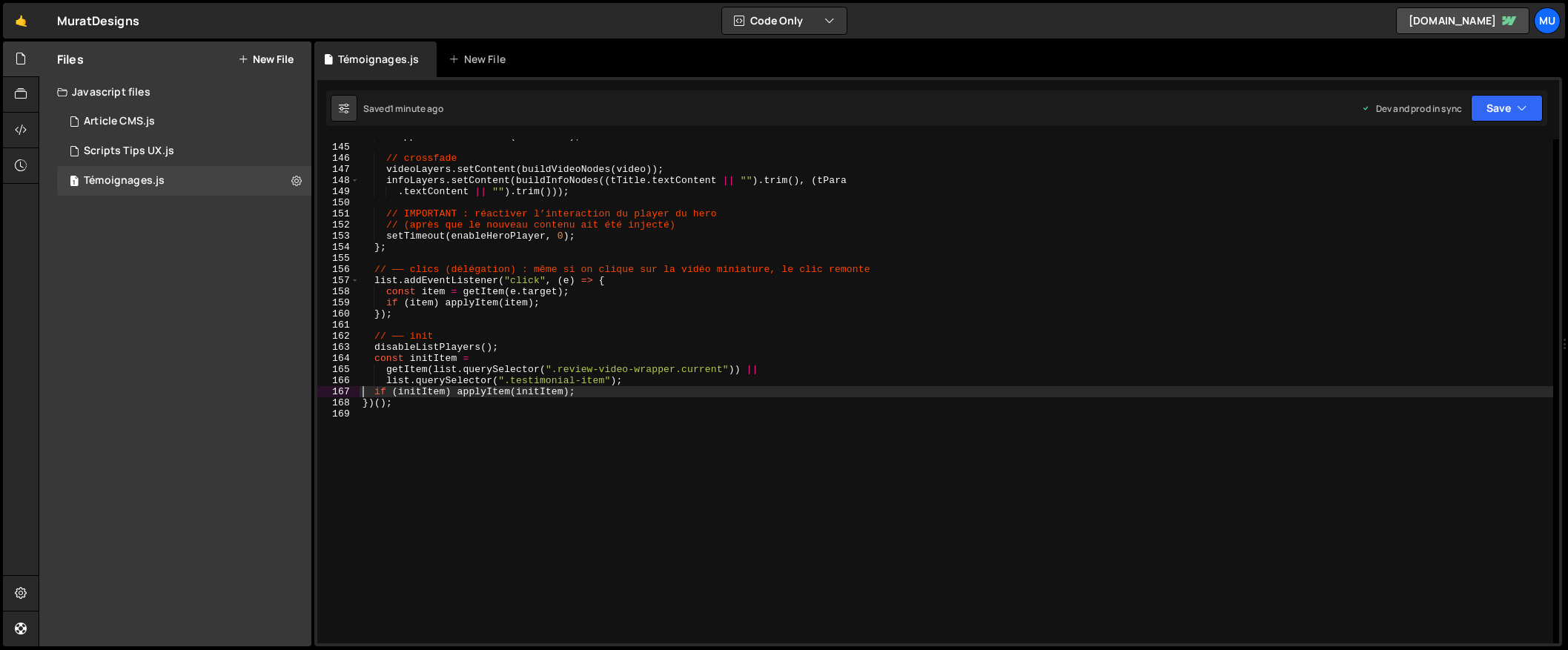
click at [1189, 165] on div "wrapper . classList . add ( "current" ) ; // crossfade videoLayers . setContent…" at bounding box center [955, 394] width 1193 height 527
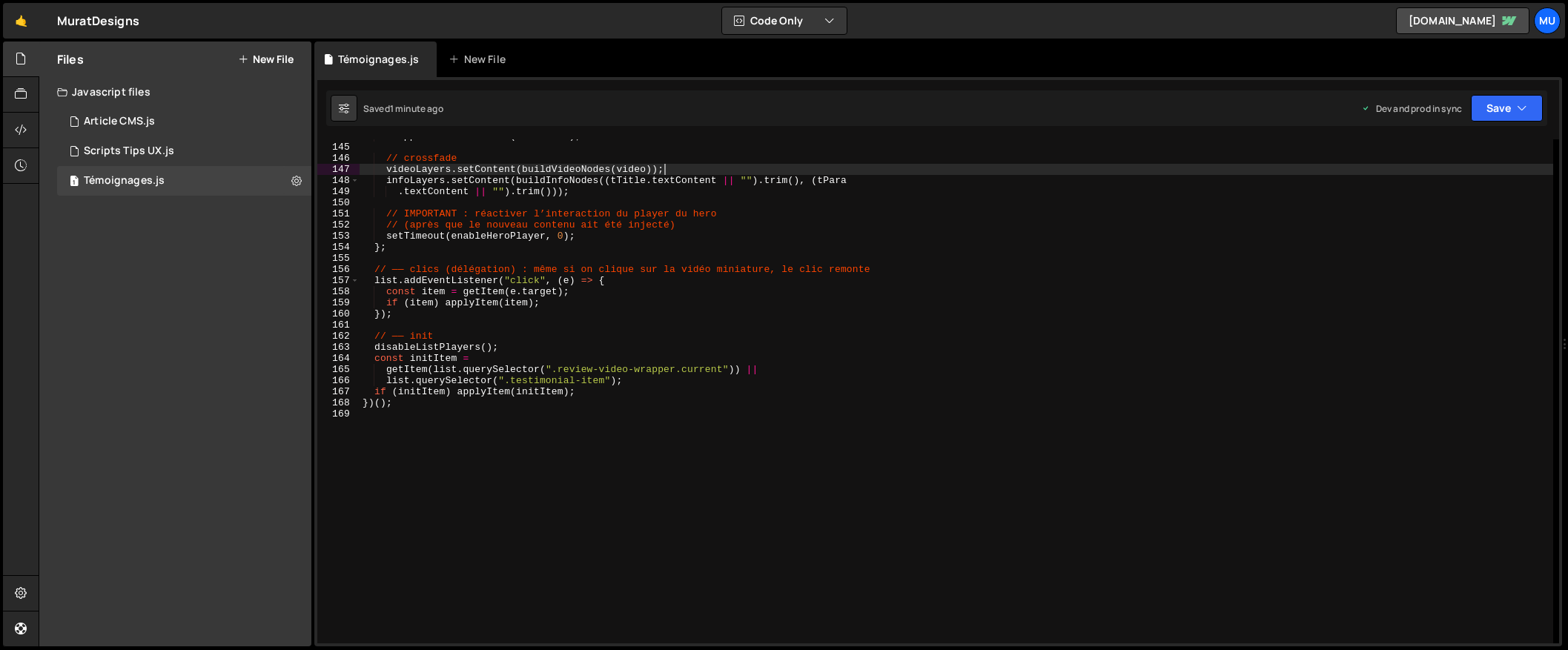
click at [943, 264] on div "wrapper . classList . add ( "current" ) ; // crossfade videoLayers . setContent…" at bounding box center [955, 394] width 1193 height 527
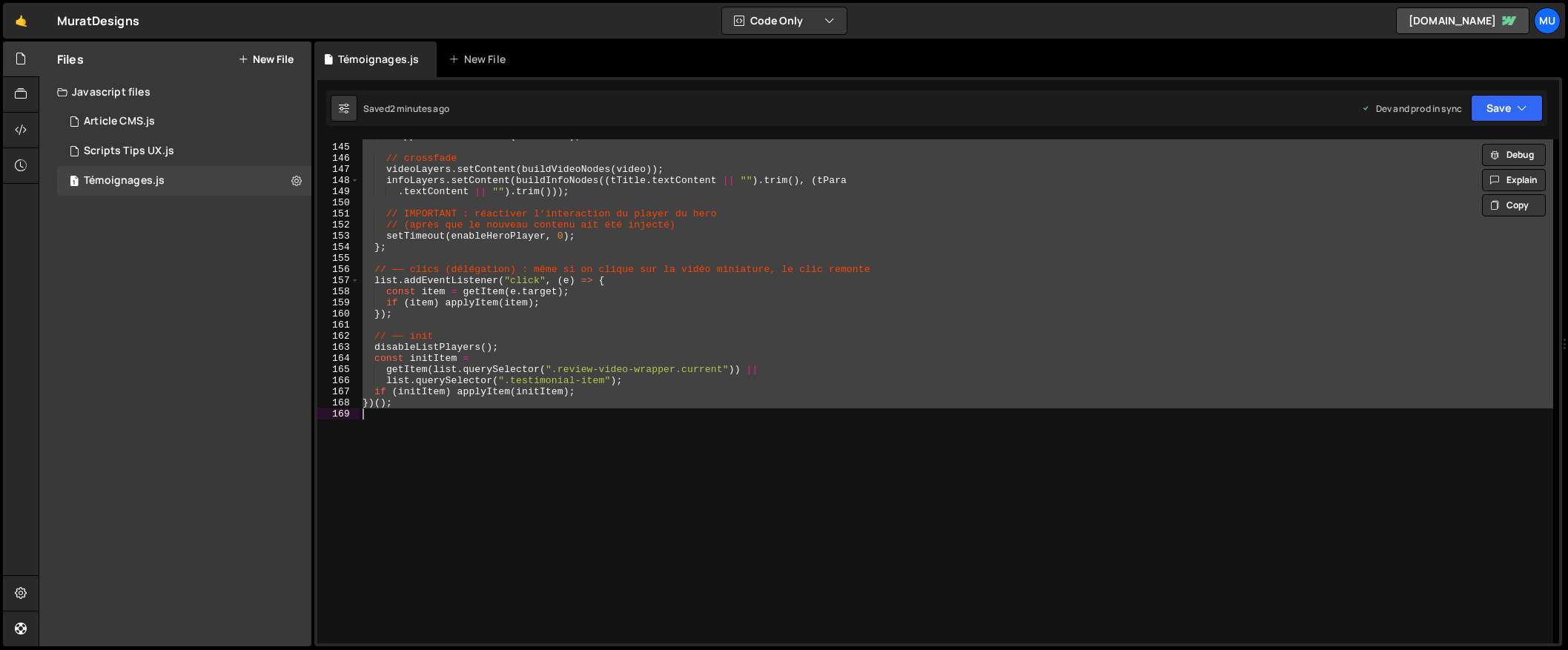
click at [707, 277] on div "wrapper . classList . add ( "current" ) ; // crossfade videoLayers . setContent…" at bounding box center [955, 391] width 1193 height 504
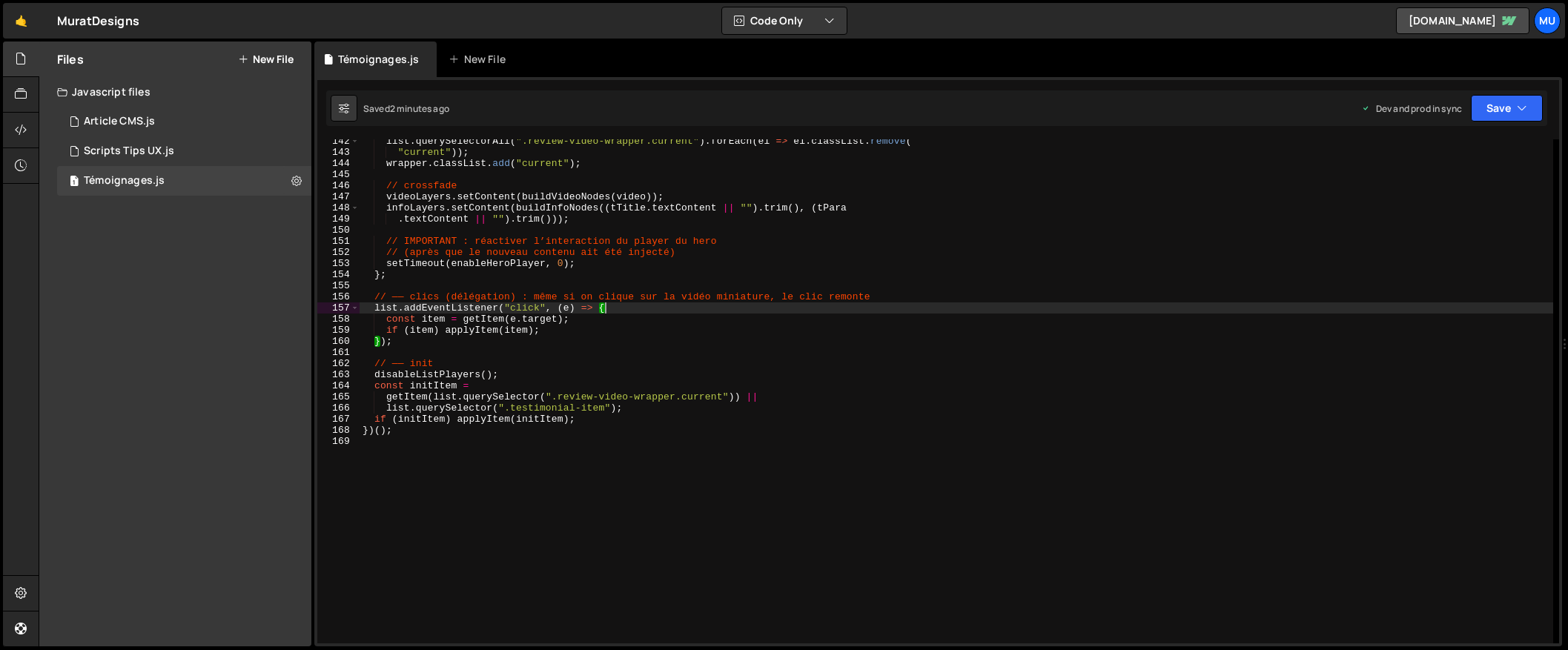
scroll to position [1475, 0]
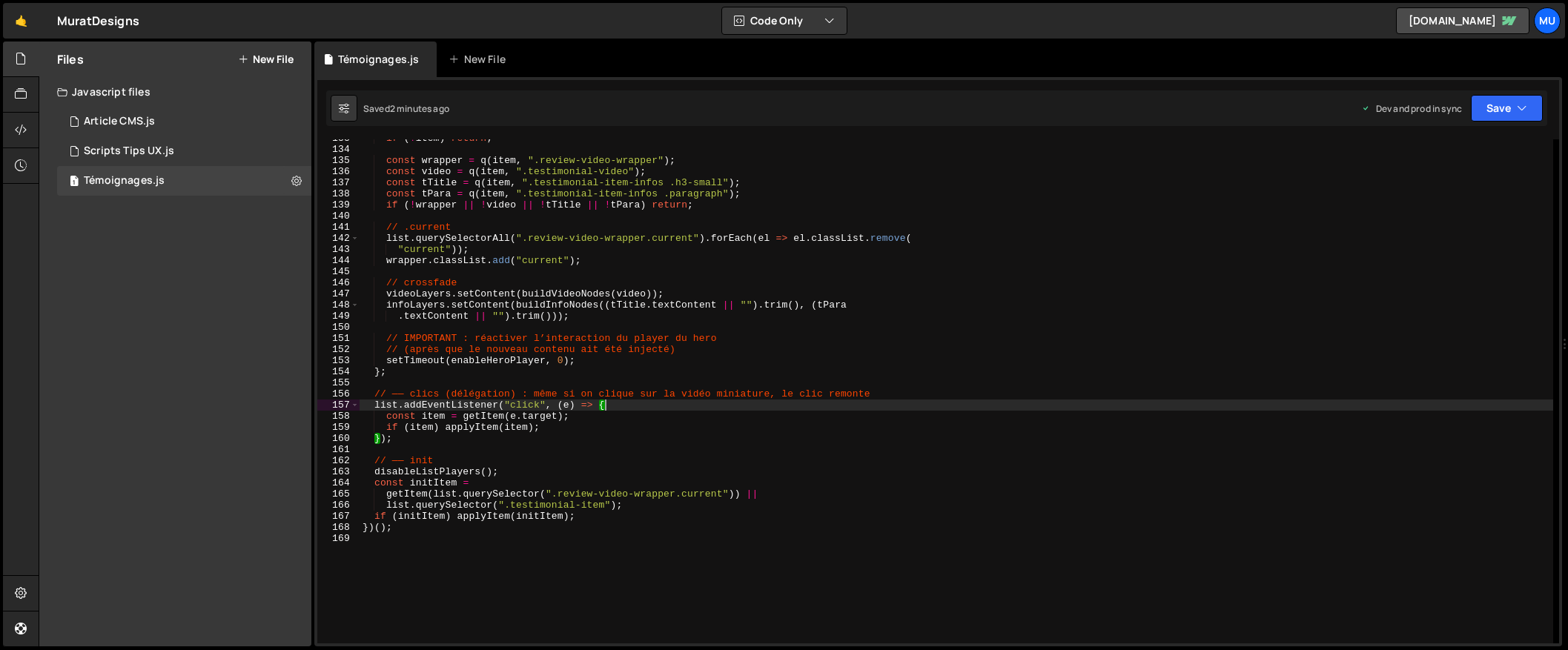
click at [608, 310] on div "if ( ! item ) return ; const wrapper = q ( item , ".review-video-wrapper" ) ; c…" at bounding box center [955, 396] width 1193 height 527
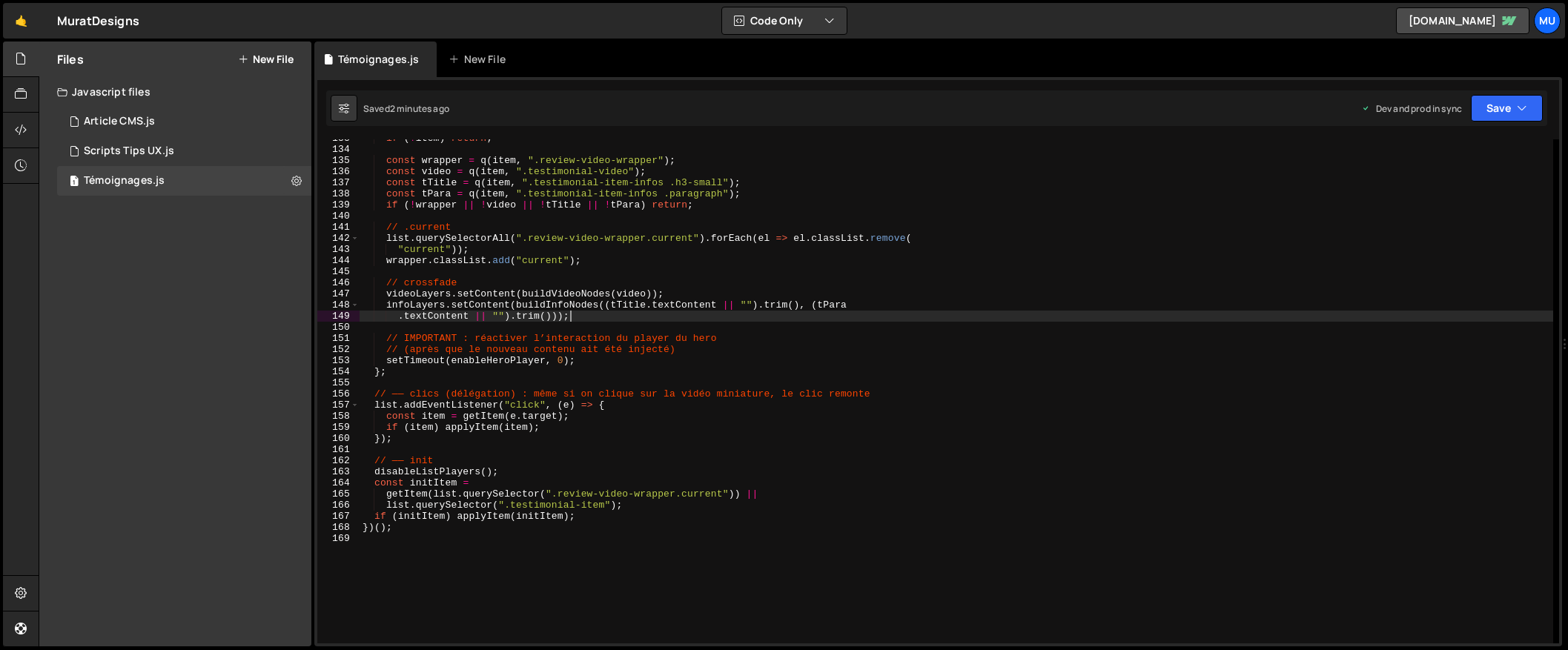
type textarea "})();"
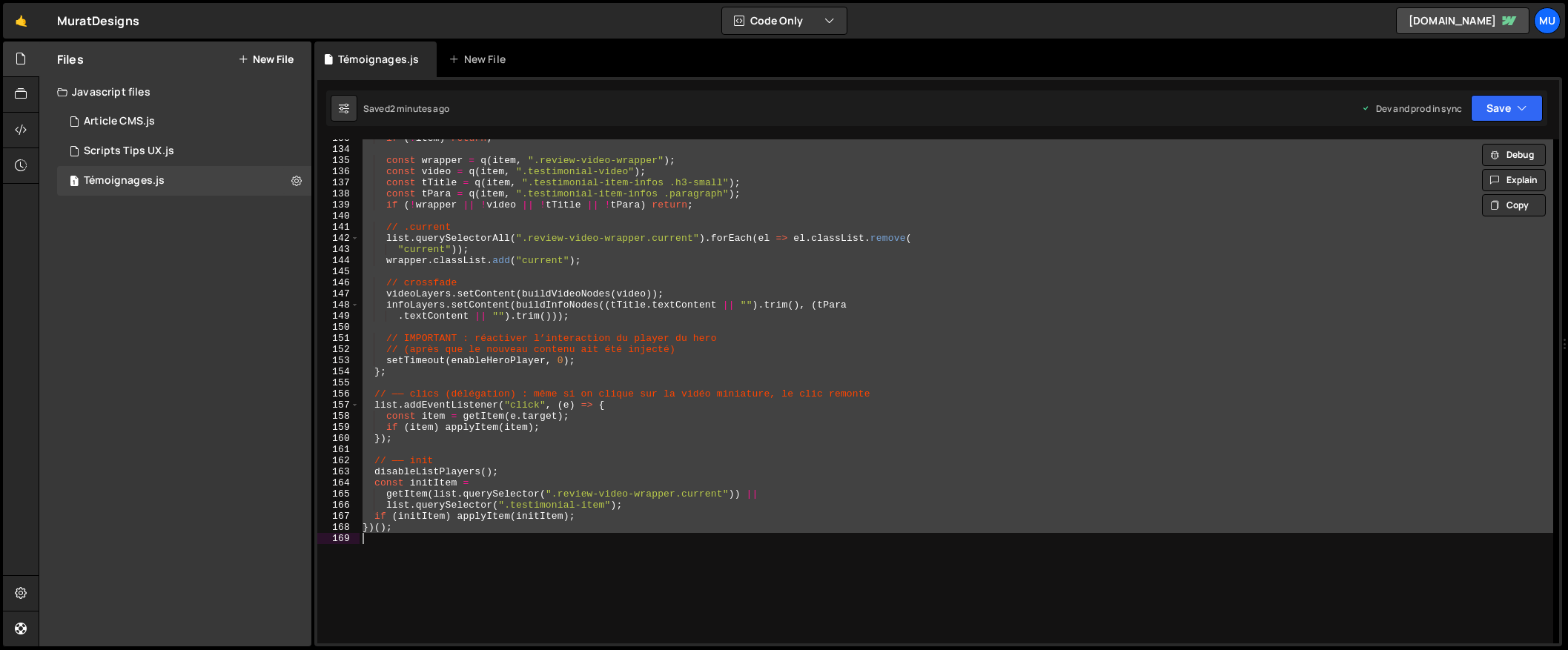
paste textarea
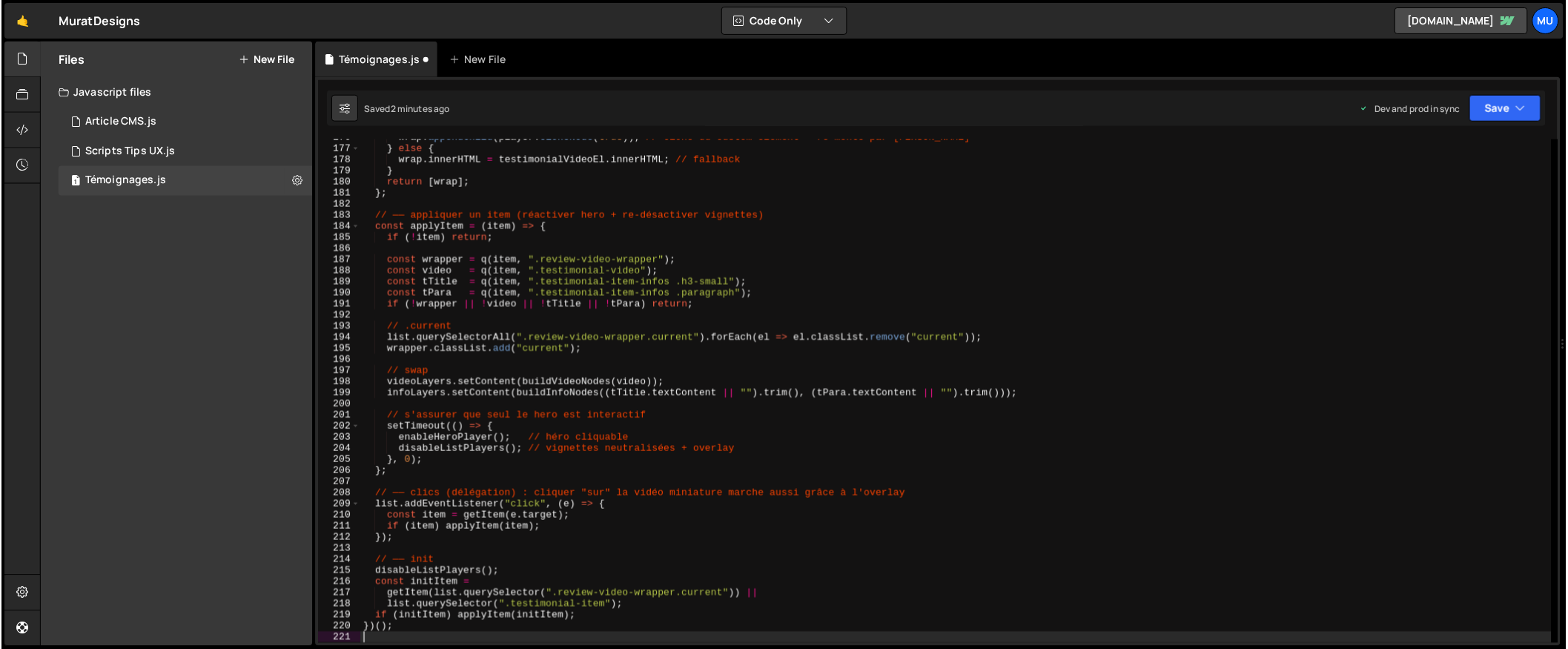
scroll to position [1954, 0]
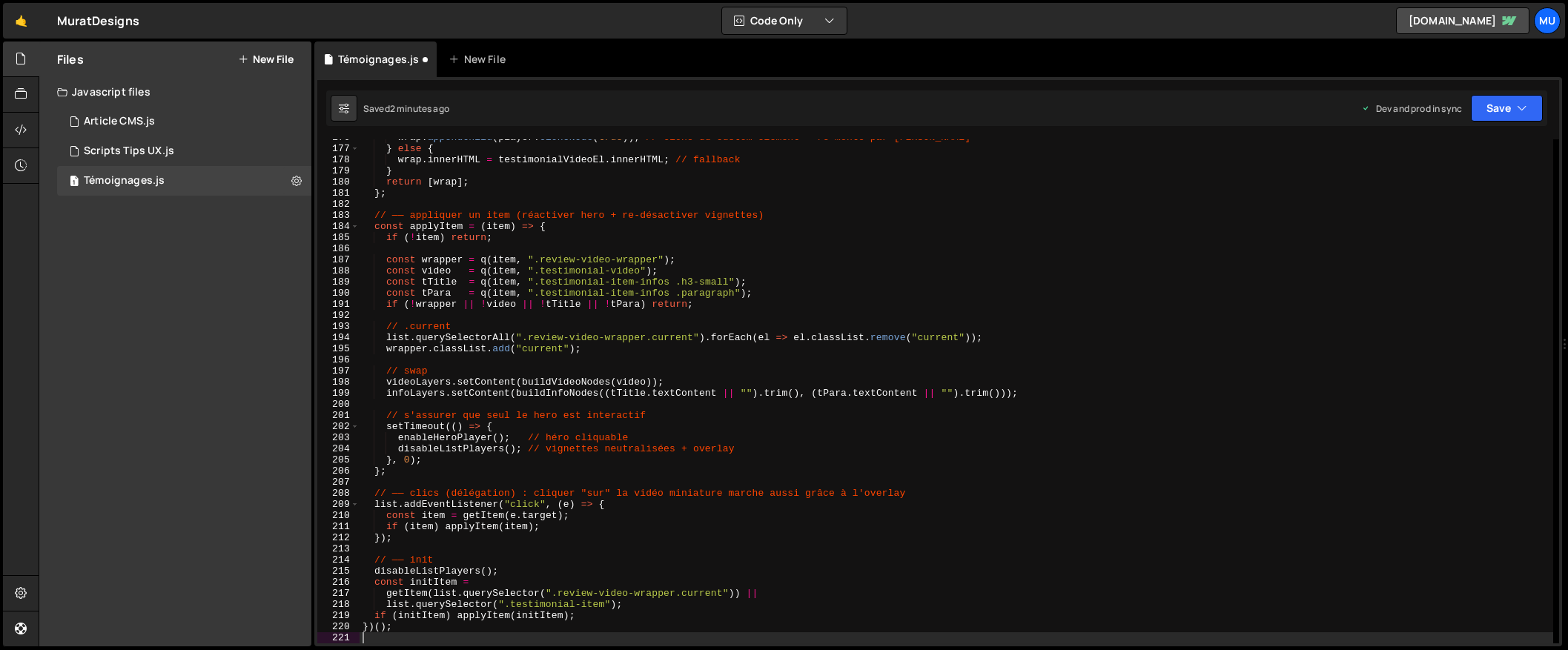
type textarea "list.querySelector(".testimonial-item");"
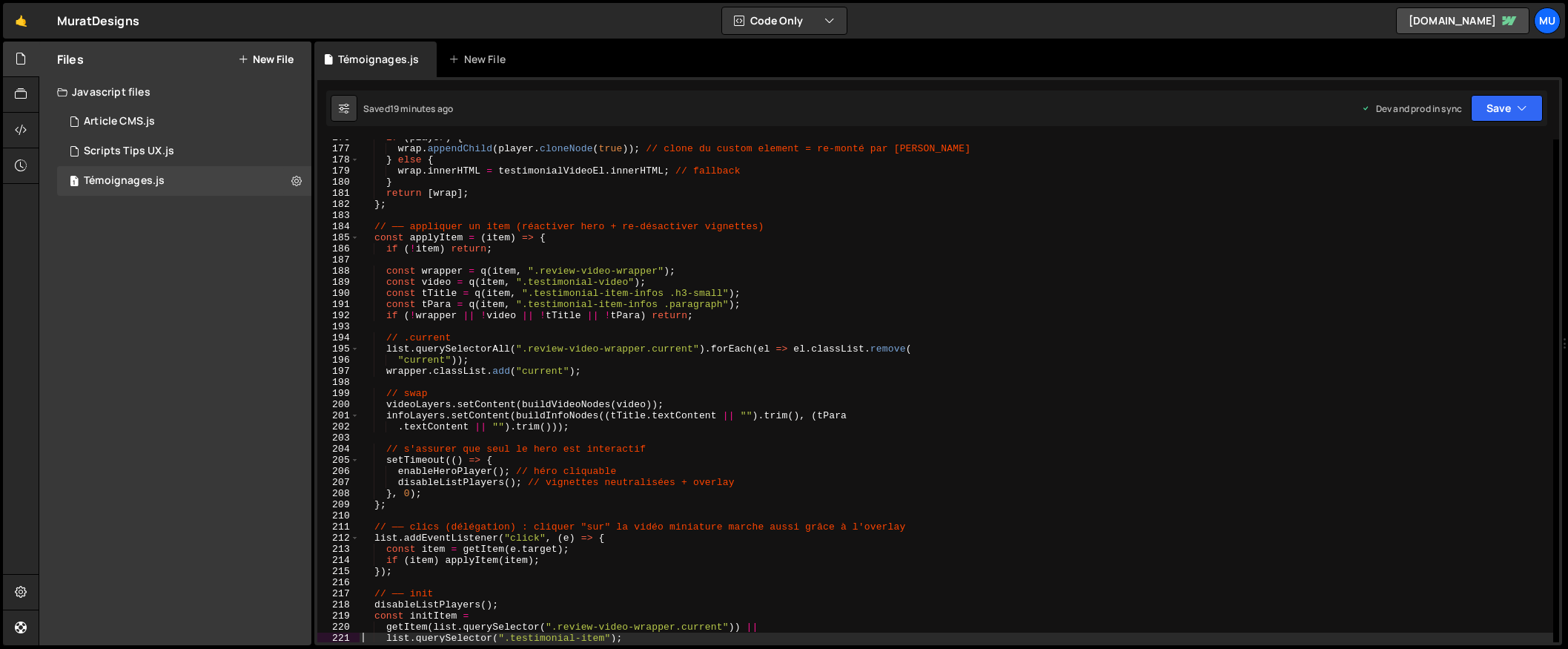
click at [123, 310] on div "Files New File Javascript files 1 Article CMS.js 0 1 Scripts Tips UX.js 0 1 Tém…" at bounding box center [175, 343] width 272 height 604
click at [270, 57] on button "New File" at bounding box center [265, 60] width 56 height 12
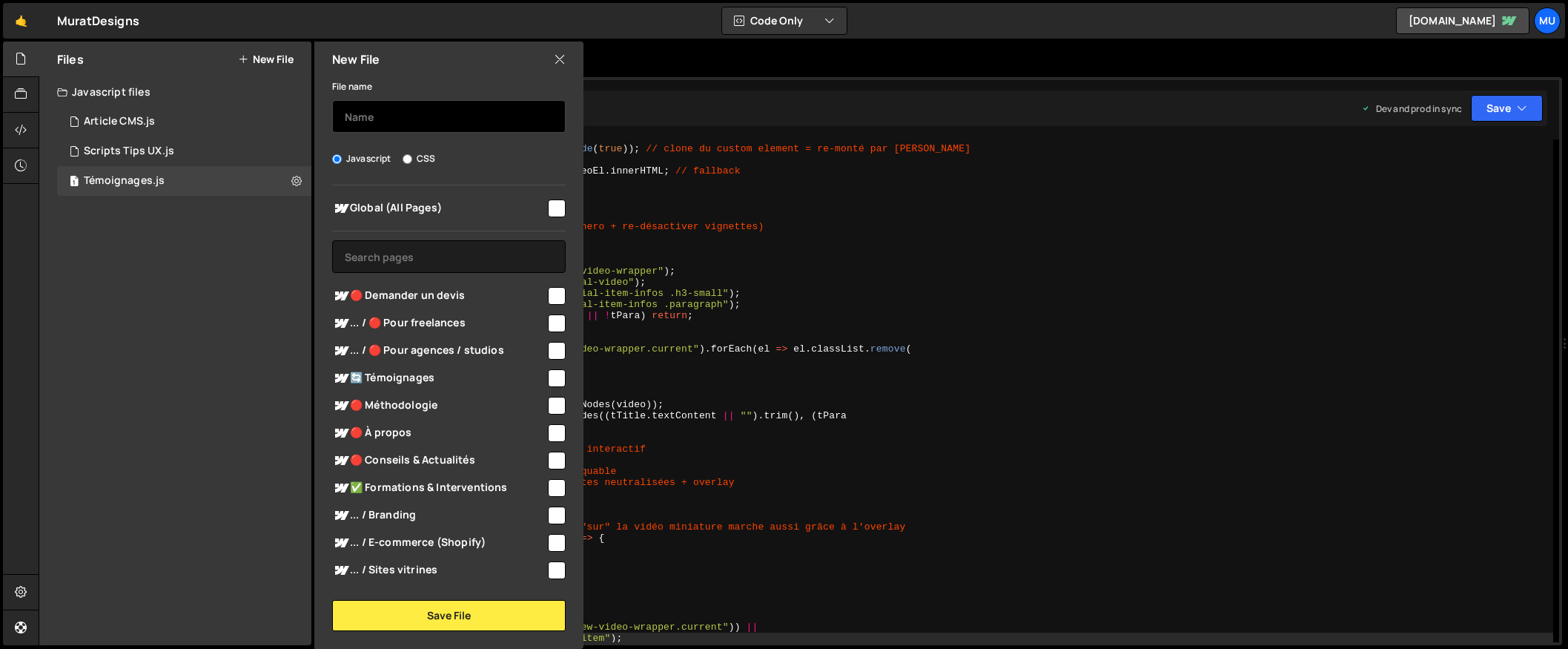
click at [399, 116] on input "text" at bounding box center [448, 116] width 234 height 32
type input "A"
type input "Conseils & Actualités"
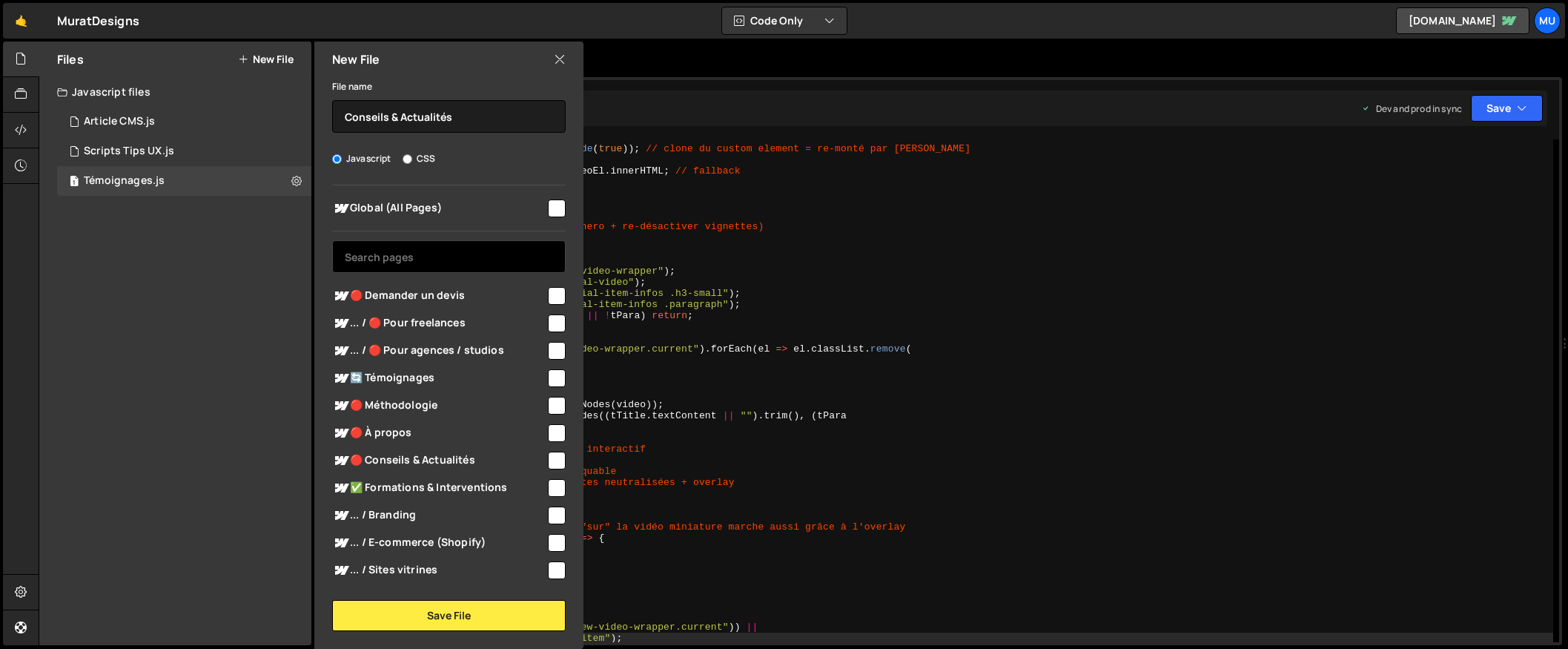
click at [440, 258] on input "text" at bounding box center [448, 255] width 234 height 32
click at [408, 466] on span "🔴 Conseils & Actualités" at bounding box center [438, 460] width 213 height 18
checkbox input "true"
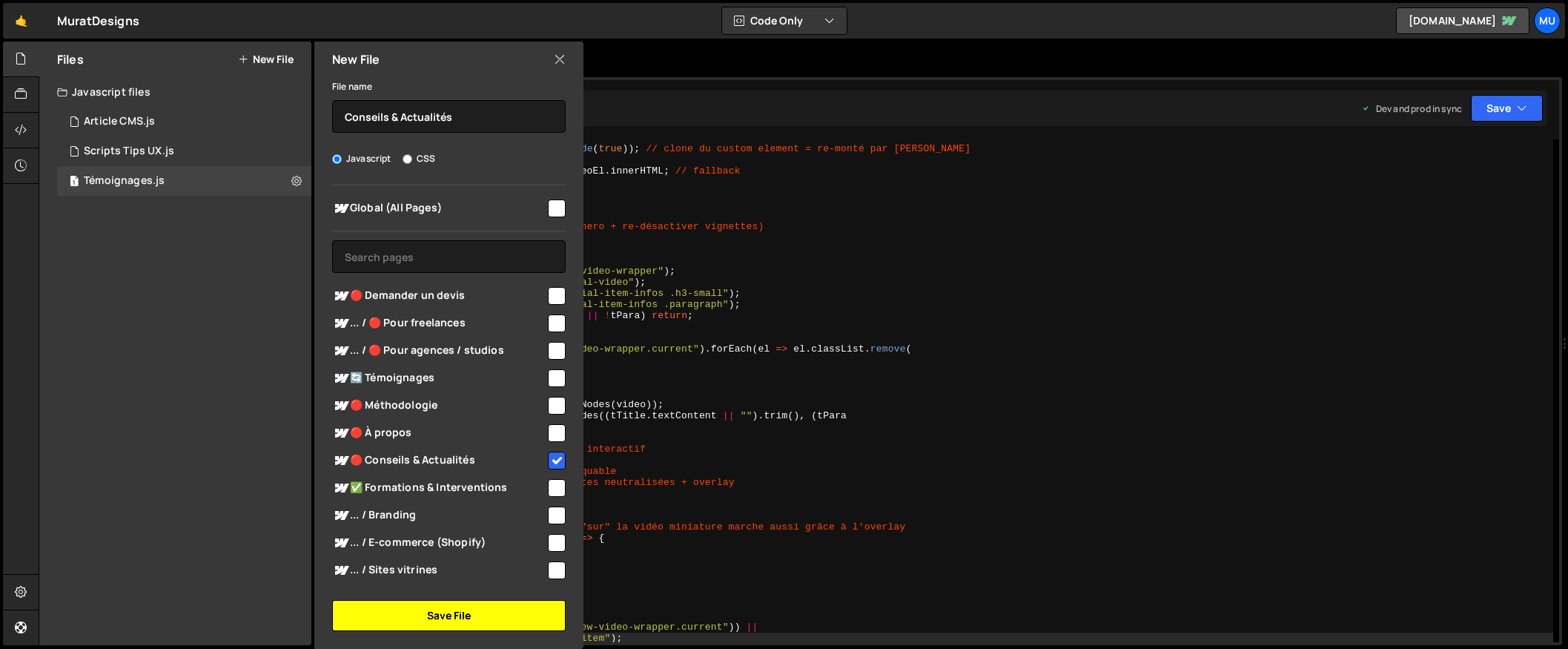
click at [447, 604] on button "Save File" at bounding box center [448, 616] width 234 height 31
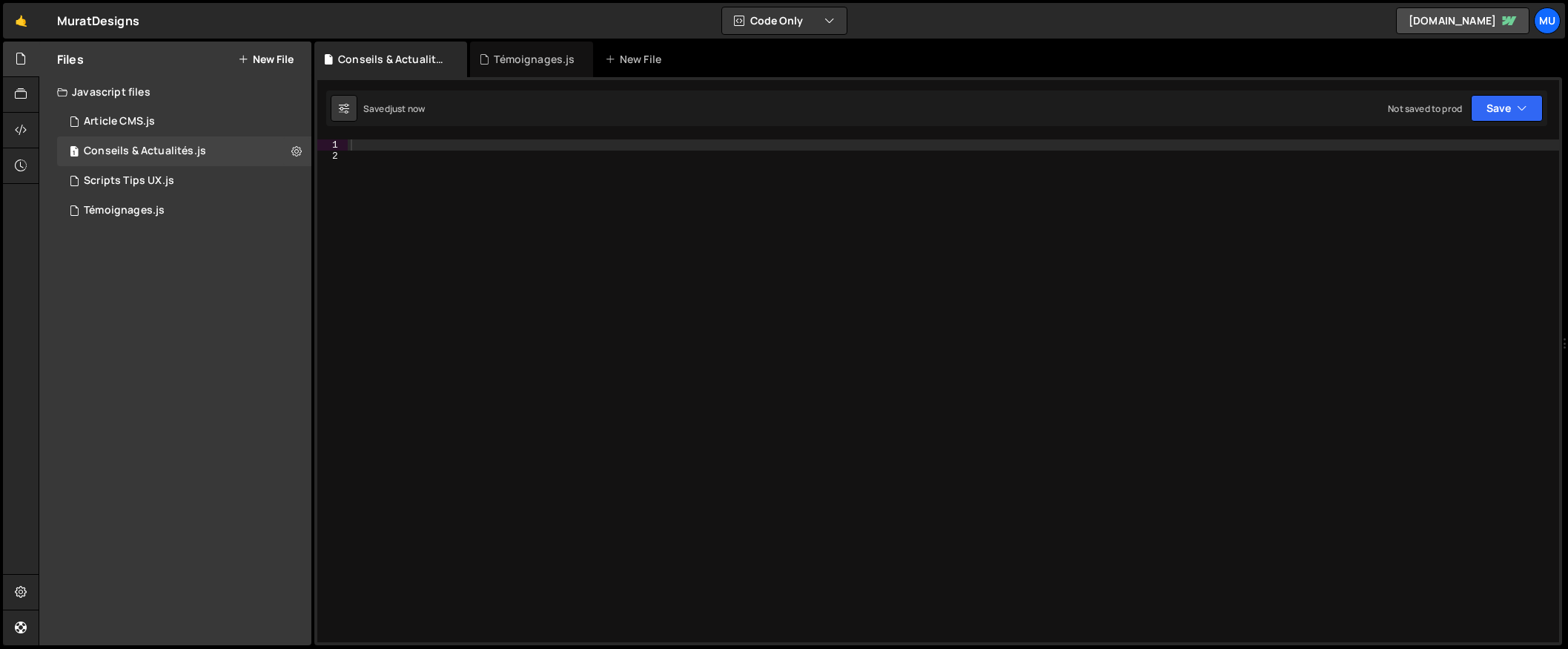
drag, startPoint x: 757, startPoint y: 406, endPoint x: 460, endPoint y: 213, distance: 354.2
click at [655, 384] on div at bounding box center [953, 401] width 1212 height 525
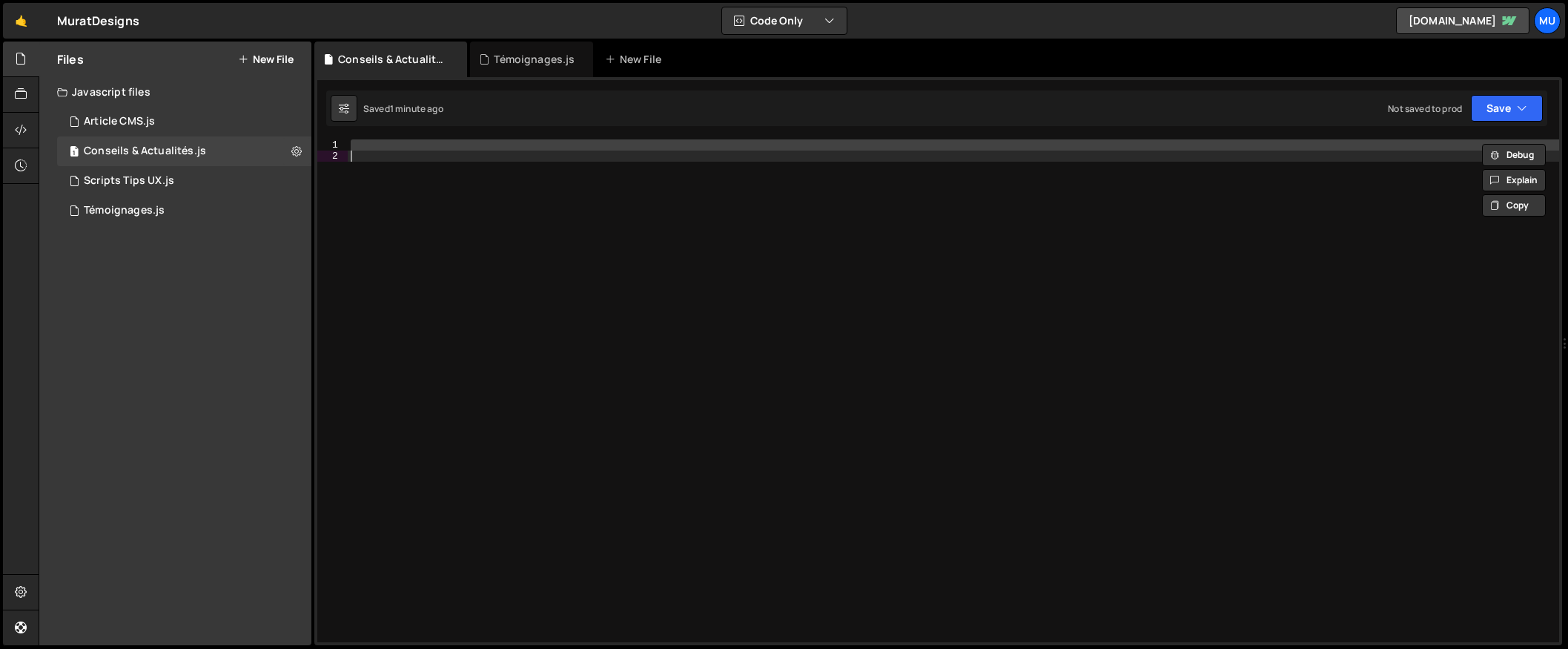
paste textarea
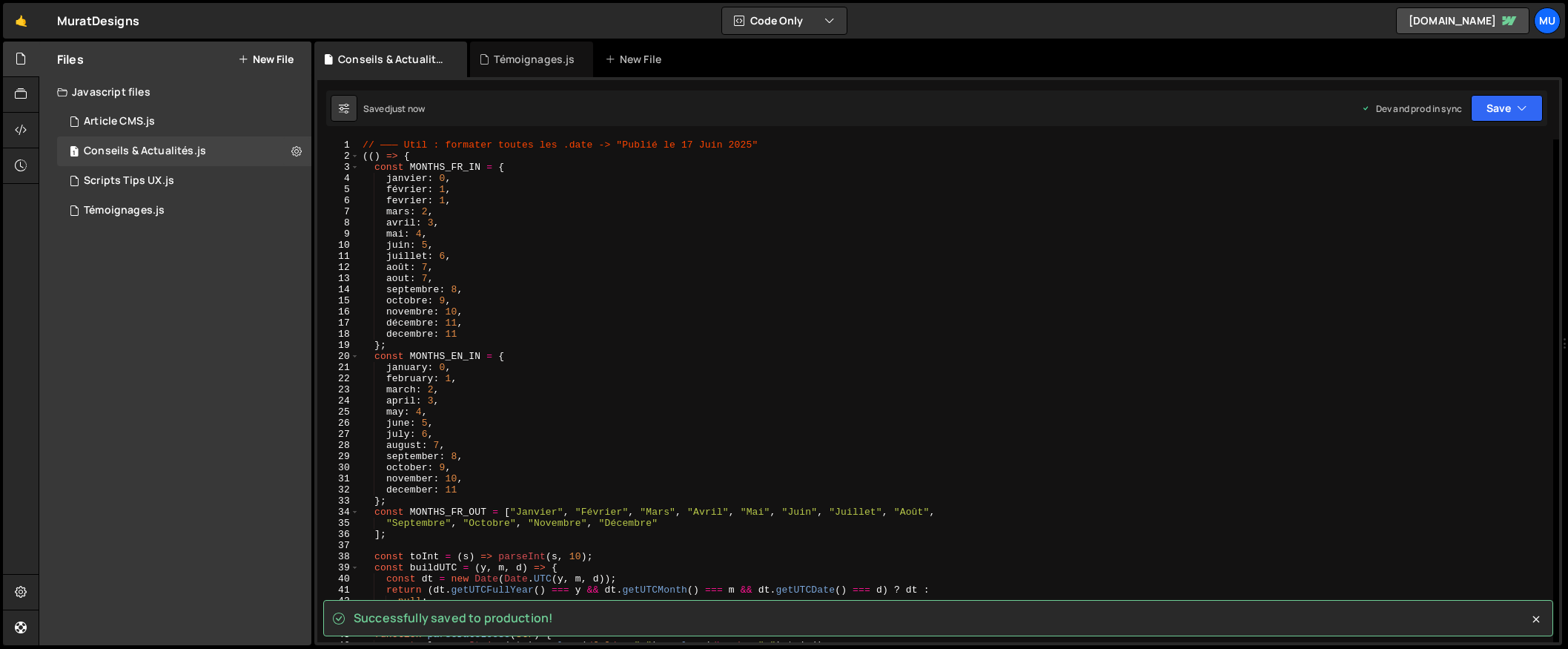
scroll to position [0, 0]
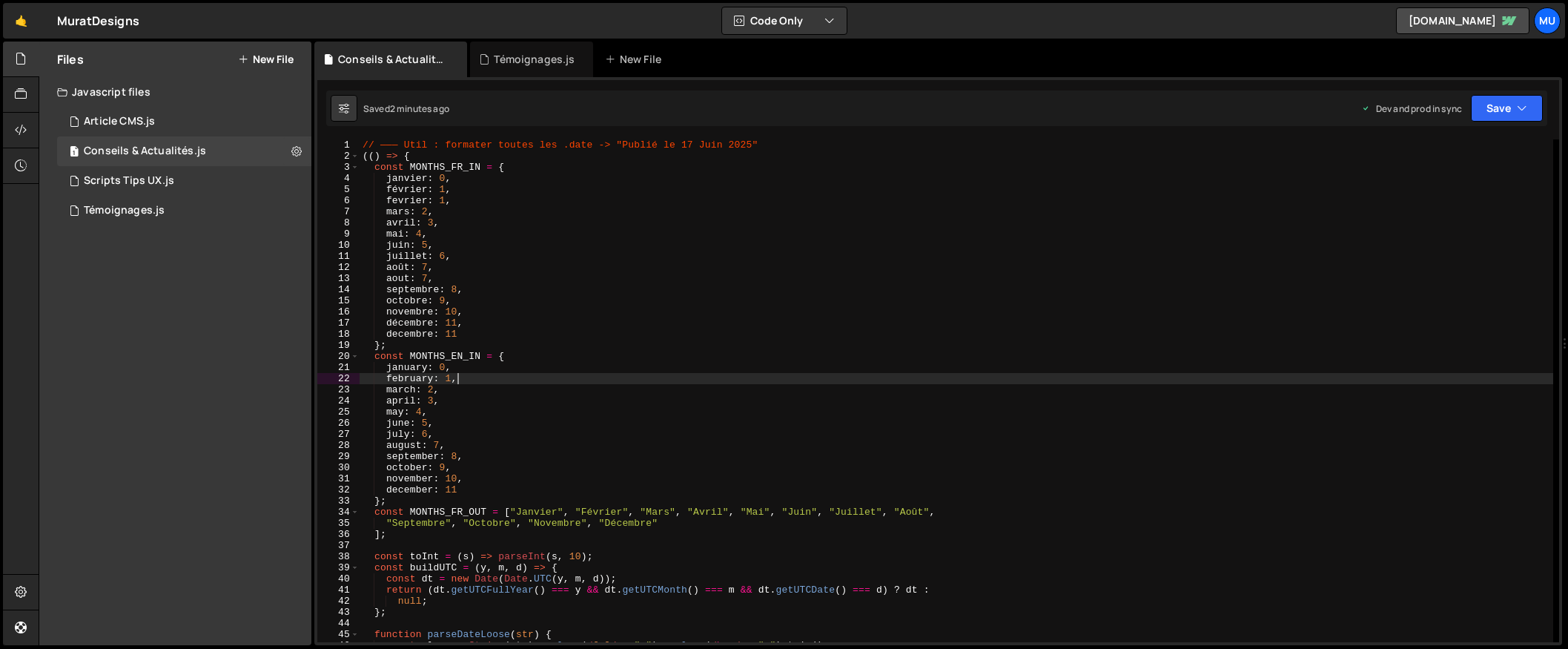
click at [611, 373] on div "// ——— Util : formater toutes les .date -> "Publié le 17 Juin 2025" (( ) => { c…" at bounding box center [955, 401] width 1193 height 525
type textarea "})();"
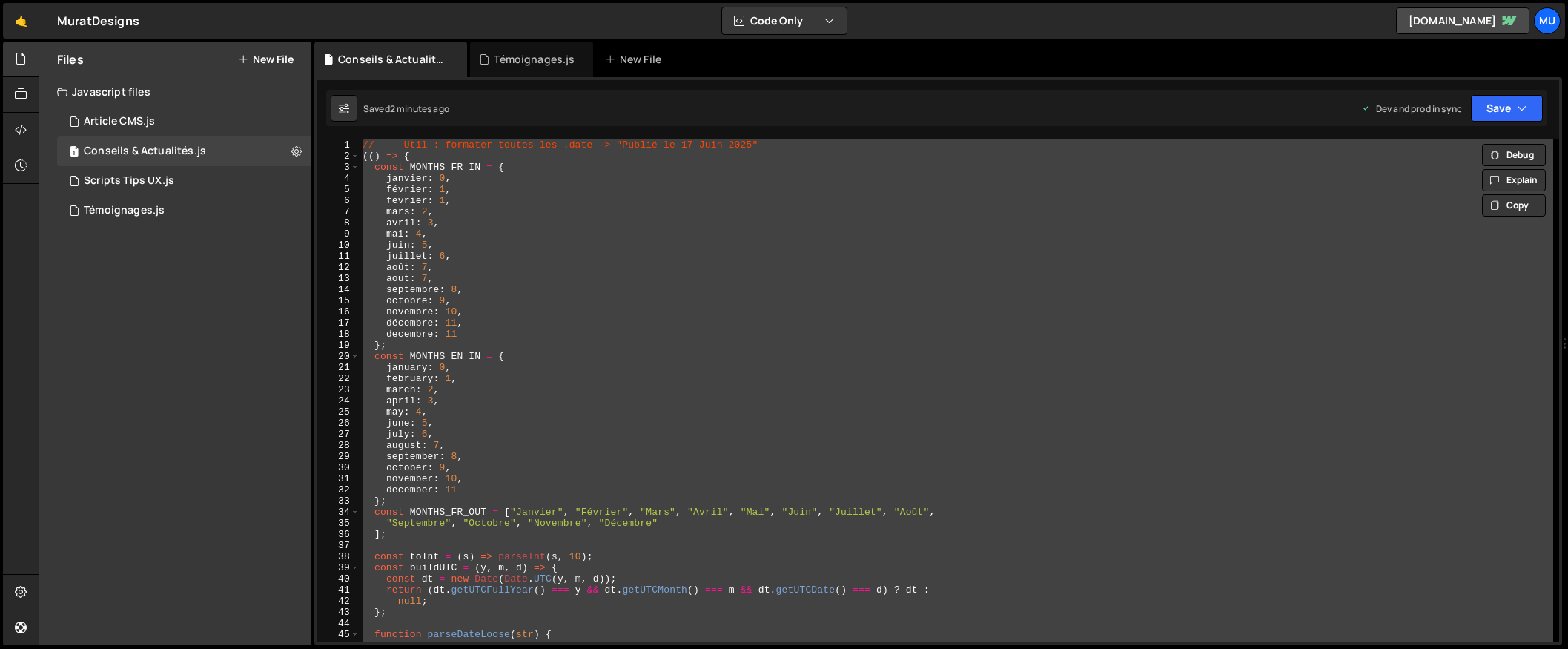
paste textarea
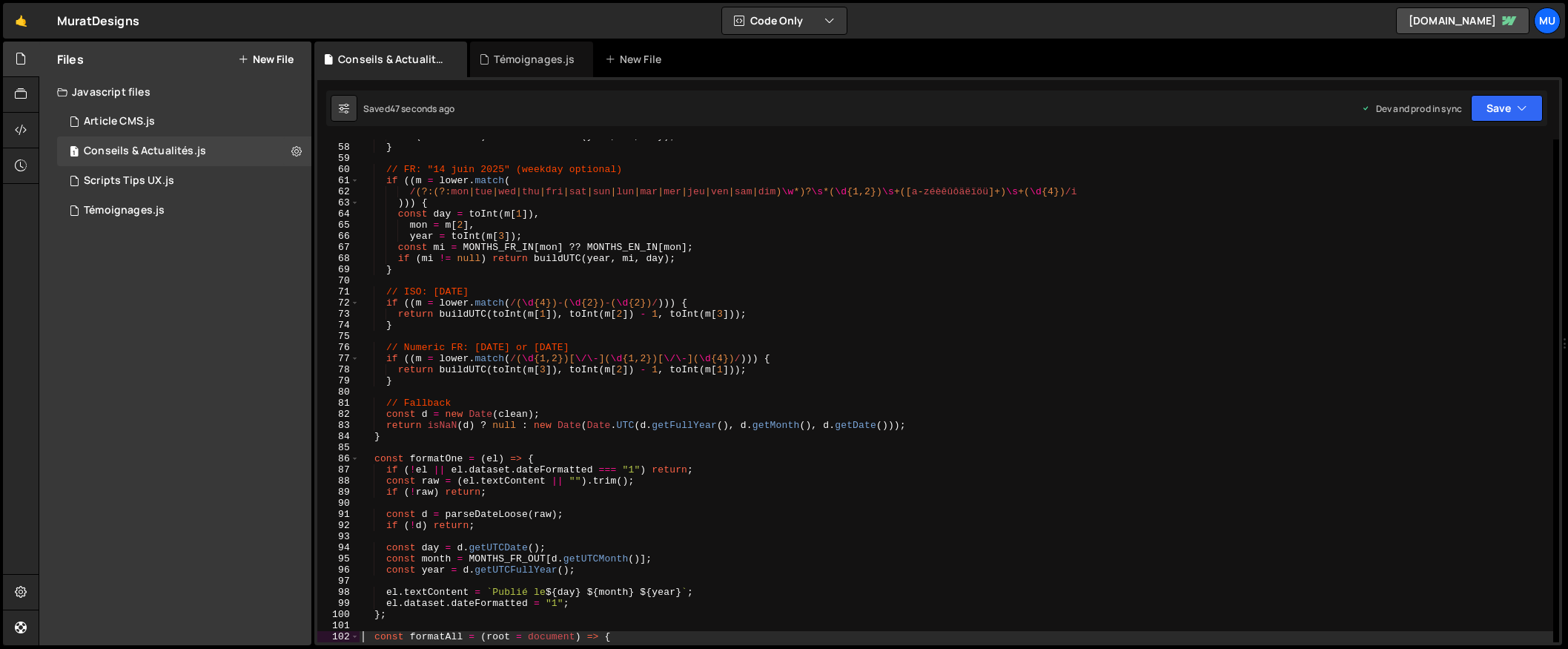
click at [743, 184] on div "if ( mi != null ) return buildUTC ( year , mi , day ) ; } // FR: "14 juin 2025"…" at bounding box center [955, 393] width 1193 height 525
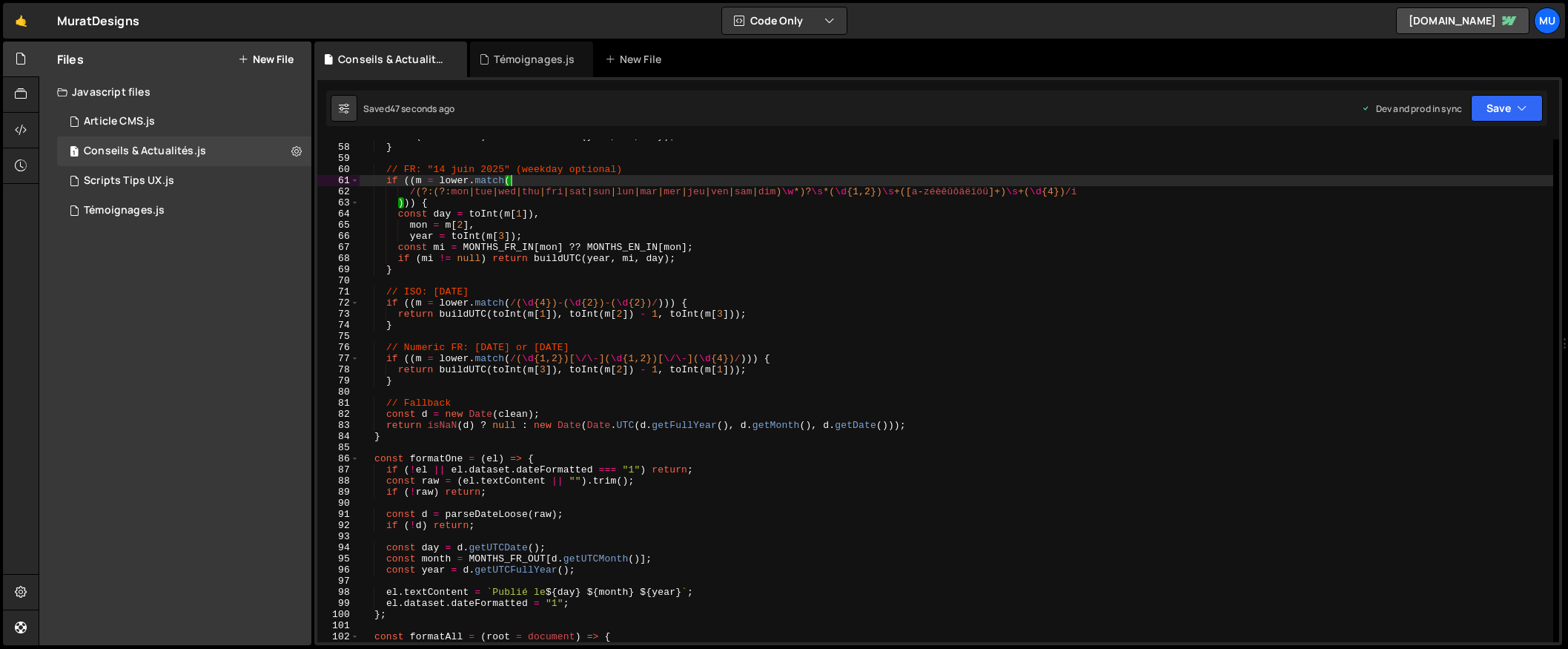
click at [723, 233] on div "if ( mi != null ) return buildUTC ( year , mi , day ) ; } // FR: "14 juin 2025"…" at bounding box center [955, 393] width 1193 height 525
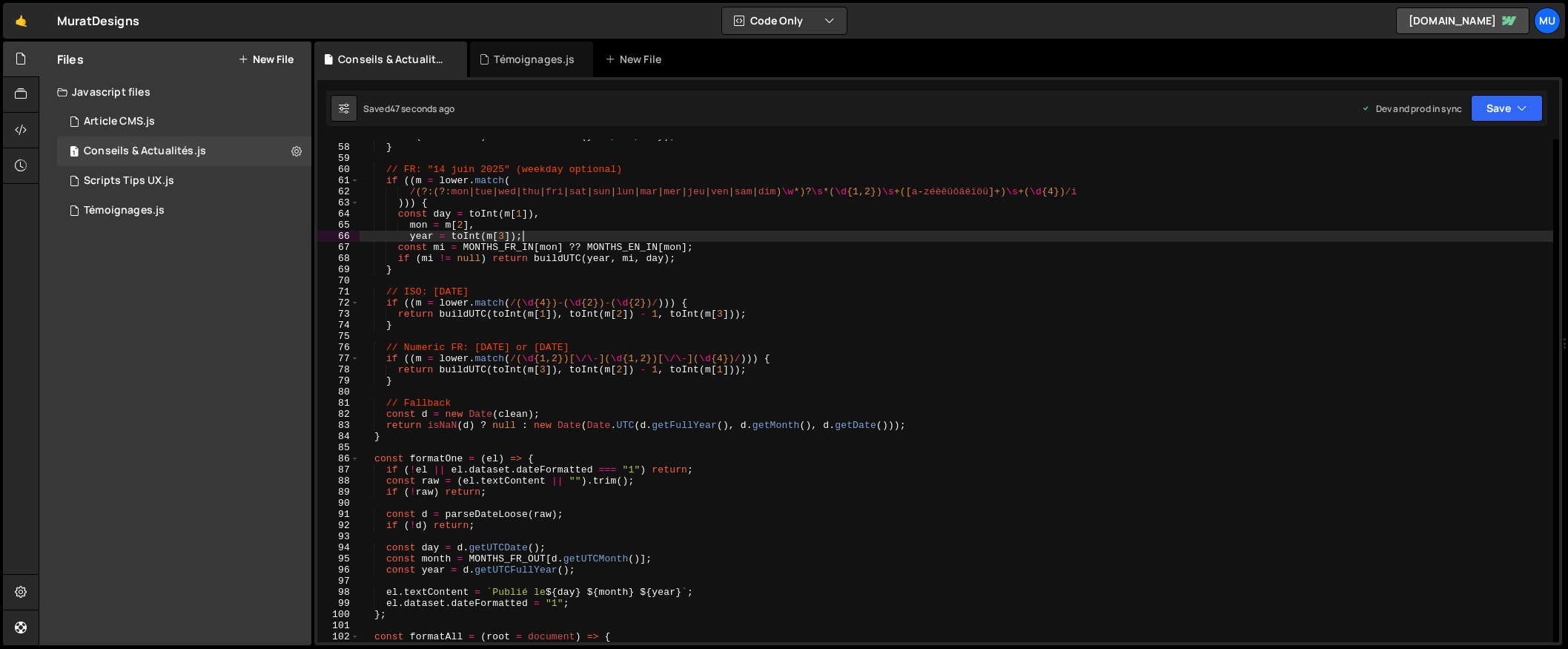
type textarea "})();"
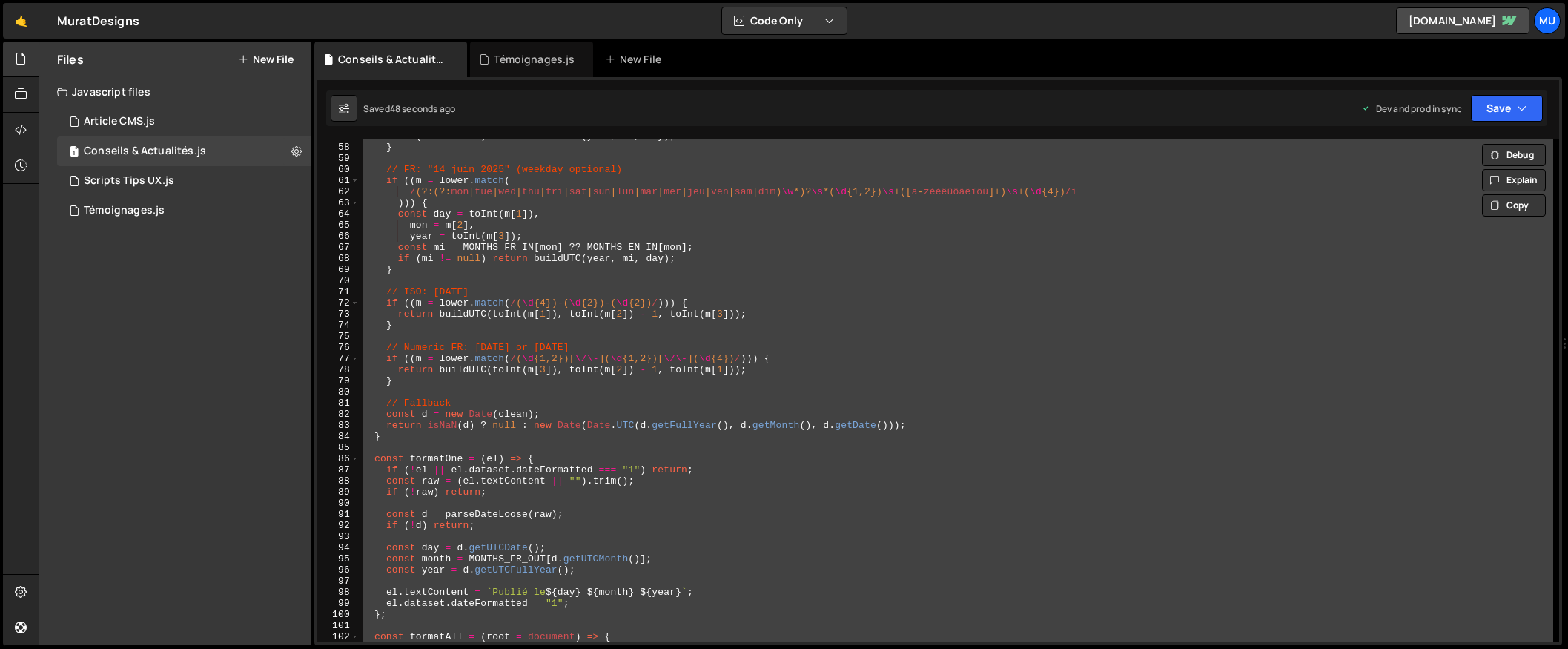
paste textarea
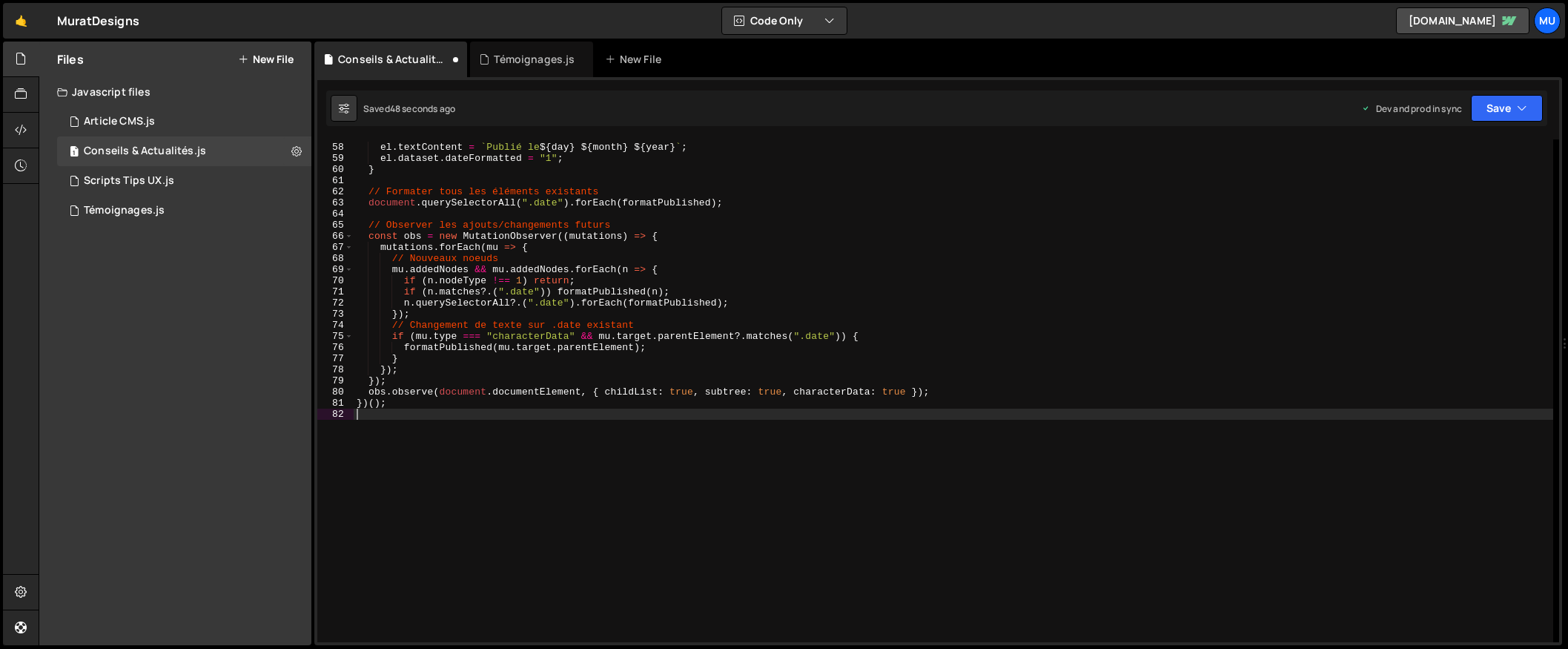
type textarea "// Fallback navigateur"
